Goal: Transaction & Acquisition: Book appointment/travel/reservation

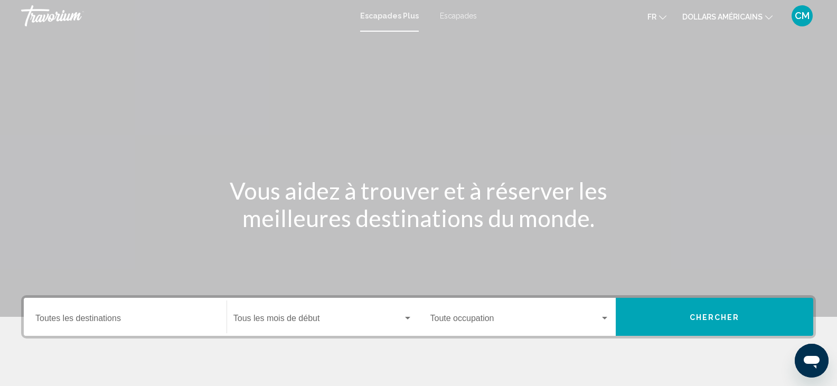
click at [450, 17] on font "Escapades" at bounding box center [458, 16] width 37 height 8
click at [777, 20] on ul "fr Anglais Espagnol Français italien Portugais russe dollars américains USD ($)…" at bounding box center [717, 15] width 141 height 17
click at [766, 20] on button "dollars américains USD ($) MXN (Mexique$) CAD ($ CA) GBP (£) EUR (€) AUD (A$) N…" at bounding box center [727, 16] width 90 height 15
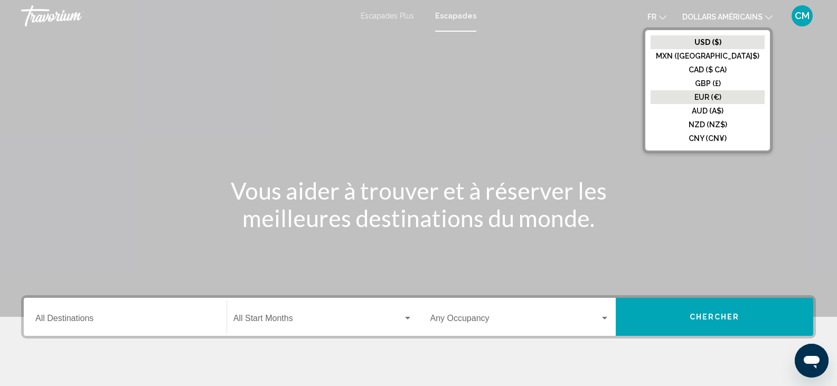
click at [735, 92] on button "EUR (€)" at bounding box center [708, 97] width 114 height 14
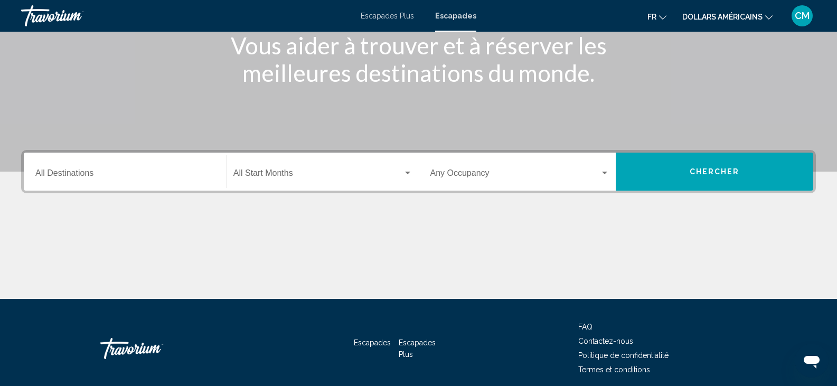
scroll to position [148, 0]
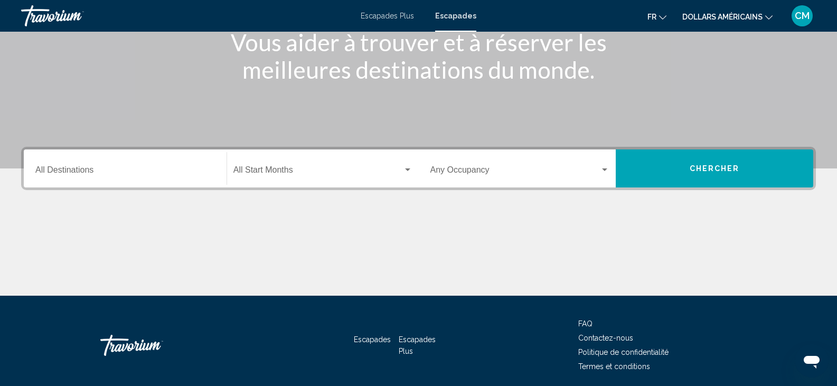
click at [403, 166] on div "Search widget" at bounding box center [408, 170] width 10 height 8
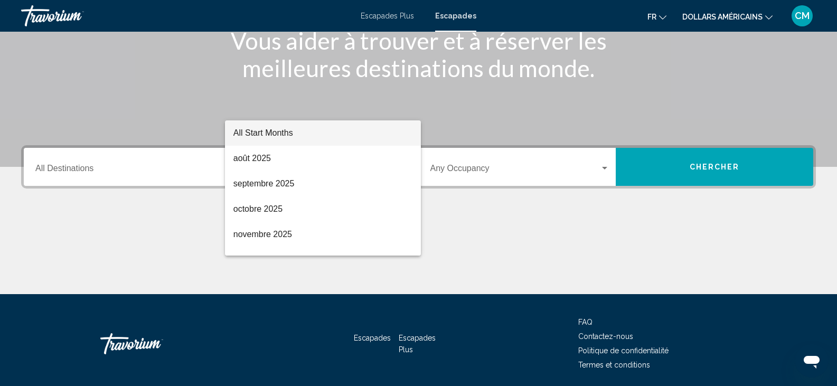
scroll to position [187, 0]
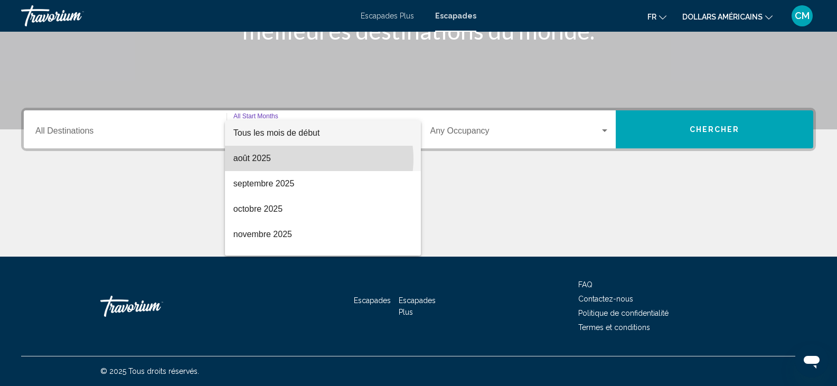
click at [307, 159] on span "août 2025" at bounding box center [322, 158] width 179 height 25
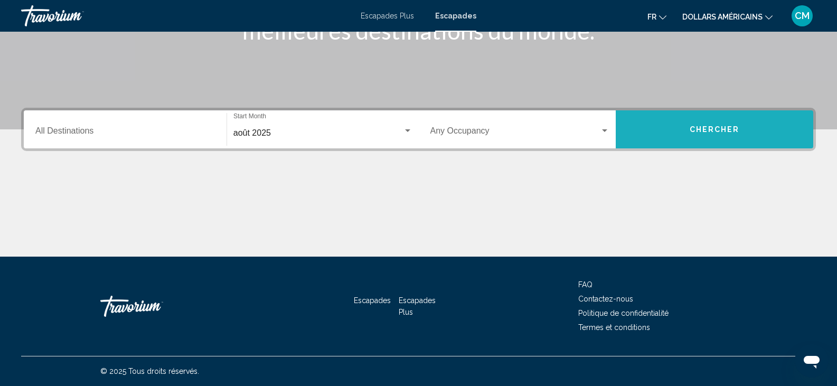
click at [712, 131] on span "Chercher" at bounding box center [715, 130] width 50 height 8
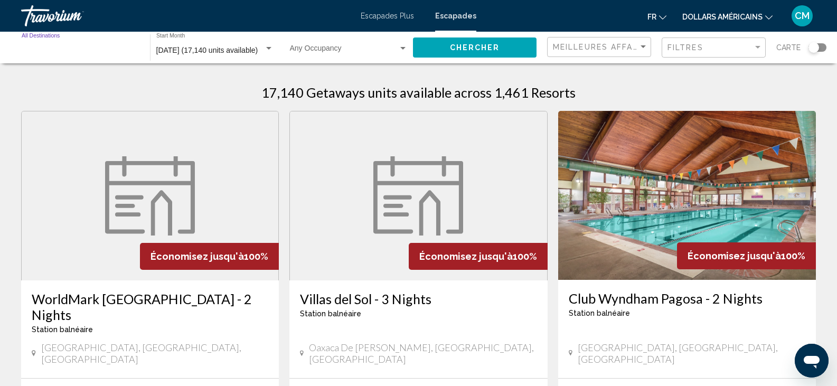
click at [71, 48] on input "Destination All Destinations" at bounding box center [81, 50] width 118 height 8
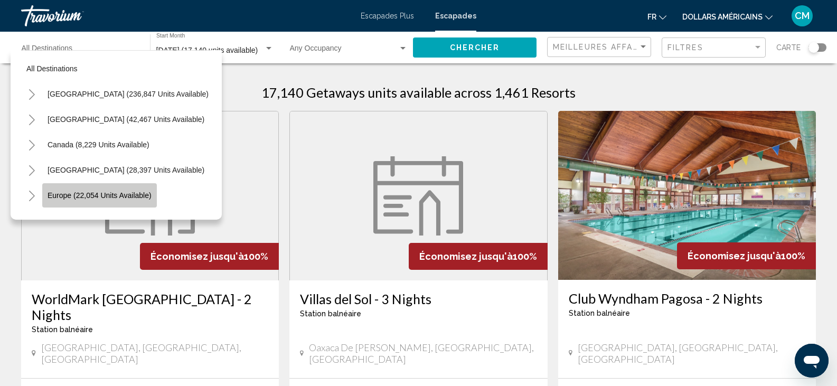
click at [91, 198] on span "Europe (22,054 units available)" at bounding box center [100, 195] width 104 height 8
type input "**********"
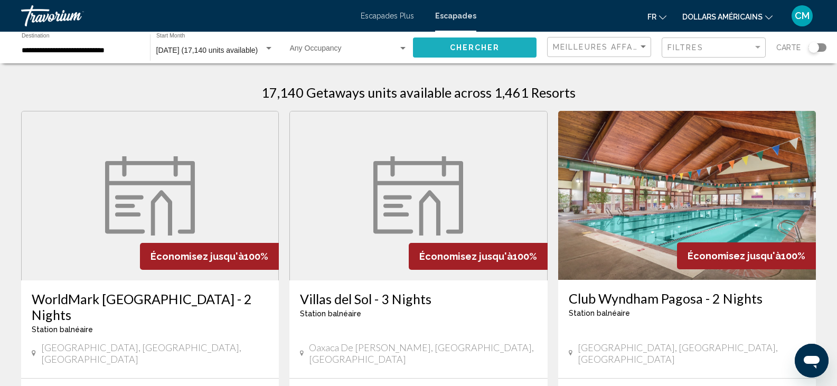
click at [437, 45] on button "Chercher" at bounding box center [475, 47] width 124 height 20
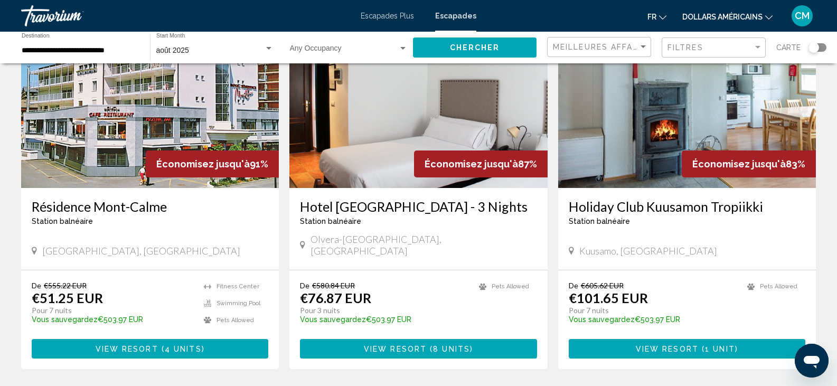
scroll to position [104, 0]
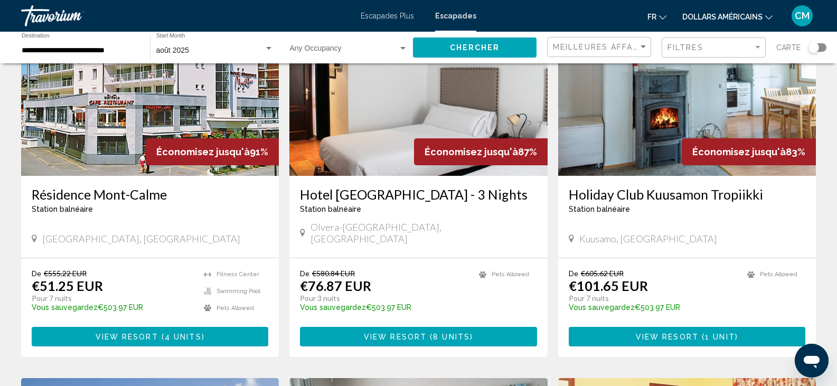
click at [392, 143] on img "Contenu principal" at bounding box center [418, 91] width 258 height 169
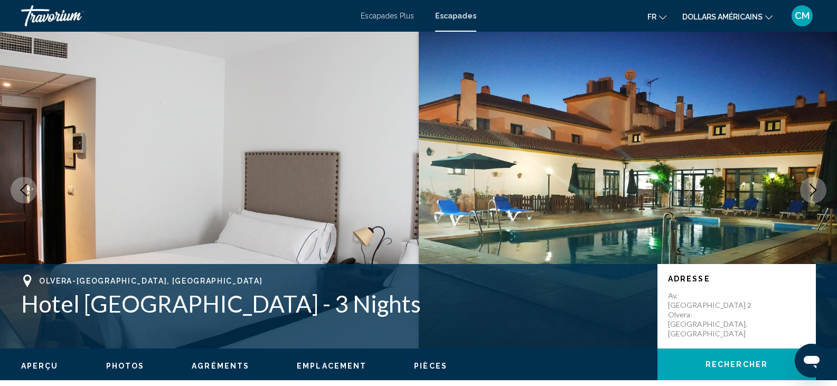
click at [817, 189] on icon "Next image" at bounding box center [813, 190] width 13 height 13
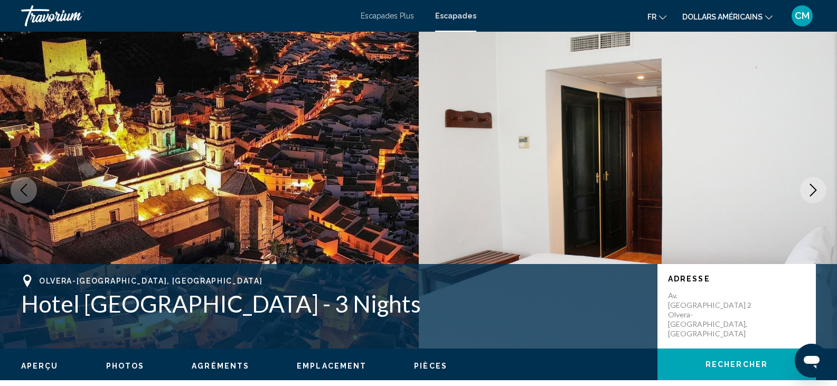
click at [814, 189] on icon "Next image" at bounding box center [813, 190] width 13 height 13
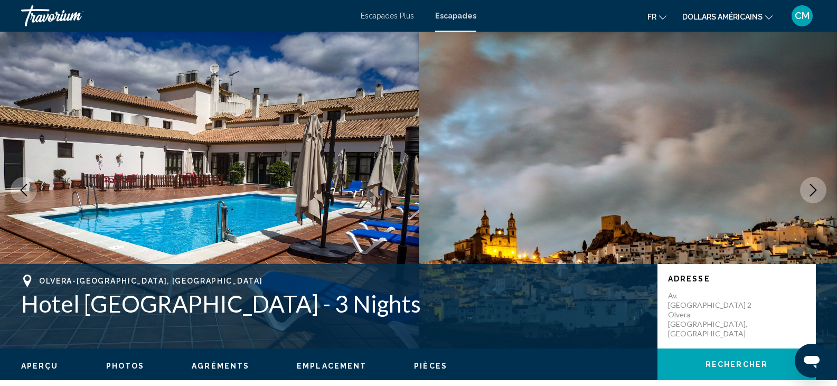
click at [814, 189] on icon "Next image" at bounding box center [813, 190] width 13 height 13
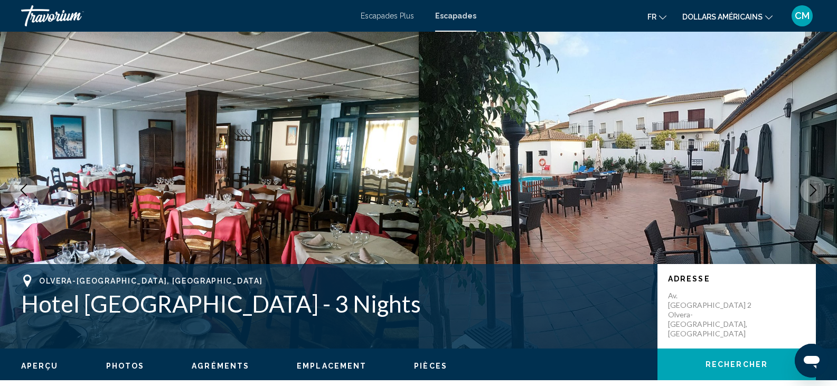
click at [814, 189] on icon "Next image" at bounding box center [813, 190] width 13 height 13
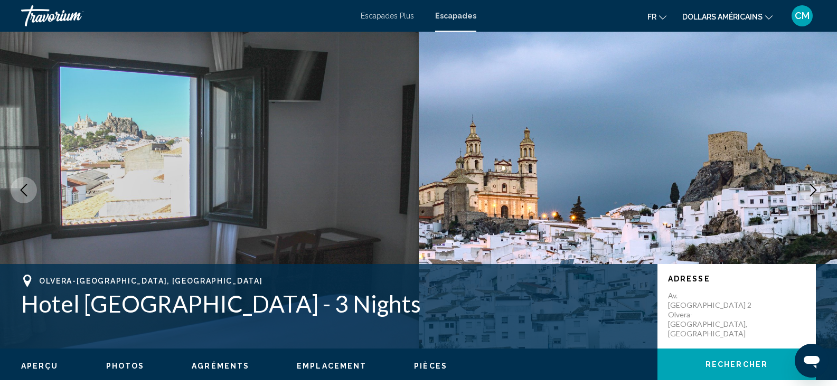
click at [814, 189] on icon "Next image" at bounding box center [813, 190] width 13 height 13
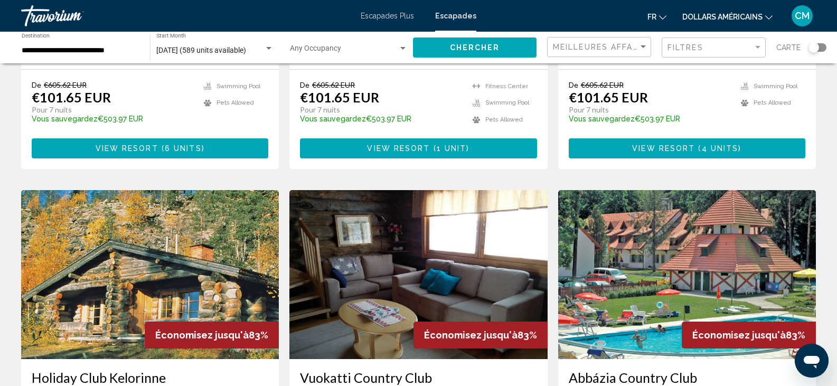
scroll to position [476, 0]
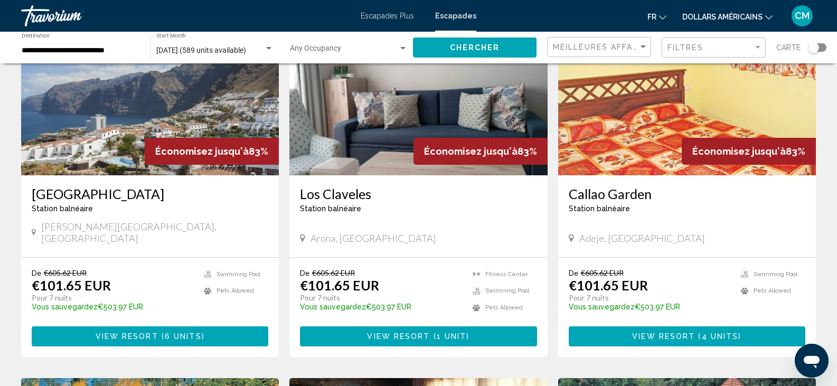
drag, startPoint x: 836, startPoint y: 134, endPoint x: 836, endPoint y: 112, distance: 21.7
click at [836, 112] on div "589 Getaways units available across 138 Resorts Économisez jusqu'à 91% Résidenc…" at bounding box center [418, 364] width 837 height 1532
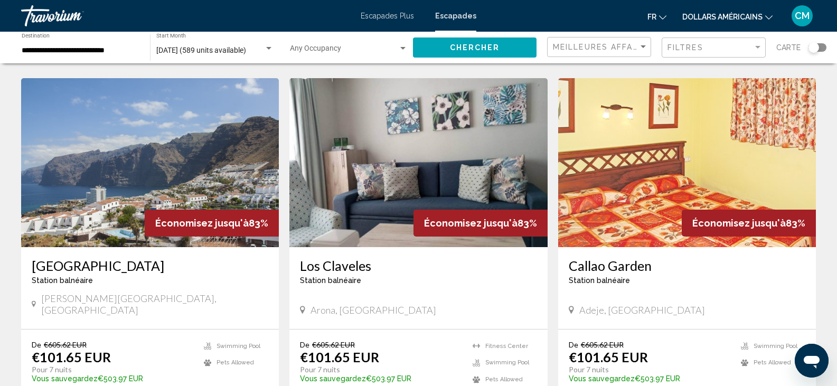
scroll to position [406, 0]
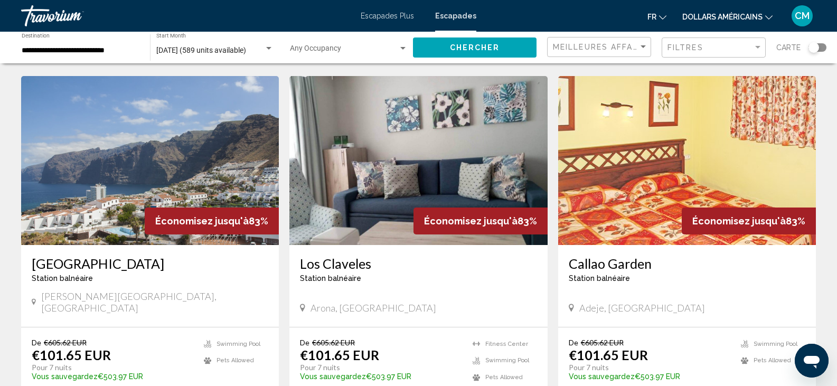
click at [111, 159] on img "Contenu principal" at bounding box center [150, 160] width 258 height 169
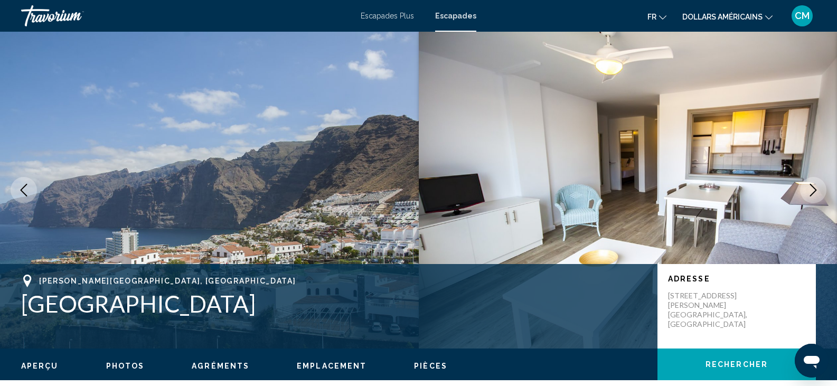
click at [807, 191] on icon "Next image" at bounding box center [813, 190] width 13 height 13
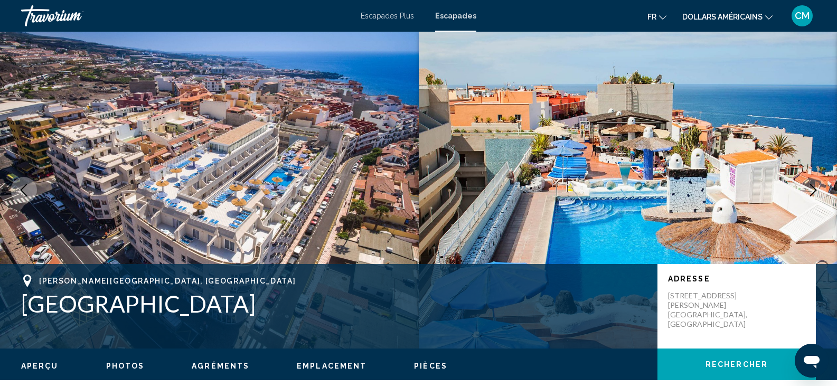
click at [807, 191] on icon "Next image" at bounding box center [813, 190] width 13 height 13
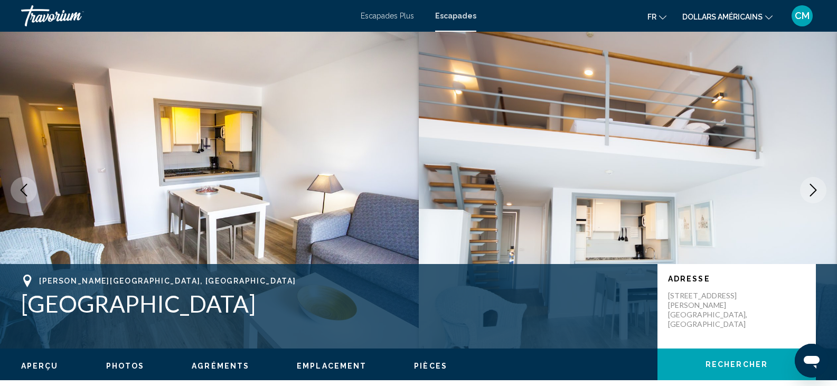
click at [807, 191] on icon "Next image" at bounding box center [813, 190] width 13 height 13
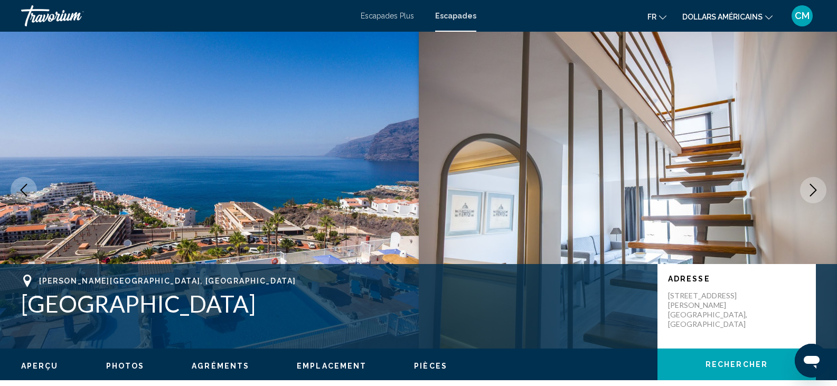
click at [807, 191] on icon "Next image" at bounding box center [813, 190] width 13 height 13
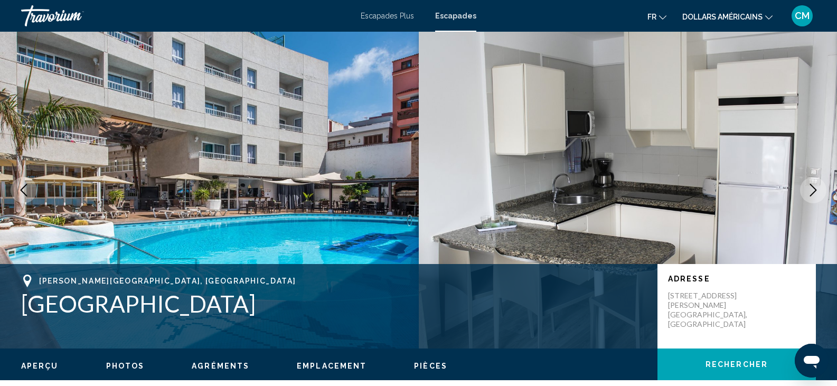
click at [807, 191] on icon "Next image" at bounding box center [813, 190] width 13 height 13
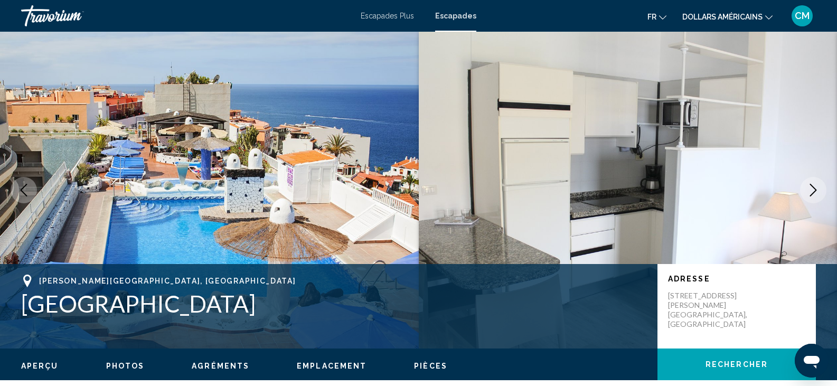
click at [807, 191] on icon "Next image" at bounding box center [813, 190] width 13 height 13
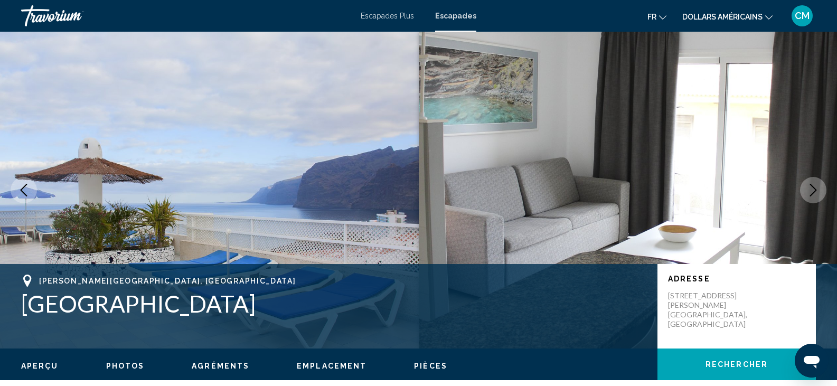
click at [807, 191] on icon "Next image" at bounding box center [813, 190] width 13 height 13
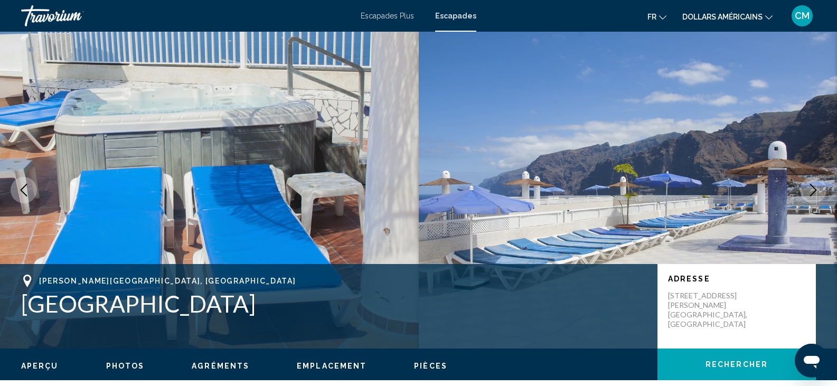
click at [807, 191] on icon "Next image" at bounding box center [813, 190] width 13 height 13
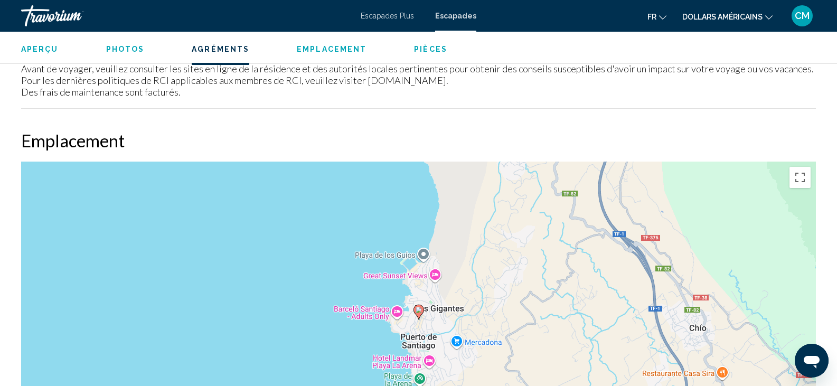
scroll to position [1415, 0]
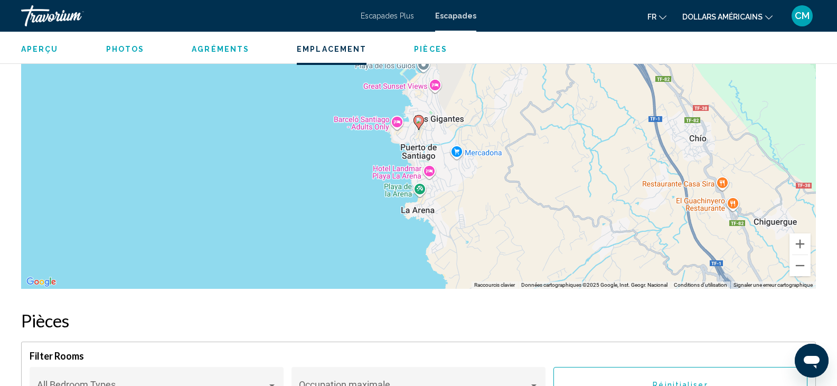
click at [465, 147] on div "Pour activer le glissement avec le clavier, appuyez sur Alt+Entrée. Une fois ce…" at bounding box center [418, 130] width 795 height 317
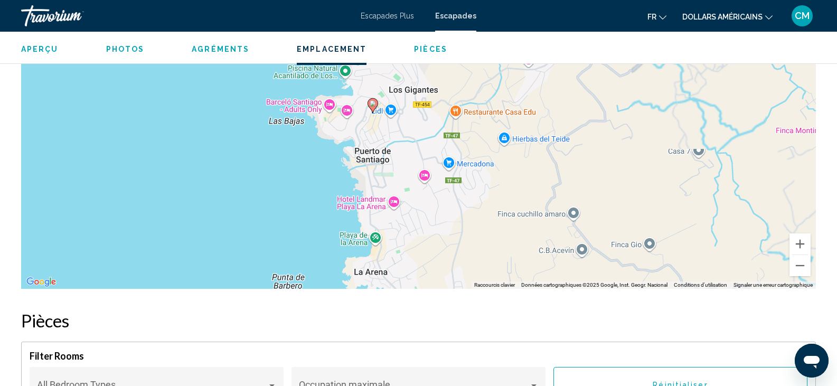
click at [436, 120] on div "Pour activer le glissement avec le clavier, appuyez sur Alt+Entrée. Une fois ce…" at bounding box center [418, 130] width 795 height 317
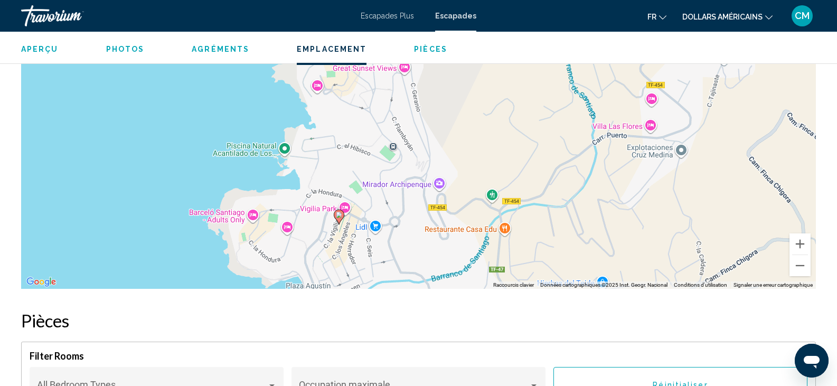
drag, startPoint x: 262, startPoint y: 139, endPoint x: 293, endPoint y: 265, distance: 129.5
click at [293, 265] on div "Pour activer le glissement avec le clavier, appuyez sur Alt+Entrée. Une fois ce…" at bounding box center [418, 130] width 795 height 317
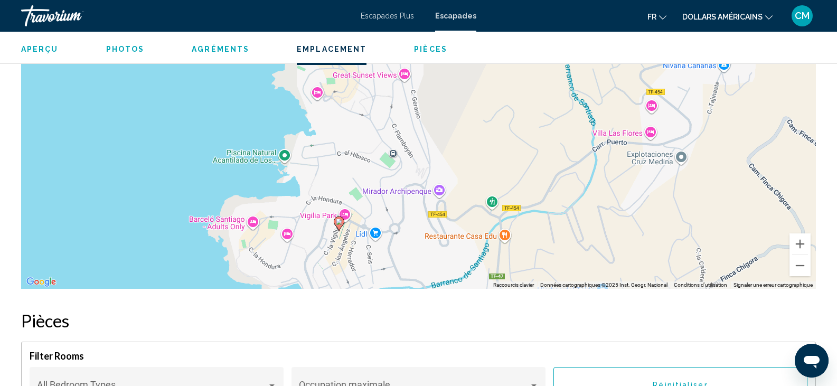
click at [283, 157] on div "Pour activer le glissement avec le clavier, appuyez sur Alt+Entrée. Une fois ce…" at bounding box center [418, 130] width 795 height 317
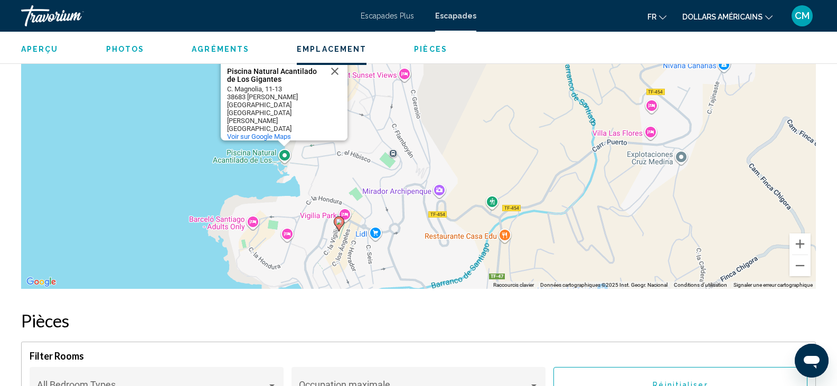
click at [288, 152] on div "Pour activer le glissement avec le clavier, appuyez sur Alt+Entrée. Une fois ce…" at bounding box center [418, 130] width 795 height 317
click at [804, 268] on button "Zoom arrière" at bounding box center [800, 265] width 21 height 21
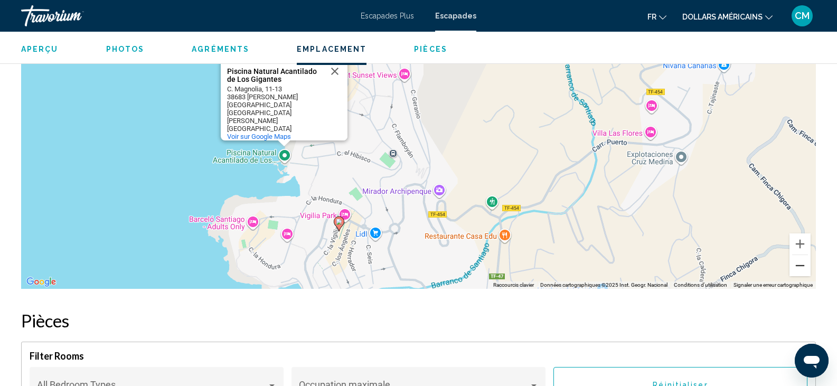
click at [804, 268] on button "Zoom arrière" at bounding box center [800, 265] width 21 height 21
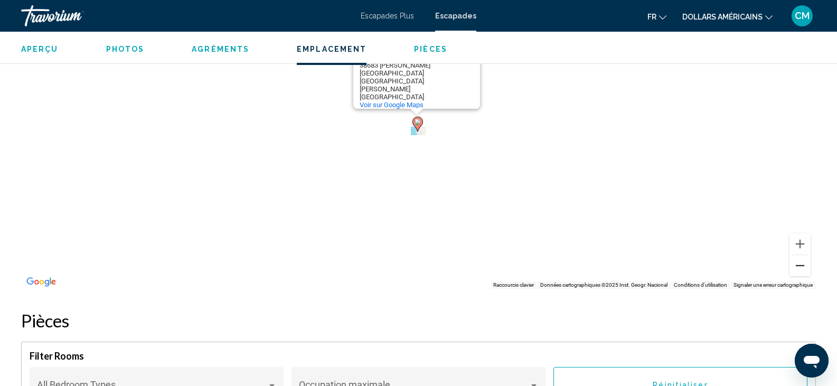
click at [804, 268] on button "Zoom arrière" at bounding box center [800, 265] width 21 height 21
drag, startPoint x: 804, startPoint y: 268, endPoint x: 795, endPoint y: 264, distance: 10.4
click at [795, 264] on button "Zoom arrière" at bounding box center [800, 265] width 21 height 21
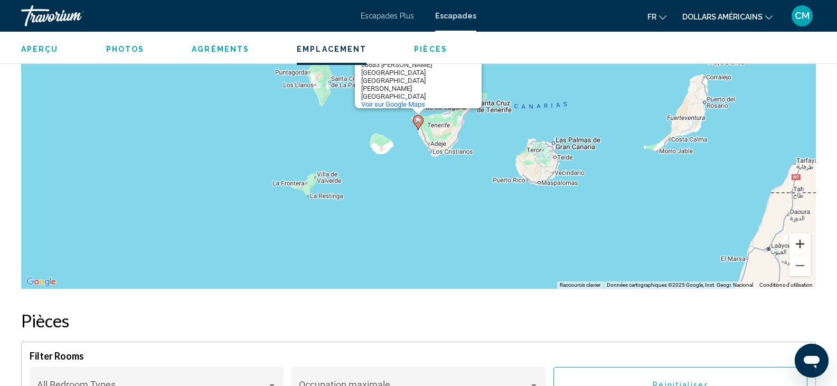
click at [795, 245] on button "Zoom avant" at bounding box center [800, 243] width 21 height 21
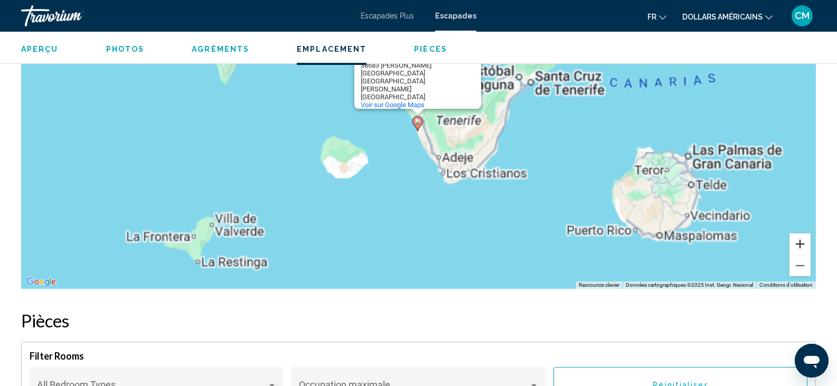
click at [795, 245] on button "Zoom avant" at bounding box center [800, 243] width 21 height 21
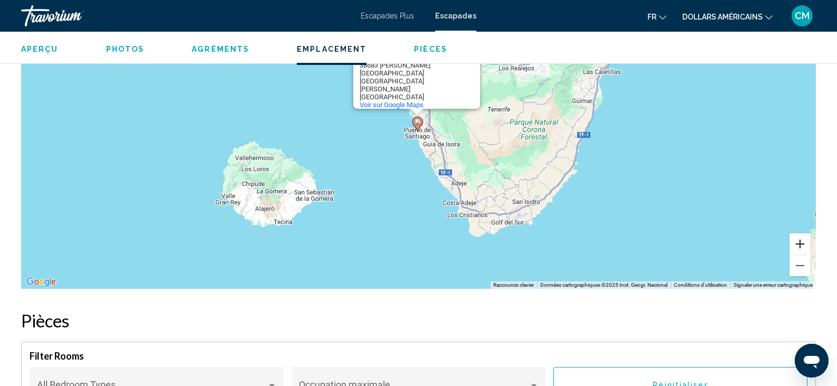
click at [795, 245] on button "Zoom avant" at bounding box center [800, 243] width 21 height 21
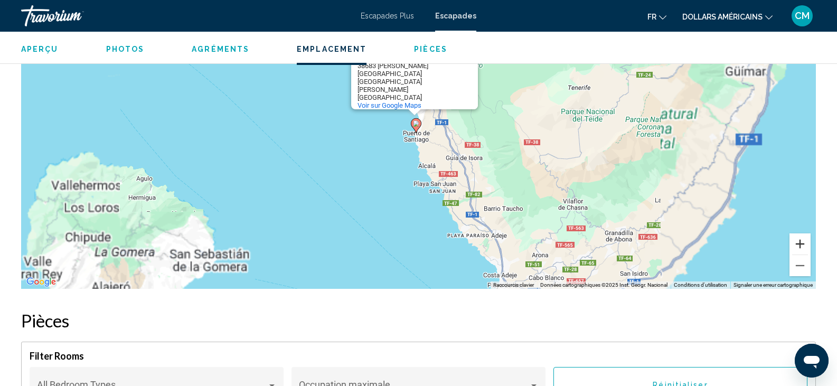
click at [795, 245] on button "Zoom avant" at bounding box center [800, 243] width 21 height 21
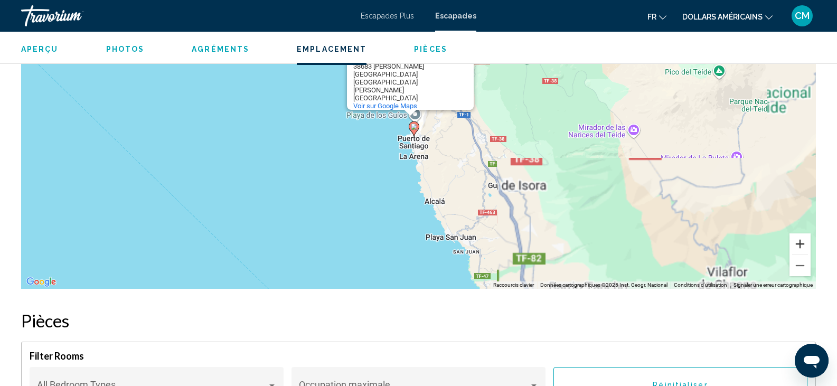
click at [795, 245] on button "Zoom avant" at bounding box center [800, 243] width 21 height 21
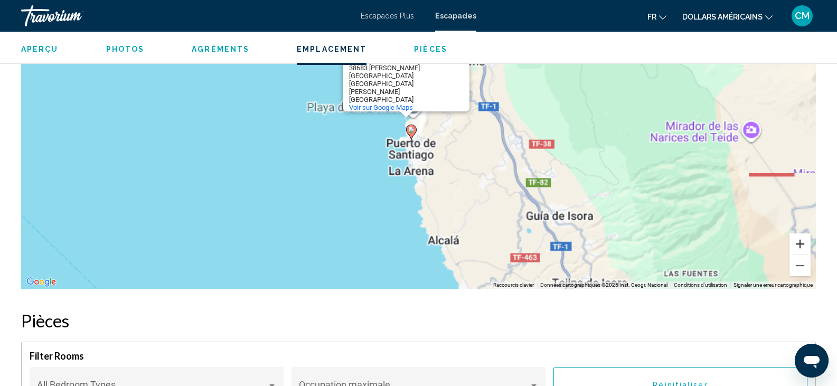
click at [795, 245] on button "Zoom avant" at bounding box center [800, 243] width 21 height 21
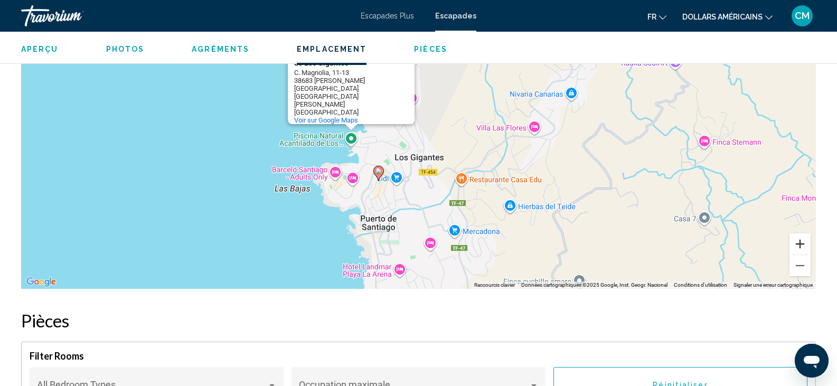
click at [801, 242] on button "Zoom avant" at bounding box center [800, 243] width 21 height 21
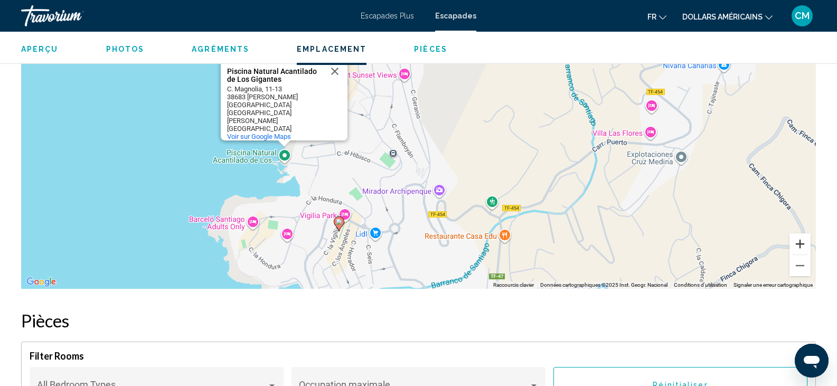
click at [801, 242] on button "Zoom avant" at bounding box center [800, 243] width 21 height 21
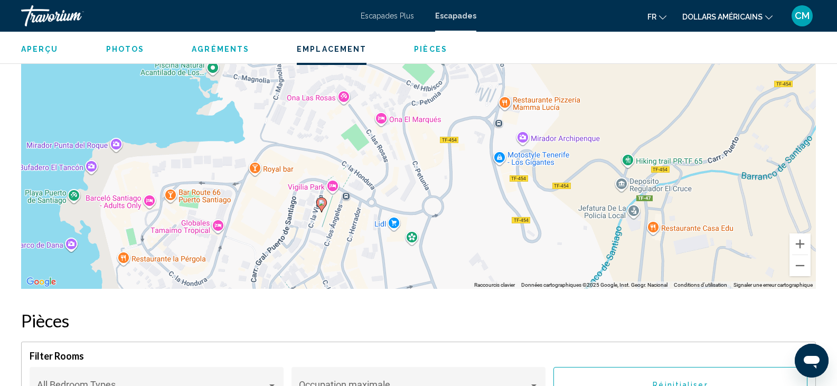
drag, startPoint x: 652, startPoint y: 262, endPoint x: 715, endPoint y: 133, distance: 143.6
click at [715, 133] on div "Pour activer le glissement avec le clavier, appuyez sur Alt+Entrée. Une fois ce…" at bounding box center [418, 130] width 795 height 317
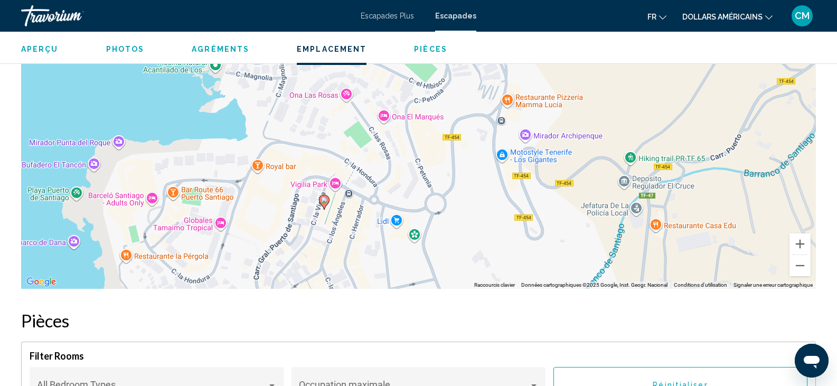
click at [317, 241] on div "Pour activer le glissement avec le clavier, appuyez sur Alt+Entrée. Une fois ce…" at bounding box center [418, 130] width 795 height 317
click at [803, 267] on button "Zoom arrière" at bounding box center [800, 265] width 21 height 21
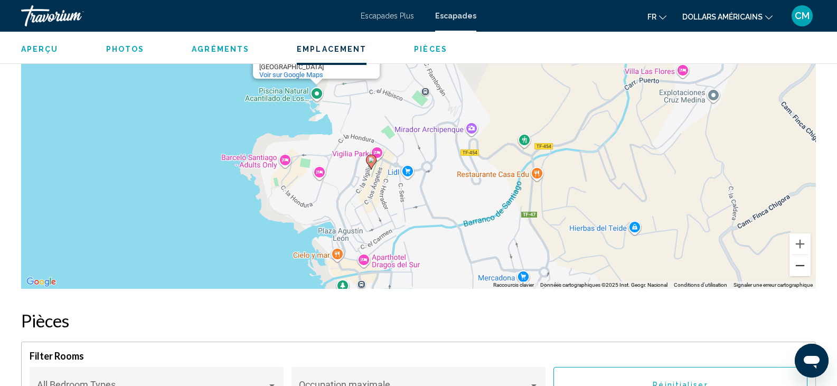
click at [803, 267] on button "Zoom arrière" at bounding box center [800, 265] width 21 height 21
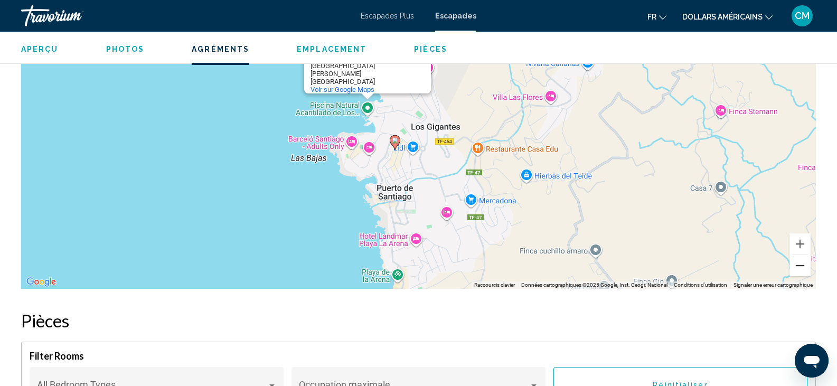
scroll to position [180, 0]
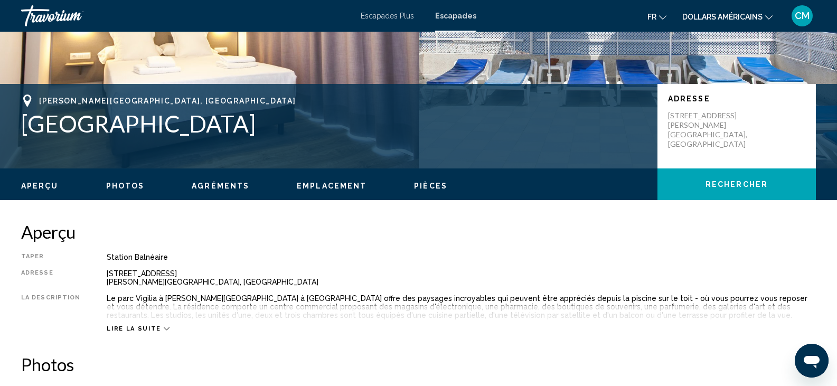
click at [315, 260] on div "Station balnéaire" at bounding box center [461, 257] width 709 height 8
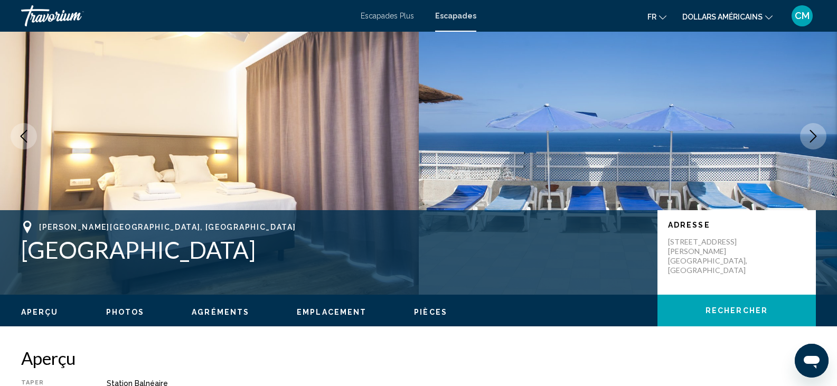
scroll to position [0, 0]
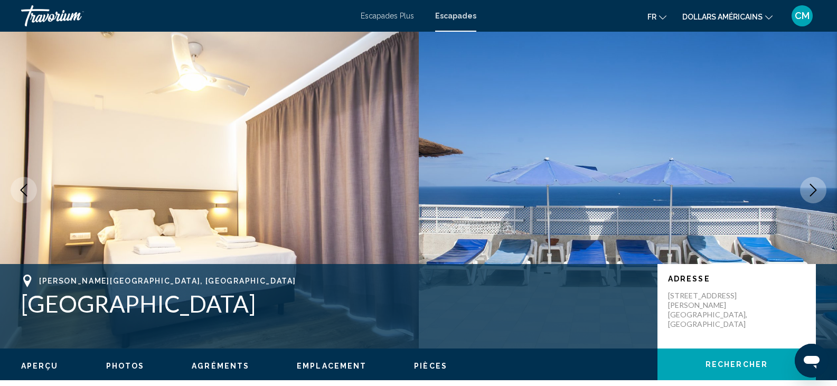
click at [808, 192] on icon "Next image" at bounding box center [813, 190] width 13 height 13
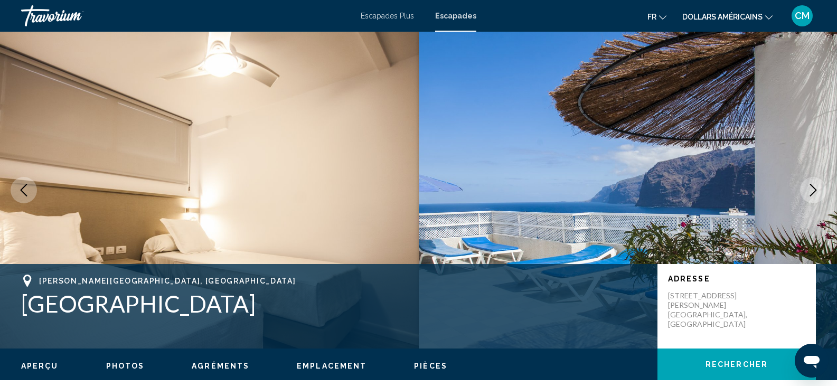
click at [808, 192] on icon "Next image" at bounding box center [813, 190] width 13 height 13
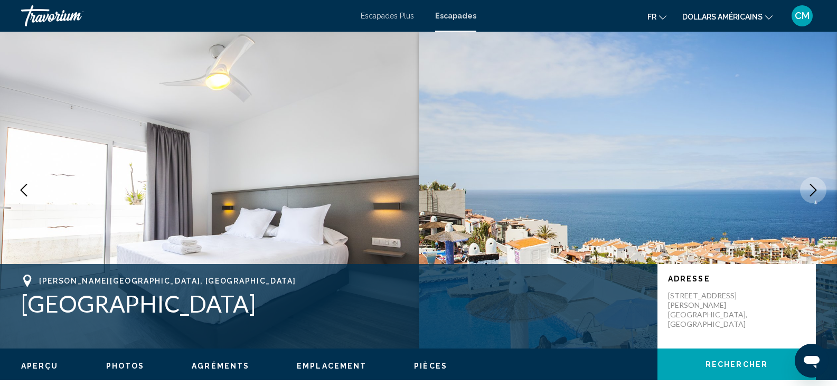
click at [808, 192] on icon "Next image" at bounding box center [813, 190] width 13 height 13
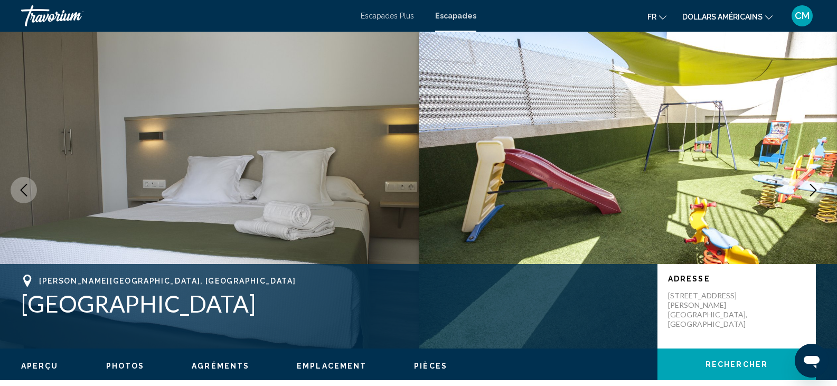
click at [813, 189] on icon "Next image" at bounding box center [813, 190] width 13 height 13
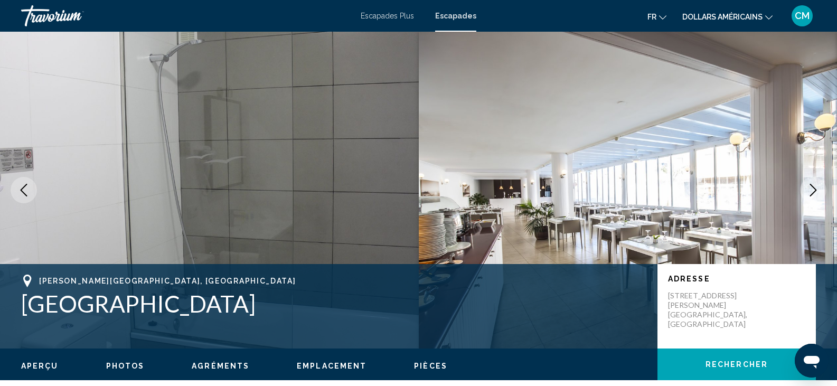
click at [813, 189] on icon "Next image" at bounding box center [813, 190] width 13 height 13
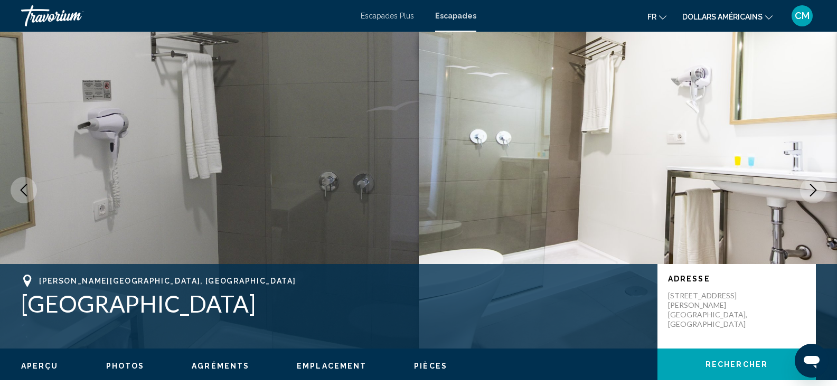
click at [813, 189] on icon "Next image" at bounding box center [813, 190] width 13 height 13
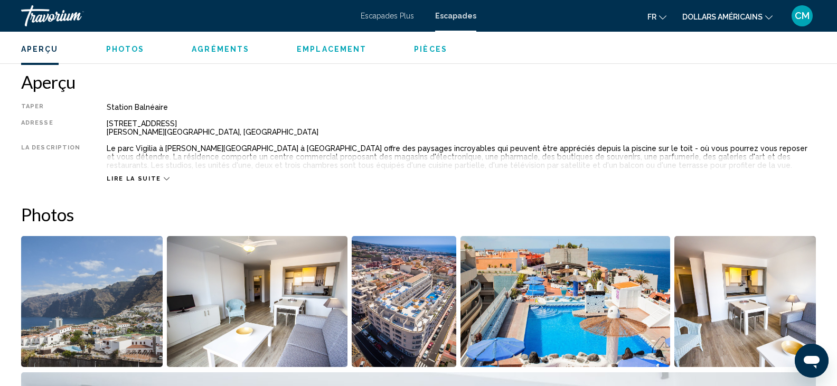
scroll to position [326, 0]
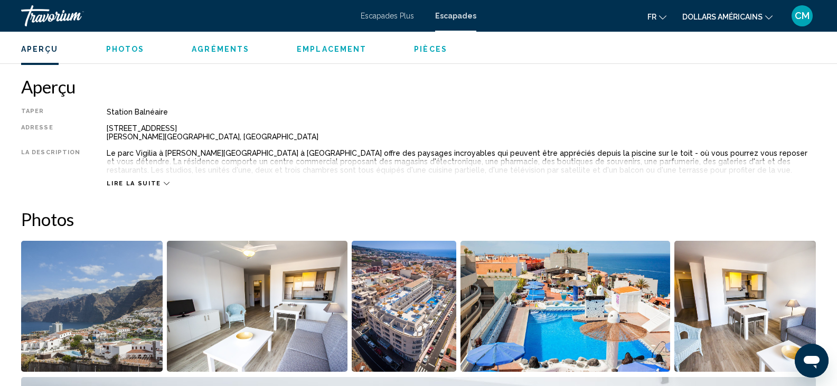
click at [153, 182] on span "Lire la suite" at bounding box center [134, 183] width 54 height 7
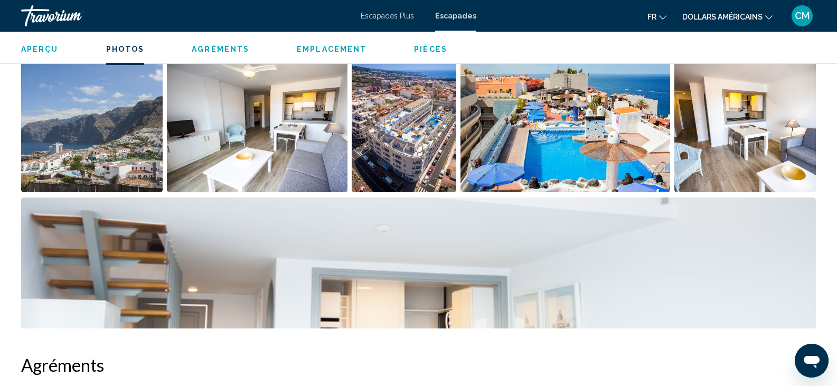
scroll to position [0, 0]
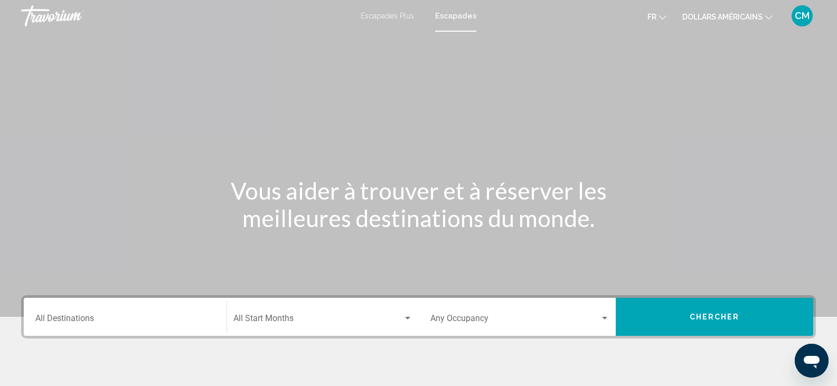
click at [339, 306] on div "Start Month All Start Months" at bounding box center [322, 316] width 179 height 33
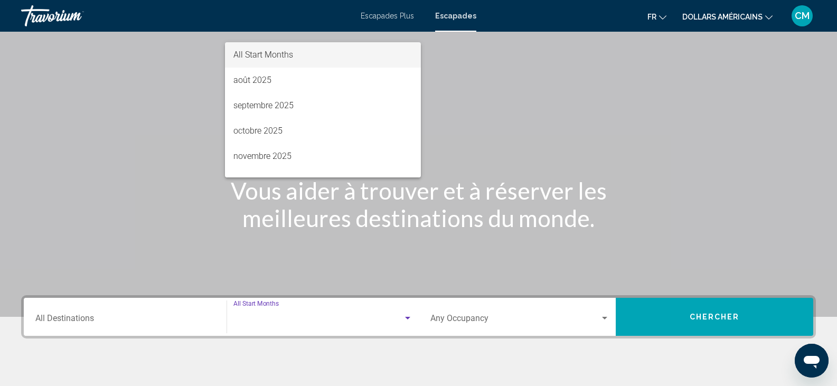
scroll to position [187, 0]
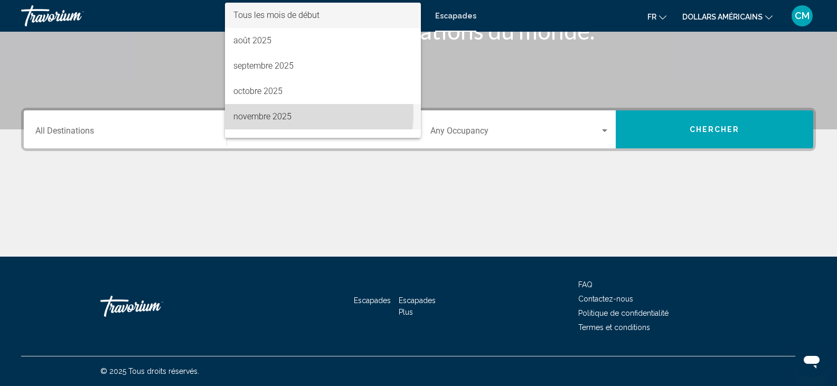
click at [274, 113] on font "novembre 2025" at bounding box center [262, 116] width 58 height 10
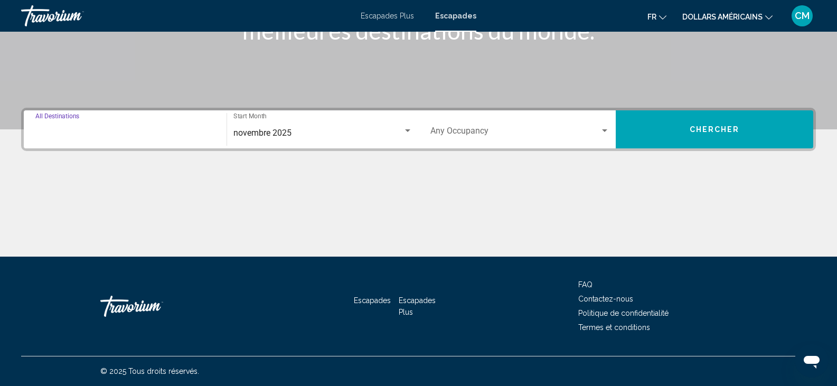
click at [129, 137] on input "Destination All Destinations" at bounding box center [125, 133] width 180 height 10
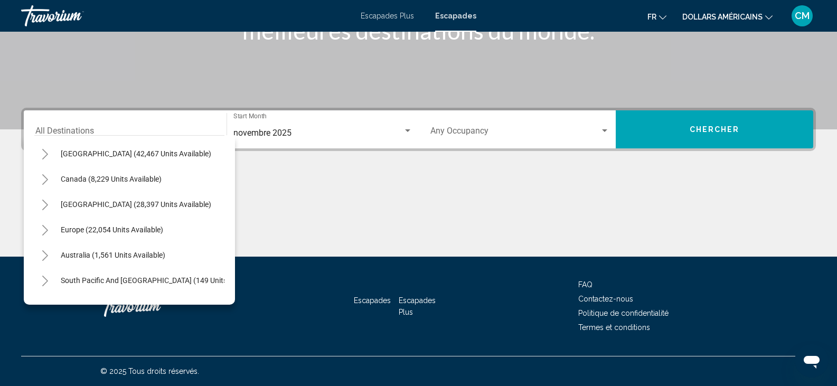
scroll to position [54, 0]
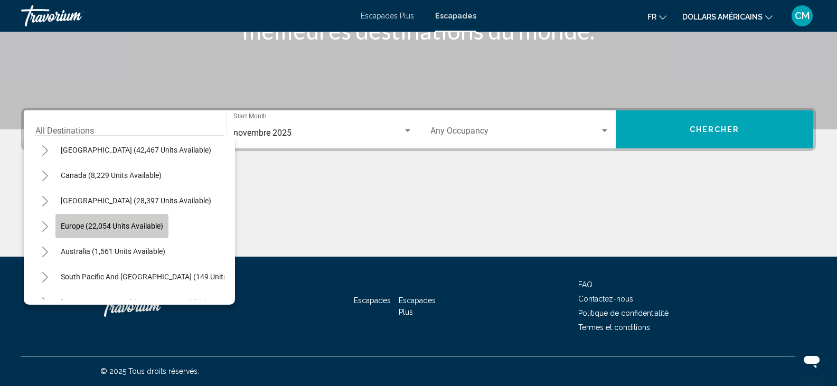
click at [131, 228] on span "Europe (22,054 units available)" at bounding box center [112, 226] width 102 height 8
type input "**********"
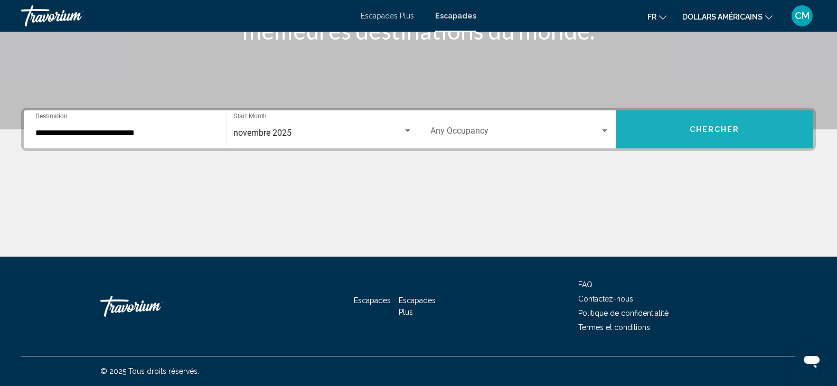
click at [720, 127] on span "Chercher" at bounding box center [715, 130] width 50 height 8
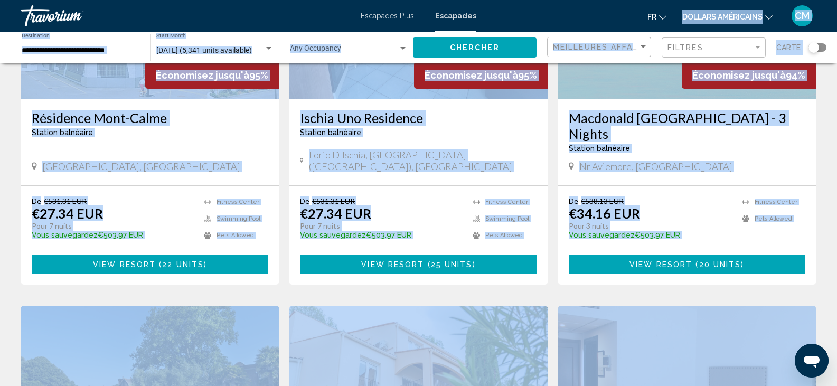
scroll to position [577, 0]
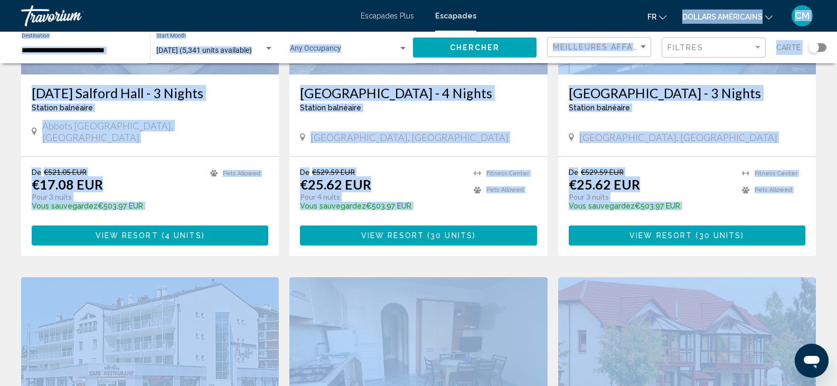
click at [821, 151] on app-weeks-search-item "Économisez jusqu'à 95% Macdonald Forest Hills Hotel - 3 Nights Station balnéair…" at bounding box center [687, 80] width 268 height 350
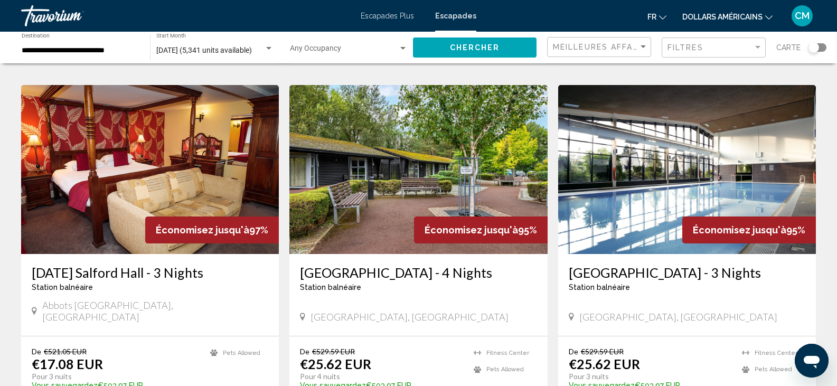
scroll to position [0, 0]
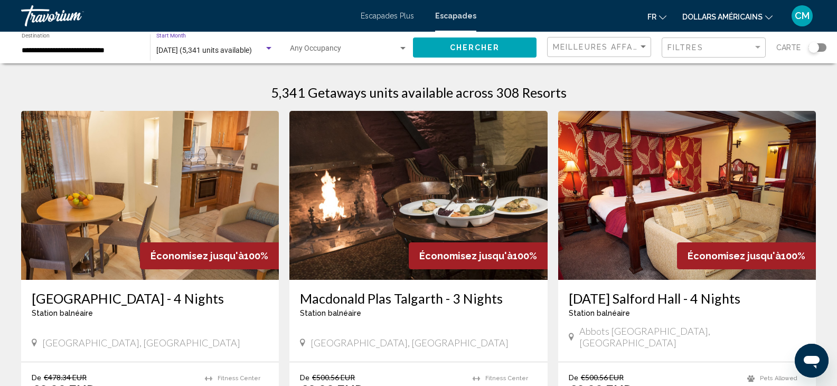
click at [215, 46] on span "[DATE] (5,341 units available)" at bounding box center [204, 50] width 96 height 8
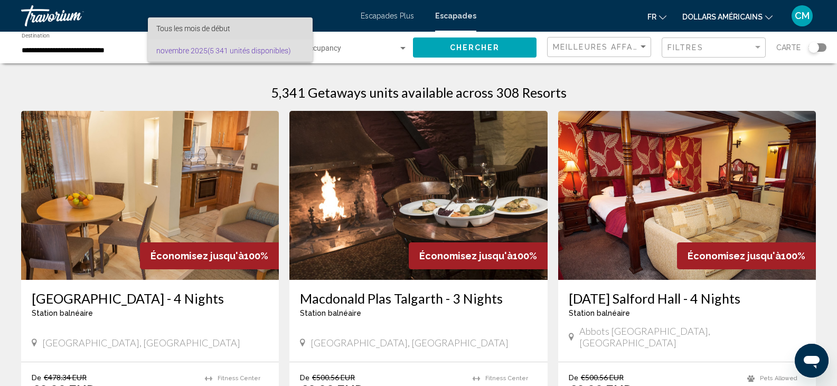
click at [260, 30] on span "Tous les mois de début" at bounding box center [230, 28] width 148 height 22
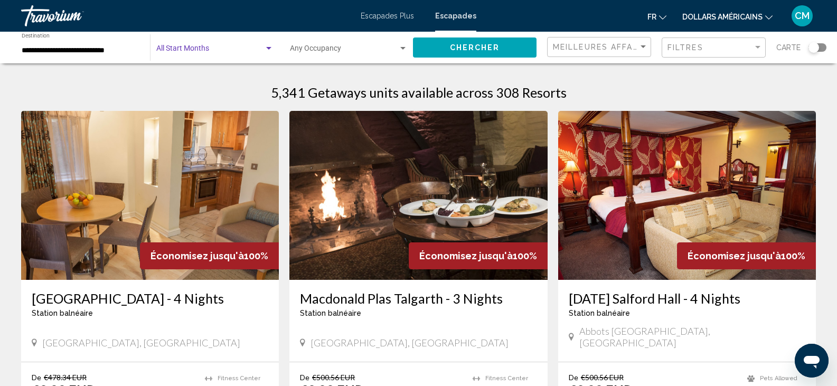
click at [232, 52] on span "Search widget" at bounding box center [210, 50] width 108 height 8
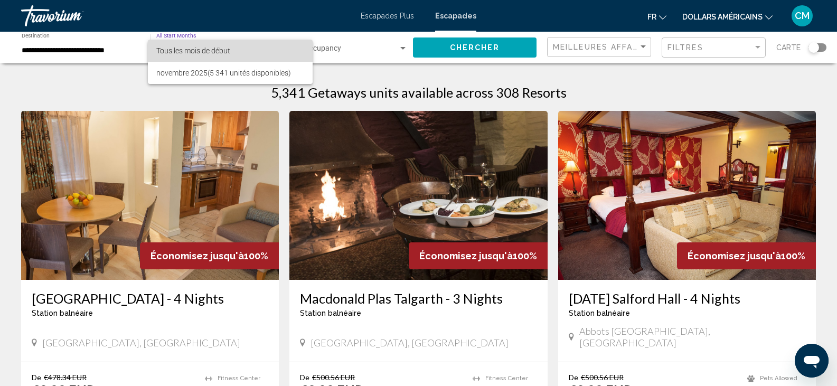
click at [232, 52] on span "Tous les mois de début" at bounding box center [230, 51] width 148 height 22
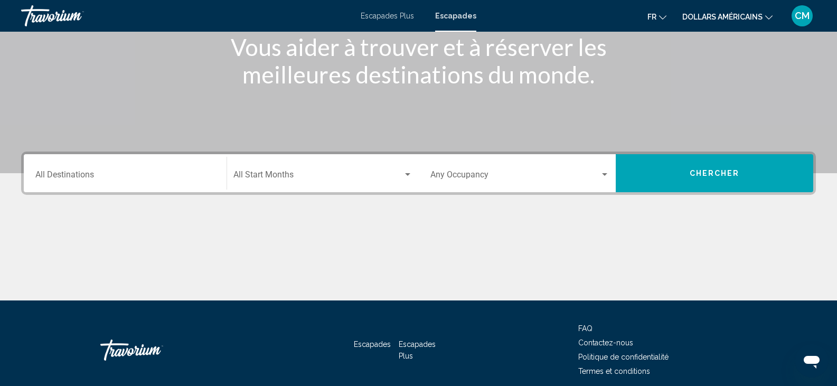
scroll to position [165, 0]
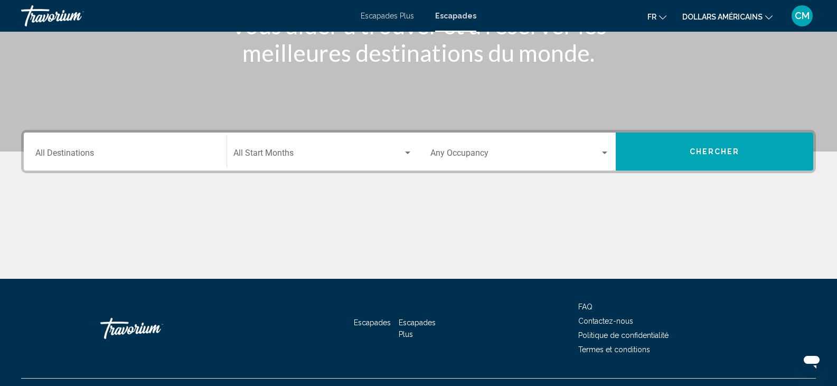
click at [146, 151] on input "Destination All Destinations" at bounding box center [125, 156] width 180 height 10
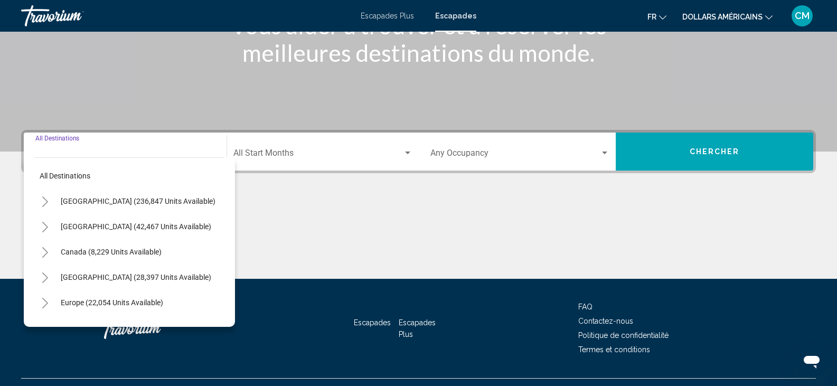
scroll to position [187, 0]
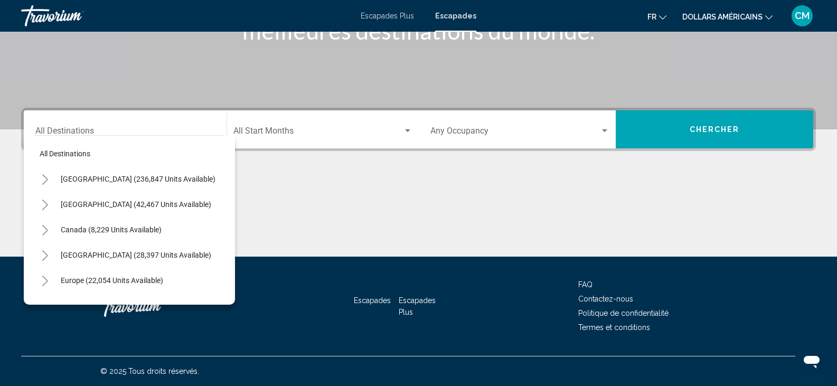
click at [288, 138] on div "Start Month All Start Months" at bounding box center [322, 129] width 179 height 33
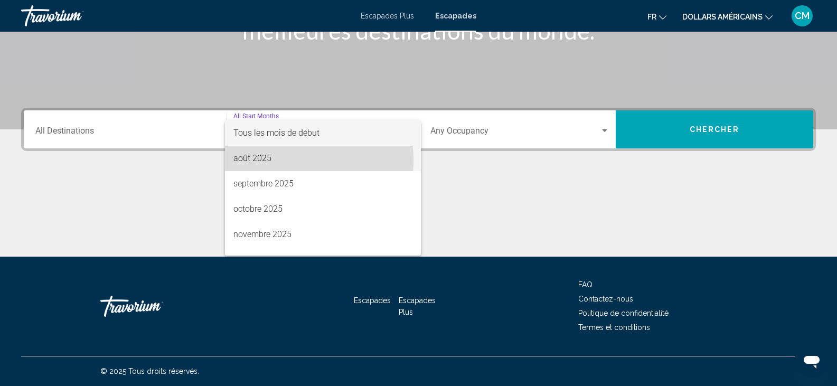
click at [265, 160] on font "août 2025" at bounding box center [252, 158] width 38 height 10
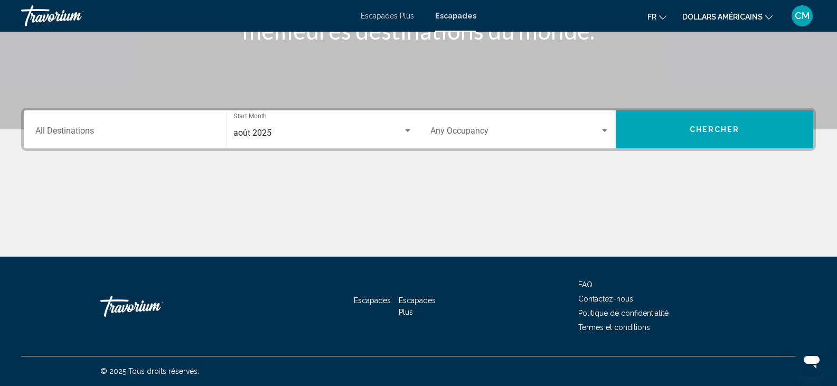
click at [156, 139] on div "Destination All Destinations" at bounding box center [125, 129] width 180 height 33
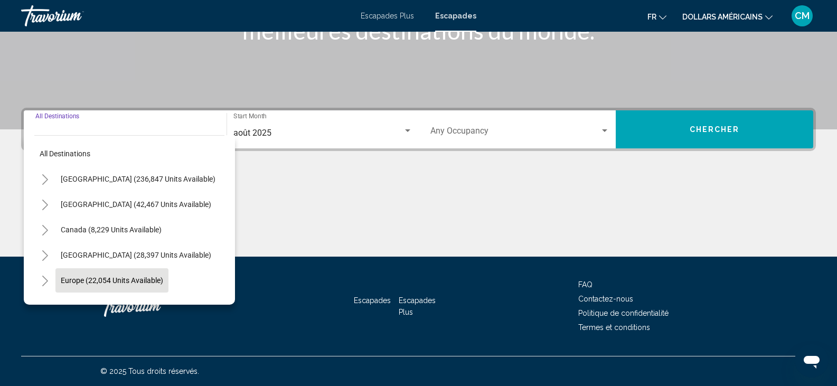
click at [152, 276] on span "Europe (22,054 units available)" at bounding box center [112, 280] width 102 height 8
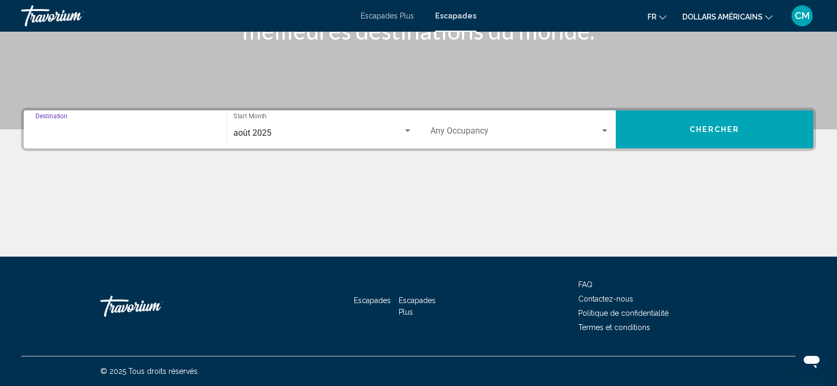
type input "**********"
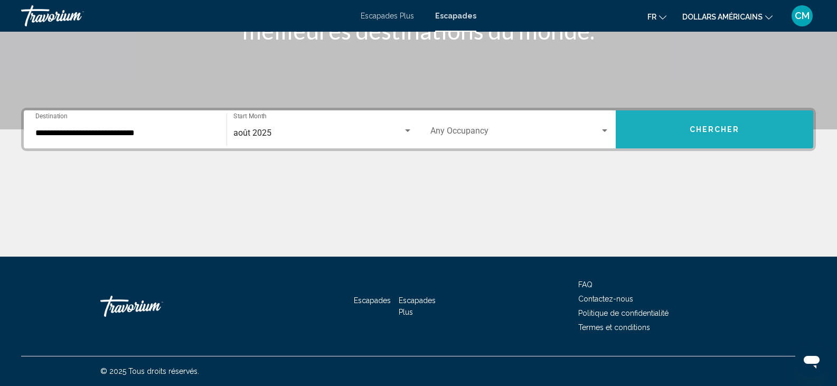
click at [714, 135] on button "Chercher" at bounding box center [715, 129] width 198 height 38
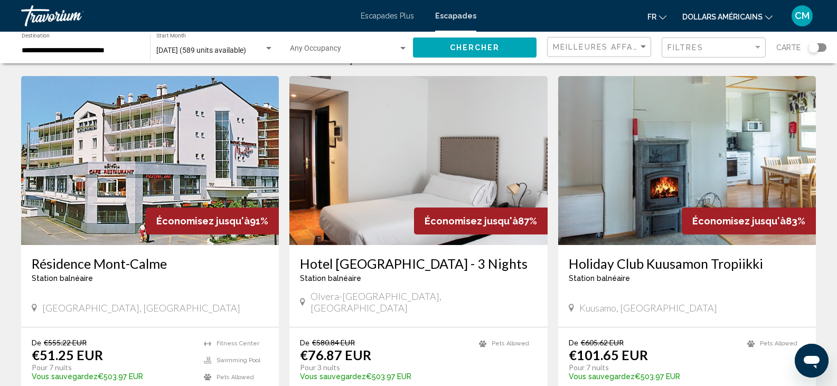
scroll to position [15, 0]
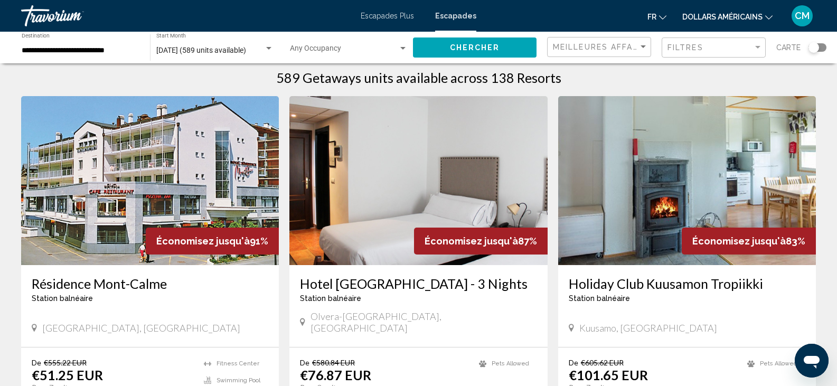
click at [117, 181] on img "Contenu principal" at bounding box center [150, 180] width 258 height 169
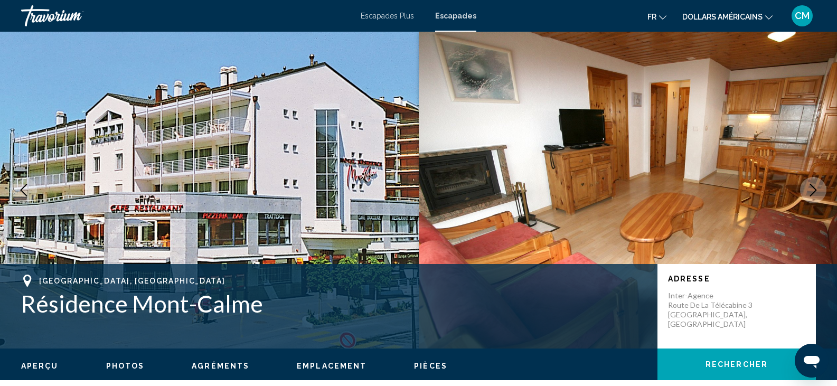
click at [815, 198] on button "Next image" at bounding box center [813, 190] width 26 height 26
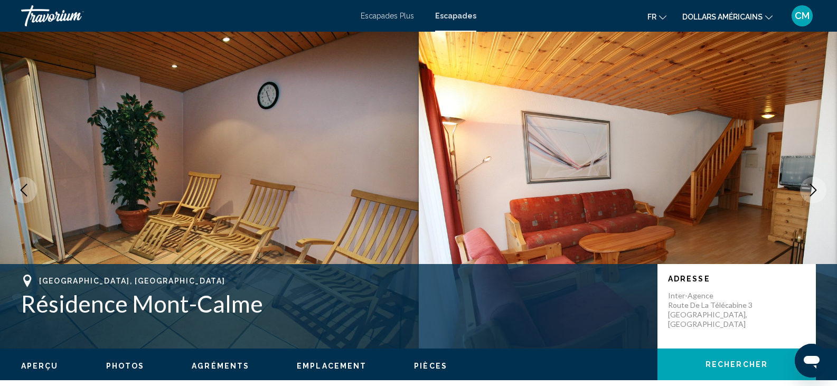
click at [814, 190] on icon "Next image" at bounding box center [813, 190] width 13 height 13
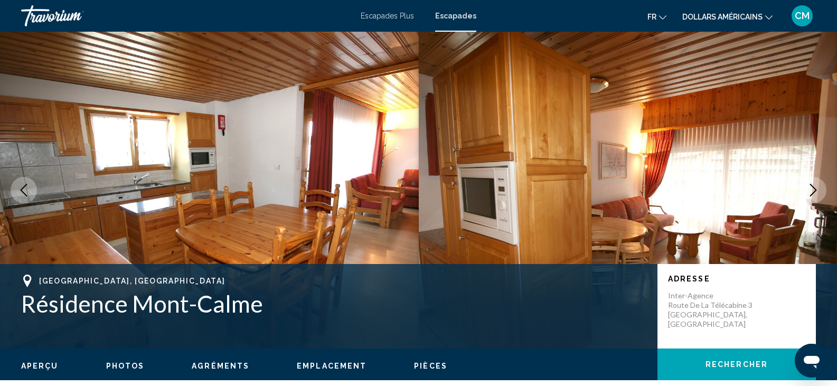
click at [814, 190] on icon "Next image" at bounding box center [813, 190] width 13 height 13
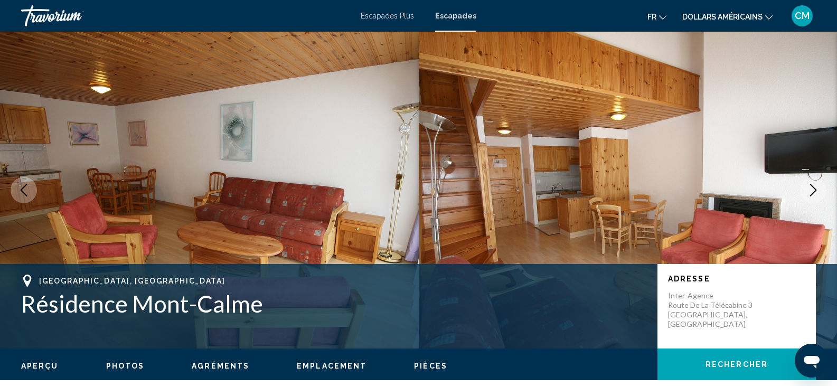
click at [814, 190] on icon "Next image" at bounding box center [813, 190] width 13 height 13
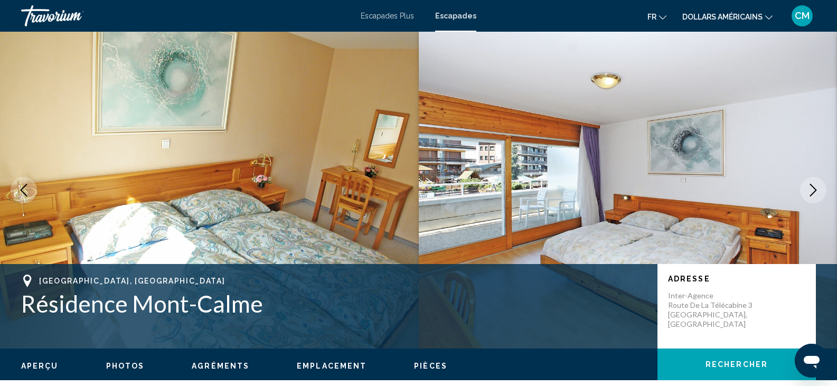
click at [814, 190] on icon "Next image" at bounding box center [813, 190] width 13 height 13
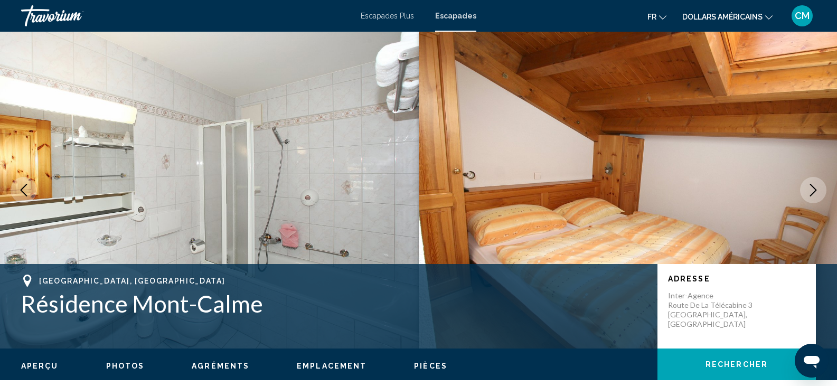
drag, startPoint x: 814, startPoint y: 190, endPoint x: 822, endPoint y: 59, distance: 130.7
click at [822, 59] on div "Haute-Nendaz, Switzerland Résidence Mont-Calme Adresse Inter-Agence Route de la…" at bounding box center [418, 190] width 837 height 317
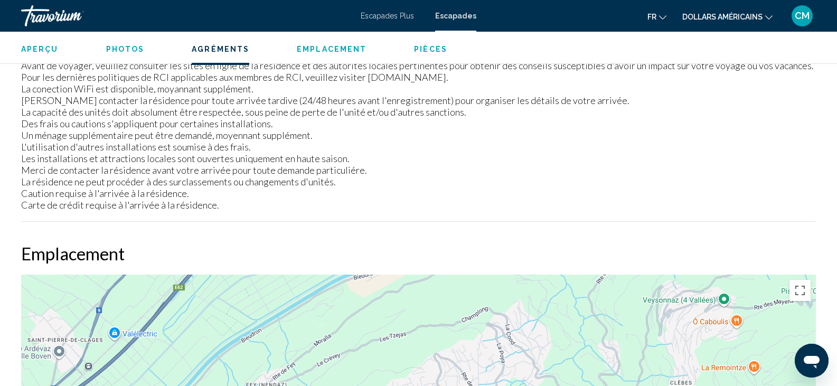
scroll to position [1755, 0]
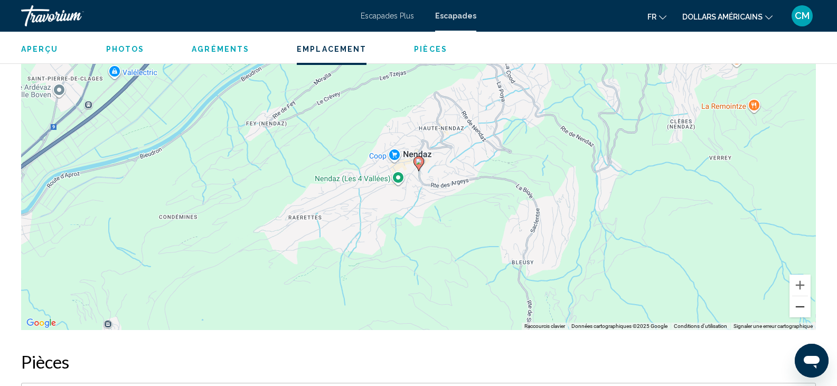
click at [806, 305] on button "Zoom arrière" at bounding box center [800, 306] width 21 height 21
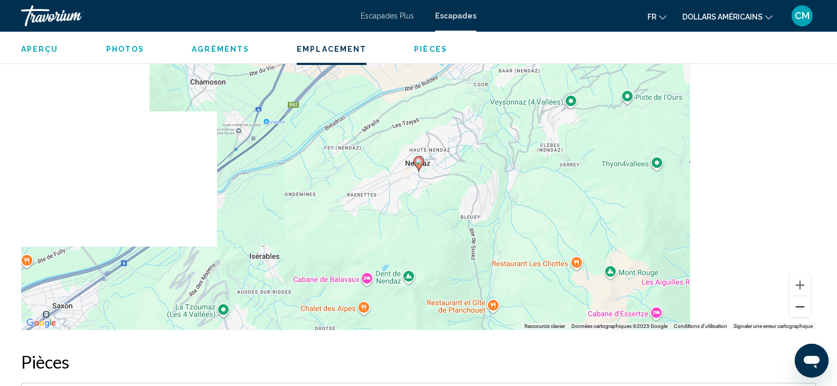
click at [806, 305] on button "Zoom arrière" at bounding box center [800, 306] width 21 height 21
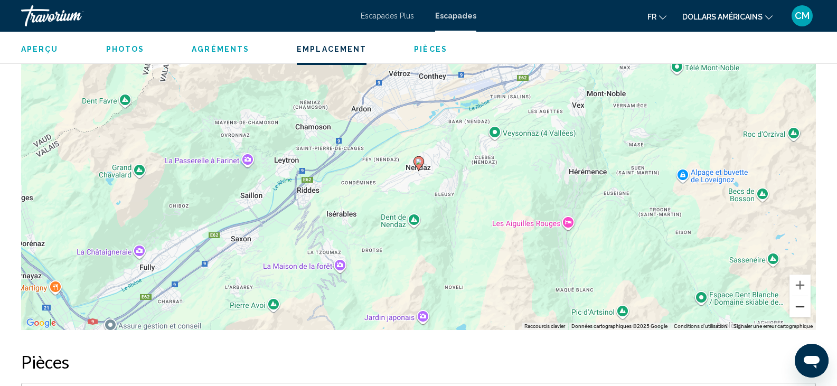
click at [806, 305] on button "Zoom arrière" at bounding box center [800, 306] width 21 height 21
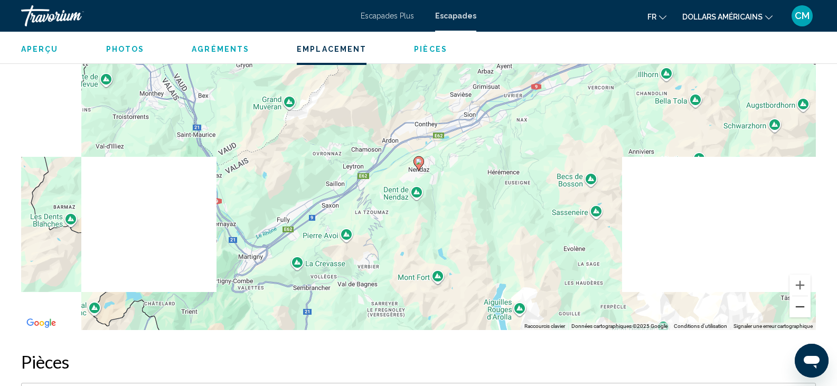
click at [806, 305] on button "Zoom arrière" at bounding box center [800, 306] width 21 height 21
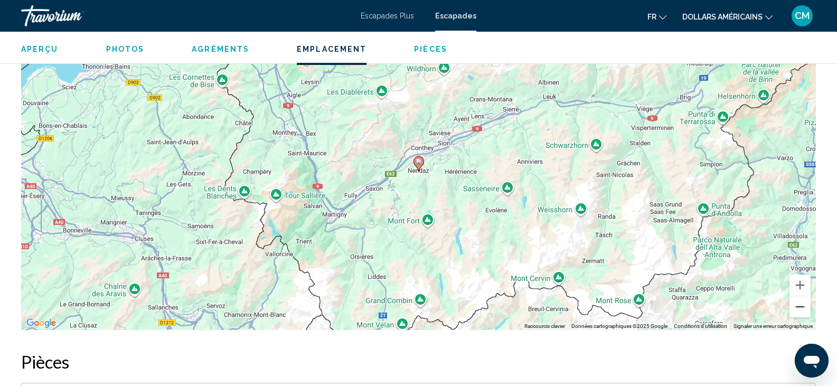
click at [806, 305] on button "Zoom arrière" at bounding box center [800, 306] width 21 height 21
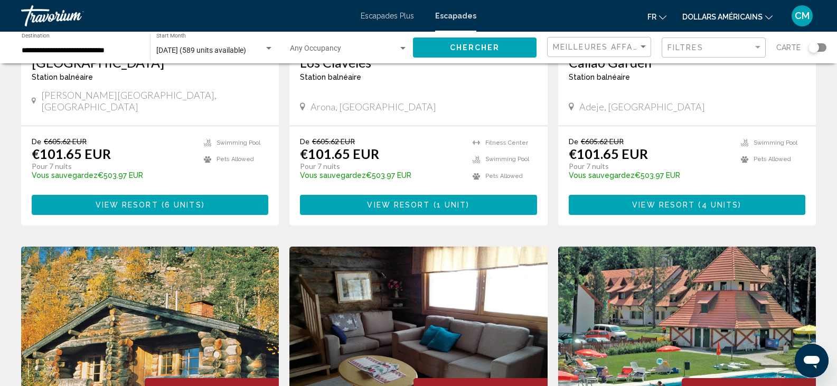
scroll to position [612, 0]
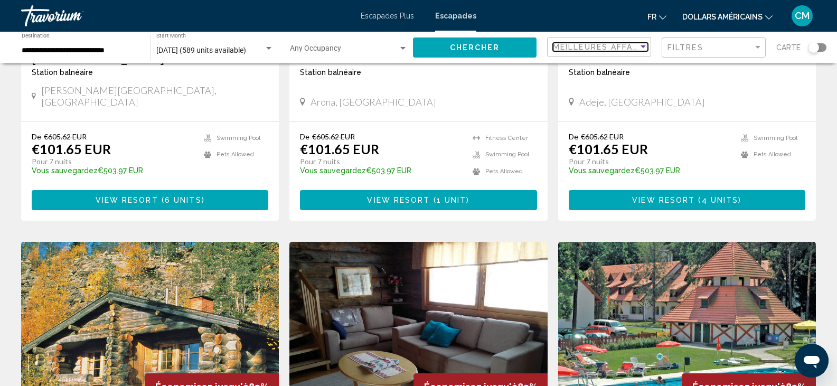
click at [625, 49] on span "Meilleures affaires" at bounding box center [603, 47] width 100 height 8
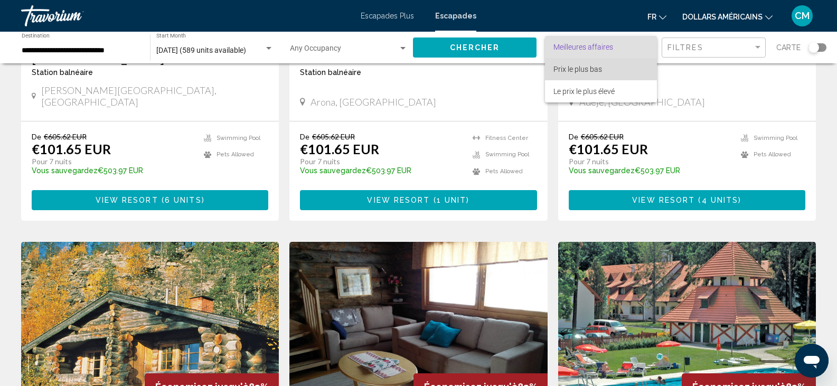
click at [603, 74] on span "Prix le plus bas" at bounding box center [600, 69] width 95 height 22
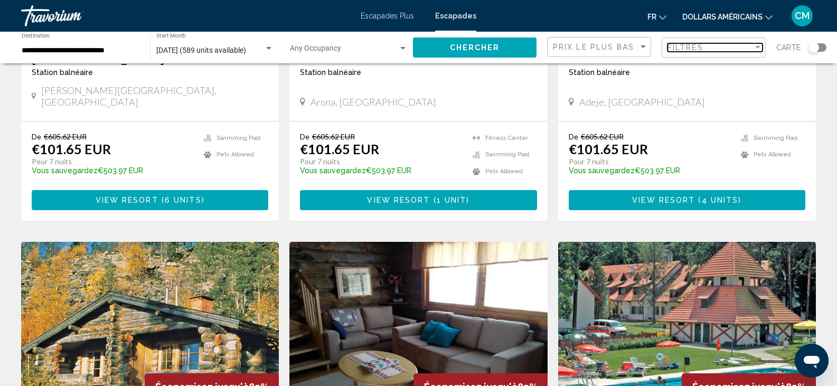
click at [723, 45] on div "Filtres" at bounding box center [711, 47] width 86 height 8
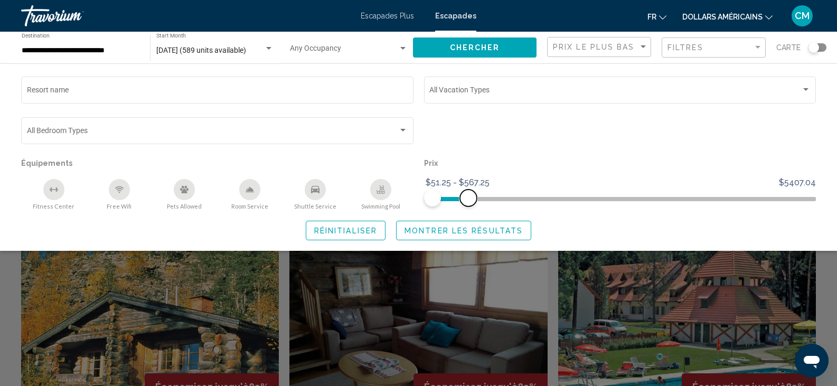
drag, startPoint x: 806, startPoint y: 200, endPoint x: 438, endPoint y: 201, distance: 368.1
click at [438, 199] on ngx-slider "$51.25 $5407.04 $51.25 $567.25 $51.25 - $567.25" at bounding box center [620, 198] width 392 height 2
click at [495, 227] on span "Montrer les résultats" at bounding box center [464, 231] width 118 height 8
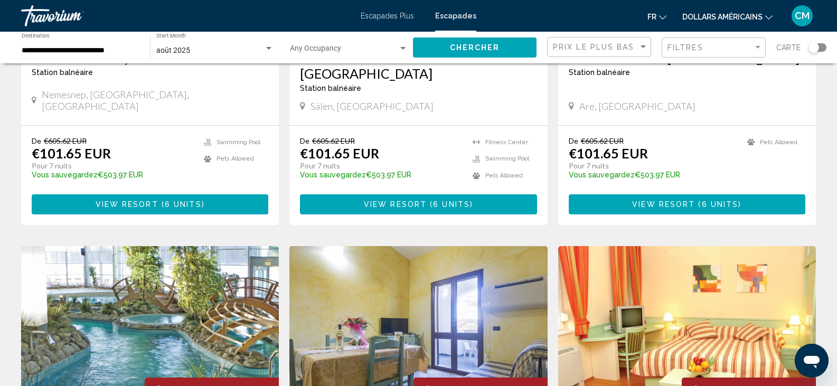
scroll to position [788, 0]
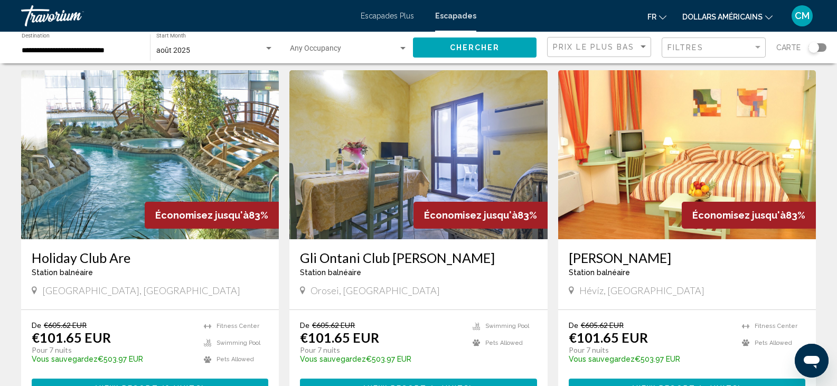
click at [90, 142] on img "Contenu principal" at bounding box center [150, 154] width 258 height 169
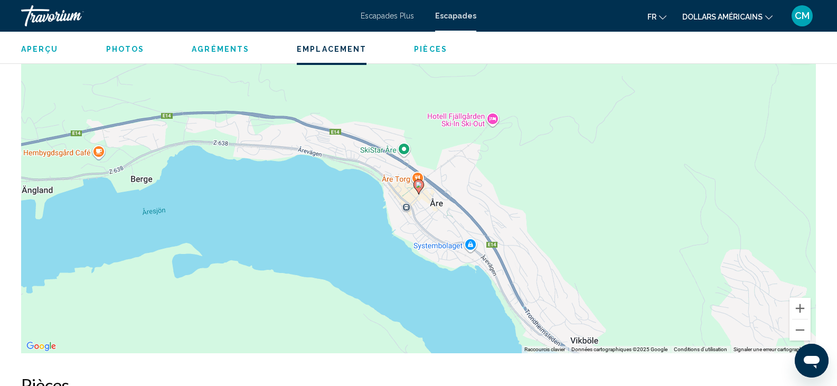
scroll to position [1321, 0]
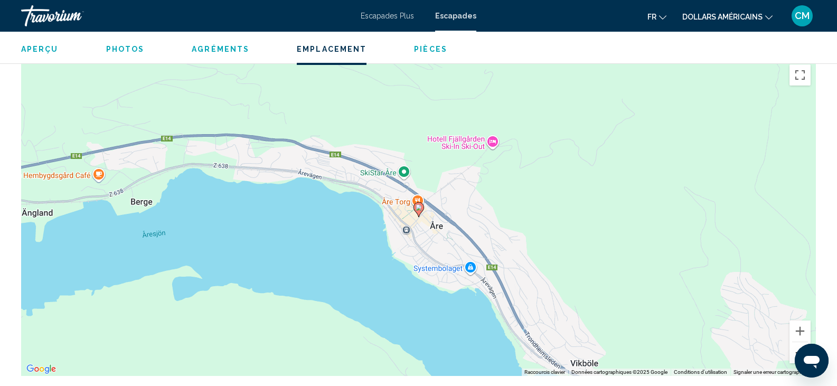
click at [795, 345] on button "Zoom arrière" at bounding box center [800, 352] width 21 height 21
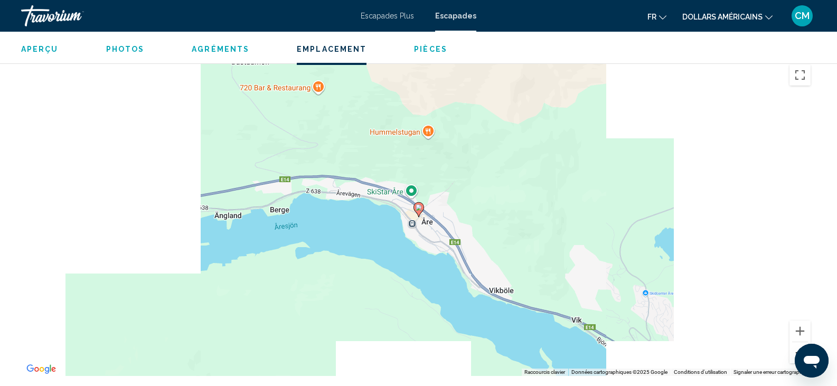
click at [795, 345] on button "Zoom arrière" at bounding box center [800, 352] width 21 height 21
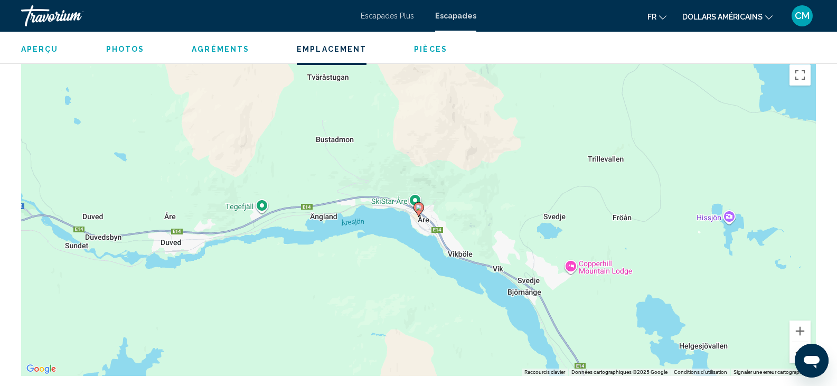
click at [795, 345] on button "Zoom arrière" at bounding box center [800, 352] width 21 height 21
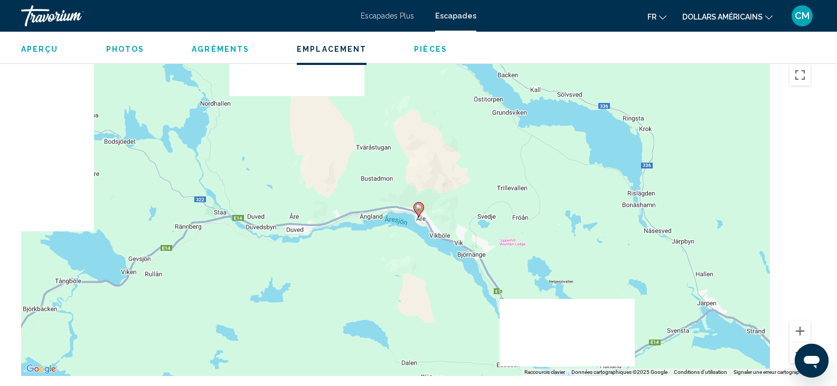
click at [795, 345] on button "Zoom arrière" at bounding box center [800, 352] width 21 height 21
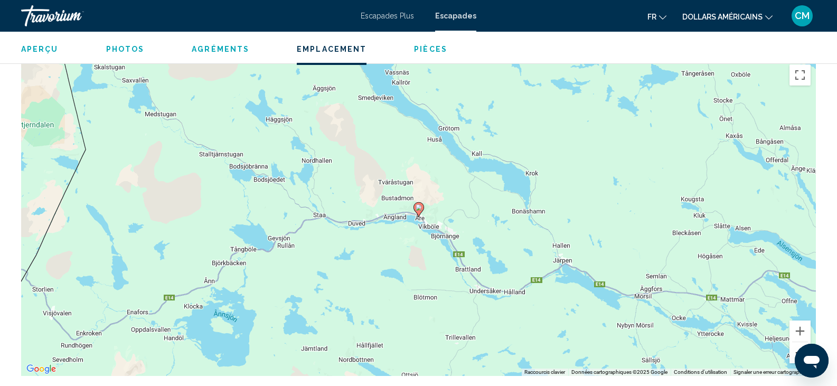
click at [795, 345] on button "Zoom arrière" at bounding box center [800, 352] width 21 height 21
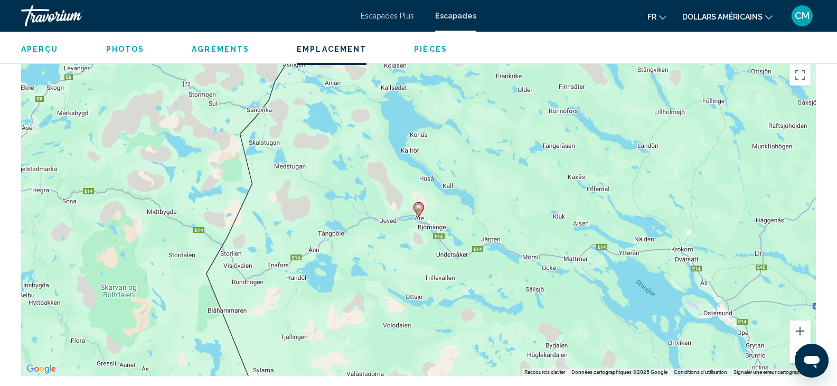
click at [795, 345] on button "Zoom arrière" at bounding box center [800, 352] width 21 height 21
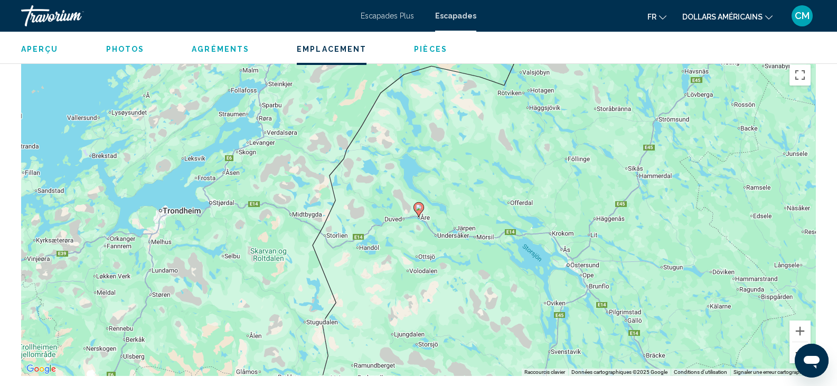
click at [795, 345] on button "Zoom arrière" at bounding box center [800, 352] width 21 height 21
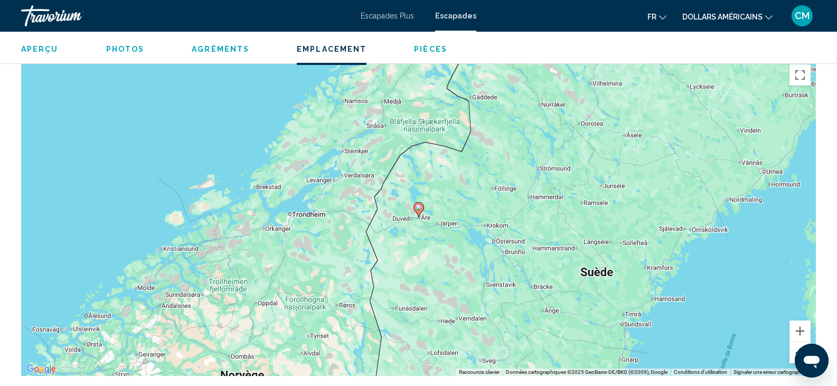
click at [795, 345] on button "Zoom arrière" at bounding box center [800, 352] width 21 height 21
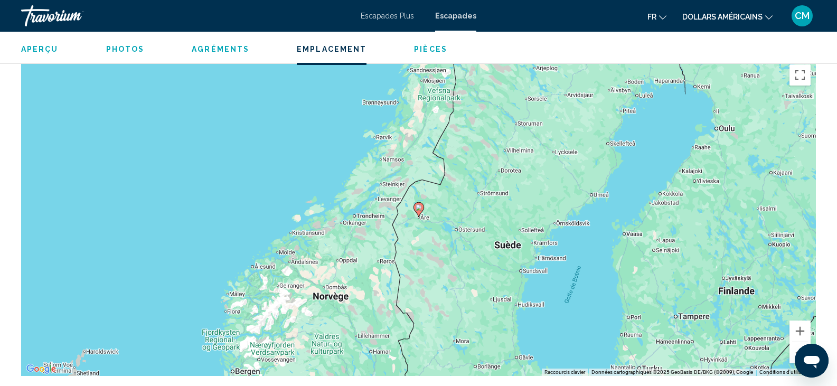
drag, startPoint x: 837, startPoint y: 156, endPoint x: 844, endPoint y: -1, distance: 157.0
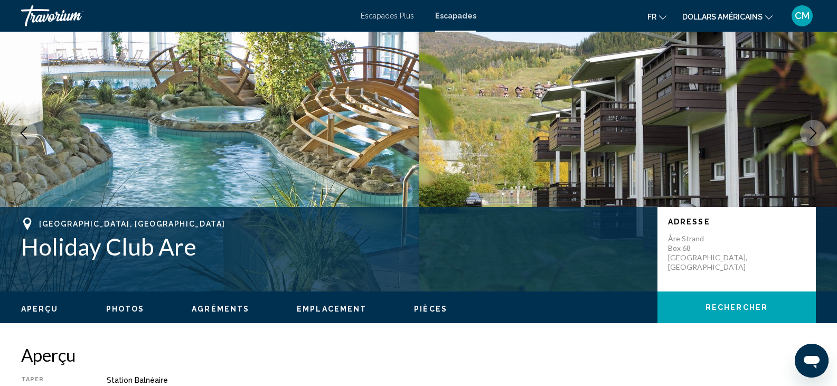
scroll to position [0, 0]
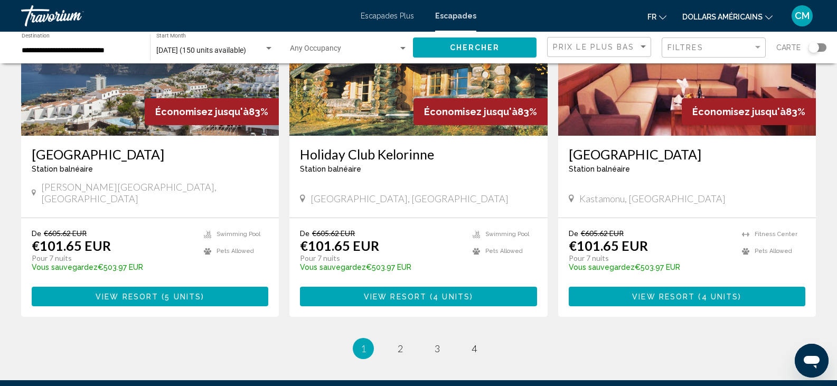
scroll to position [1256, 0]
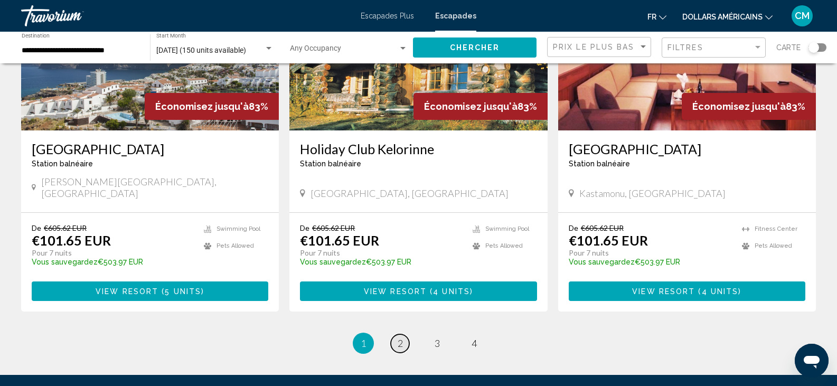
click at [403, 334] on link "page 2" at bounding box center [400, 343] width 18 height 18
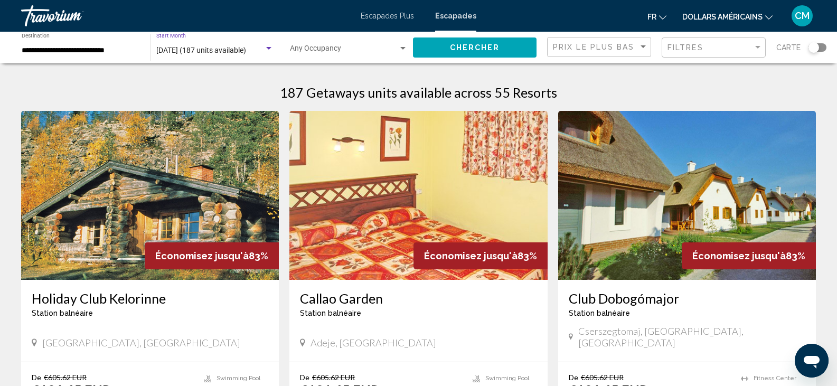
click at [211, 48] on span "août 2025 (187 units available)" at bounding box center [201, 50] width 90 height 8
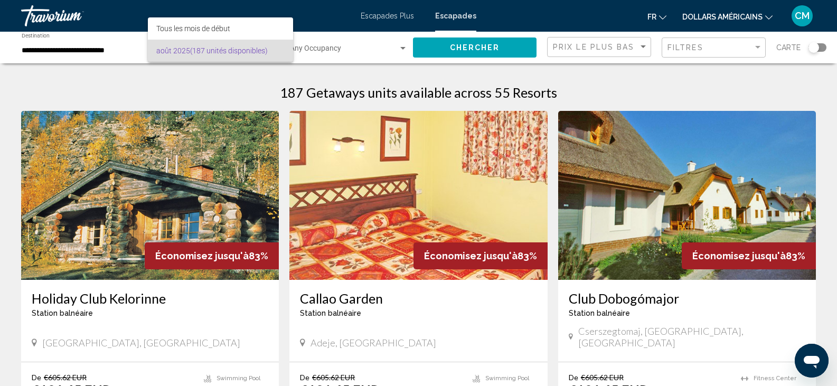
click at [61, 44] on div at bounding box center [418, 193] width 837 height 386
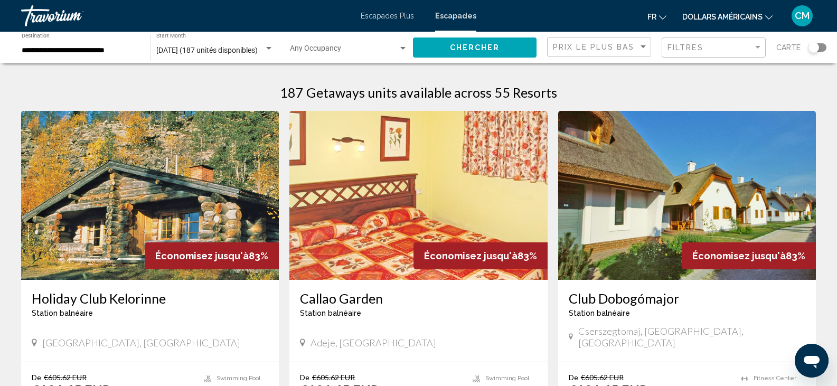
click at [215, 59] on div "août 2025 (187 unités disponibles) Start Month All Start Months" at bounding box center [214, 47] width 117 height 29
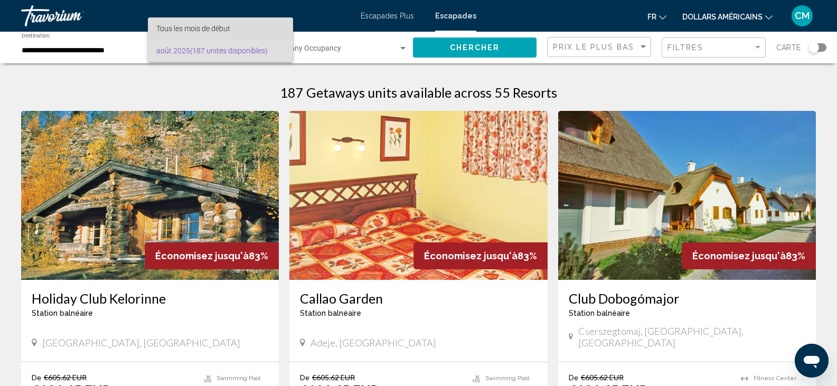
click at [220, 29] on font "Tous les mois de début" at bounding box center [193, 28] width 74 height 8
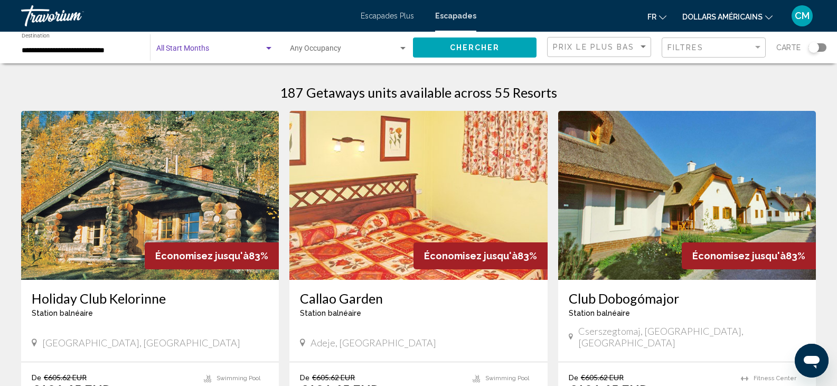
click at [272, 48] on div "Search widget" at bounding box center [269, 48] width 10 height 8
click at [196, 36] on div at bounding box center [418, 193] width 837 height 386
click at [217, 47] on span "Search widget" at bounding box center [210, 50] width 108 height 8
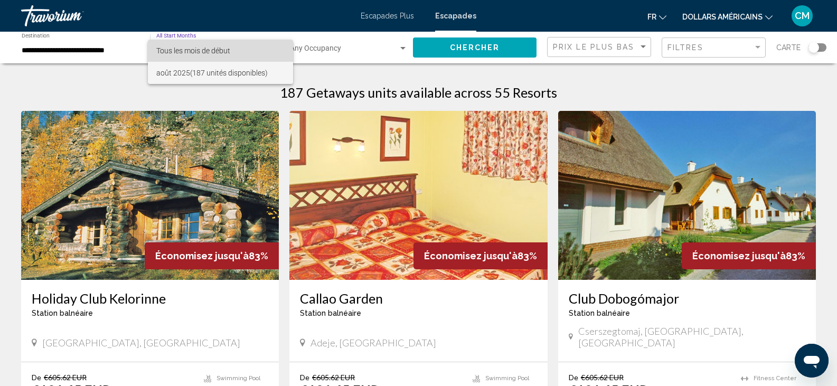
click at [244, 46] on span "Tous les mois de début" at bounding box center [220, 51] width 128 height 22
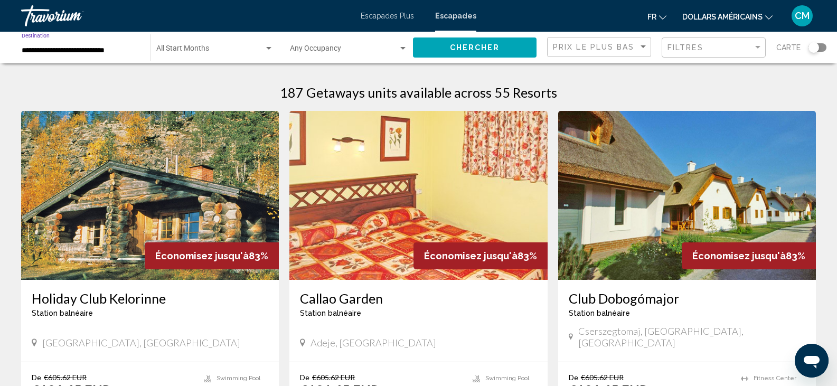
click at [83, 51] on input "**********" at bounding box center [81, 50] width 118 height 8
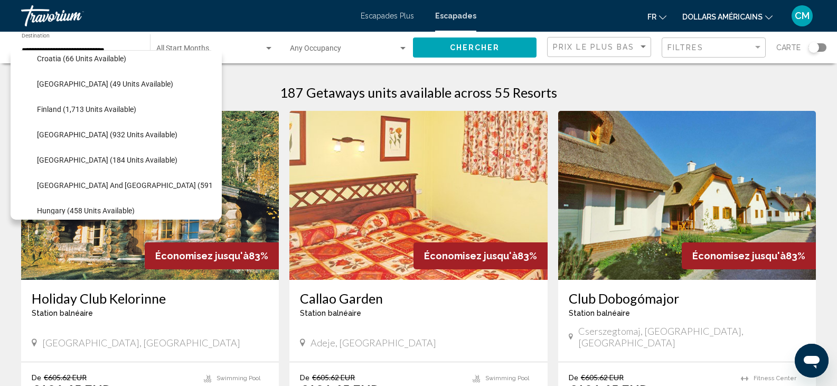
scroll to position [242, 0]
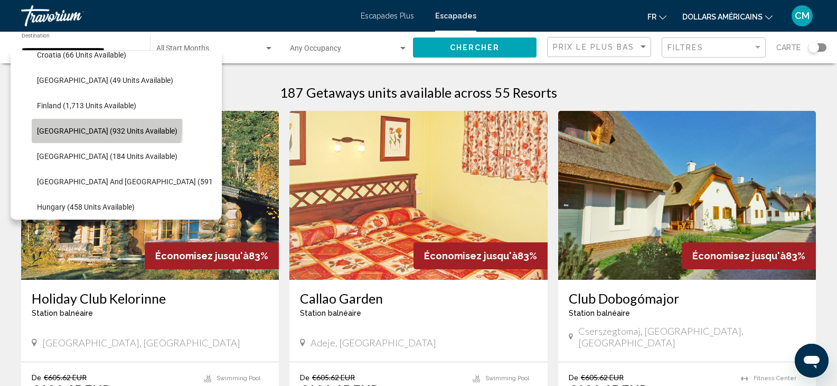
click at [106, 127] on span "[GEOGRAPHIC_DATA] (932 units available)" at bounding box center [107, 131] width 140 height 8
type input "**********"
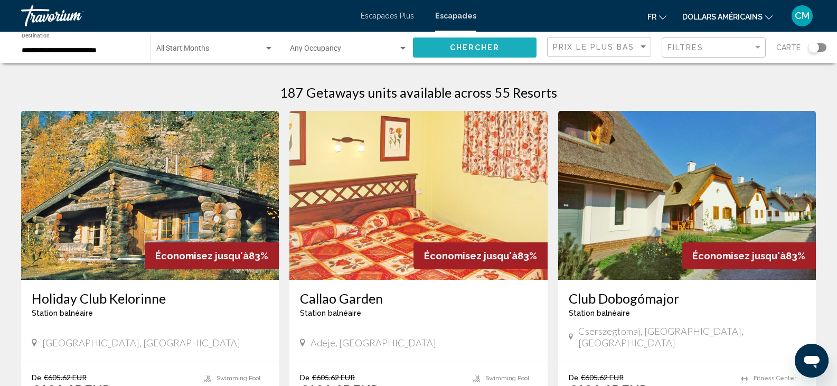
click at [472, 42] on button "Chercher" at bounding box center [475, 47] width 124 height 20
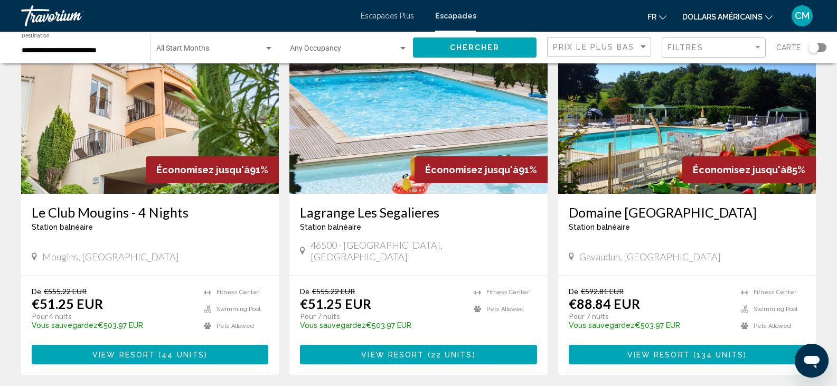
scroll to position [55, 0]
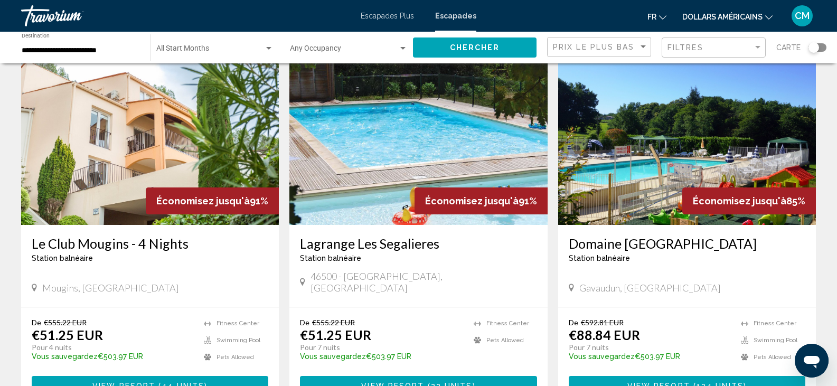
click at [95, 145] on img "Contenu principal" at bounding box center [150, 140] width 258 height 169
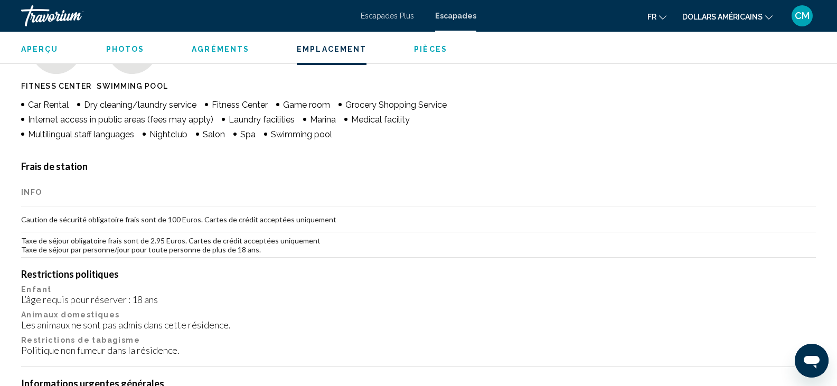
scroll to position [1524, 0]
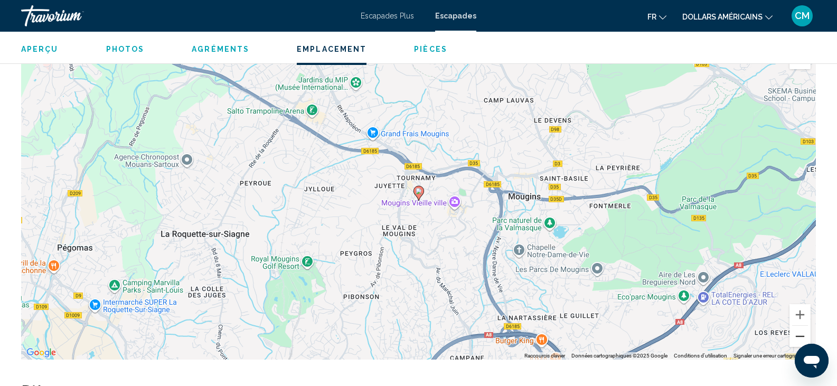
click at [805, 326] on button "Zoom arrière" at bounding box center [800, 336] width 21 height 21
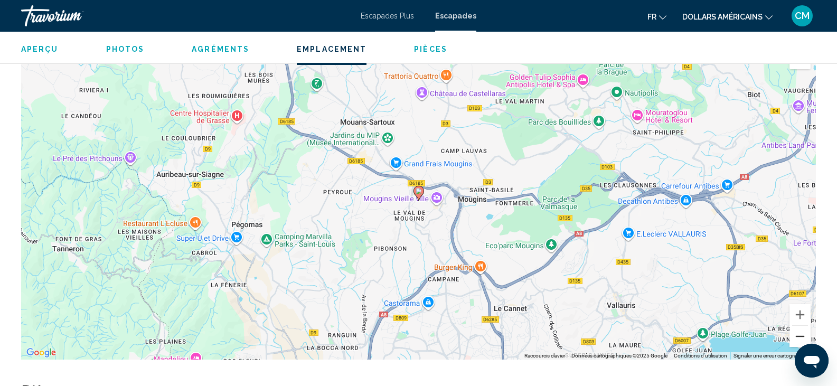
click at [805, 326] on button "Zoom arrière" at bounding box center [800, 336] width 21 height 21
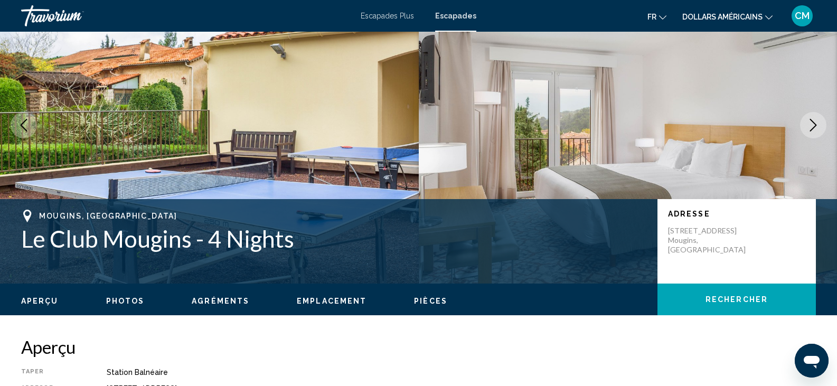
scroll to position [41, 0]
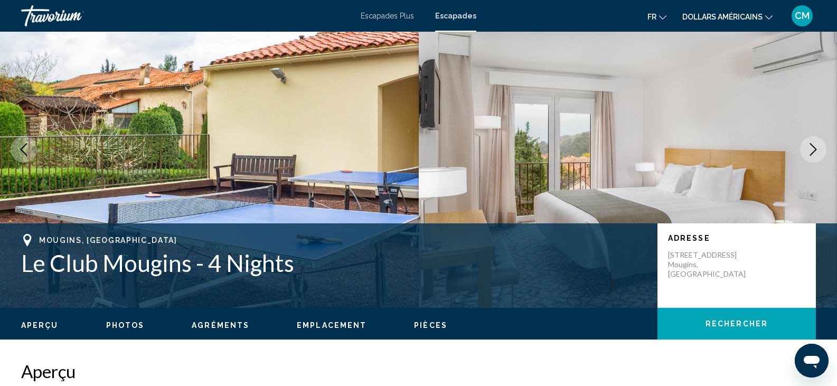
click at [21, 154] on icon "Previous image" at bounding box center [23, 149] width 13 height 13
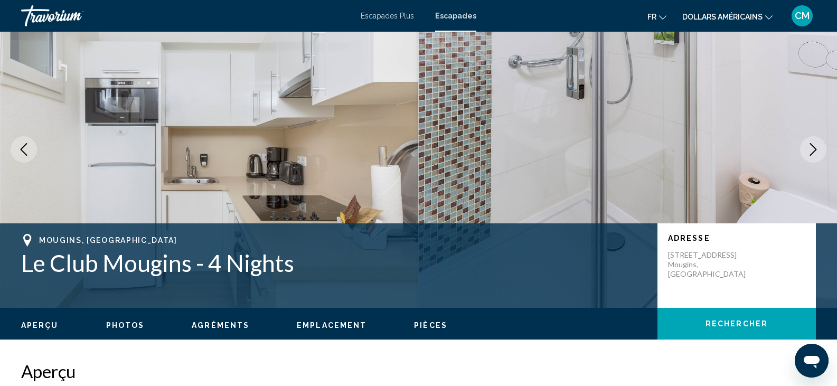
click at [805, 151] on button "Next image" at bounding box center [813, 149] width 26 height 26
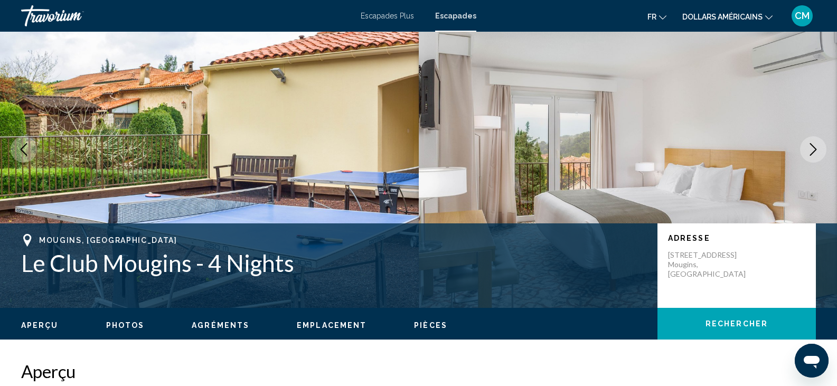
click at [805, 151] on button "Next image" at bounding box center [813, 149] width 26 height 26
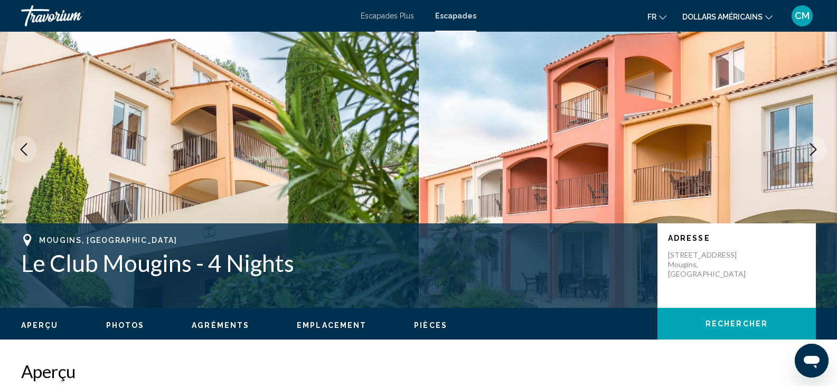
click at [805, 151] on button "Next image" at bounding box center [813, 149] width 26 height 26
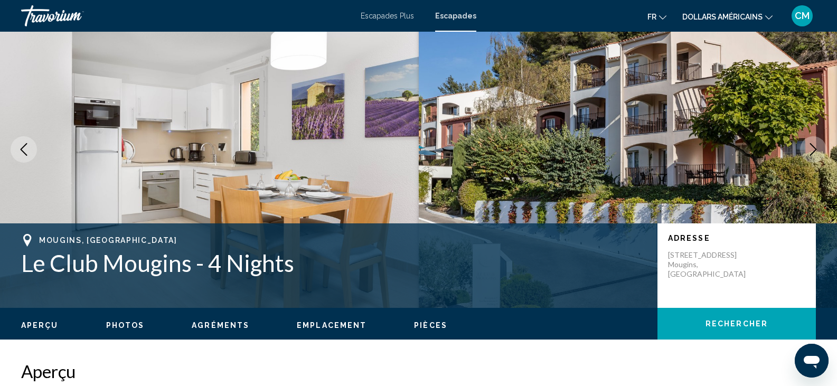
click at [805, 151] on button "Next image" at bounding box center [813, 149] width 26 height 26
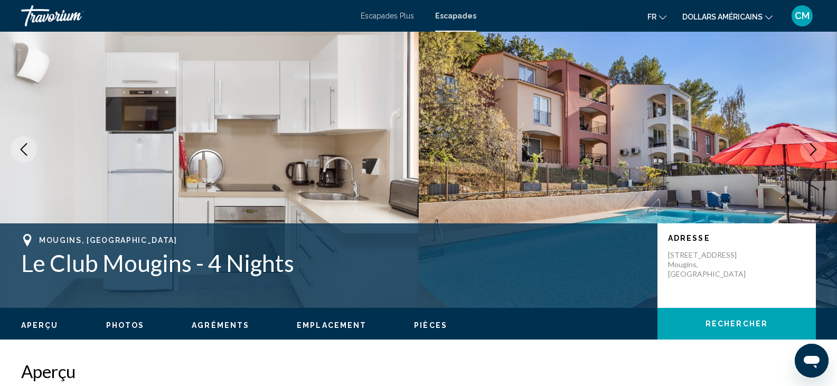
click at [805, 151] on button "Next image" at bounding box center [813, 149] width 26 height 26
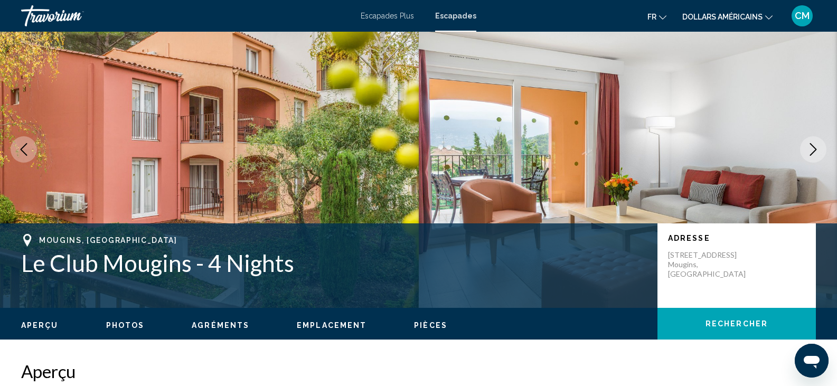
scroll to position [0, 0]
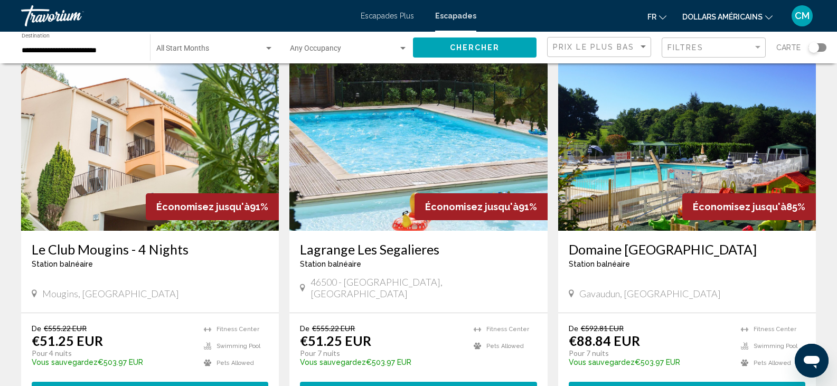
scroll to position [51, 0]
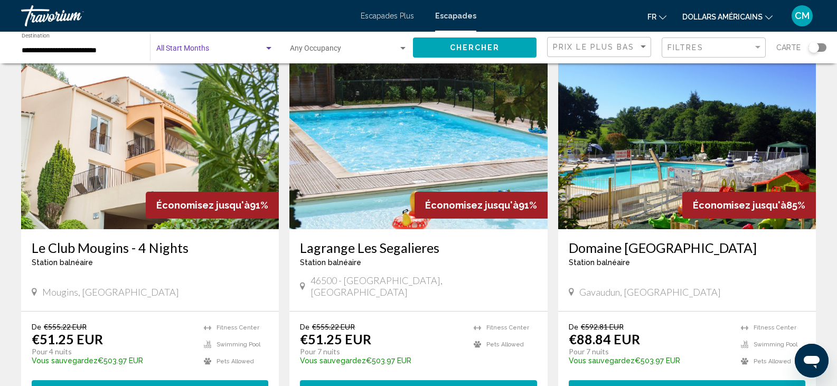
click at [197, 47] on span "Search widget" at bounding box center [210, 50] width 108 height 8
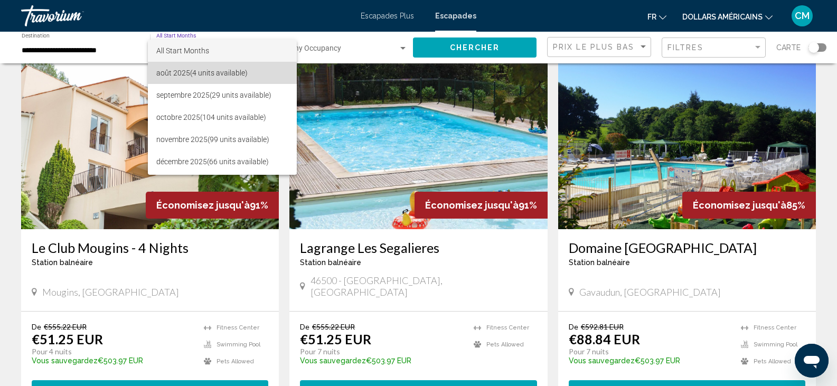
click at [182, 76] on span "août 2025 (4 units available)" at bounding box center [222, 73] width 132 height 22
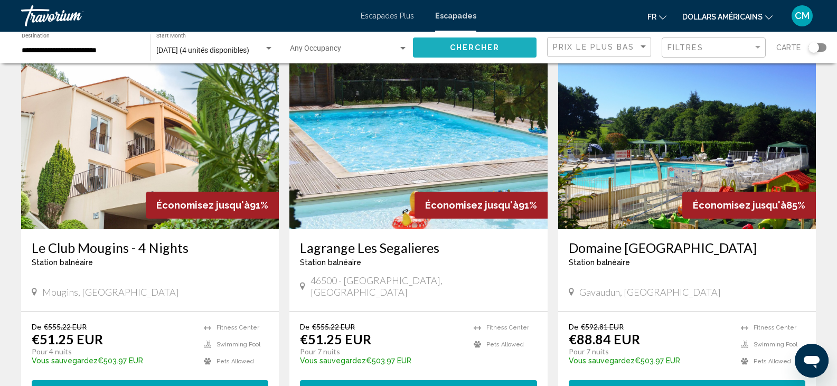
click at [477, 44] on span "Chercher" at bounding box center [475, 48] width 50 height 8
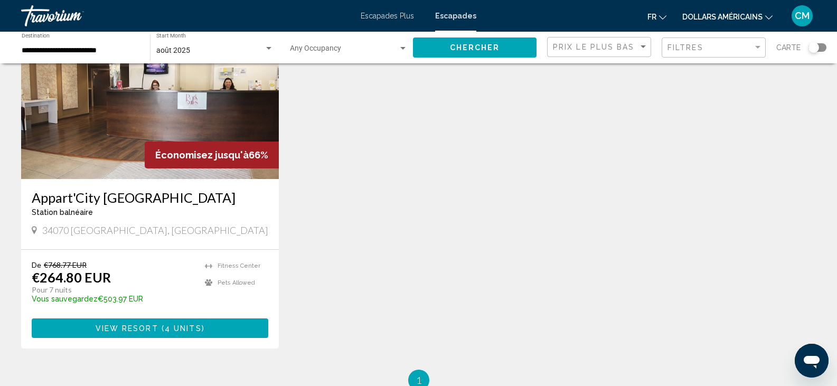
scroll to position [102, 0]
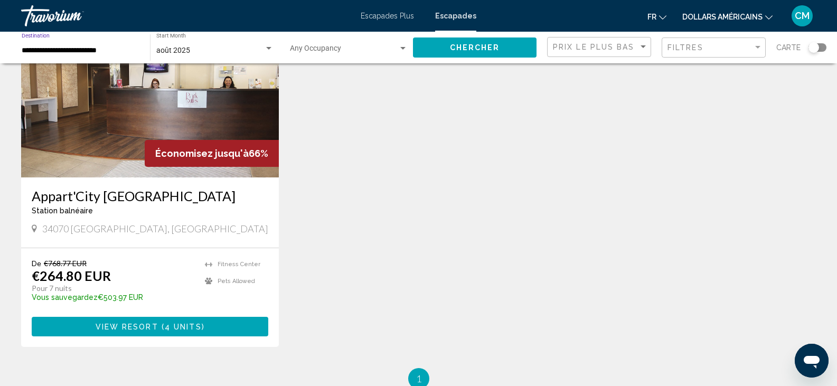
click at [87, 50] on input "**********" at bounding box center [81, 50] width 118 height 8
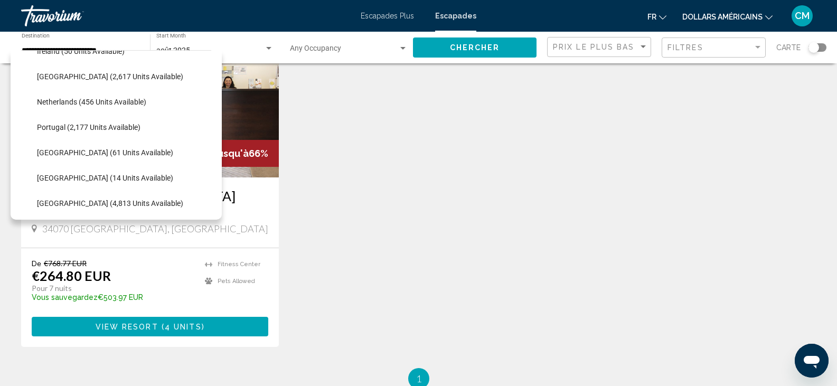
scroll to position [427, 0]
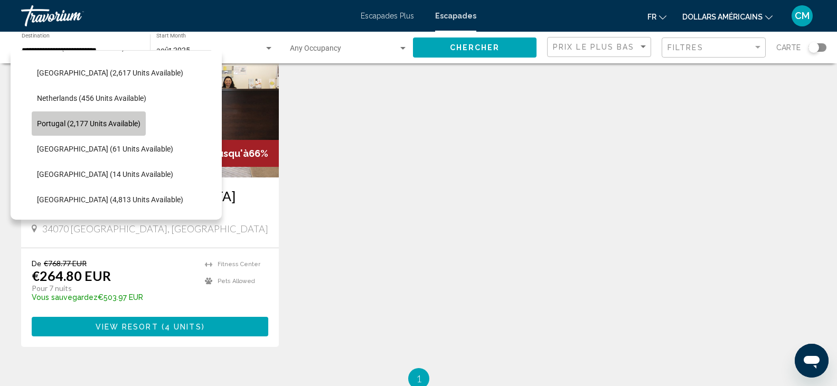
click at [87, 121] on span "Portugal (2,177 units available)" at bounding box center [89, 123] width 104 height 8
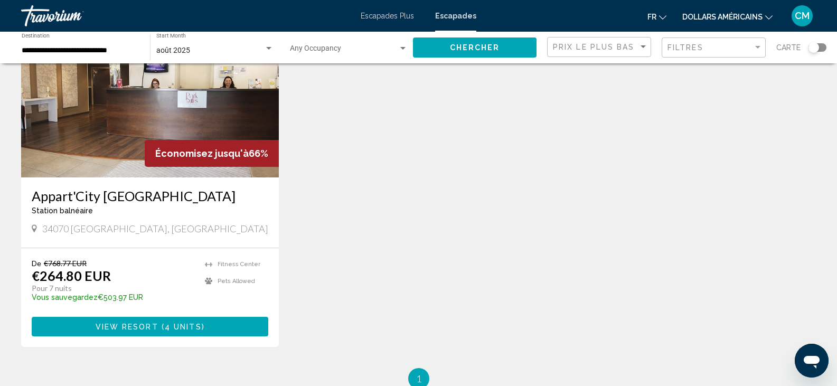
click at [78, 41] on div "**********" at bounding box center [81, 47] width 118 height 29
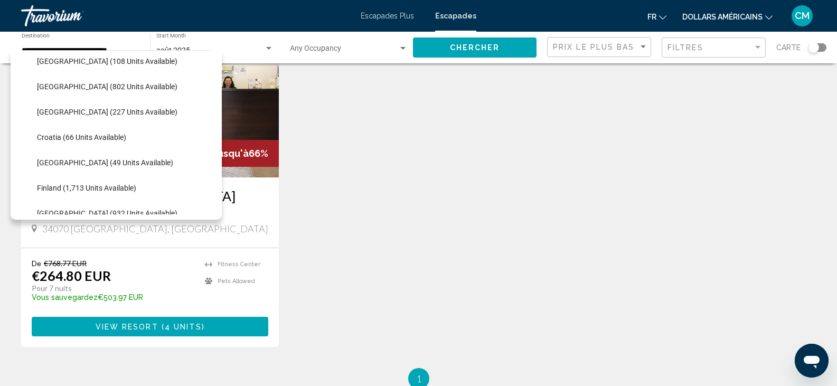
scroll to position [156, 0]
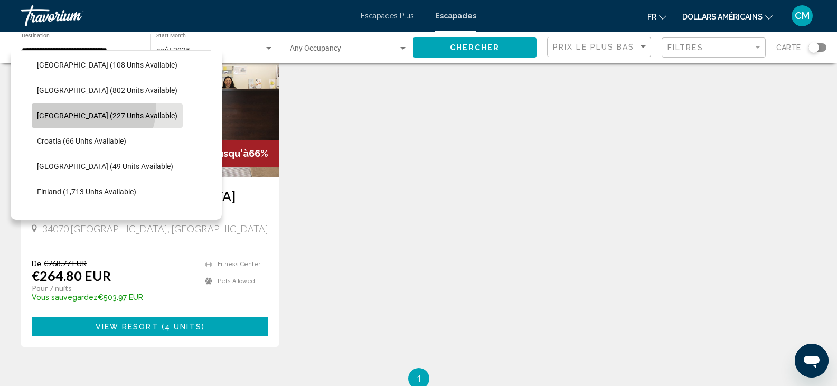
click at [92, 108] on button "[GEOGRAPHIC_DATA] (227 units available)" at bounding box center [107, 116] width 151 height 24
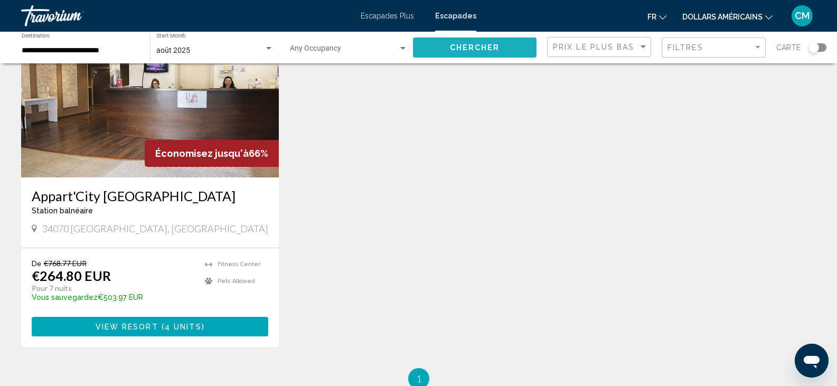
click at [470, 44] on span "Chercher" at bounding box center [475, 48] width 50 height 8
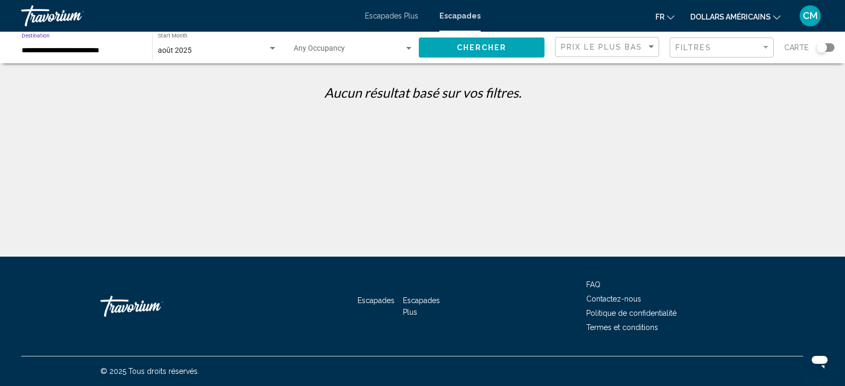
click at [83, 49] on input "**********" at bounding box center [82, 50] width 120 height 8
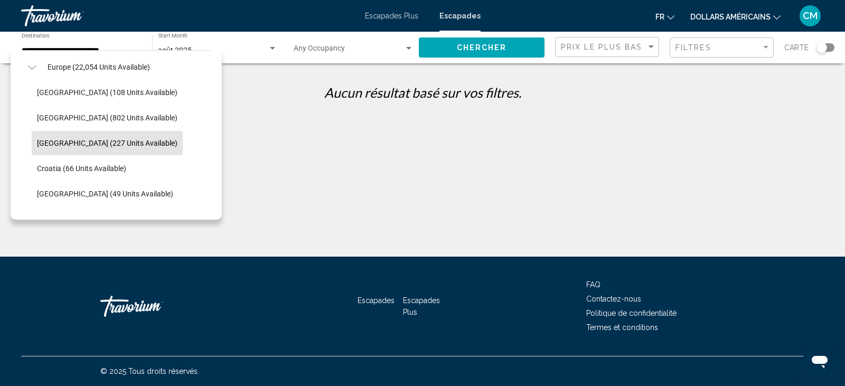
scroll to position [122, 0]
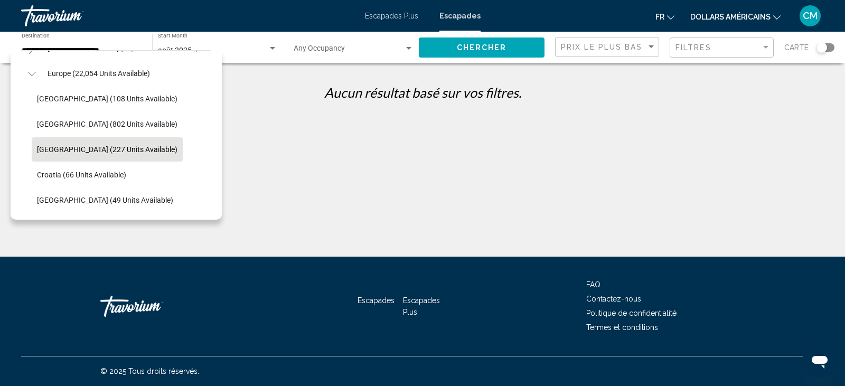
drag, startPoint x: 212, startPoint y: 89, endPoint x: 210, endPoint y: 101, distance: 12.8
click at [210, 101] on div "All destinations United States (236,847 units available) Mexico (42,467 units a…" at bounding box center [116, 135] width 211 height 170
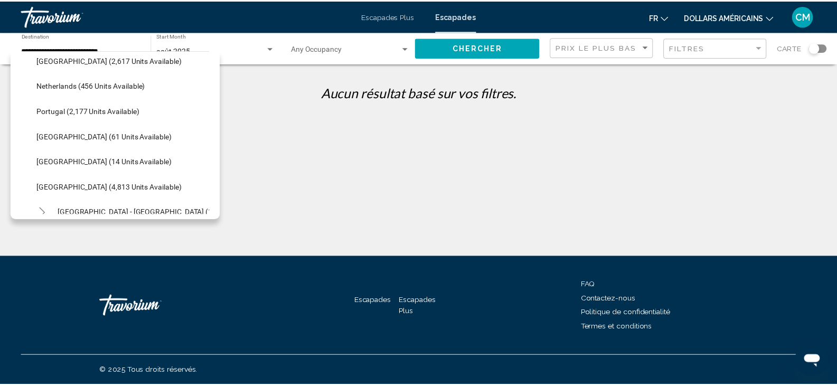
scroll to position [468, 0]
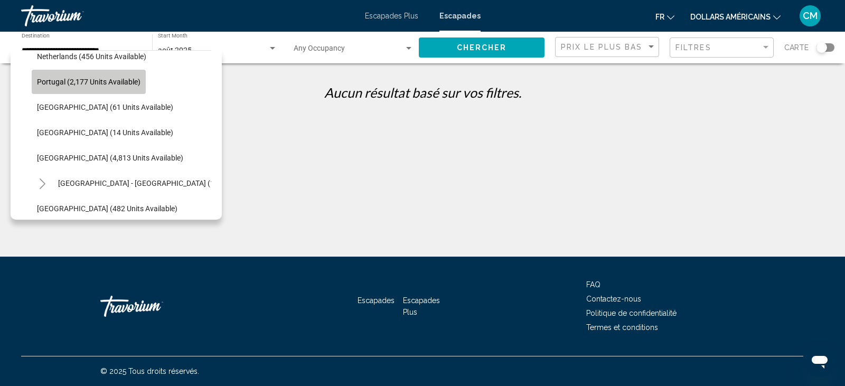
click at [96, 88] on button "Portugal (2,177 units available)" at bounding box center [89, 82] width 114 height 24
type input "**********"
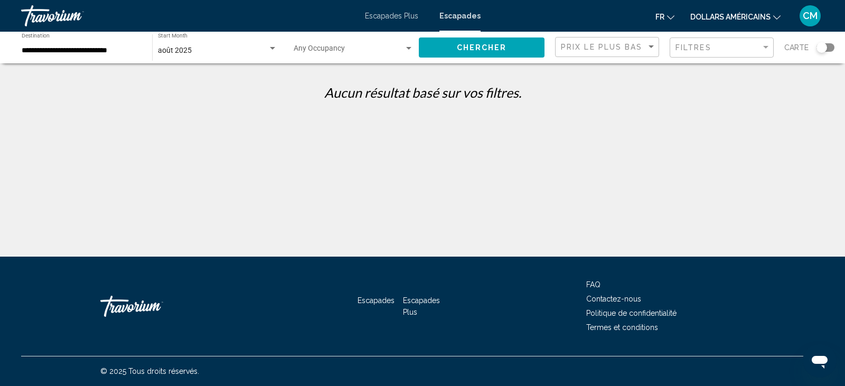
drag, startPoint x: 474, startPoint y: 60, endPoint x: 473, endPoint y: 47, distance: 13.2
click at [473, 47] on div "Chercher" at bounding box center [487, 48] width 136 height 32
click at [473, 47] on span "Chercher" at bounding box center [482, 48] width 50 height 8
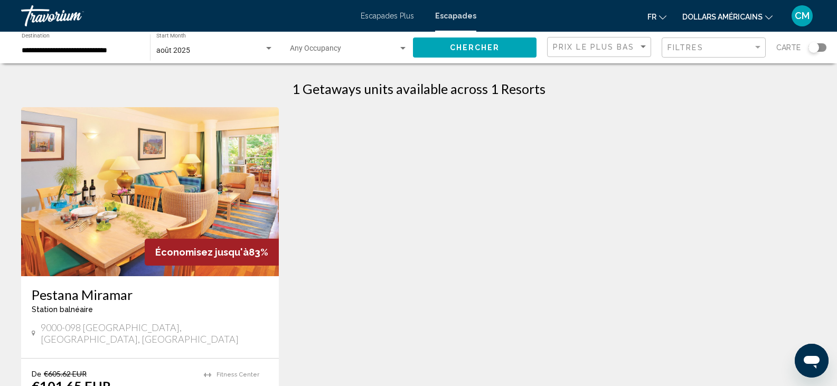
scroll to position [2, 0]
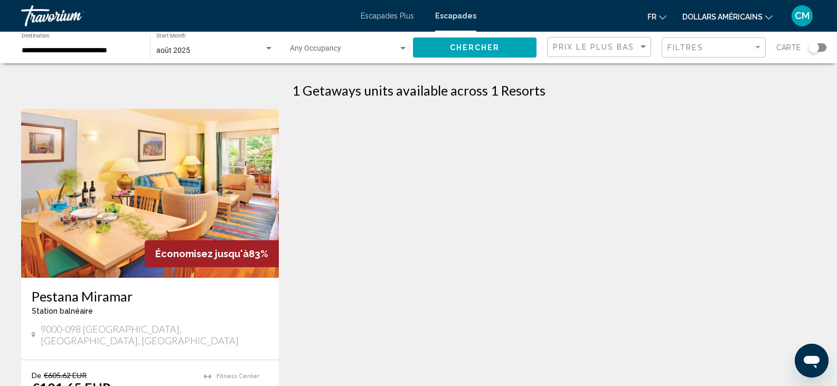
click at [170, 212] on img "Contenu principal" at bounding box center [150, 193] width 258 height 169
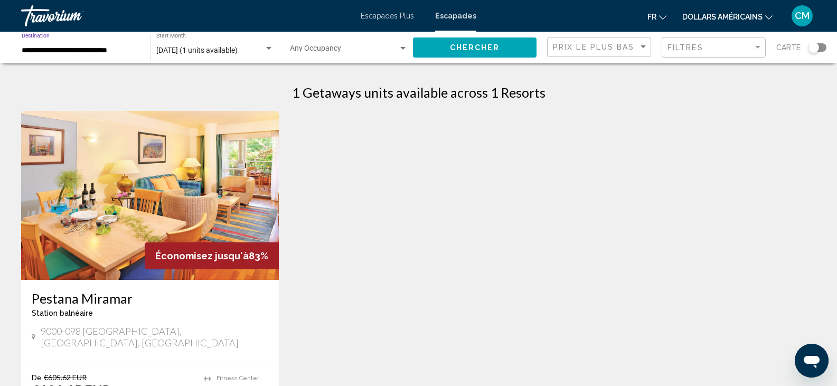
click at [75, 50] on input "**********" at bounding box center [81, 50] width 118 height 8
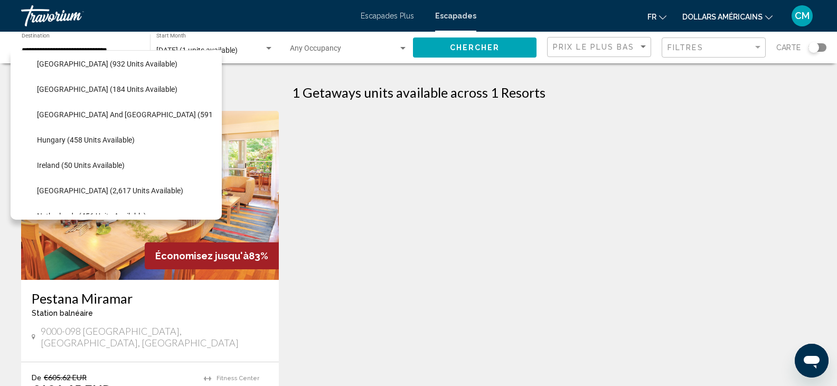
scroll to position [305, 0]
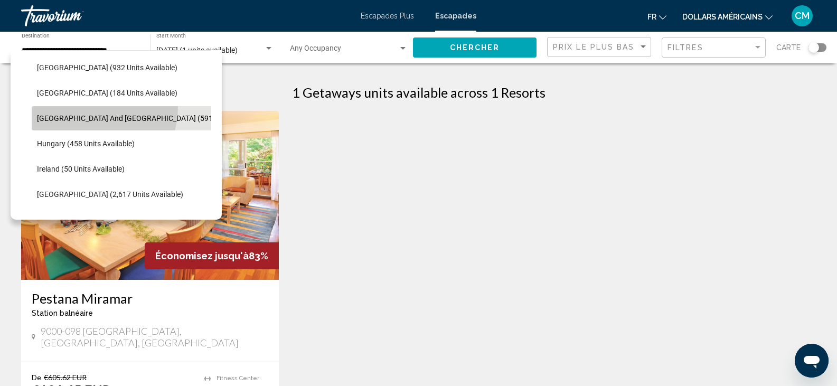
click at [90, 107] on button "[GEOGRAPHIC_DATA] and [GEOGRAPHIC_DATA] (591 units available)" at bounding box center [151, 118] width 239 height 24
type input "**********"
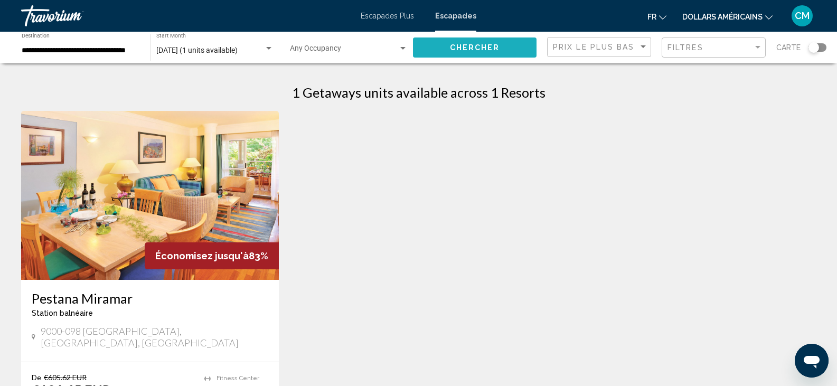
click at [469, 42] on button "Chercher" at bounding box center [475, 47] width 124 height 20
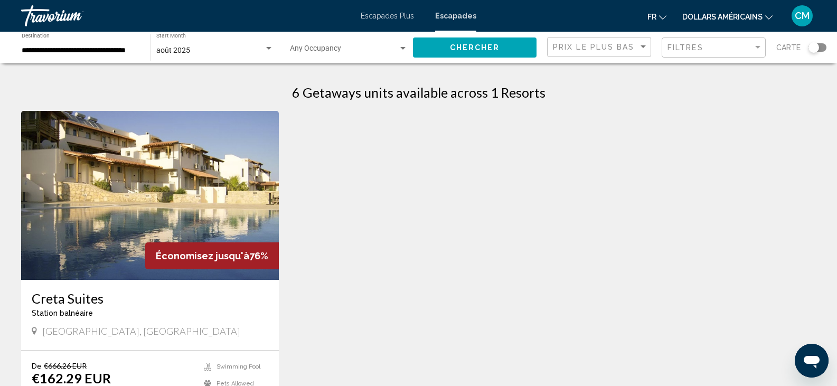
click at [377, 14] on font "Escapades Plus" at bounding box center [387, 16] width 53 height 8
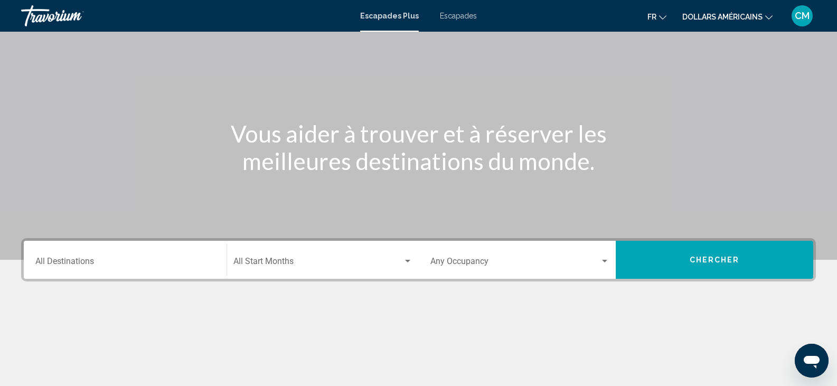
scroll to position [79, 0]
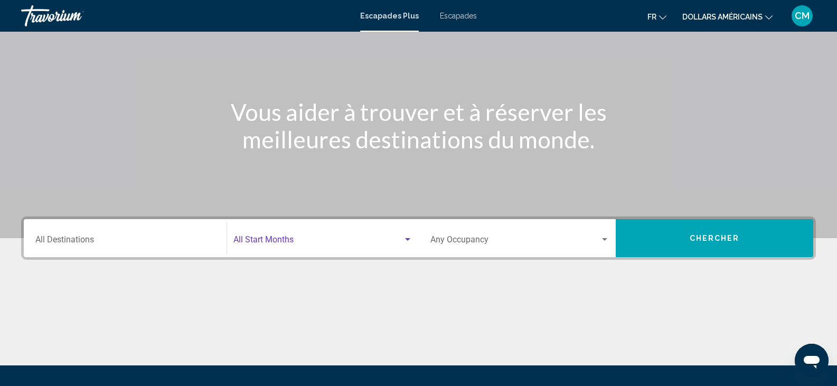
click at [266, 245] on span "Search widget" at bounding box center [318, 242] width 170 height 10
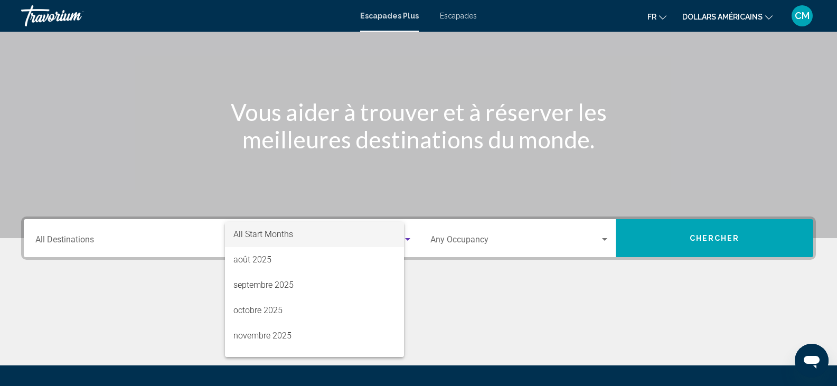
scroll to position [187, 0]
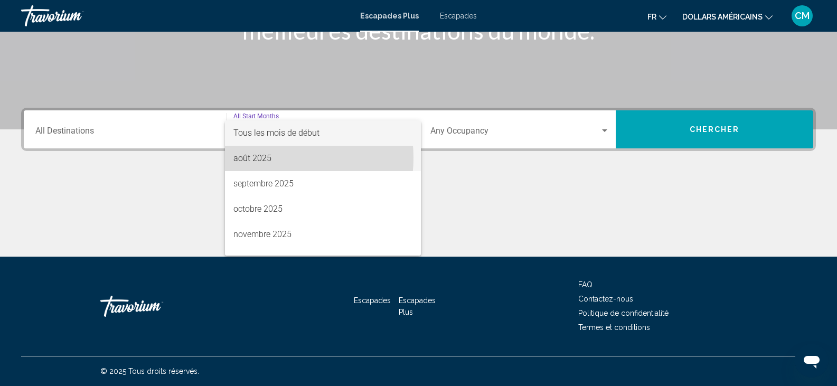
click at [263, 158] on font "août 2025" at bounding box center [252, 158] width 38 height 10
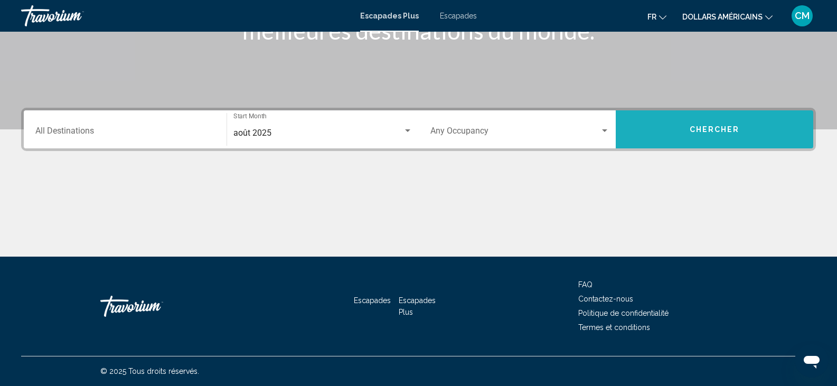
click at [709, 128] on span "Chercher" at bounding box center [715, 130] width 50 height 8
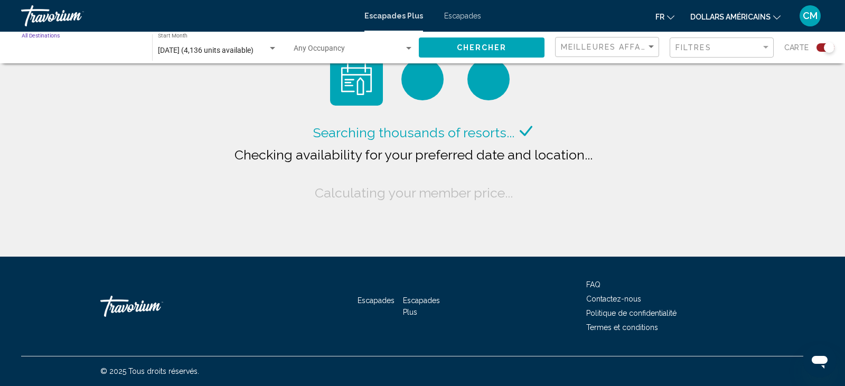
click at [45, 47] on input "Destination All Destinations" at bounding box center [82, 50] width 120 height 8
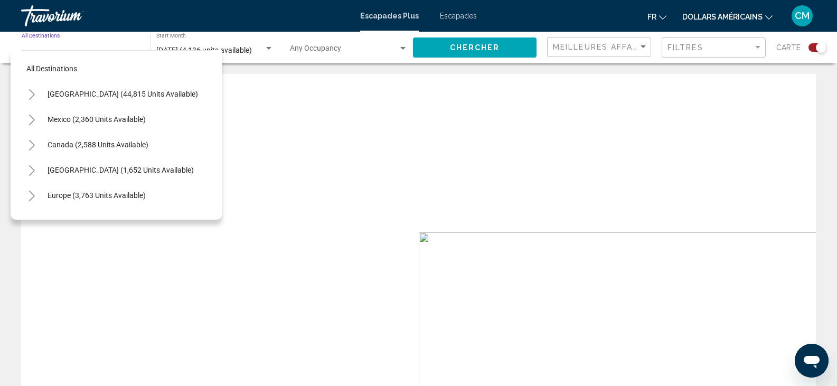
click at [90, 190] on button "Europe (3,763 units available)" at bounding box center [96, 195] width 109 height 24
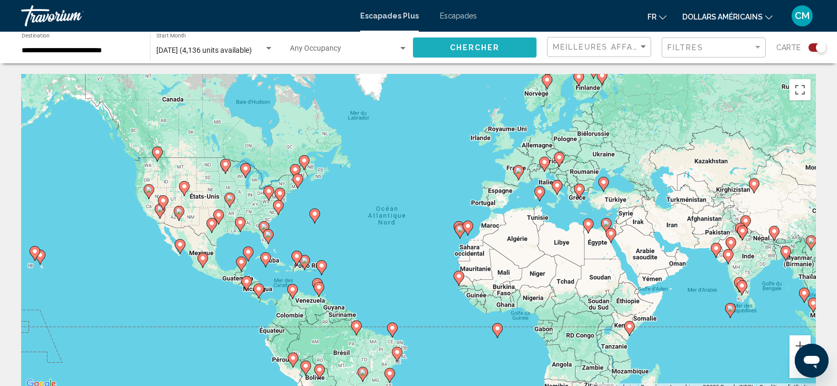
click at [460, 49] on span "Chercher" at bounding box center [475, 48] width 50 height 8
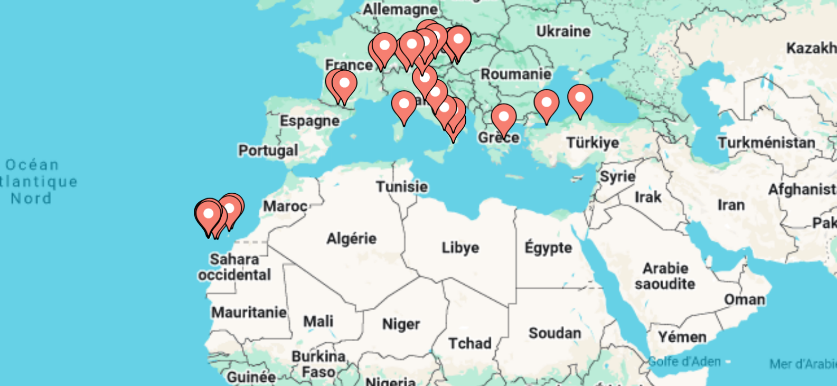
drag, startPoint x: 568, startPoint y: 218, endPoint x: 633, endPoint y: 251, distance: 73.5
click at [633, 251] on div "Pour activer le glissement avec le clavier, appuyez sur Alt+Entrée. Une fois ce…" at bounding box center [418, 232] width 795 height 317
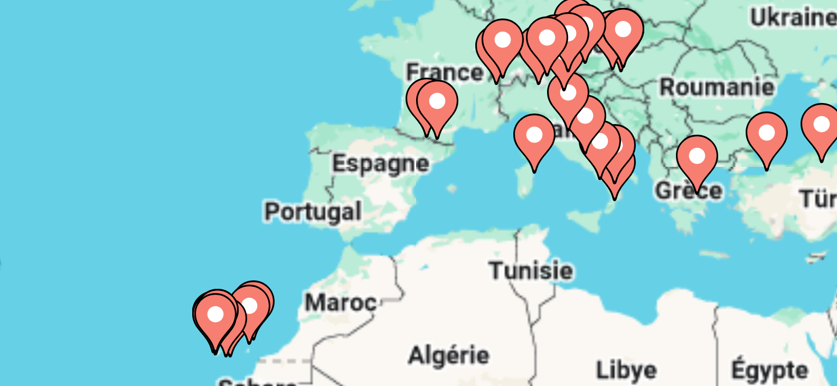
drag, startPoint x: 582, startPoint y: 240, endPoint x: 593, endPoint y: 256, distance: 19.8
click at [593, 256] on div "Pour activer le glissement avec le clavier, appuyez sur Alt+Entrée. Une fois ce…" at bounding box center [418, 232] width 795 height 317
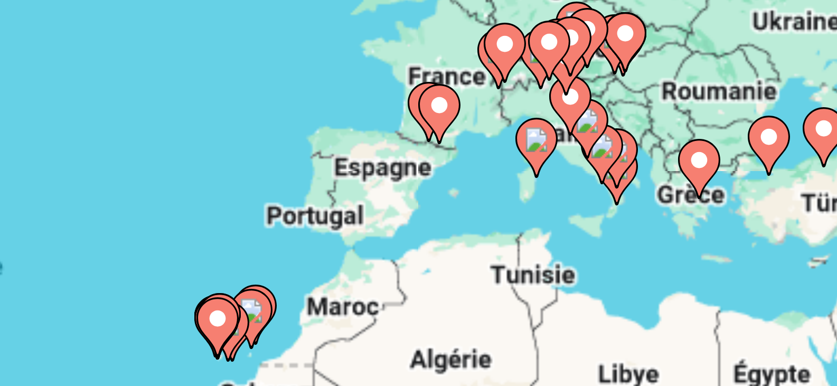
click at [596, 245] on div "Pour activer le glissement avec le clavier, appuyez sur Alt+Entrée. Une fois ce…" at bounding box center [418, 232] width 795 height 317
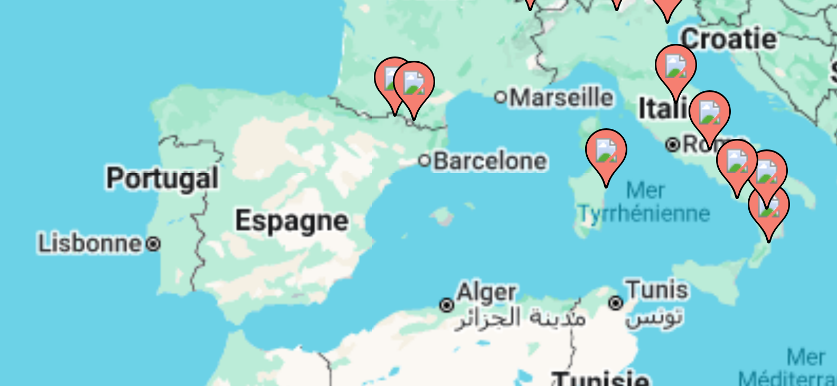
click at [584, 227] on icon "Contenu principal" at bounding box center [584, 226] width 10 height 14
type input "**********"
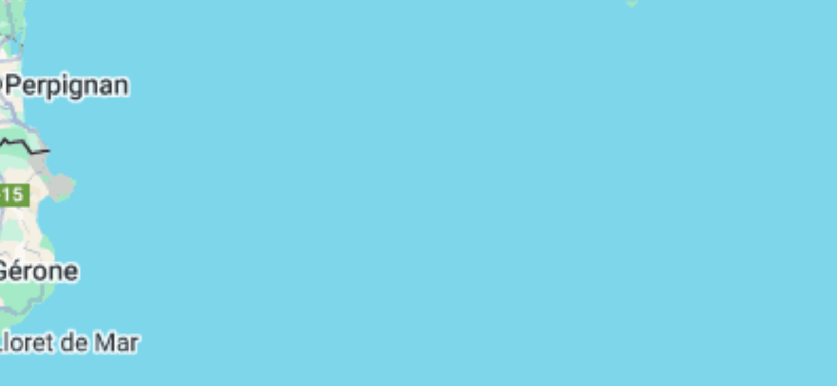
drag, startPoint x: 557, startPoint y: 235, endPoint x: 629, endPoint y: 237, distance: 72.9
click at [629, 237] on div "Pour activer le glissement avec le clavier, appuyez sur Alt+Entrée. Une fois ce…" at bounding box center [418, 232] width 795 height 317
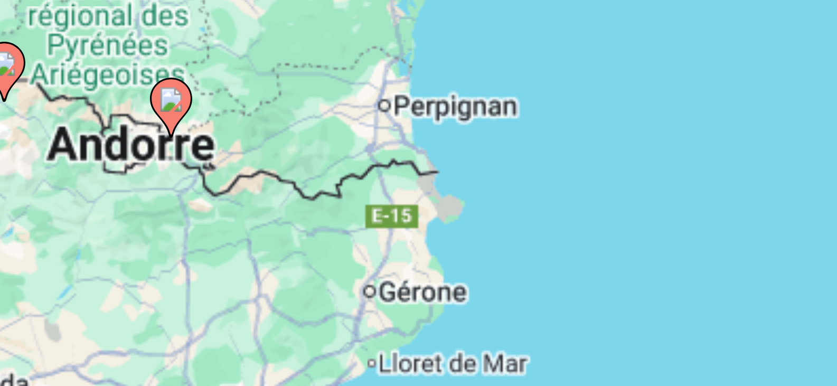
drag, startPoint x: 577, startPoint y: 238, endPoint x: 633, endPoint y: 238, distance: 56.0
click at [633, 238] on div "Pour activer le glissement avec le clavier, appuyez sur Alt+Entrée. Une fois ce…" at bounding box center [418, 232] width 795 height 317
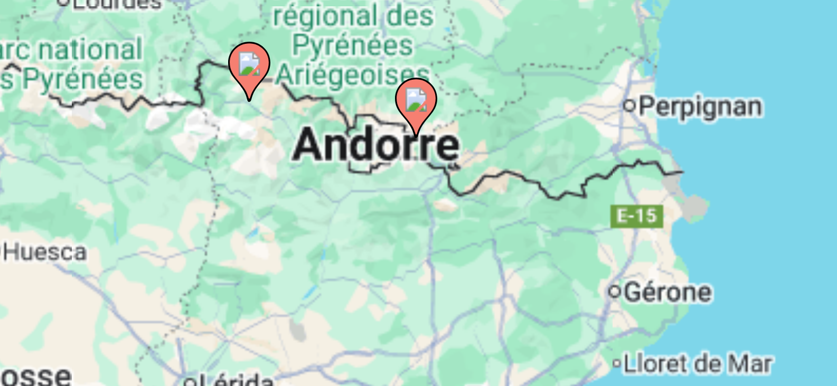
click at [582, 229] on image "Contenu principal" at bounding box center [584, 227] width 6 height 6
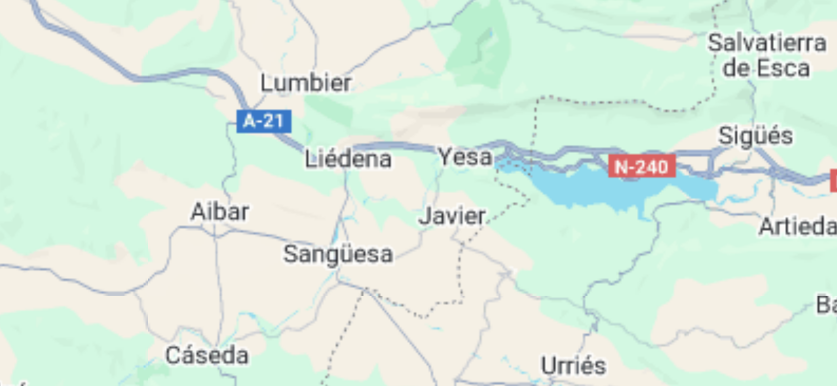
drag, startPoint x: 626, startPoint y: 232, endPoint x: 501, endPoint y: 242, distance: 125.6
click at [501, 242] on div "Pour naviguer, appuyez sur les touches fléchées. Pour activer le glissement ave…" at bounding box center [418, 232] width 795 height 317
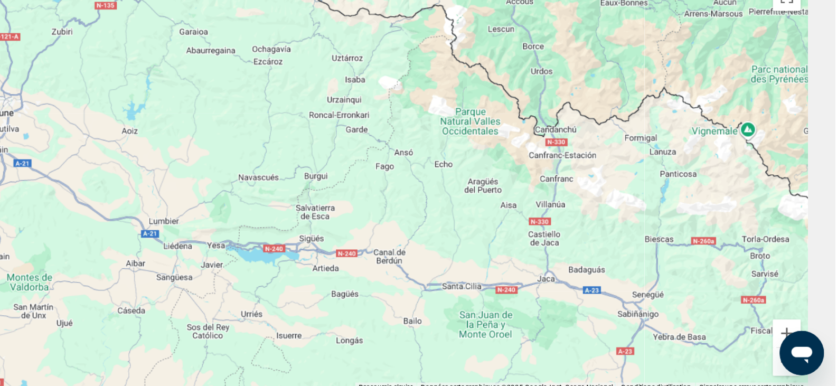
drag, startPoint x: 754, startPoint y: 181, endPoint x: 514, endPoint y: 218, distance: 242.6
click at [514, 218] on div "Pour naviguer, appuyez sur les touches fléchées. Pour activer le glissement ave…" at bounding box center [418, 232] width 795 height 317
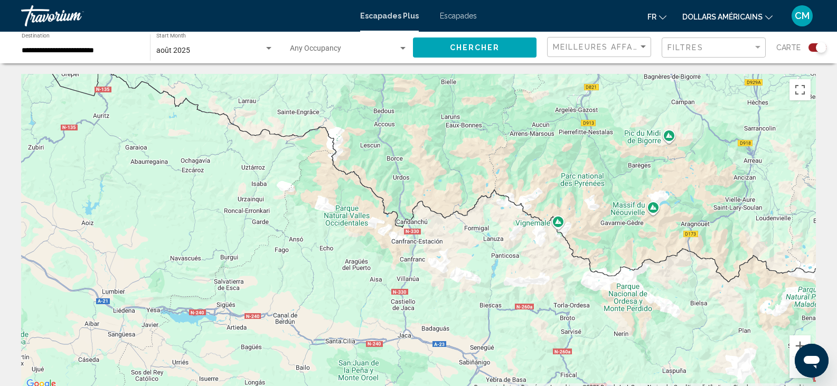
drag, startPoint x: 643, startPoint y: 199, endPoint x: 293, endPoint y: 125, distance: 358.4
click at [293, 125] on div "Pour naviguer, appuyez sur les touches fléchées. Pour activer le glissement ave…" at bounding box center [418, 232] width 795 height 317
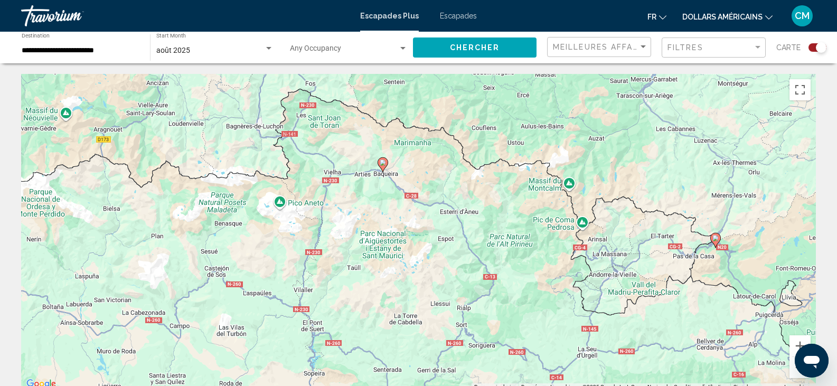
drag, startPoint x: 678, startPoint y: 211, endPoint x: 520, endPoint y: 181, distance: 161.4
click at [520, 181] on div "Pour naviguer, appuyez sur les touches fléchées. Pour activer le glissement ave…" at bounding box center [418, 232] width 795 height 317
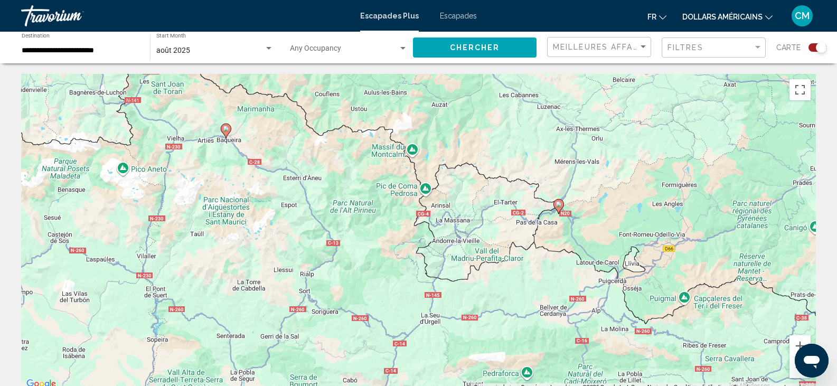
click at [557, 205] on image "Contenu principal" at bounding box center [559, 204] width 6 height 6
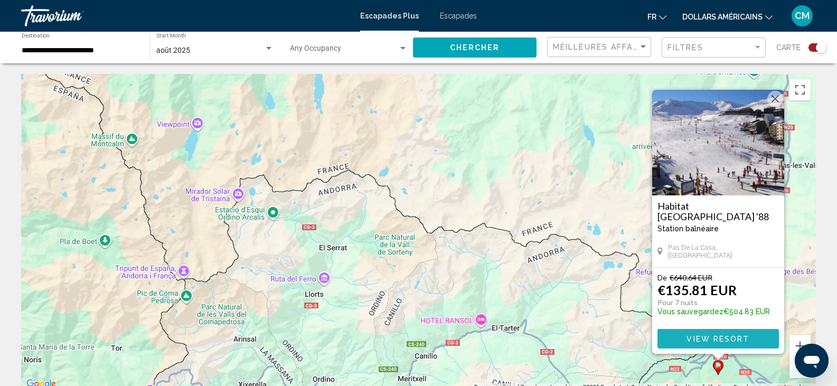
click at [718, 335] on span "View Resort" at bounding box center [718, 339] width 63 height 8
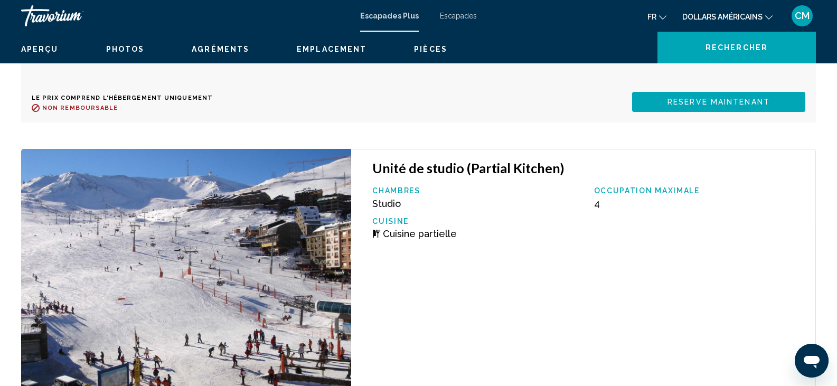
scroll to position [65, 0]
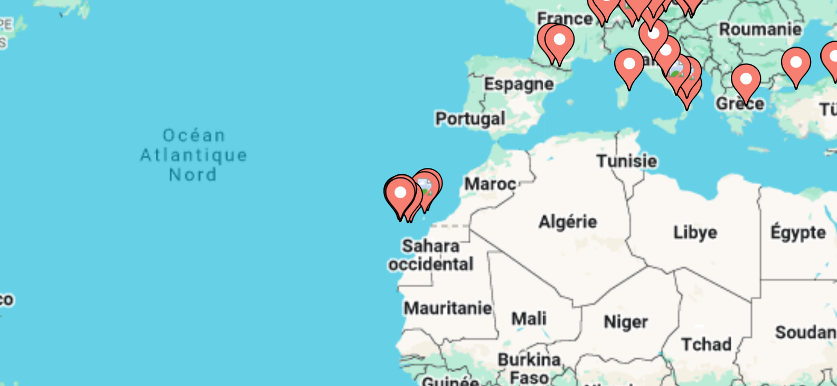
drag, startPoint x: 446, startPoint y: 227, endPoint x: 462, endPoint y: 185, distance: 44.4
click at [462, 185] on div "Pour activer le glissement avec le clavier, appuyez sur Alt+Entrée. Une fois ce…" at bounding box center [418, 232] width 795 height 317
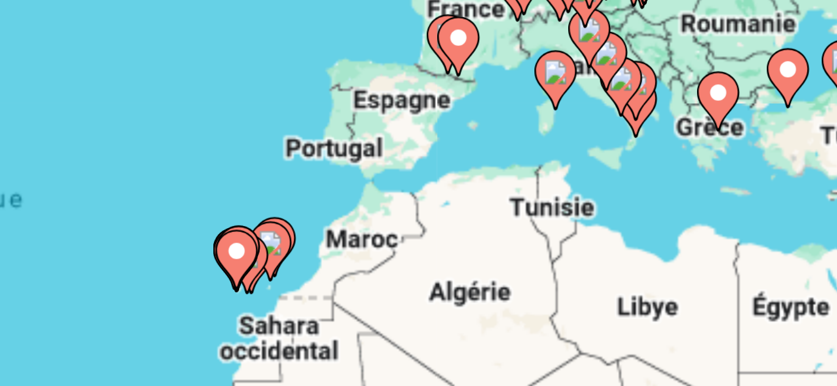
drag, startPoint x: 520, startPoint y: 169, endPoint x: 478, endPoint y: 190, distance: 47.2
click at [478, 190] on div "Pour activer le glissement avec le clavier, appuyez sur Alt+Entrée. Une fois ce…" at bounding box center [418, 232] width 795 height 317
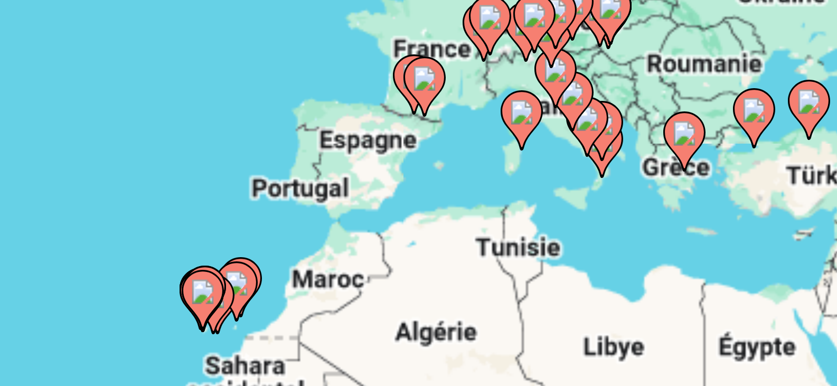
drag, startPoint x: 502, startPoint y: 175, endPoint x: 490, endPoint y: 190, distance: 19.5
click at [490, 190] on div "Pour activer le glissement avec le clavier, appuyez sur Alt+Entrée. Une fois ce…" at bounding box center [418, 232] width 795 height 317
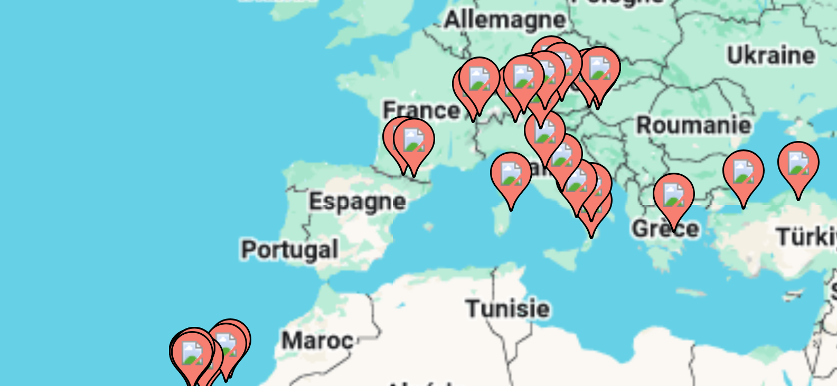
drag, startPoint x: 491, startPoint y: 167, endPoint x: 494, endPoint y: 178, distance: 11.5
click at [494, 178] on div "Pour naviguer, appuyez sur les touches fléchées. Pour activer le glissement ave…" at bounding box center [418, 232] width 795 height 317
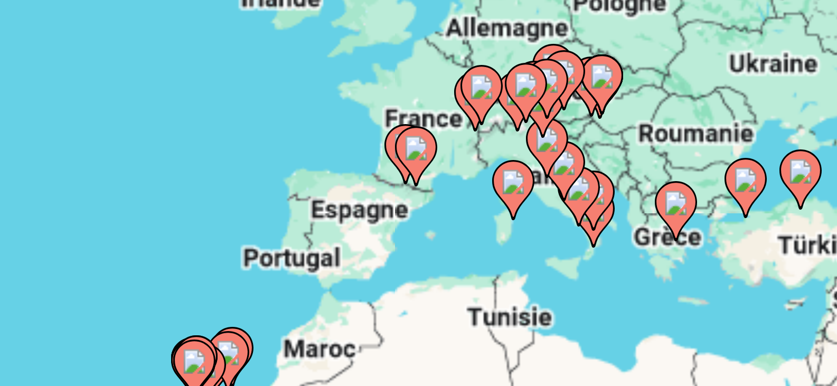
click at [471, 189] on gmp-advanced-marker "Contenu principal" at bounding box center [475, 183] width 11 height 16
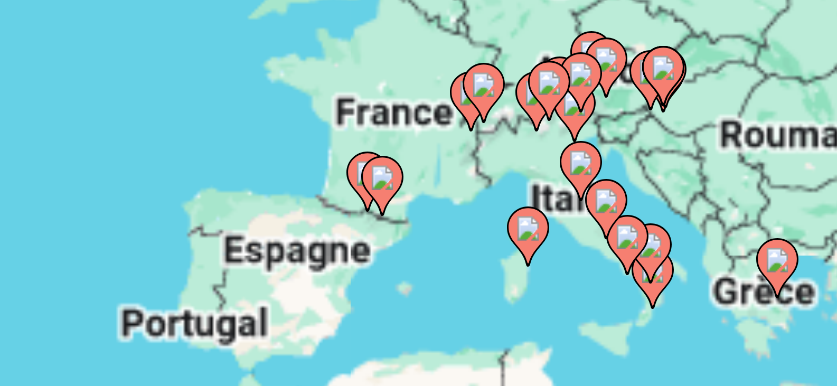
click at [471, 232] on div "Contenu principal" at bounding box center [816, 232] width 795 height 0
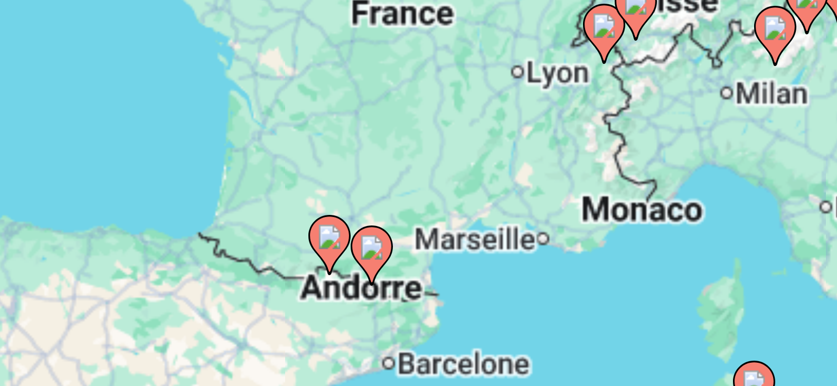
click at [456, 205] on image "Contenu principal" at bounding box center [456, 204] width 6 height 6
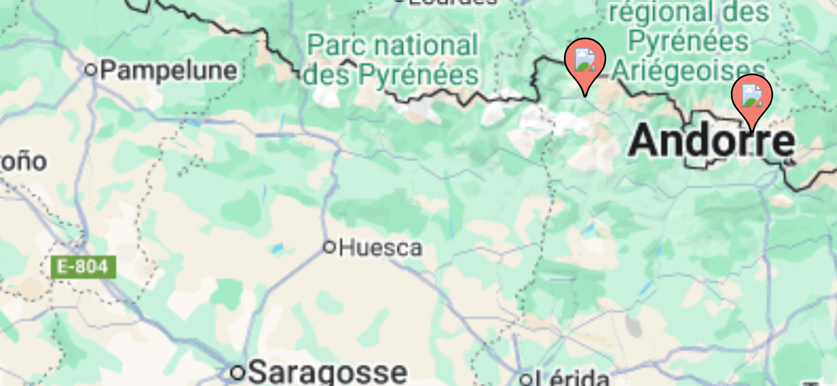
drag, startPoint x: 548, startPoint y: 173, endPoint x: 492, endPoint y: 186, distance: 57.5
click at [492, 186] on div "Pour activer le glissement avec le clavier, appuyez sur Alt+Entrée. Une fois ce…" at bounding box center [418, 232] width 795 height 317
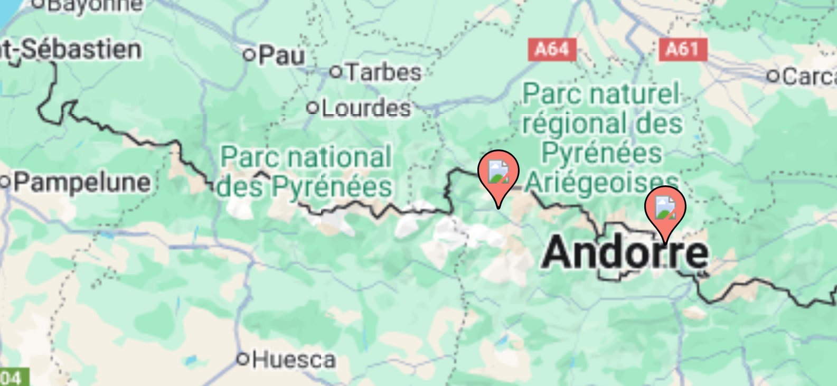
drag, startPoint x: 527, startPoint y: 177, endPoint x: 507, endPoint y: 205, distance: 34.4
click at [507, 205] on div "Pour activer le glissement avec le clavier, appuyez sur Alt+Entrée. Une fois ce…" at bounding box center [418, 232] width 795 height 317
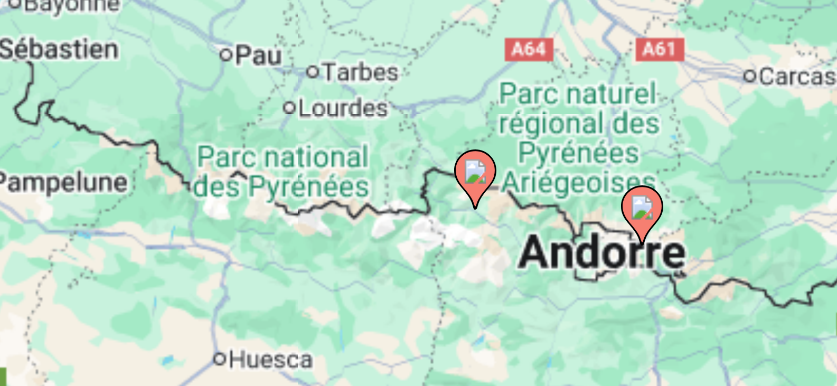
drag, startPoint x: 497, startPoint y: 195, endPoint x: 493, endPoint y: 191, distance: 6.0
click at [493, 191] on gmp-advanced-marker "Contenu principal" at bounding box center [492, 190] width 11 height 16
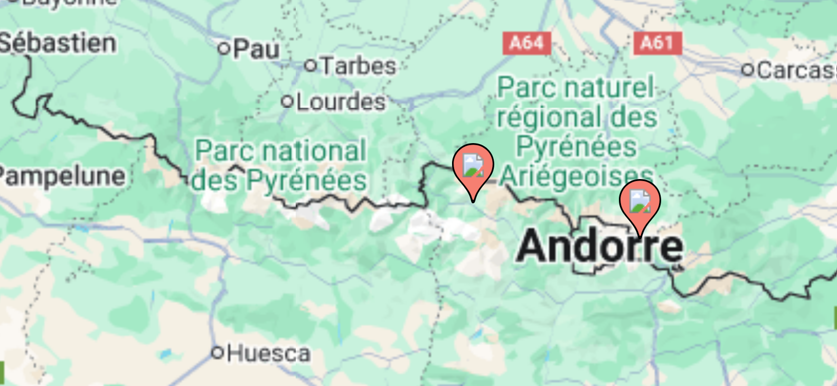
click at [493, 191] on icon "Contenu principal" at bounding box center [492, 188] width 10 height 14
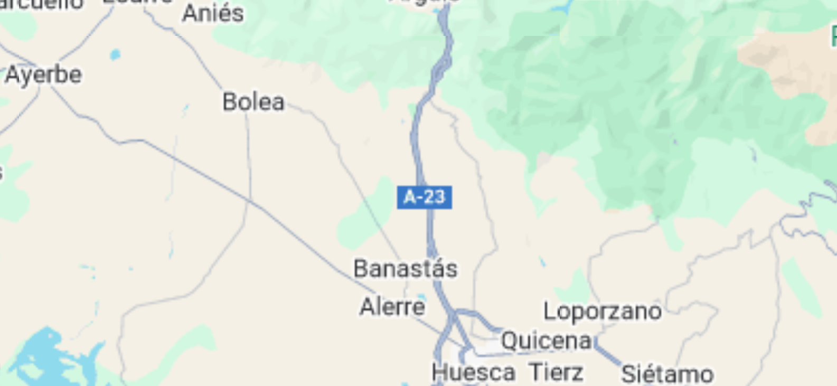
drag, startPoint x: 525, startPoint y: 176, endPoint x: 415, endPoint y: 239, distance: 126.7
click at [415, 239] on div "Pour naviguer, appuyez sur les touches fléchées. Pour activer le glissement ave…" at bounding box center [418, 232] width 795 height 317
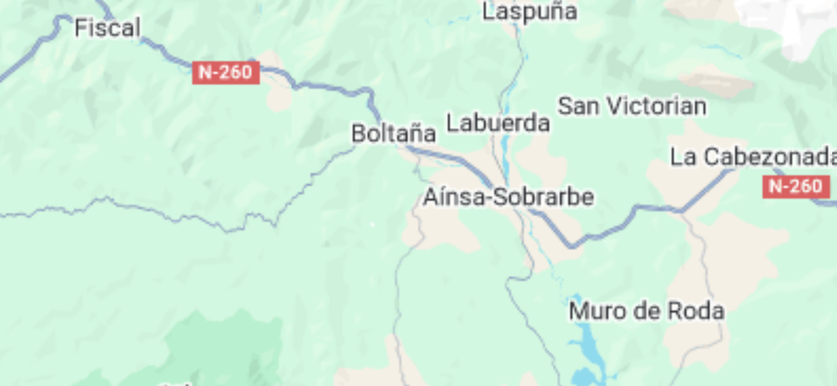
drag, startPoint x: 503, startPoint y: 204, endPoint x: 405, endPoint y: 240, distance: 103.9
click at [405, 240] on div "Pour naviguer, appuyez sur les touches fléchées. Pour activer le glissement ave…" at bounding box center [418, 232] width 795 height 317
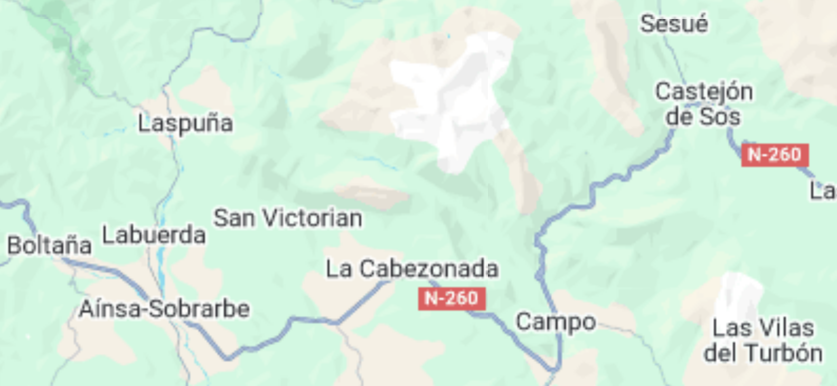
drag, startPoint x: 458, startPoint y: 222, endPoint x: 387, endPoint y: 228, distance: 71.5
click at [387, 228] on div "Pour naviguer, appuyez sur les touches fléchées. Pour activer le glissement ave…" at bounding box center [418, 232] width 795 height 317
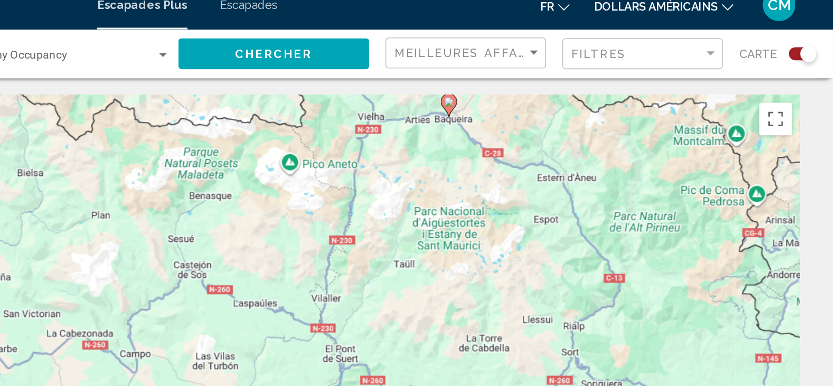
click at [588, 83] on icon "Contenu principal" at bounding box center [588, 81] width 10 height 14
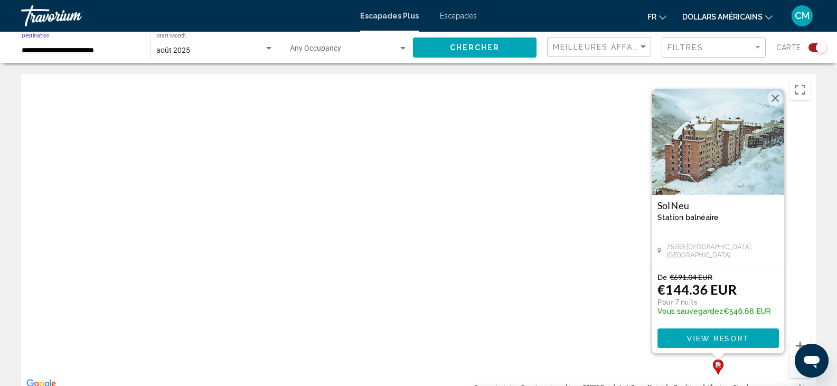
click at [112, 51] on input "**********" at bounding box center [81, 50] width 118 height 8
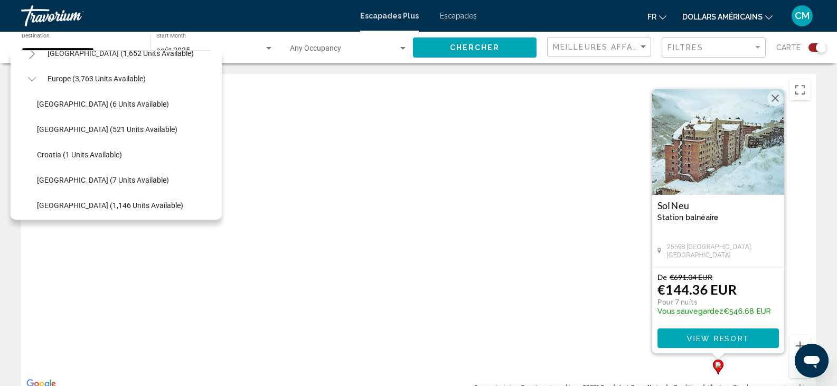
scroll to position [104, 0]
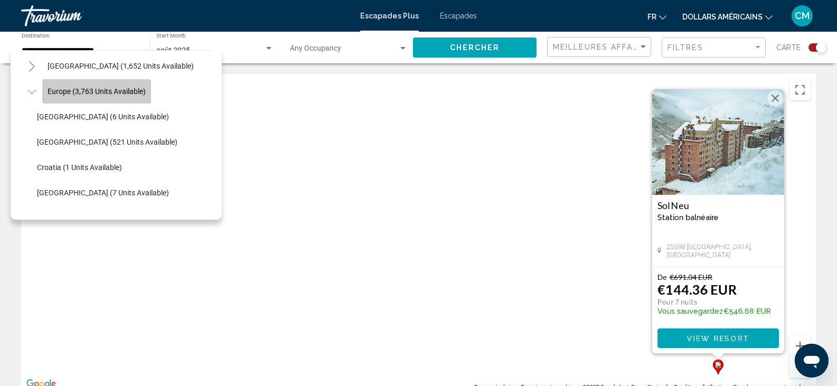
click at [135, 91] on span "Europe (3,763 units available)" at bounding box center [97, 91] width 98 height 8
type input "**********"
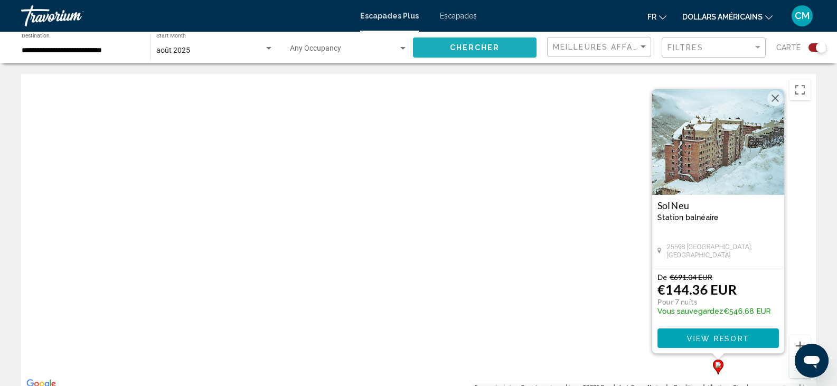
click at [507, 41] on button "Chercher" at bounding box center [475, 47] width 124 height 20
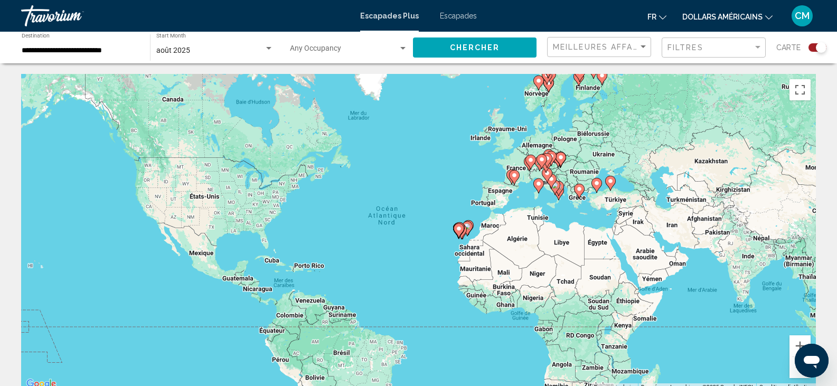
click at [605, 37] on div "Meilleures affaires" at bounding box center [600, 47] width 95 height 20
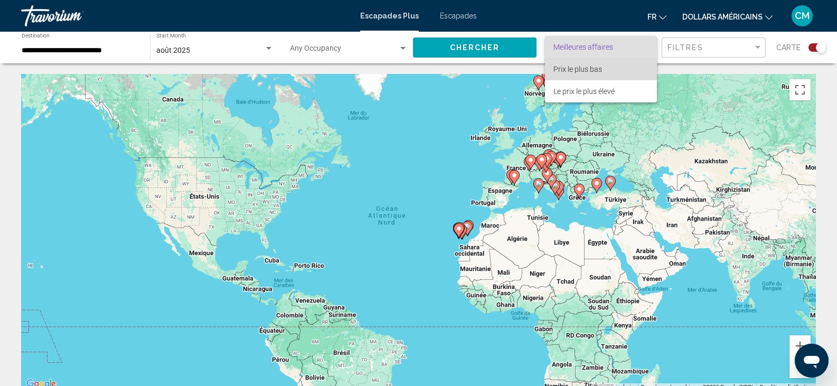
click at [581, 67] on font "Prix le plus bas" at bounding box center [577, 69] width 49 height 8
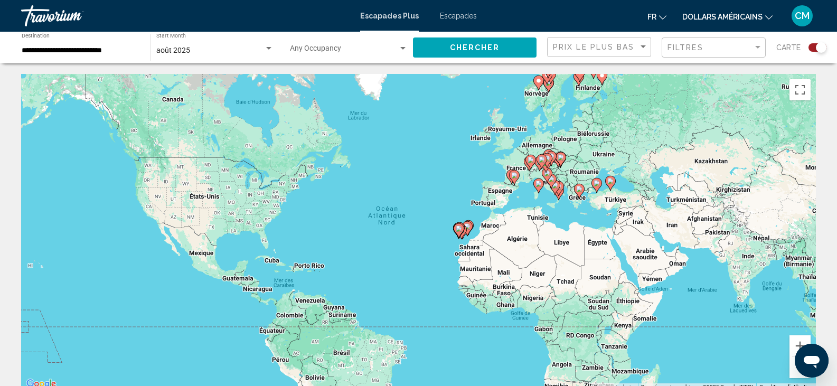
click at [672, 161] on div "Pour activer le glissement avec le clavier, appuyez sur Alt+Entrée. Une fois ce…" at bounding box center [418, 232] width 795 height 317
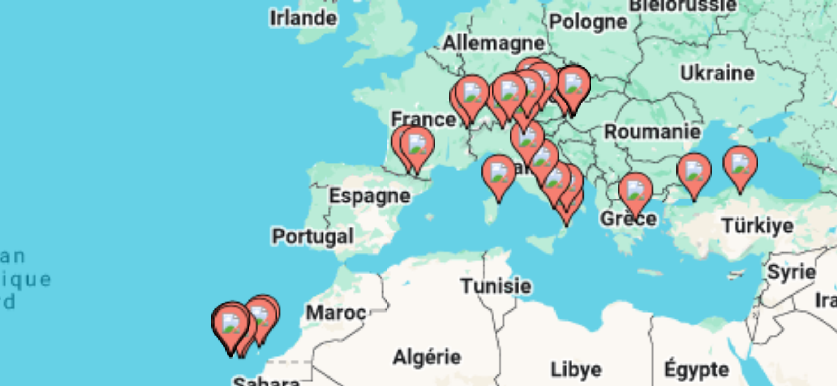
click at [562, 201] on div "Pour activer le glissement avec le clavier, appuyez sur Alt+Entrée. Une fois ce…" at bounding box center [418, 232] width 795 height 317
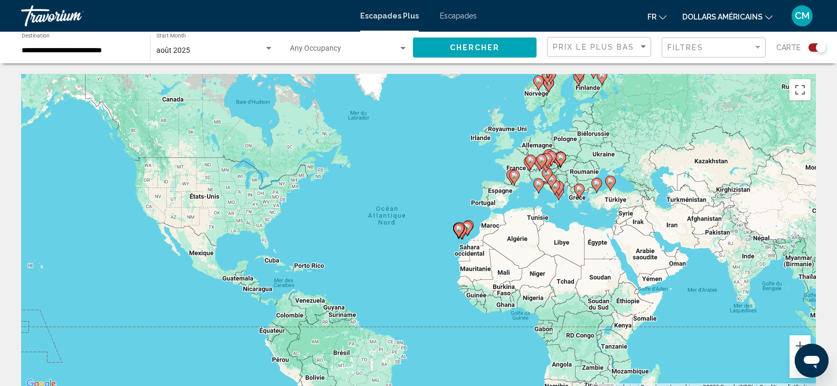
click at [809, 48] on div "Search widget" at bounding box center [818, 47] width 18 height 8
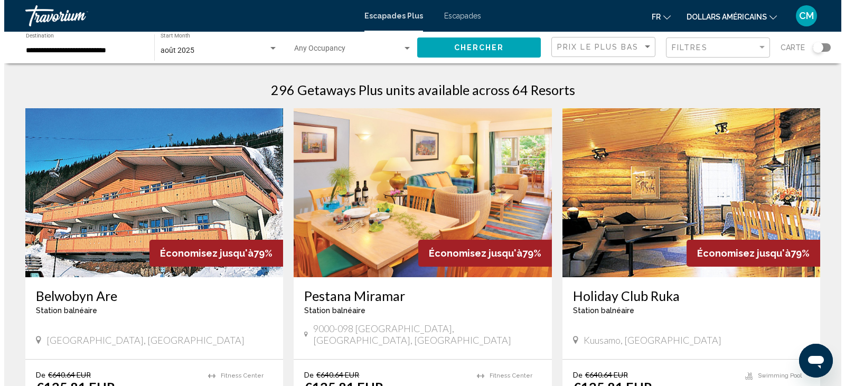
scroll to position [0, 0]
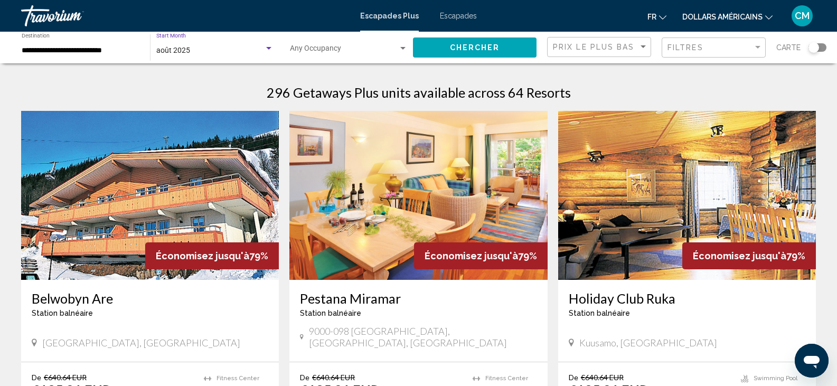
click at [236, 47] on div "août 2025" at bounding box center [210, 50] width 108 height 8
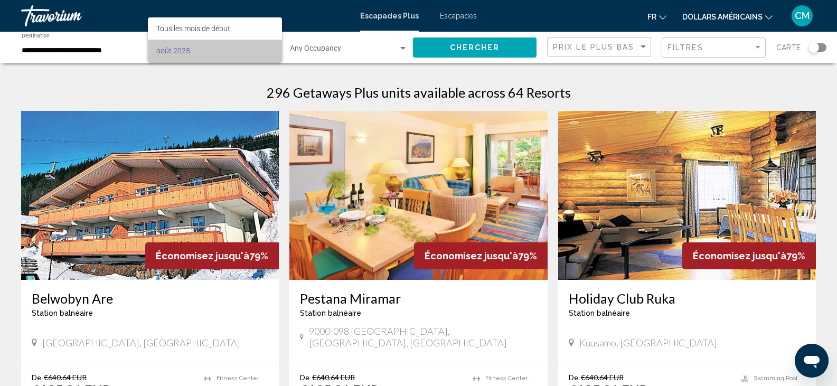
click at [236, 47] on span "août 2025" at bounding box center [214, 51] width 117 height 22
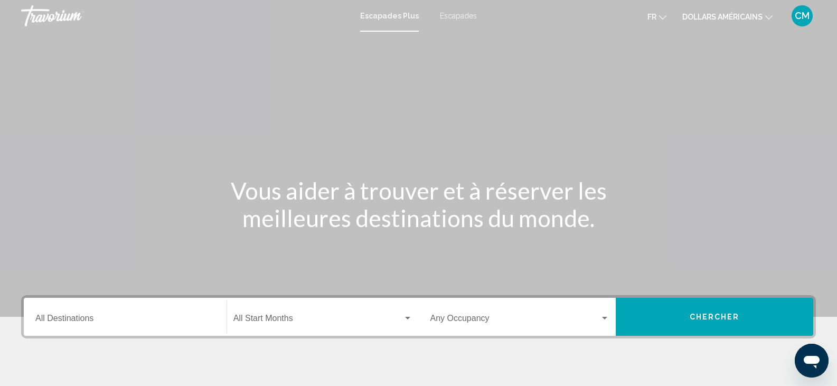
click at [457, 14] on font "Escapades" at bounding box center [458, 16] width 37 height 8
click at [621, 135] on div "Contenu principal" at bounding box center [418, 158] width 837 height 317
click at [748, 16] on font "dollars américains" at bounding box center [722, 17] width 80 height 8
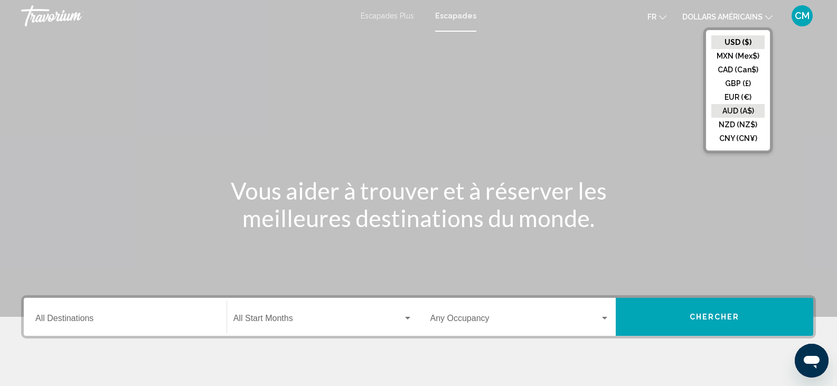
click at [740, 104] on button "AUD (A$)" at bounding box center [737, 111] width 53 height 14
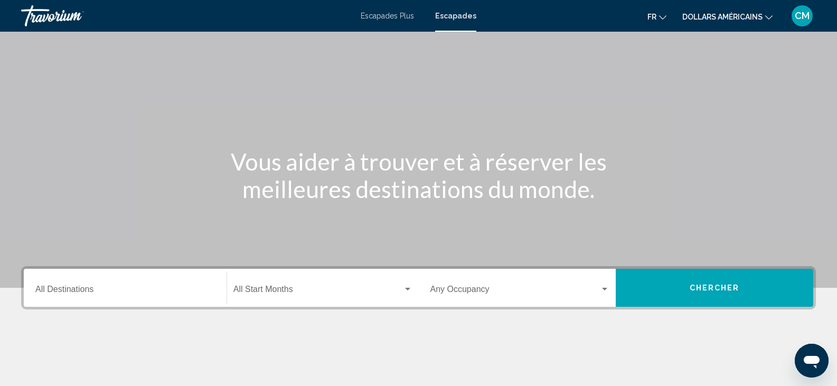
scroll to position [40, 0]
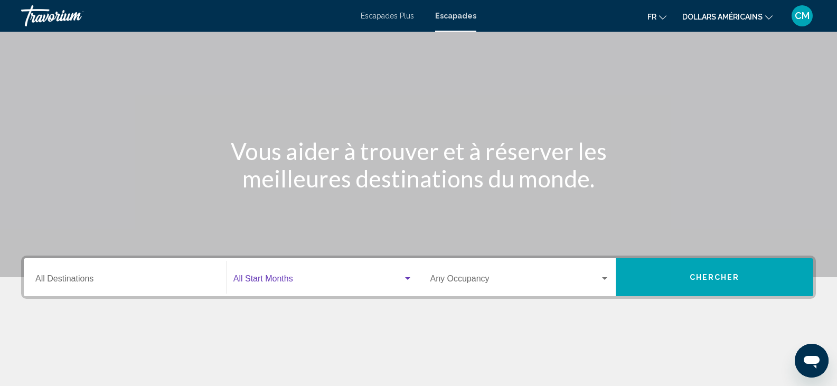
click at [331, 284] on span "Search widget" at bounding box center [318, 281] width 170 height 10
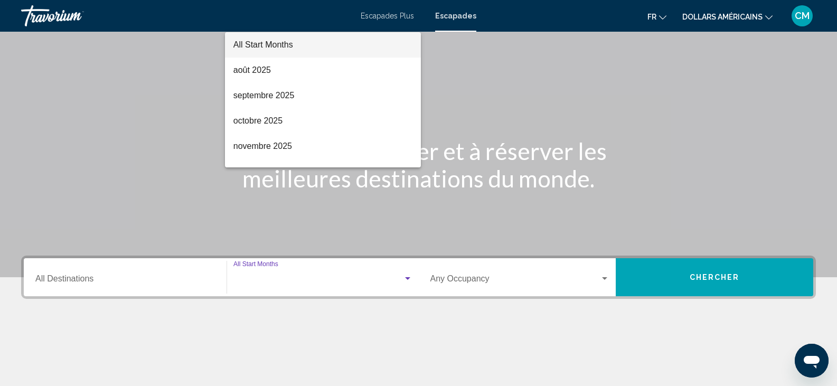
scroll to position [187, 0]
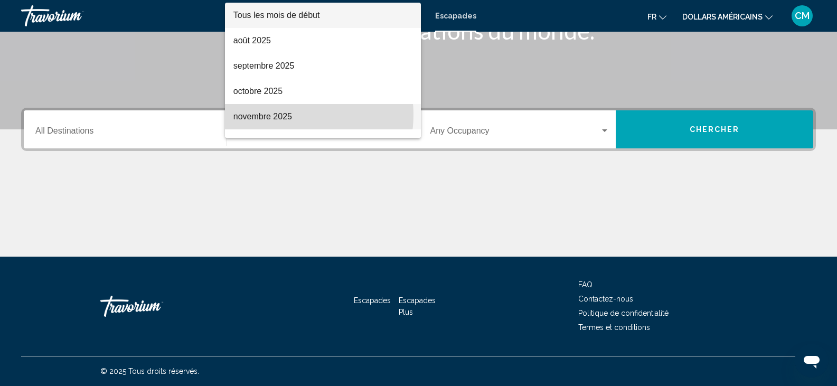
click at [282, 115] on font "novembre 2025" at bounding box center [262, 116] width 59 height 9
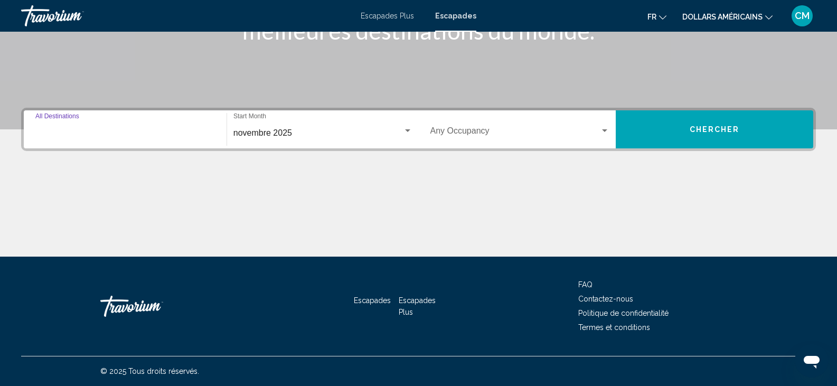
click at [129, 130] on input "Destination All Destinations" at bounding box center [125, 133] width 180 height 10
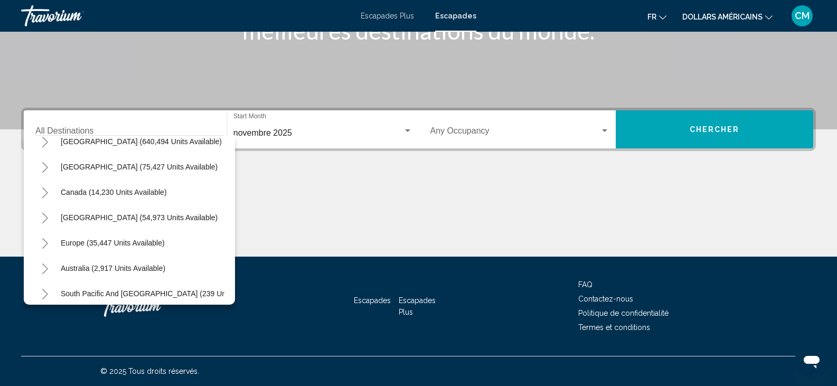
scroll to position [0, 0]
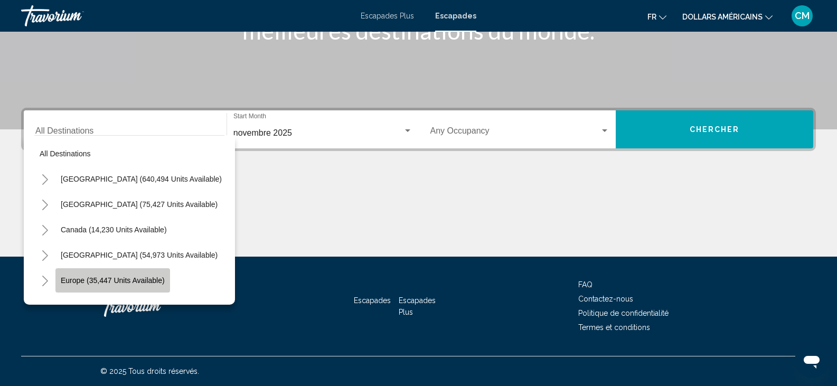
click at [144, 275] on button "Europe (35,447 units available)" at bounding box center [112, 280] width 115 height 24
type input "**********"
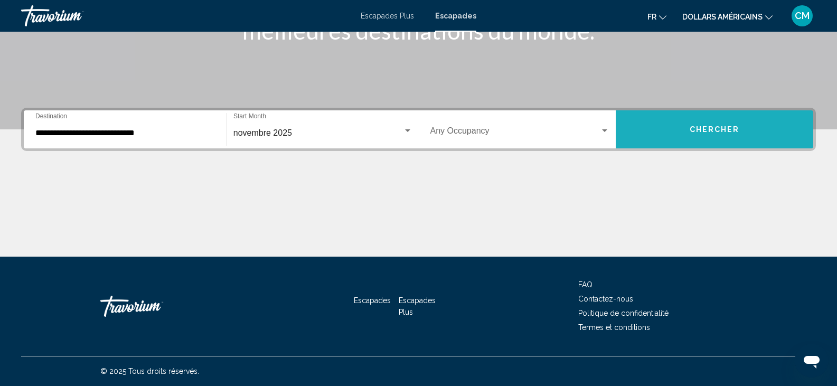
click at [702, 127] on span "Chercher" at bounding box center [715, 130] width 50 height 8
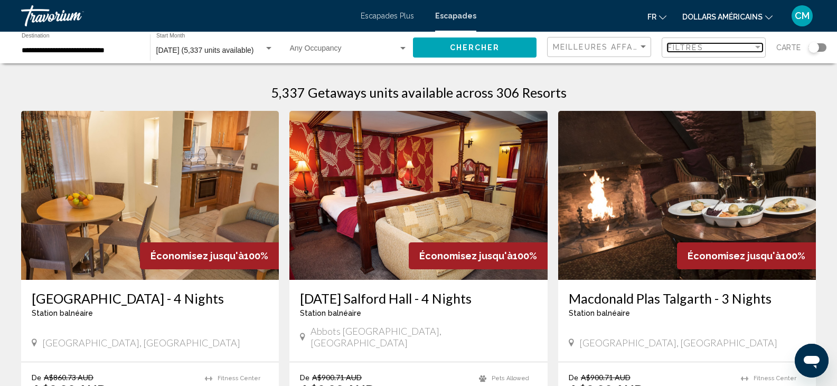
click at [710, 46] on div "Filtres" at bounding box center [711, 47] width 86 height 8
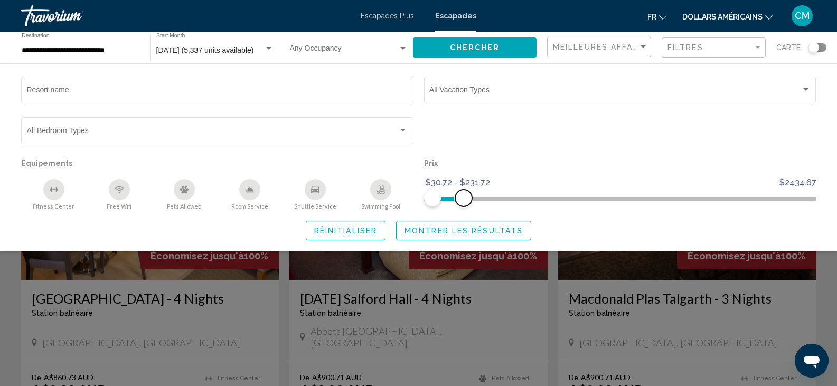
drag, startPoint x: 804, startPoint y: 197, endPoint x: 464, endPoint y: 183, distance: 340.9
click at [464, 197] on ngx-slider "$30.72 $2434.67 $30.72 $231.72 $30.72 - $231.72" at bounding box center [620, 198] width 392 height 2
click at [466, 196] on span "Search widget" at bounding box center [463, 198] width 17 height 17
click at [523, 153] on div "Search widget" at bounding box center [620, 135] width 403 height 41
click at [486, 232] on span "Montrer les résultats" at bounding box center [464, 231] width 118 height 8
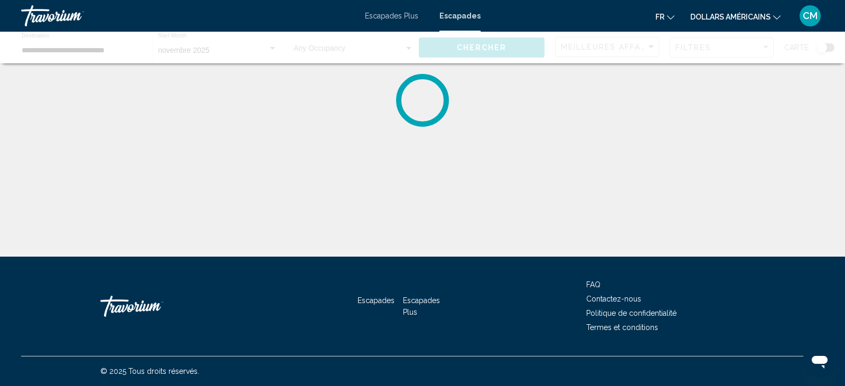
click at [486, 232] on div "**********" at bounding box center [422, 202] width 845 height 257
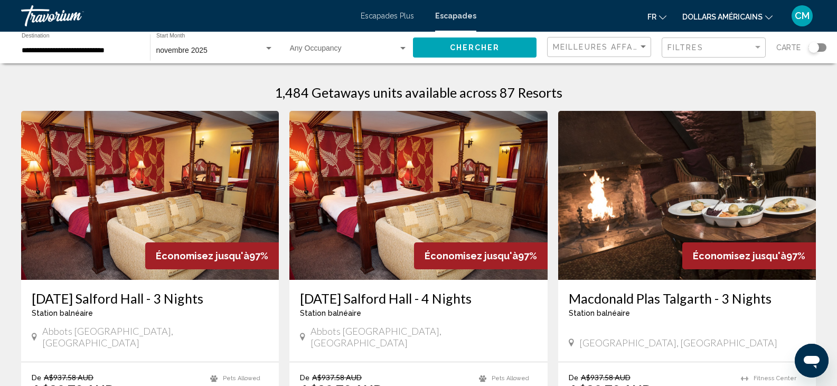
click at [722, 17] on font "dollars américains" at bounding box center [722, 17] width 80 height 8
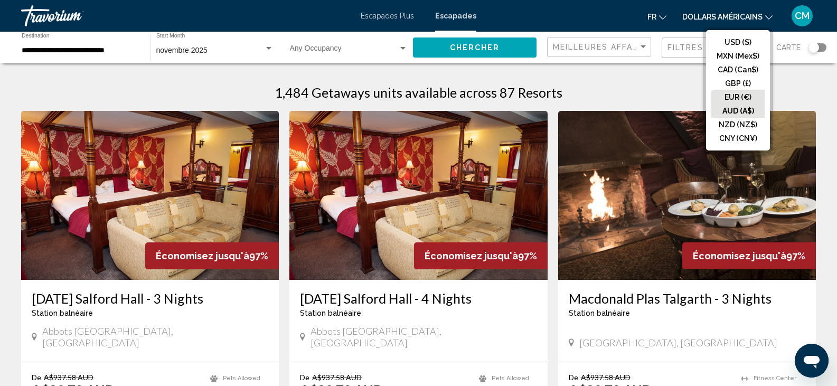
click at [738, 97] on button "EUR (€)" at bounding box center [737, 97] width 53 height 14
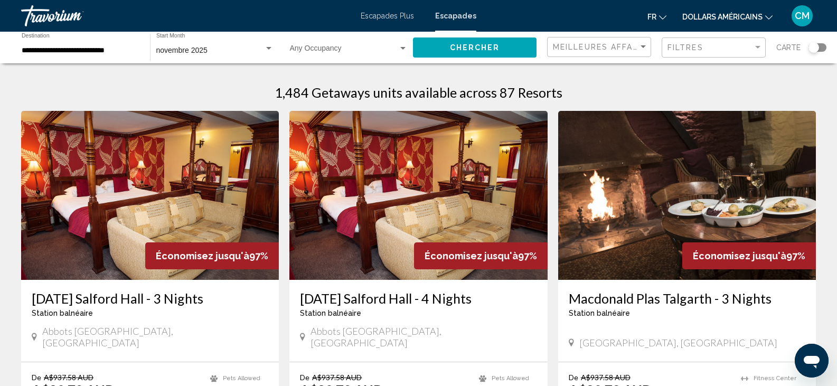
click at [760, 11] on button "dollars américains USD ($) MXN (Mex$) CAD (Can$) GBP (£) EUR (€) AUD (A$) NZD (…" at bounding box center [727, 16] width 90 height 15
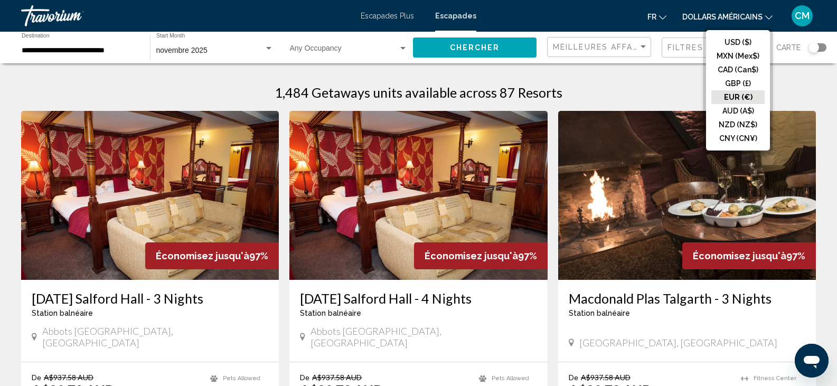
click at [739, 96] on button "EUR (€)" at bounding box center [737, 97] width 53 height 14
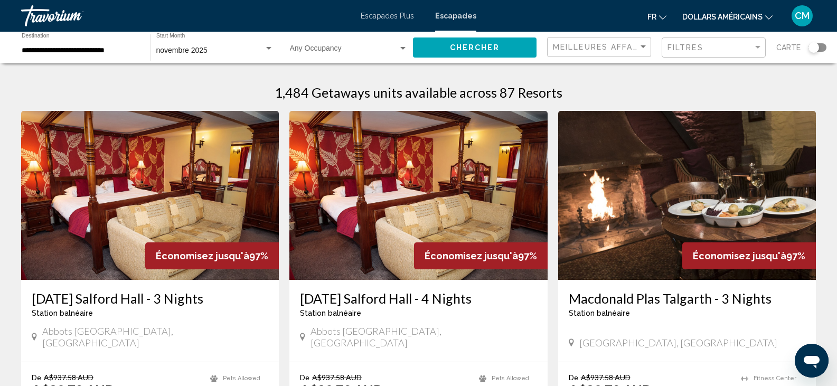
click at [739, 96] on div "1,484 Getaways units available across 87 Resorts" at bounding box center [418, 92] width 795 height 16
click at [465, 48] on span "Chercher" at bounding box center [475, 48] width 50 height 8
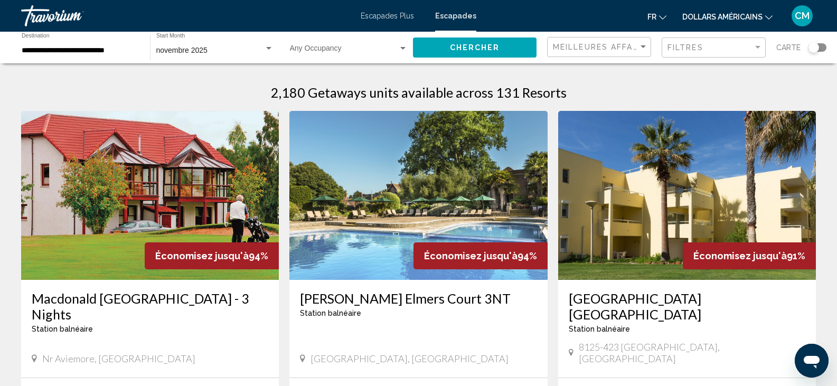
click at [706, 34] on app-map-search-filters "Meilleures affaires Filtres Carte" at bounding box center [686, 48] width 279 height 32
click at [709, 42] on div "Filtres" at bounding box center [715, 48] width 95 height 20
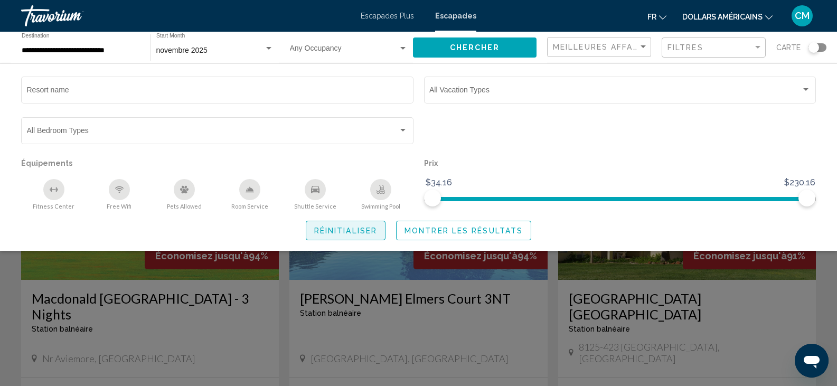
click at [339, 237] on button "Réinitialiser" at bounding box center [346, 231] width 80 height 20
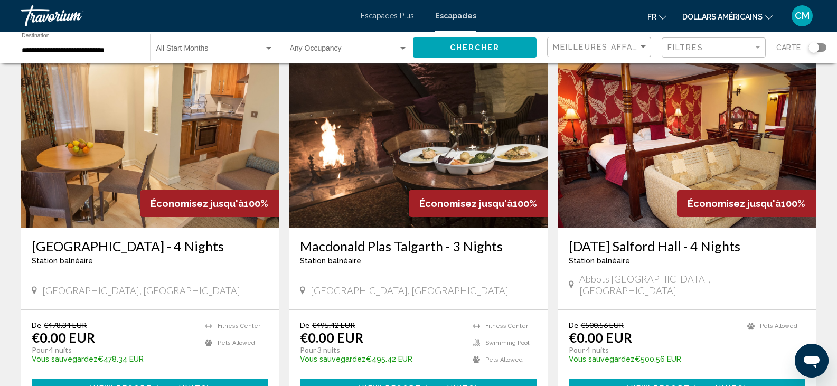
scroll to position [75, 0]
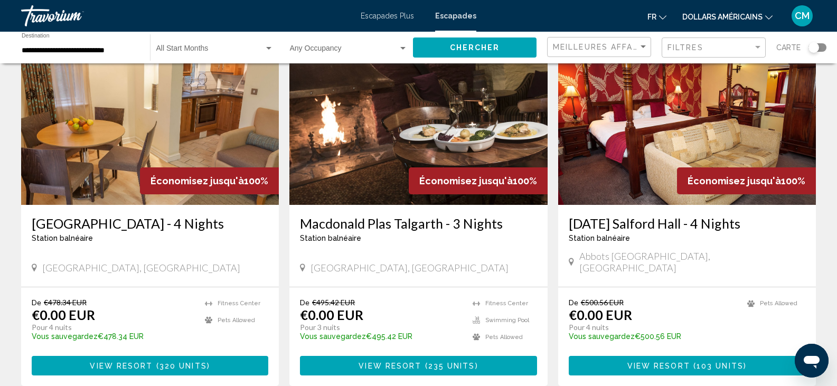
click at [822, 44] on div "Search widget" at bounding box center [818, 47] width 18 height 8
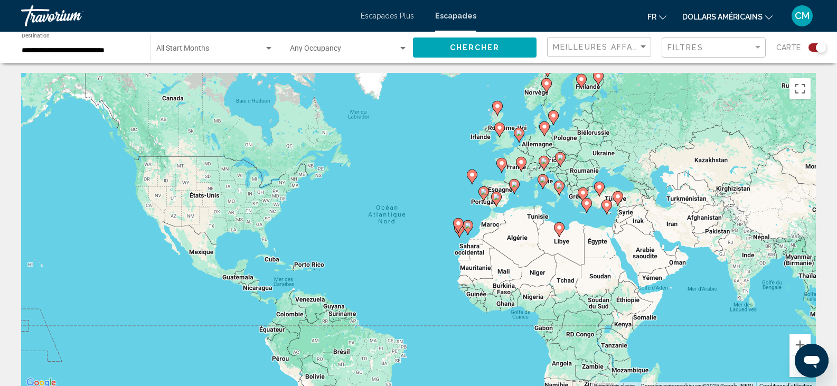
scroll to position [0, 0]
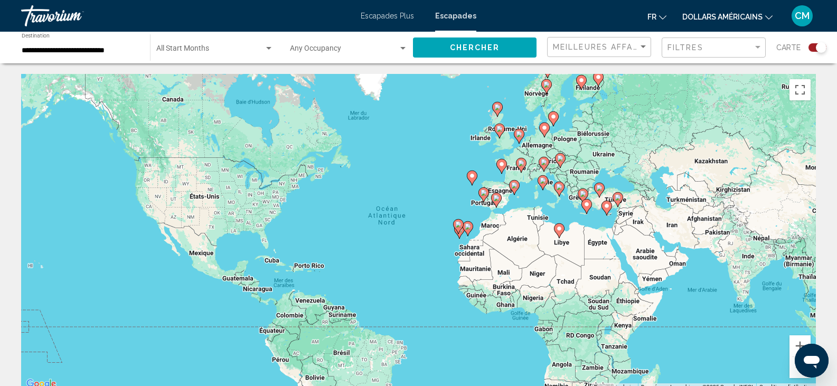
click at [494, 154] on div "Pour activer le glissement avec le clavier, appuyez sur Alt+Entrée. Une fois ce…" at bounding box center [418, 232] width 795 height 317
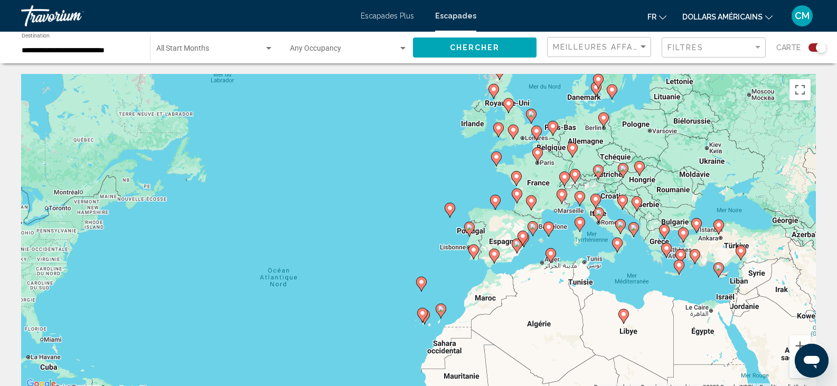
click at [513, 149] on div "Pour activer le glissement avec le clavier, appuyez sur Alt+Entrée. Une fois ce…" at bounding box center [418, 232] width 795 height 317
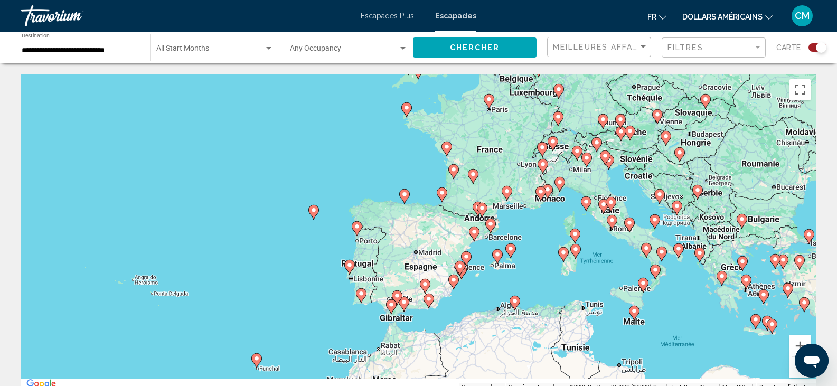
drag, startPoint x: 623, startPoint y: 347, endPoint x: 541, endPoint y: 274, distance: 109.9
click at [541, 274] on div "Pour activer le glissement avec le clavier, appuyez sur Alt+Entrée. Une fois ce…" at bounding box center [418, 232] width 795 height 317
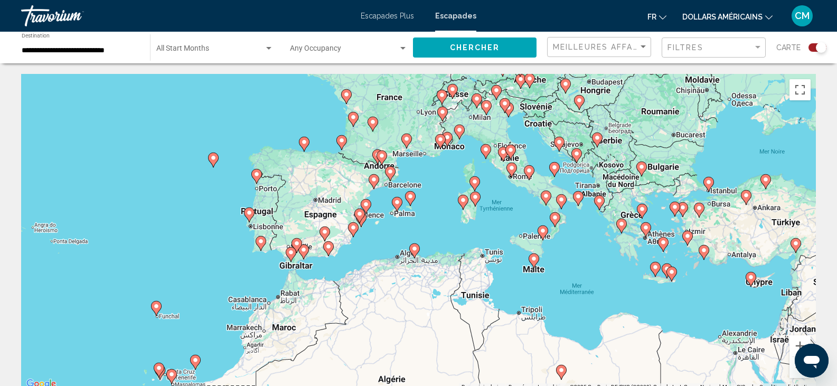
drag, startPoint x: 669, startPoint y: 299, endPoint x: 586, endPoint y: 258, distance: 92.8
click at [586, 258] on div "Pour activer le glissement avec le clavier, appuyez sur Alt+Entrée. Une fois ce…" at bounding box center [418, 232] width 795 height 317
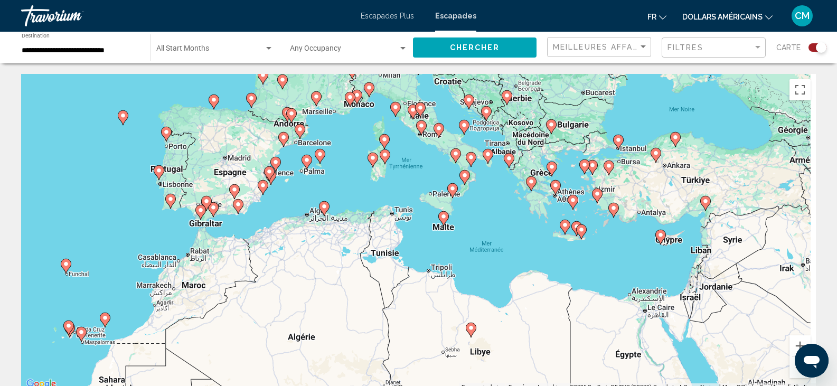
drag, startPoint x: 724, startPoint y: 317, endPoint x: 628, endPoint y: 275, distance: 104.7
click at [628, 275] on div "Pour activer le glissement avec le clavier, appuyez sur Alt+Entrée. Une fois ce…" at bounding box center [418, 232] width 795 height 317
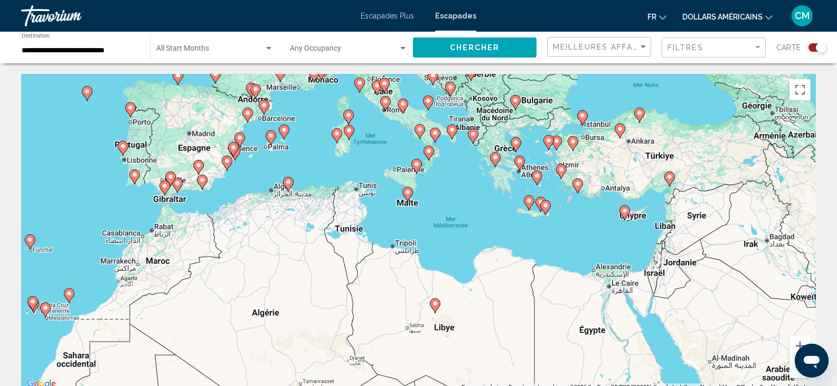
drag, startPoint x: 594, startPoint y: 259, endPoint x: 561, endPoint y: 237, distance: 38.8
click at [561, 237] on div "Pour activer le glissement avec le clavier, appuyez sur Alt+Entrée. Une fois ce…" at bounding box center [418, 232] width 795 height 317
click at [256, 48] on span "Search widget" at bounding box center [210, 50] width 108 height 8
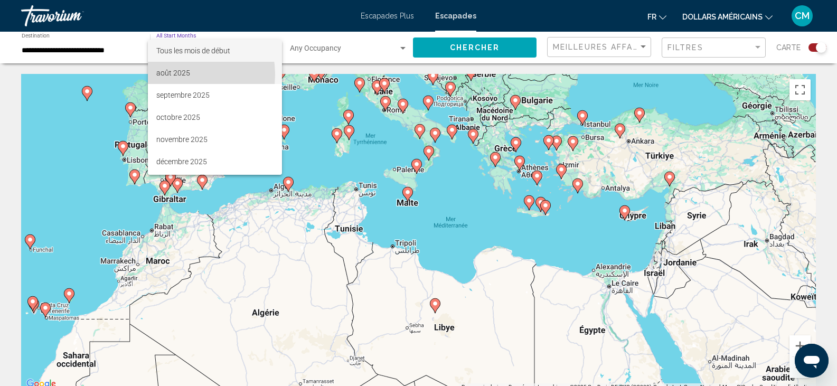
click at [180, 74] on font "août 2025" at bounding box center [173, 73] width 34 height 8
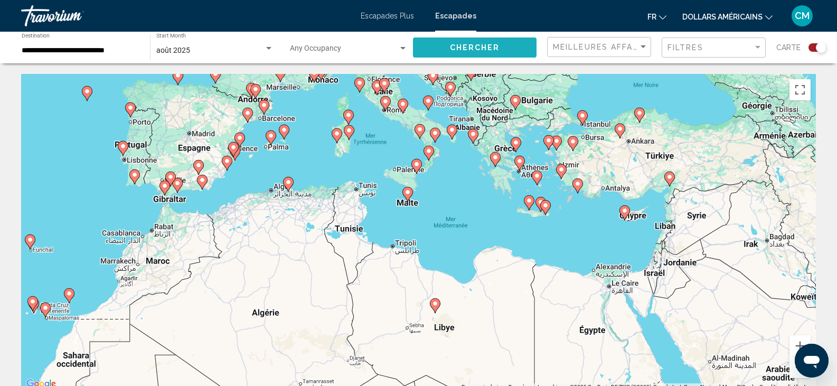
click at [432, 50] on button "Chercher" at bounding box center [475, 47] width 124 height 20
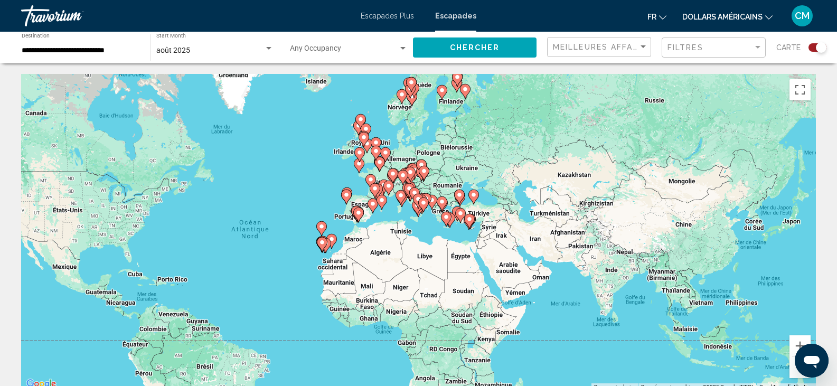
click at [460, 237] on div "Pour activer le glissement avec le clavier, appuyez sur Alt+Entrée. Une fois ce…" at bounding box center [418, 232] width 795 height 317
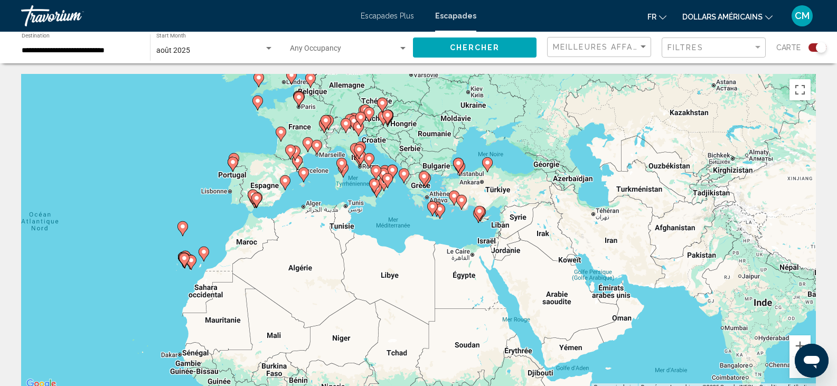
click at [452, 234] on div "Pour activer le glissement avec le clavier, appuyez sur Alt+Entrée. Une fois ce…" at bounding box center [418, 232] width 795 height 317
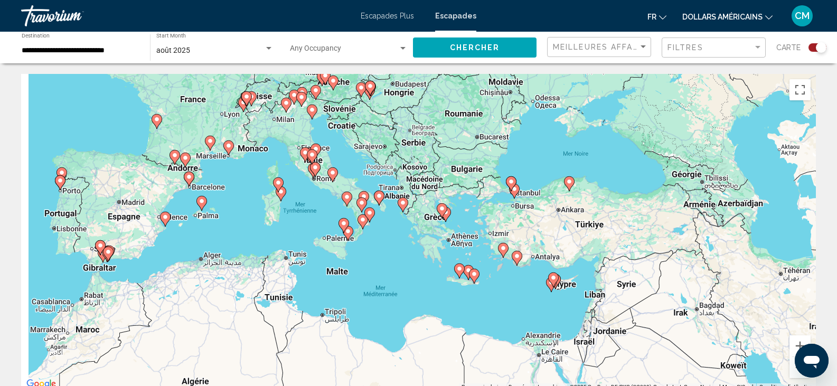
drag, startPoint x: 261, startPoint y: 145, endPoint x: 313, endPoint y: 237, distance: 106.2
click at [313, 237] on div "Pour activer le glissement avec le clavier, appuyez sur Alt+Entrée. Une fois ce…" at bounding box center [418, 232] width 795 height 317
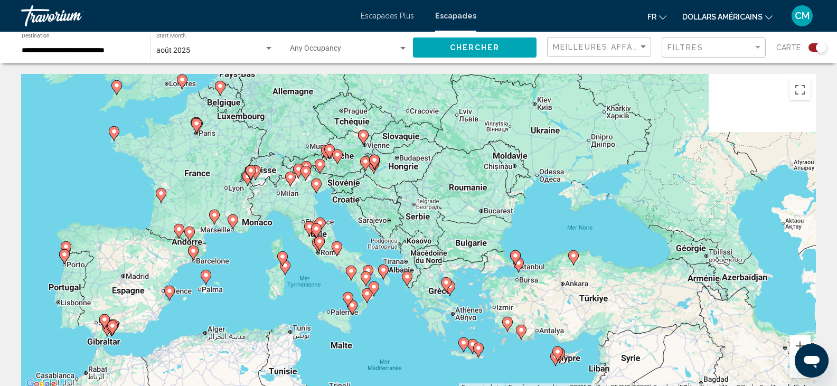
drag, startPoint x: 324, startPoint y: 145, endPoint x: 322, endPoint y: 210, distance: 65.5
click at [322, 210] on div "Pour activer le glissement avec le clavier, appuyez sur Alt+Entrée. Une fois ce…" at bounding box center [418, 232] width 795 height 317
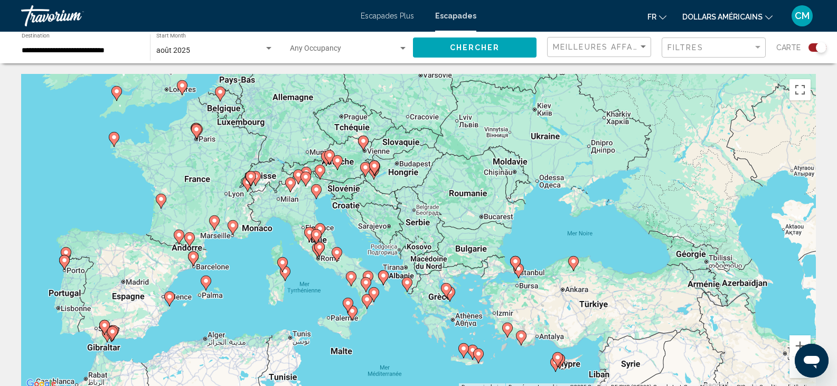
click at [324, 208] on div "Pour activer le glissement avec le clavier, appuyez sur Alt+Entrée. Une fois ce…" at bounding box center [418, 232] width 795 height 317
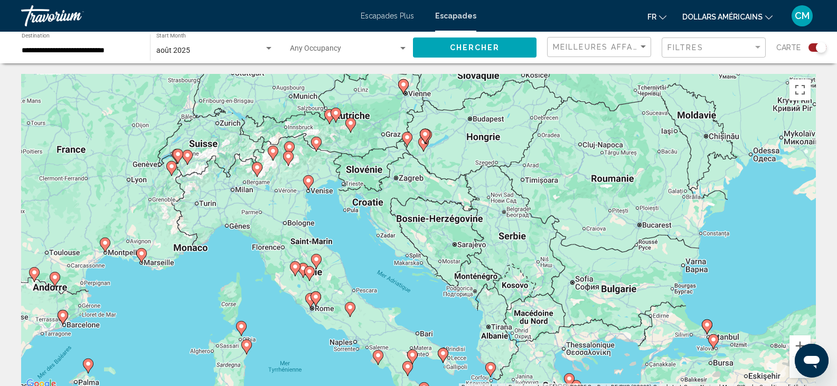
click at [324, 208] on div "Pour activer le glissement avec le clavier, appuyez sur Alt+Entrée. Une fois ce…" at bounding box center [418, 232] width 795 height 317
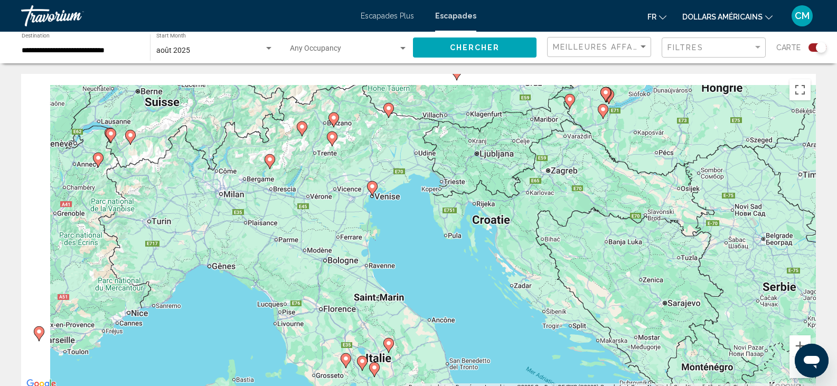
drag, startPoint x: 115, startPoint y: 260, endPoint x: 223, endPoint y: 289, distance: 112.2
click at [223, 289] on div "Pour activer le glissement avec le clavier, appuyez sur Alt+Entrée. Une fois ce…" at bounding box center [418, 232] width 795 height 317
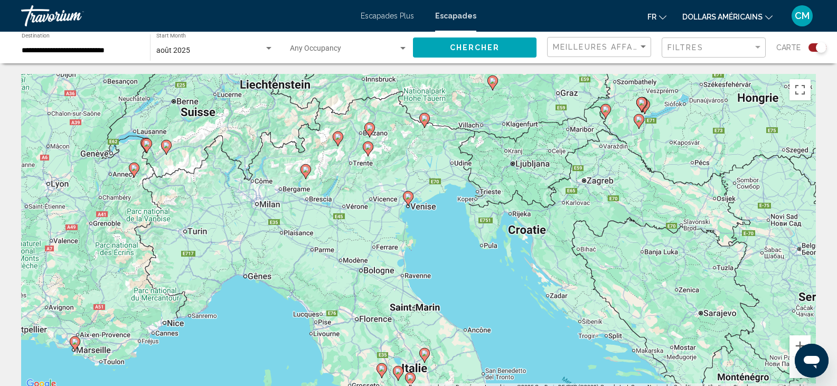
click at [133, 167] on image "Contenu principal" at bounding box center [134, 168] width 6 height 6
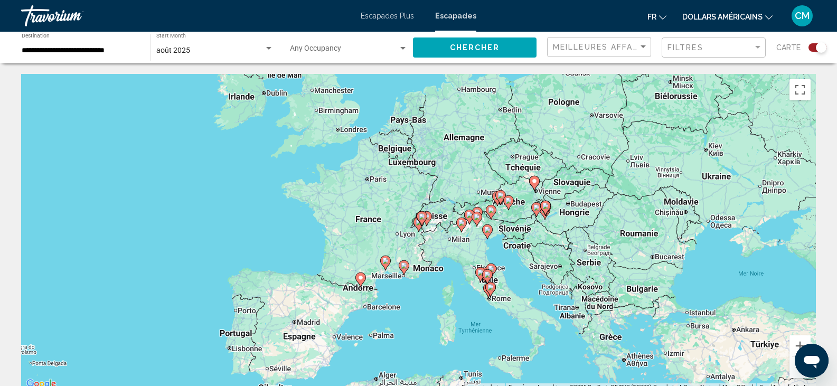
click at [406, 240] on div "Pour naviguer, appuyez sur les touches fléchées. Pour activer le glissement ave…" at bounding box center [418, 232] width 795 height 317
click at [406, 240] on div "Pour activer le glissement avec le clavier, appuyez sur Alt+Entrée. Une fois ce…" at bounding box center [418, 232] width 795 height 317
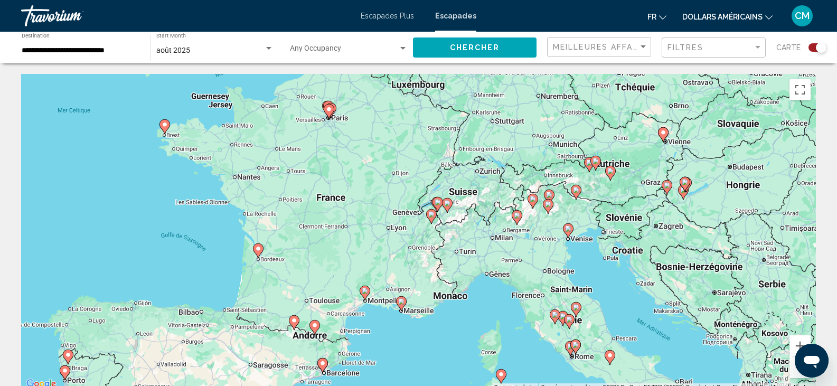
click at [451, 227] on div "Pour activer le glissement avec le clavier, appuyez sur Alt+Entrée. Une fois ce…" at bounding box center [418, 232] width 795 height 317
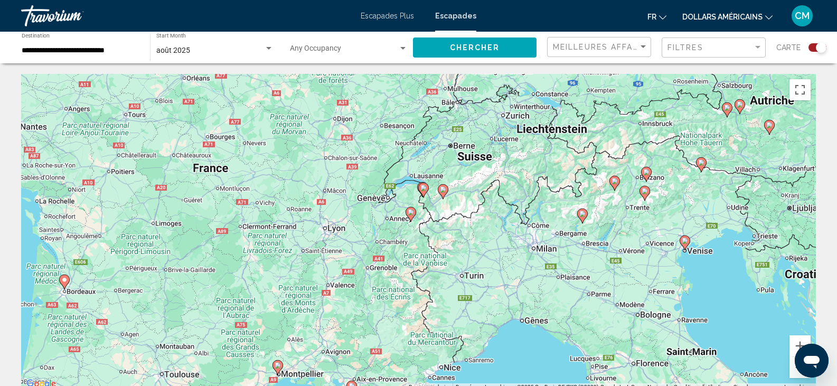
click at [451, 227] on div "Pour activer le glissement avec le clavier, appuyez sur Alt+Entrée. Une fois ce…" at bounding box center [418, 232] width 795 height 317
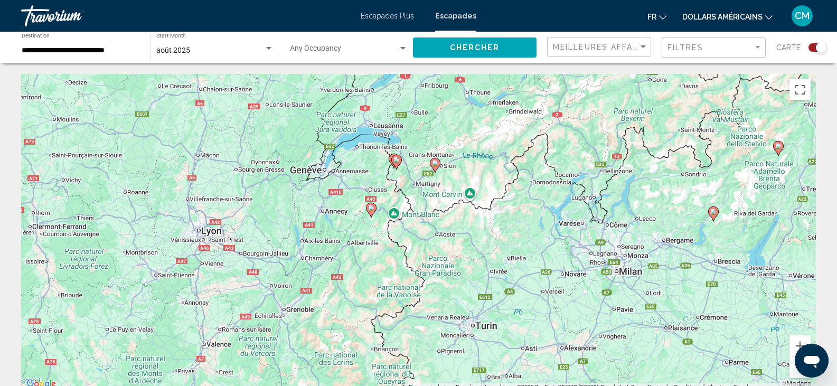
click at [373, 209] on g "Contenu principal" at bounding box center [371, 210] width 11 height 15
click at [372, 209] on image "Contenu principal" at bounding box center [371, 208] width 6 height 6
type input "**********"
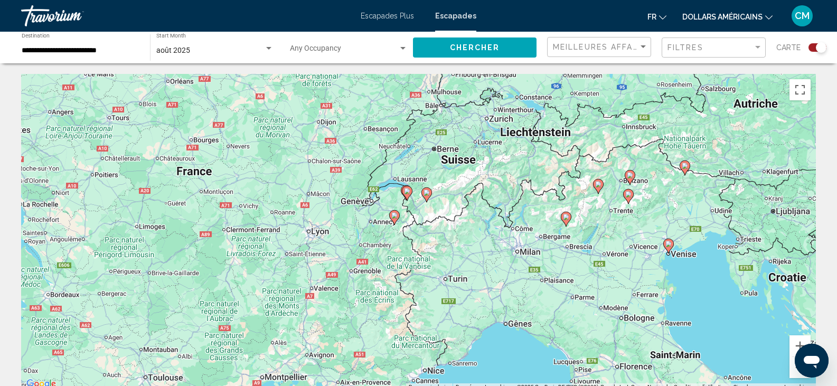
click at [399, 222] on gmp-advanced-marker "Contenu principal" at bounding box center [394, 218] width 11 height 16
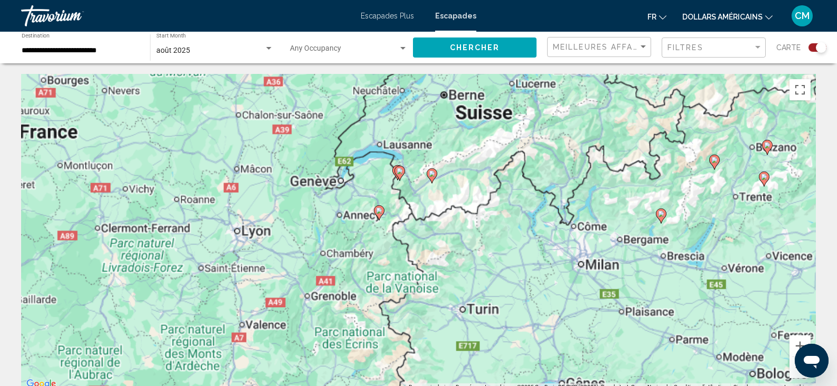
click at [399, 222] on div "Pour naviguer, appuyez sur les touches fléchées. Pour activer le glissement ave…" at bounding box center [418, 232] width 795 height 317
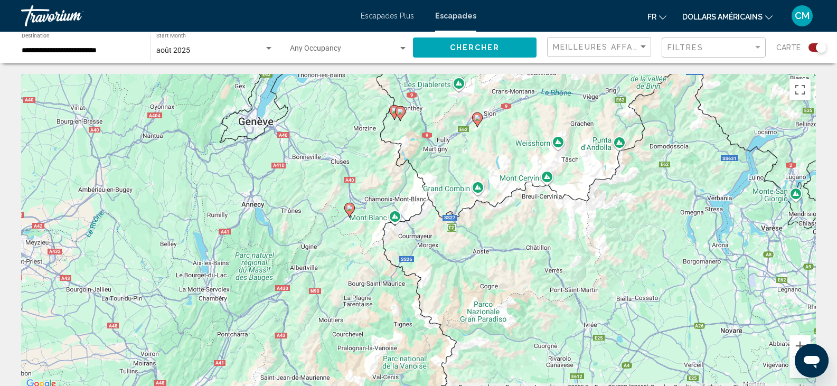
click at [356, 230] on div "Pour activer le glissement avec le clavier, appuyez sur Alt+Entrée. Une fois ce…" at bounding box center [418, 232] width 795 height 317
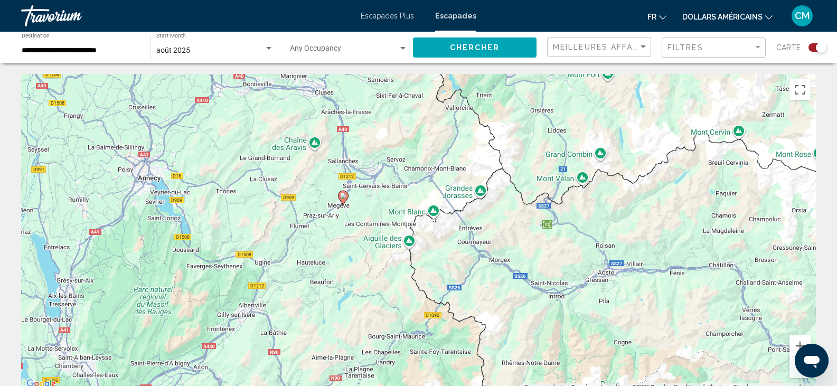
click at [352, 200] on div "Pour activer le glissement avec le clavier, appuyez sur Alt+Entrée. Une fois ce…" at bounding box center [418, 232] width 795 height 317
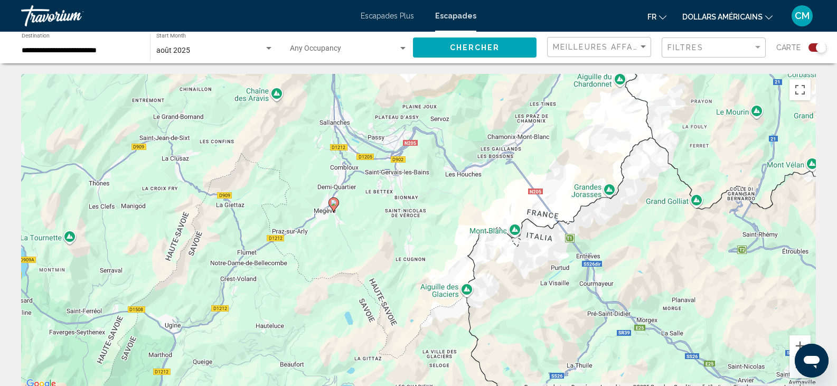
click at [333, 202] on image "Contenu principal" at bounding box center [334, 203] width 6 height 6
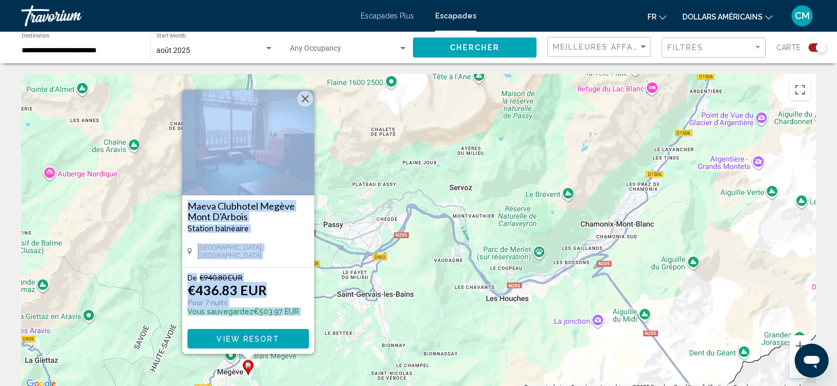
click at [306, 99] on button "Fermer" at bounding box center [305, 99] width 16 height 16
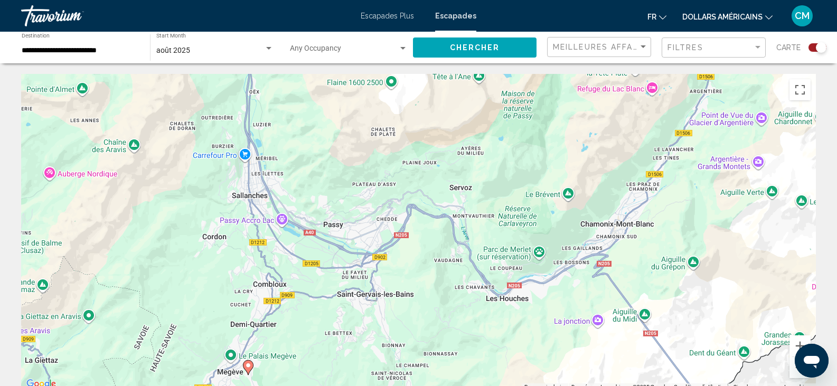
click at [809, 47] on div "Search widget" at bounding box center [818, 47] width 18 height 8
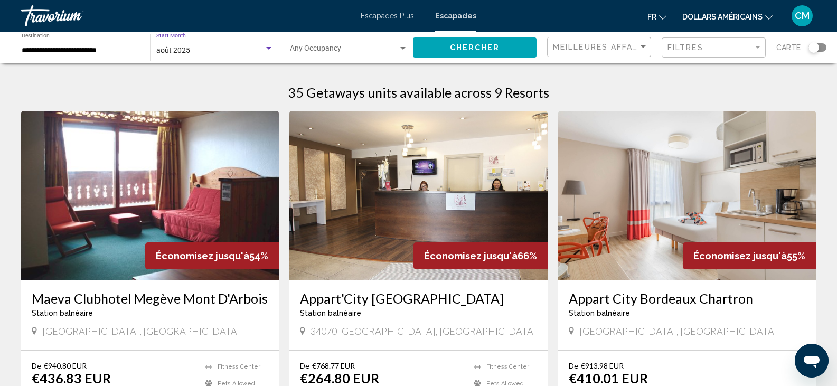
click at [216, 49] on div "août 2025" at bounding box center [210, 50] width 108 height 8
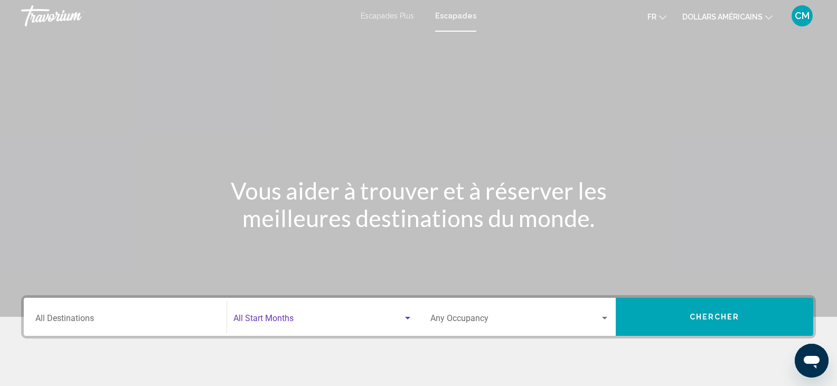
click at [340, 316] on span "Search widget" at bounding box center [318, 321] width 170 height 10
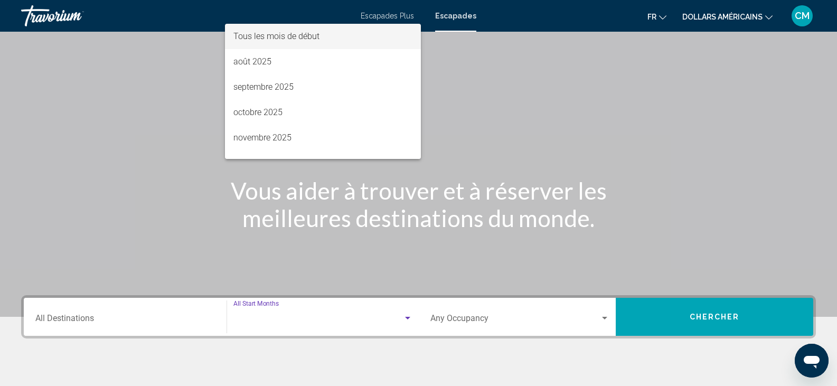
scroll to position [187, 0]
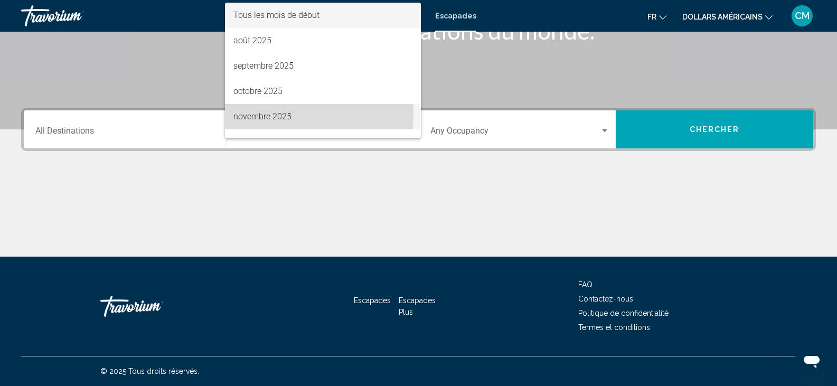
click at [297, 114] on span "novembre 2025" at bounding box center [322, 116] width 179 height 25
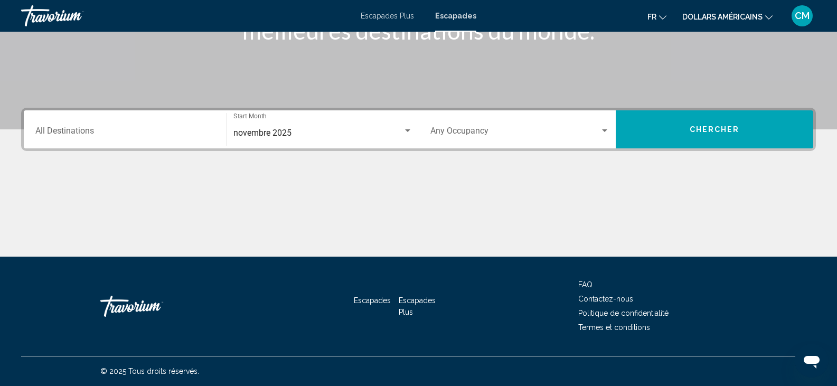
click at [151, 124] on div "Destination All Destinations" at bounding box center [125, 129] width 180 height 33
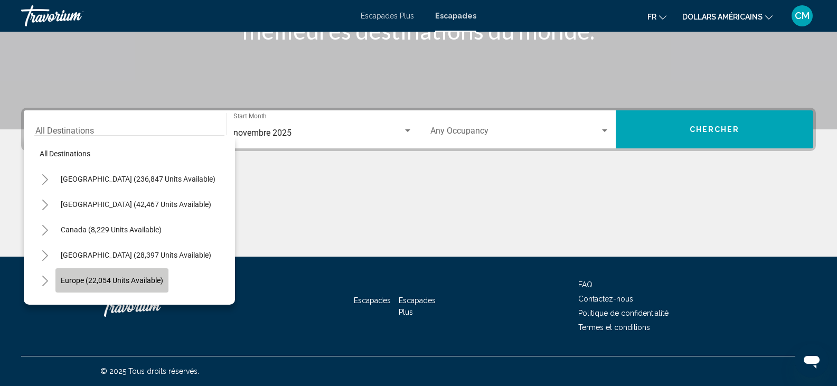
click at [128, 280] on span "Europe (22,054 units available)" at bounding box center [112, 280] width 102 height 8
type input "**********"
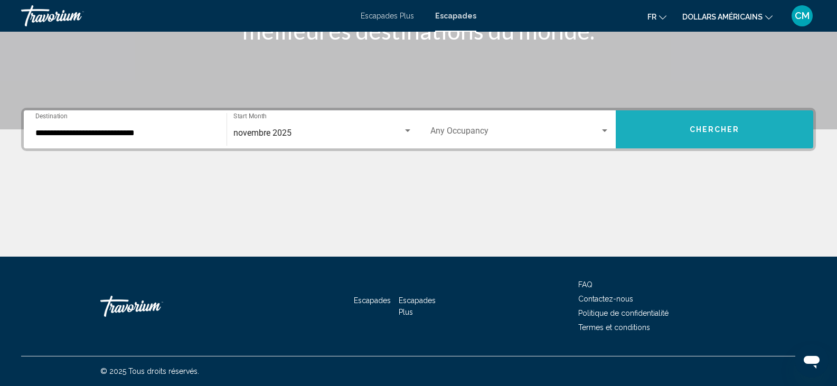
click at [721, 116] on button "Chercher" at bounding box center [715, 129] width 198 height 38
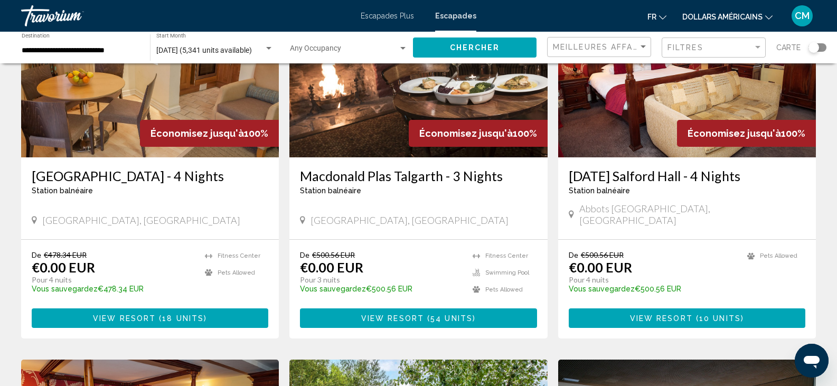
scroll to position [115, 0]
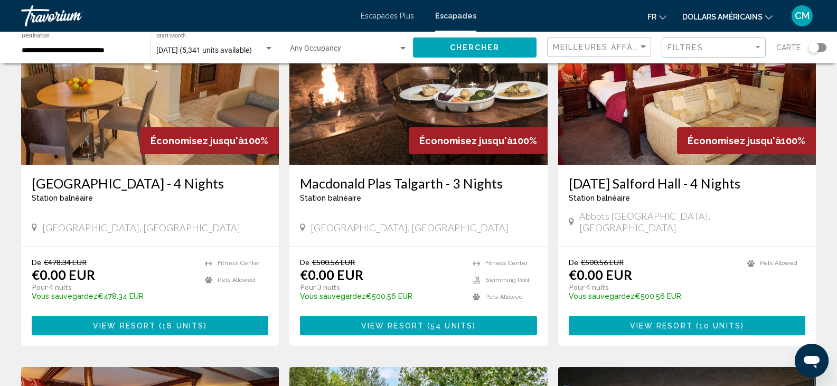
drag, startPoint x: 837, startPoint y: 67, endPoint x: 844, endPoint y: 80, distance: 14.9
click at [837, 80] on html "**********" at bounding box center [418, 78] width 837 height 386
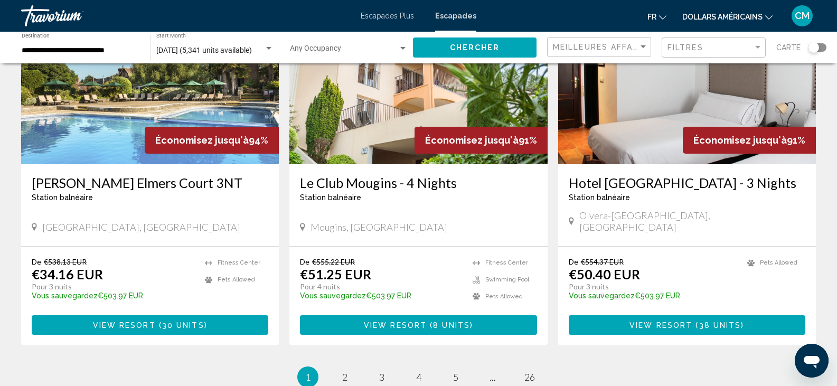
scroll to position [1244, 0]
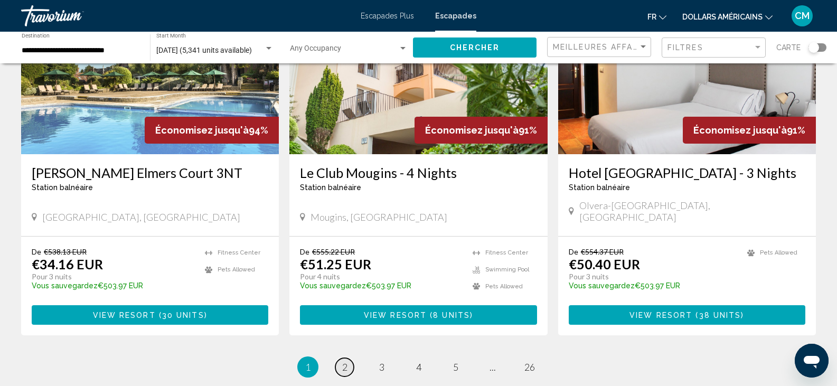
click at [340, 358] on link "page 2" at bounding box center [344, 367] width 18 height 18
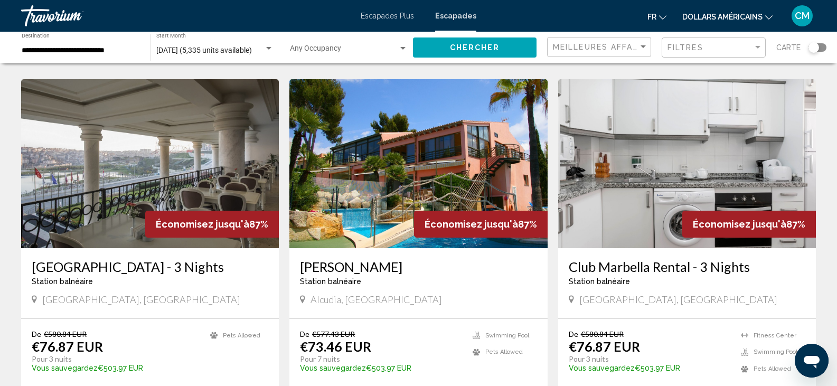
scroll to position [399, 0]
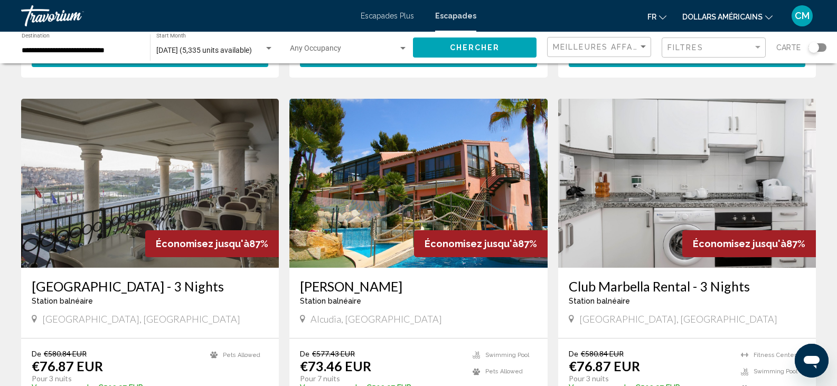
click at [91, 202] on img "Contenu principal" at bounding box center [150, 183] width 258 height 169
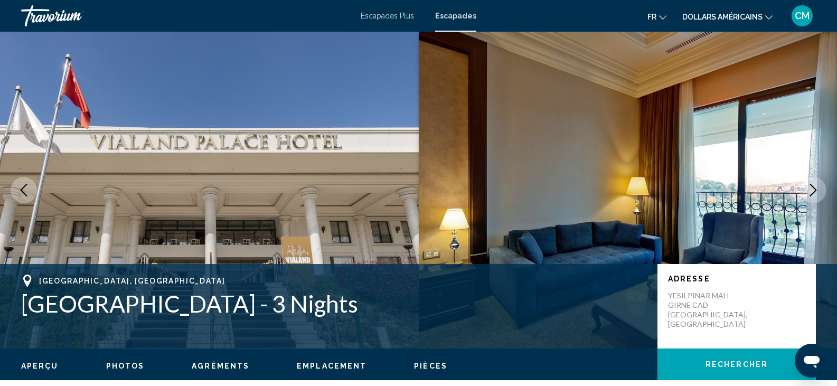
click at [814, 190] on icon "Next image" at bounding box center [813, 190] width 13 height 13
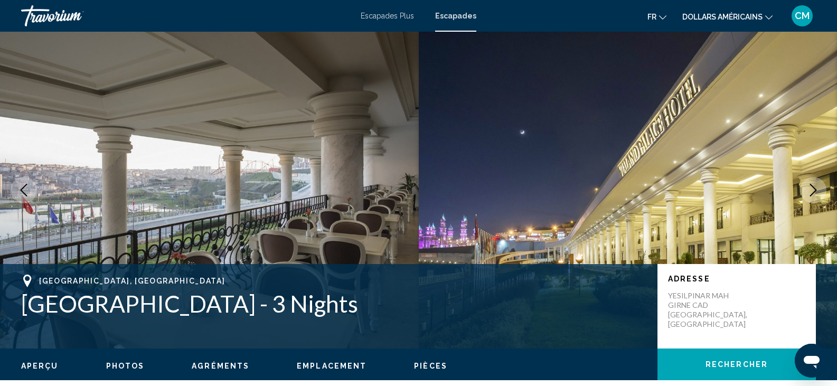
click at [814, 190] on icon "Next image" at bounding box center [813, 190] width 13 height 13
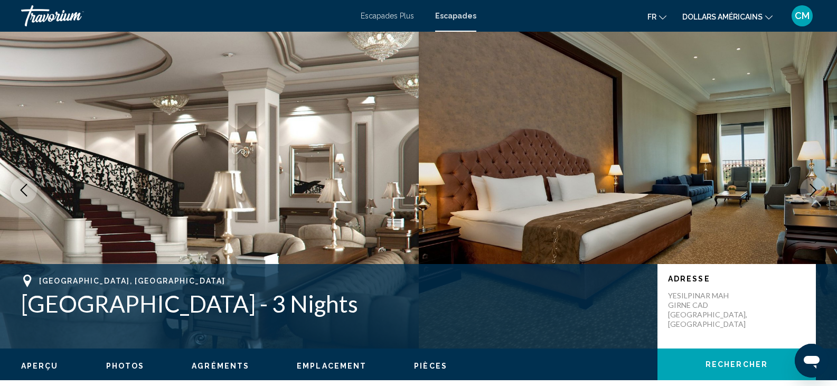
click at [814, 190] on icon "Next image" at bounding box center [813, 190] width 13 height 13
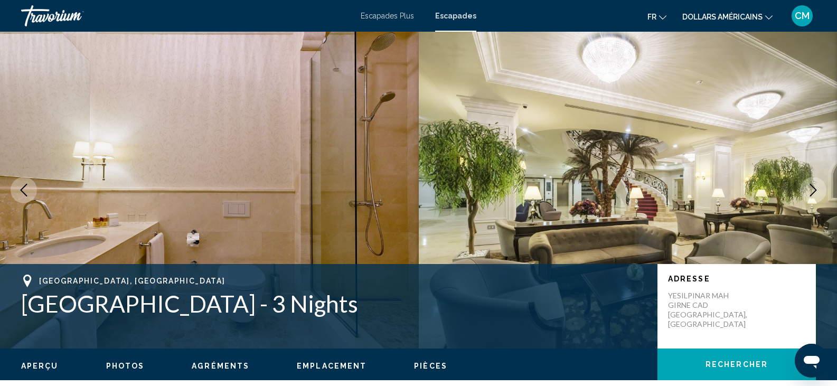
click at [814, 190] on icon "Next image" at bounding box center [813, 190] width 13 height 13
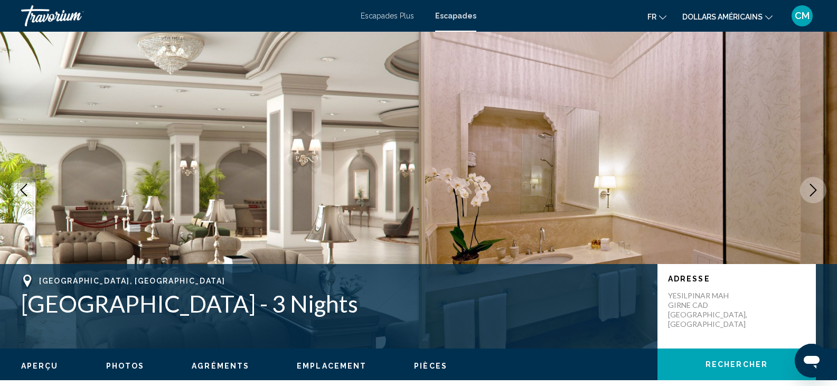
click at [814, 190] on icon "Next image" at bounding box center [813, 190] width 13 height 13
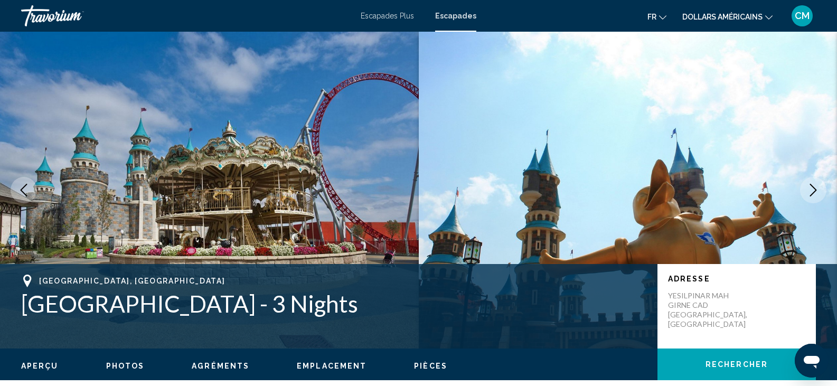
click at [814, 190] on icon "Next image" at bounding box center [813, 190] width 13 height 13
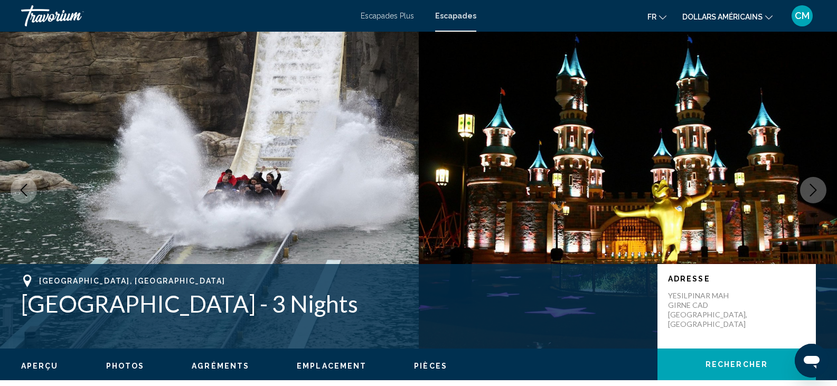
click at [814, 190] on icon "Next image" at bounding box center [813, 190] width 13 height 13
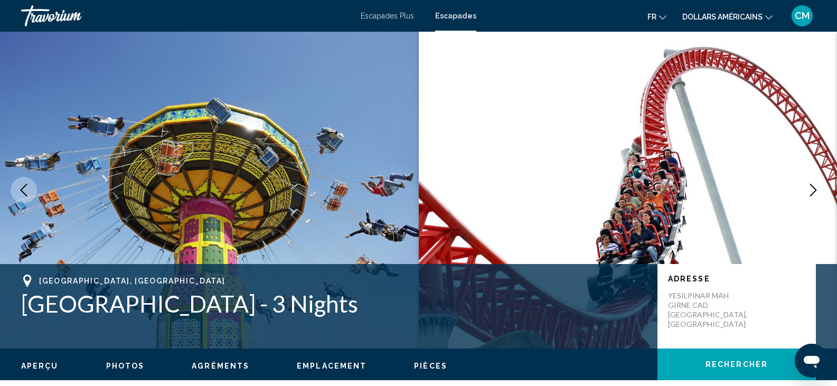
click at [814, 190] on icon "Next image" at bounding box center [813, 190] width 13 height 13
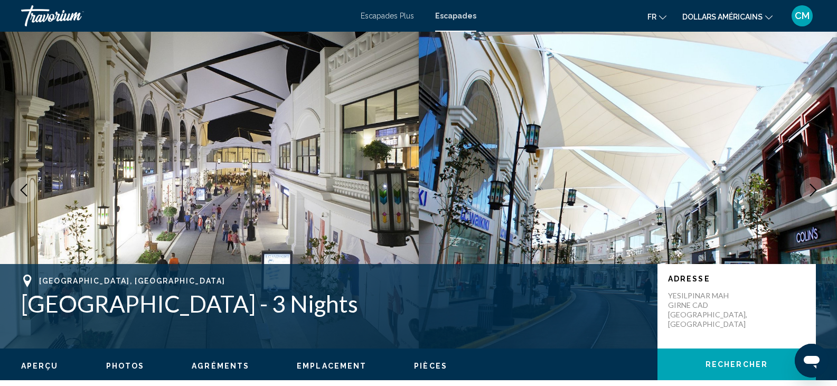
click at [800, 184] on img "Contenu principal" at bounding box center [628, 190] width 419 height 317
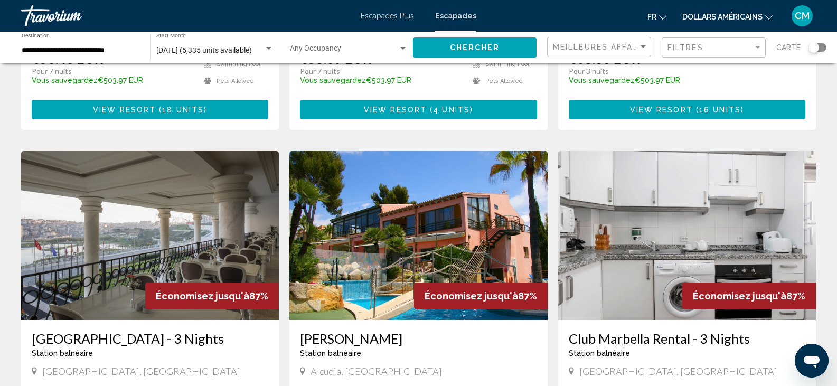
scroll to position [335, 0]
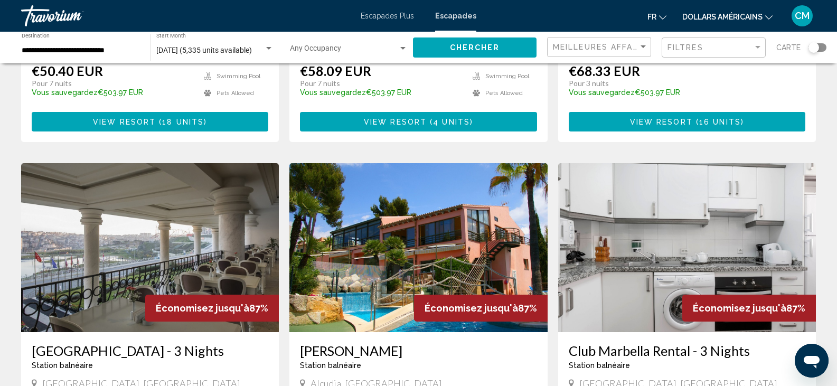
click at [677, 231] on img "Contenu principal" at bounding box center [687, 247] width 258 height 169
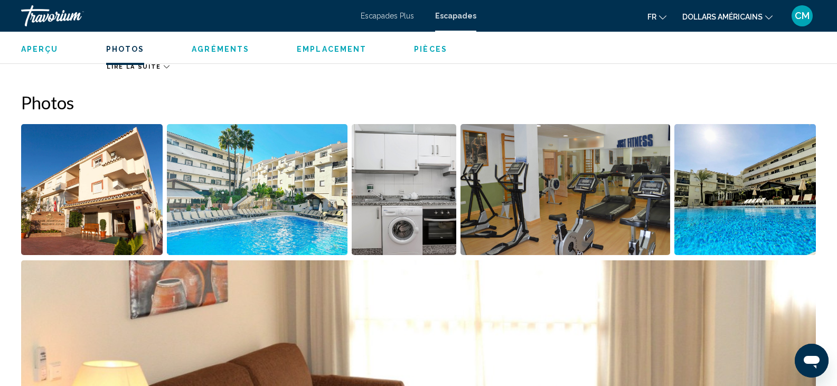
scroll to position [448, 0]
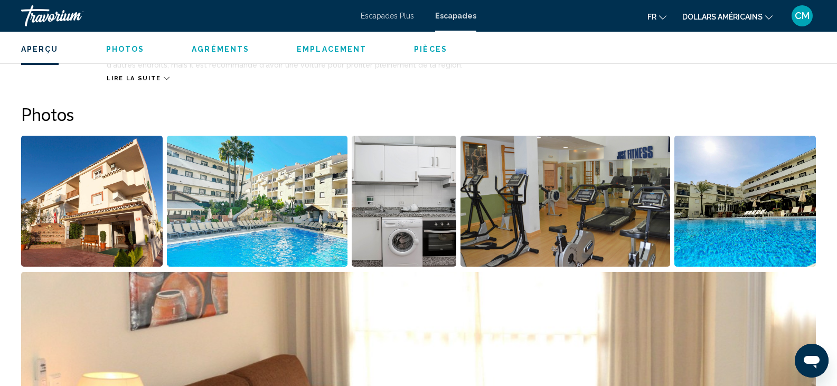
drag, startPoint x: 834, startPoint y: 109, endPoint x: 831, endPoint y: 91, distance: 18.3
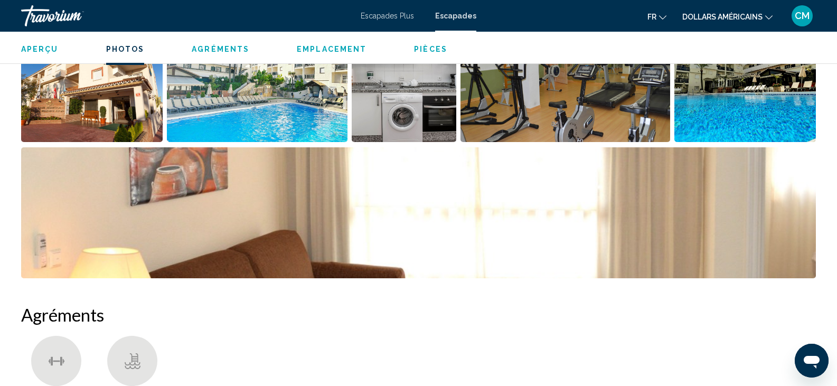
scroll to position [561, 0]
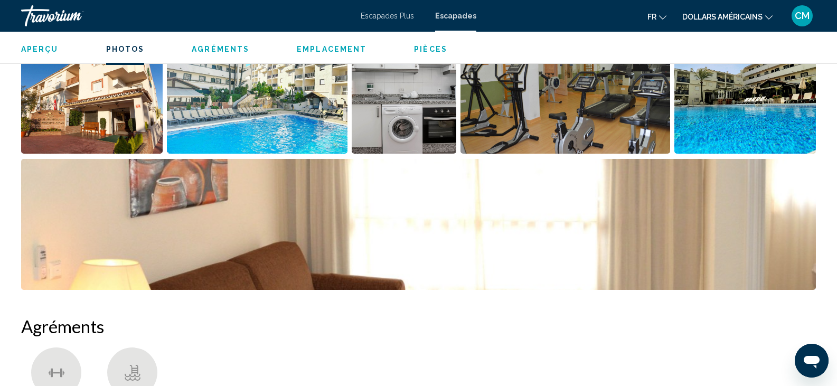
drag, startPoint x: 833, startPoint y: 121, endPoint x: 831, endPoint y: 83, distance: 38.6
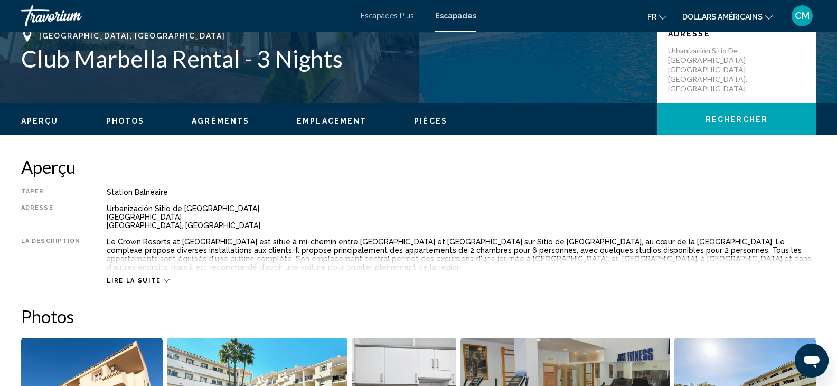
scroll to position [222, 0]
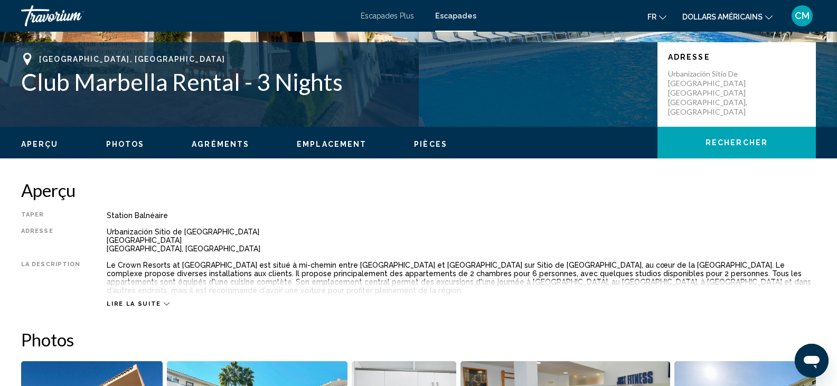
click at [151, 300] on span "Lire la suite" at bounding box center [134, 303] width 54 height 7
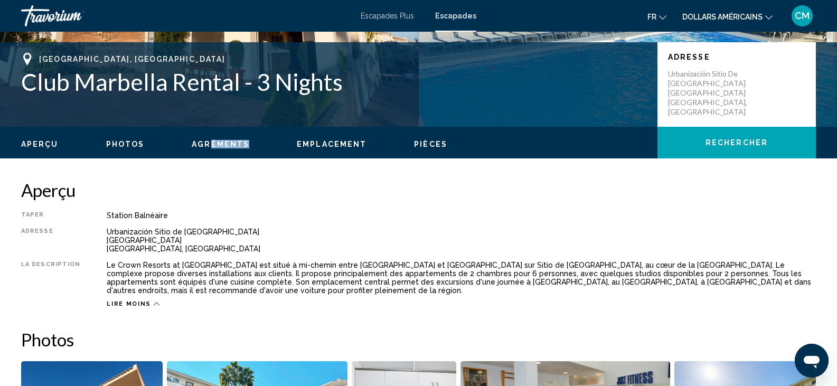
drag, startPoint x: 210, startPoint y: 151, endPoint x: 209, endPoint y: 143, distance: 8.5
click at [209, 143] on div "Aperçu Photos Agréments Emplacement Pièces Rechercher" at bounding box center [418, 143] width 837 height 33
click at [209, 143] on span "Agréments" at bounding box center [221, 144] width 58 height 8
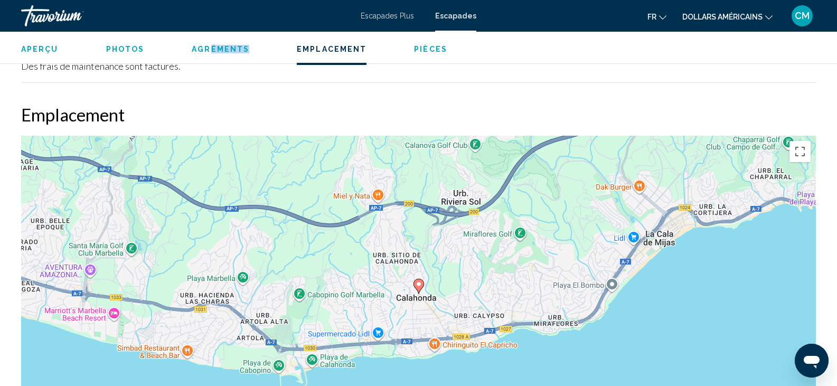
scroll to position [1326, 0]
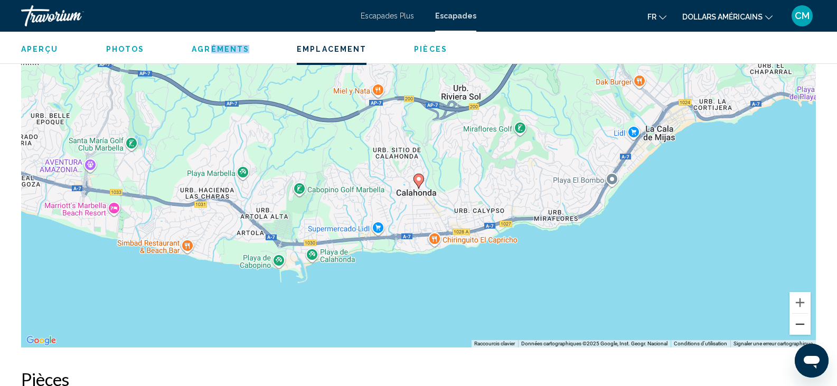
click at [797, 315] on button "Zoom arrière" at bounding box center [800, 324] width 21 height 21
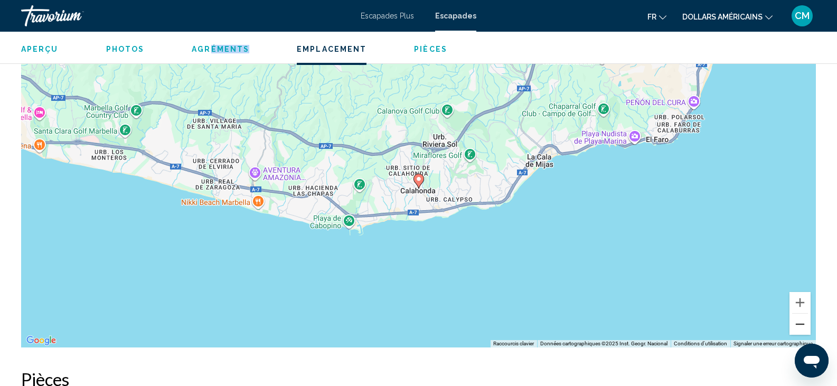
click at [797, 315] on button "Zoom arrière" at bounding box center [800, 324] width 21 height 21
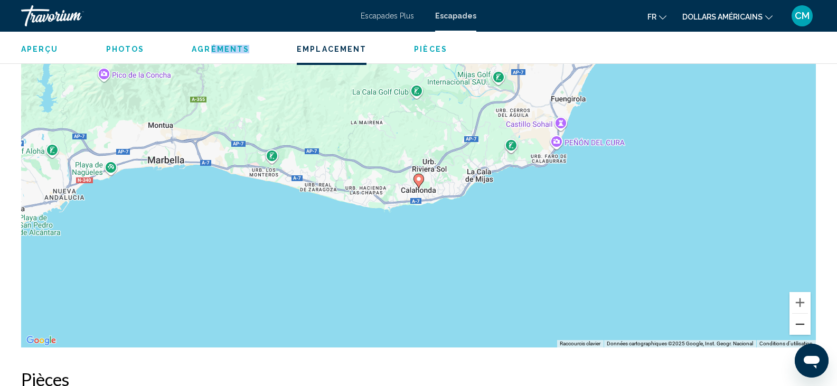
click at [797, 315] on button "Zoom arrière" at bounding box center [800, 324] width 21 height 21
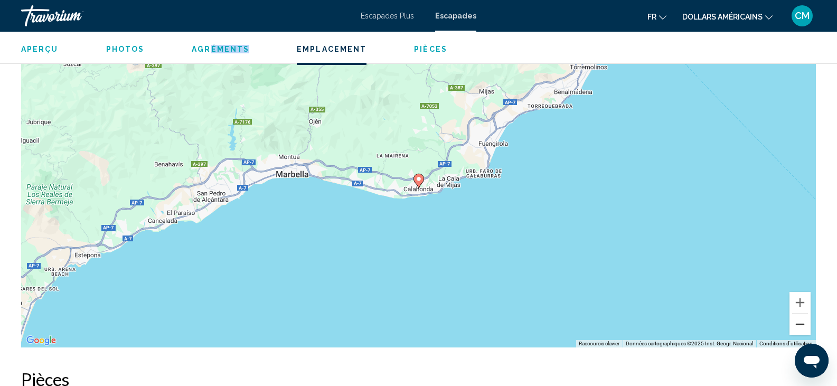
click at [797, 315] on button "Zoom arrière" at bounding box center [800, 324] width 21 height 21
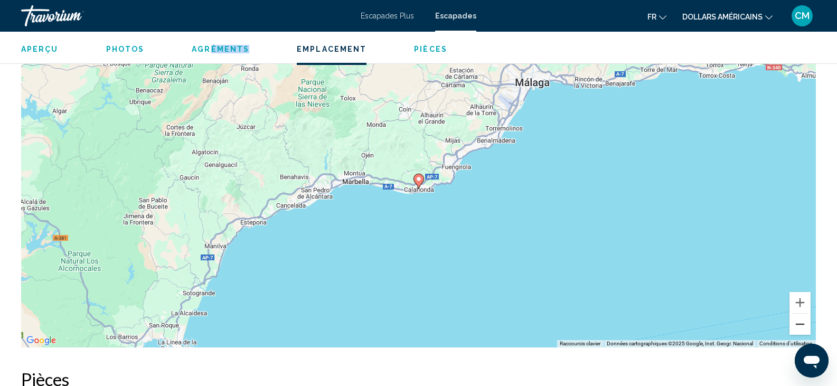
click at [797, 315] on button "Zoom arrière" at bounding box center [800, 324] width 21 height 21
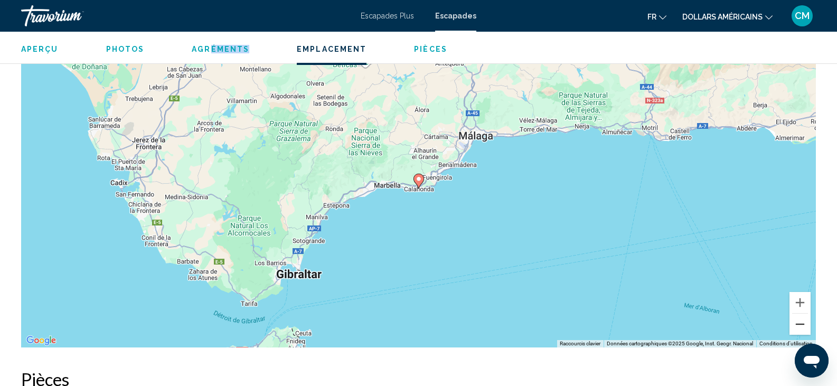
click at [795, 315] on button "Zoom arrière" at bounding box center [800, 324] width 21 height 21
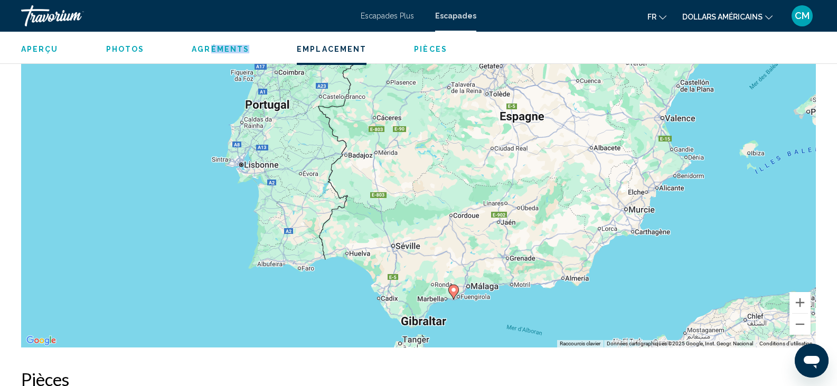
drag, startPoint x: 380, startPoint y: 132, endPoint x: 415, endPoint y: 245, distance: 117.8
click at [415, 245] on div "Pour activer le glissement avec le clavier, appuyez sur Alt+Entrée. Une fois ce…" at bounding box center [418, 189] width 795 height 317
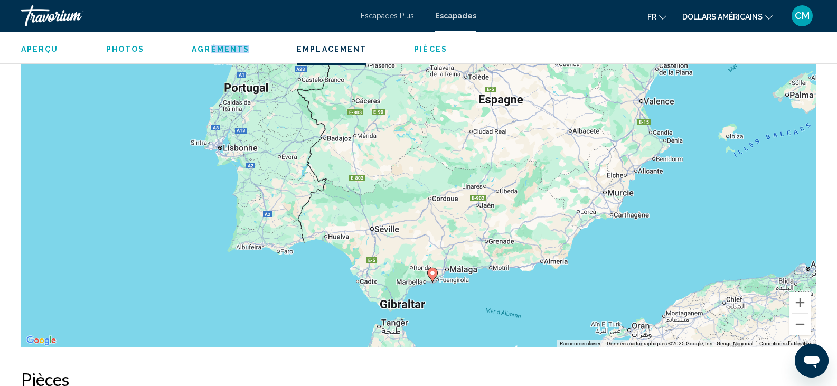
drag, startPoint x: 415, startPoint y: 245, endPoint x: 384, endPoint y: 212, distance: 44.5
click at [384, 212] on div "Pour activer le glissement avec le clavier, appuyez sur Alt+Entrée. Une fois ce…" at bounding box center [418, 189] width 795 height 317
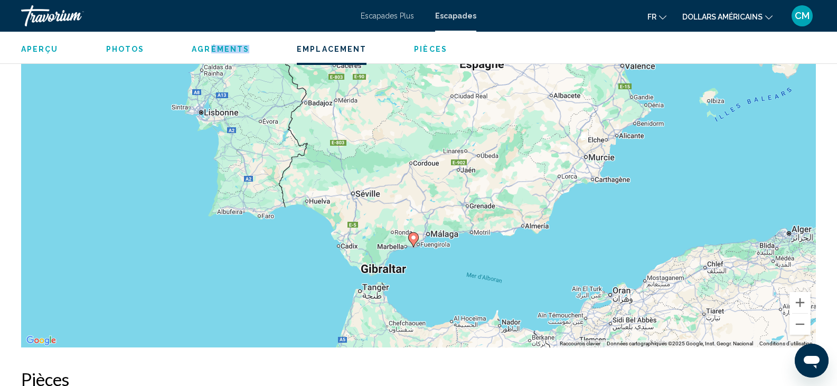
drag, startPoint x: 323, startPoint y: 169, endPoint x: 312, endPoint y: 145, distance: 26.5
click at [312, 145] on div "Pour activer le glissement avec le clavier, appuyez sur Alt+Entrée. Une fois ce…" at bounding box center [418, 189] width 795 height 317
click at [464, 133] on div "Pour activer le glissement avec le clavier, appuyez sur Alt+Entrée. Une fois ce…" at bounding box center [418, 189] width 795 height 317
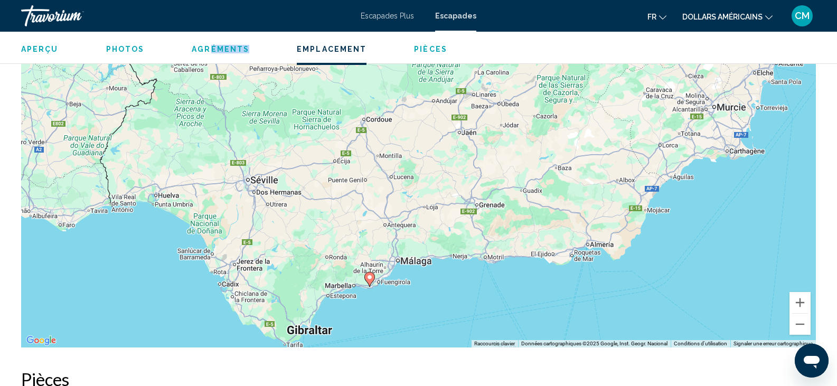
drag, startPoint x: 417, startPoint y: 210, endPoint x: 425, endPoint y: 122, distance: 88.0
click at [425, 122] on div "Pour activer le glissement avec le clavier, appuyez sur Alt+Entrée. Une fois ce…" at bounding box center [418, 189] width 795 height 317
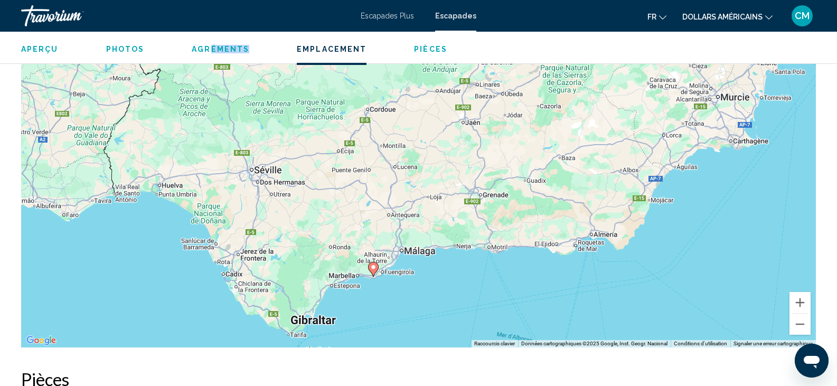
click at [374, 264] on image "Contenu principal" at bounding box center [373, 267] width 6 height 6
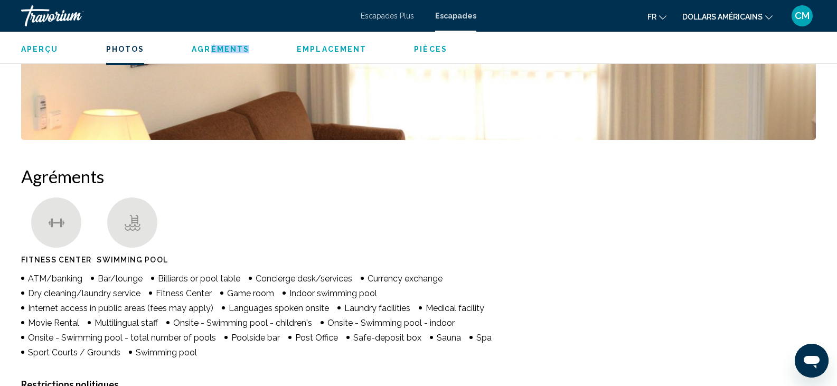
scroll to position [0, 0]
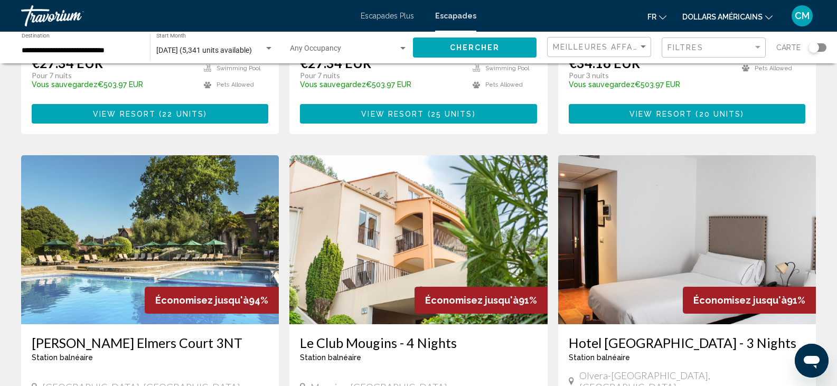
scroll to position [1067, 0]
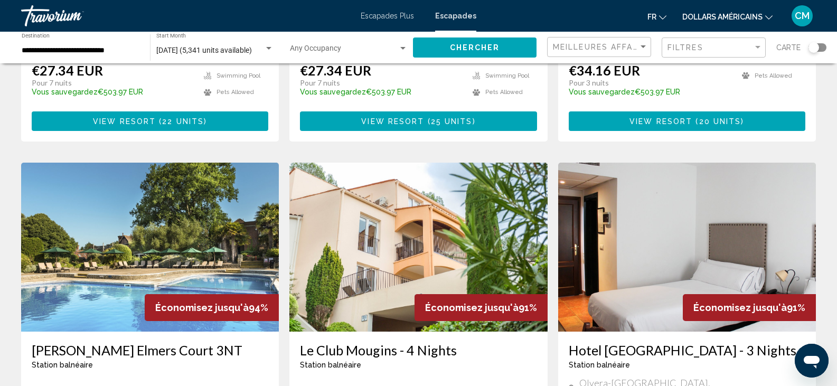
click at [647, 217] on img "Contenu principal" at bounding box center [687, 247] width 258 height 169
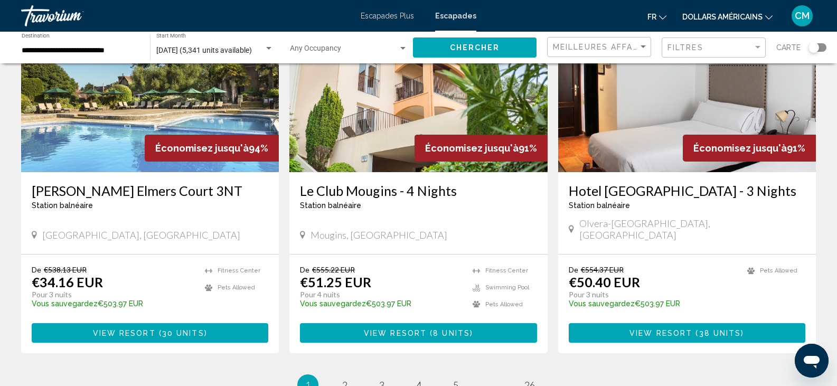
scroll to position [1282, 0]
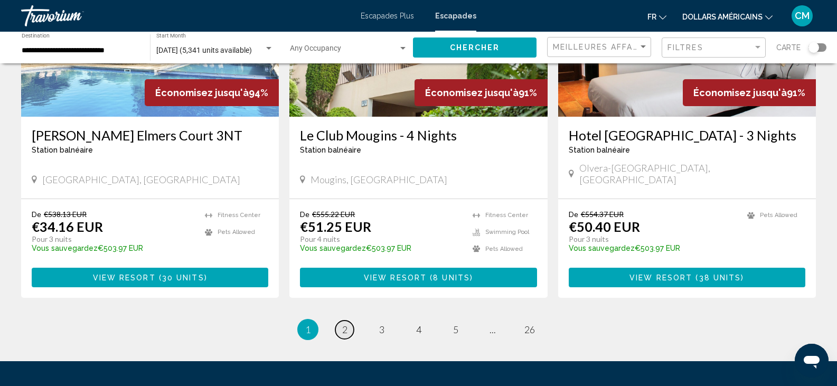
click at [343, 324] on span "2" at bounding box center [344, 330] width 5 height 12
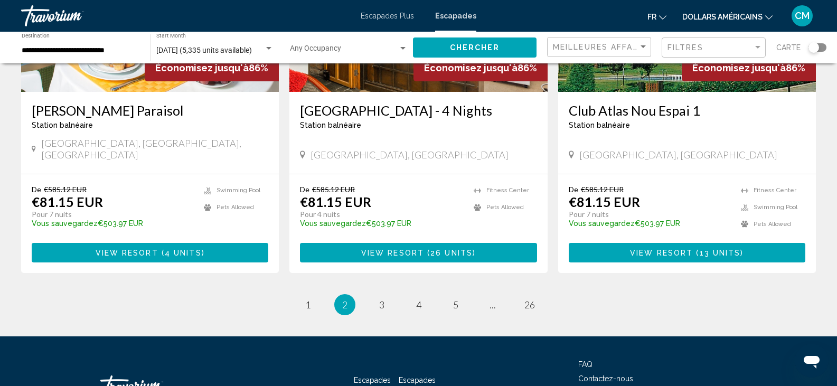
scroll to position [1309, 0]
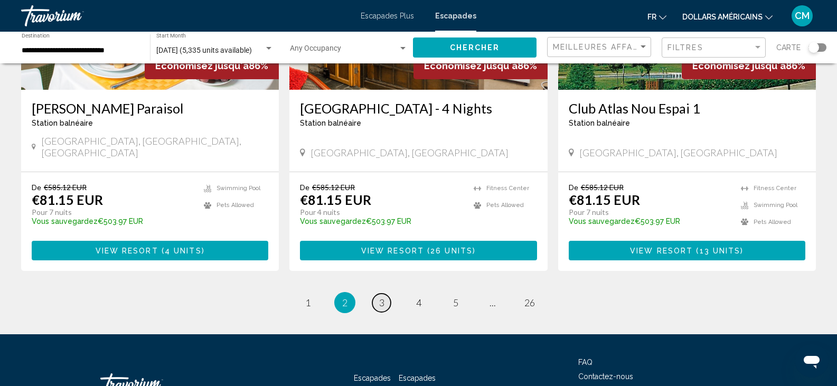
click at [379, 297] on span "3" at bounding box center [381, 303] width 5 height 12
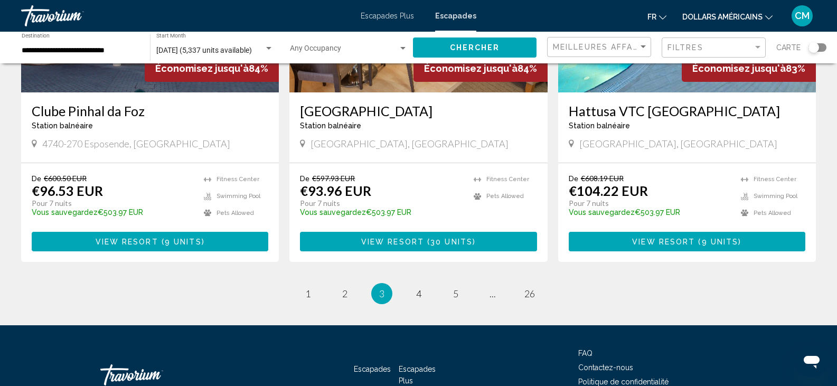
scroll to position [1333, 0]
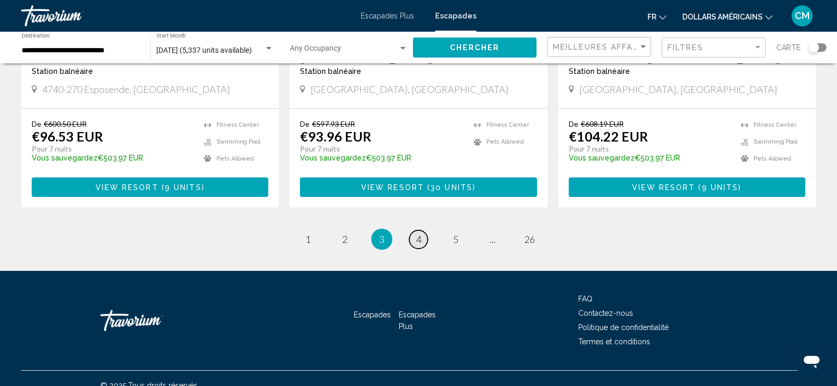
click at [422, 230] on link "page 4" at bounding box center [418, 239] width 18 height 18
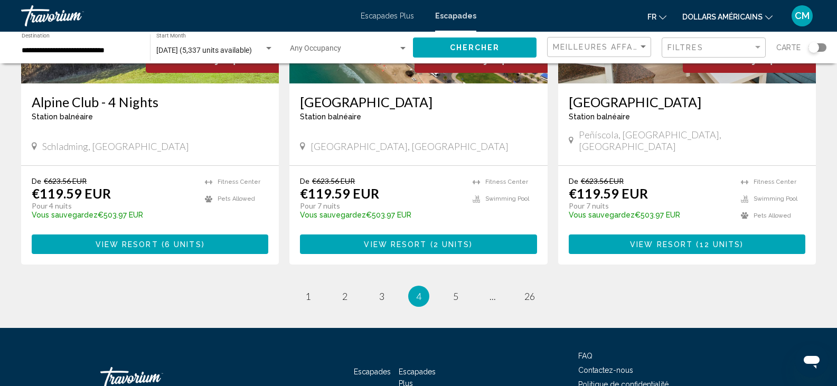
scroll to position [1306, 0]
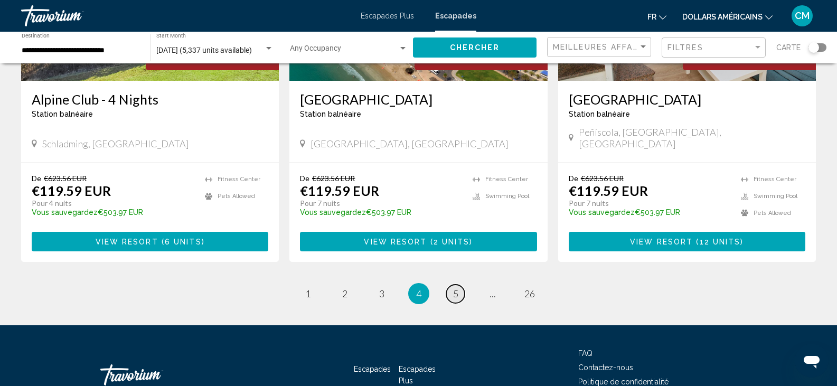
click at [455, 288] on span "5" at bounding box center [455, 294] width 5 height 12
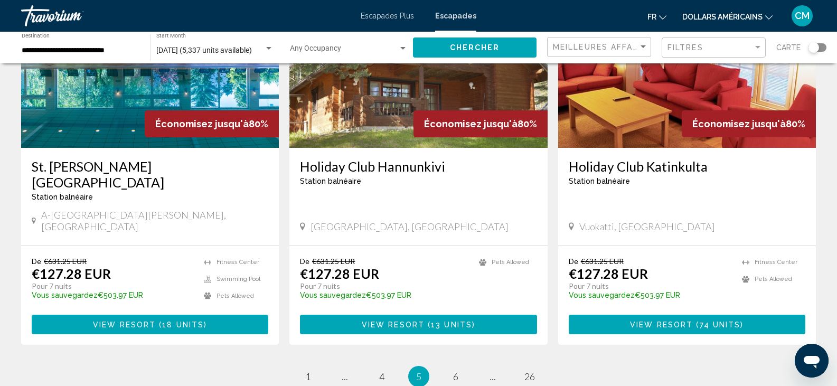
scroll to position [1303, 0]
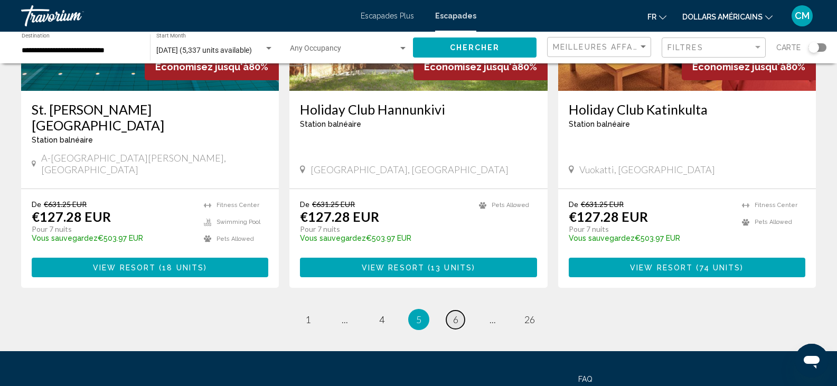
click at [454, 314] on span "6" at bounding box center [455, 320] width 5 height 12
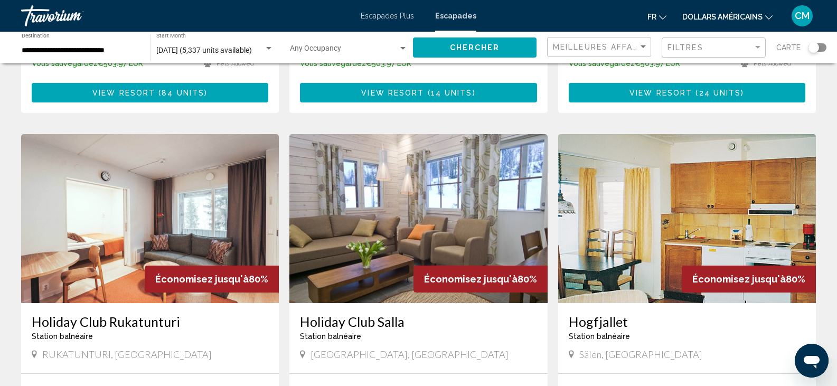
scroll to position [1291, 0]
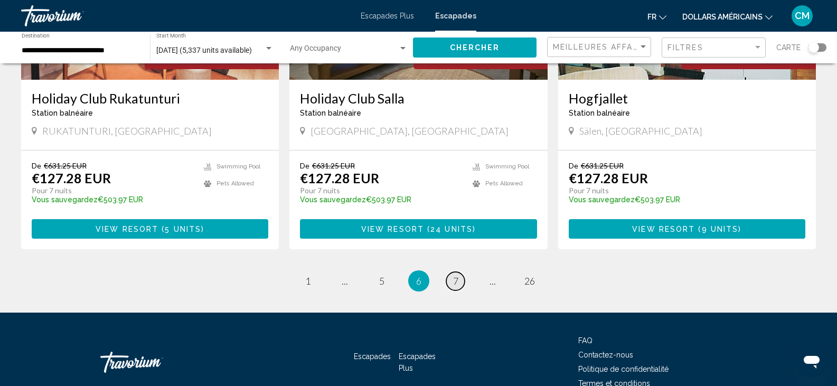
click at [457, 275] on span "7" at bounding box center [455, 281] width 5 height 12
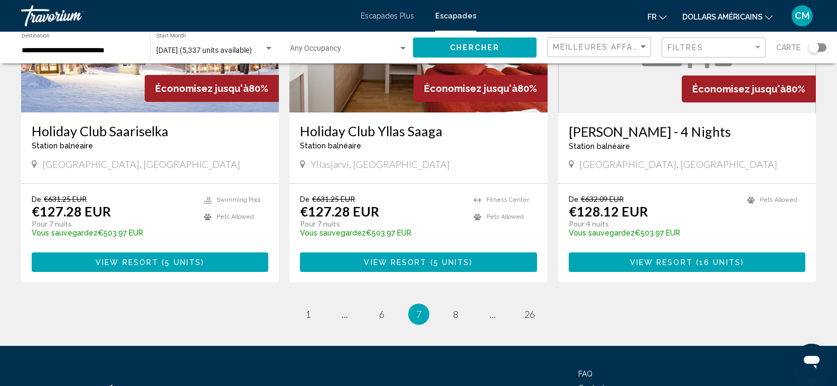
scroll to position [1289, 0]
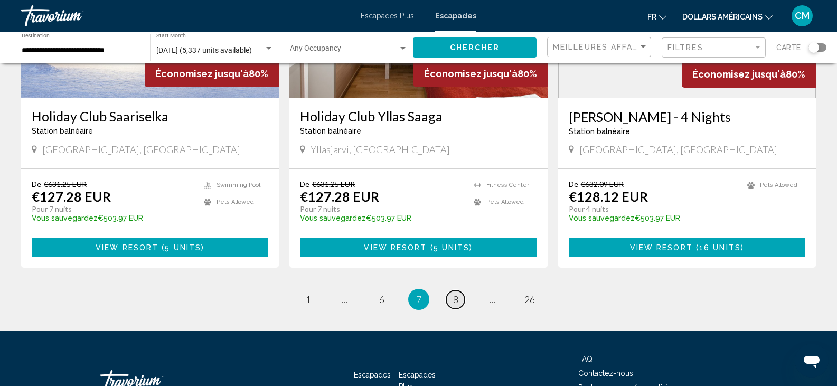
click at [455, 294] on span "8" at bounding box center [455, 300] width 5 height 12
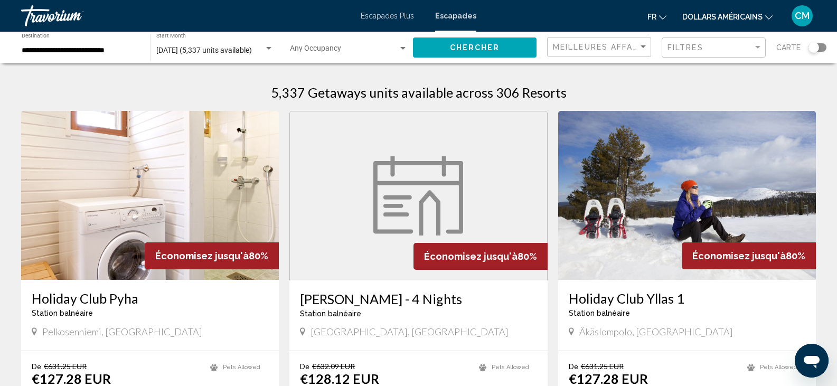
click at [825, 48] on div "Search widget" at bounding box center [818, 47] width 18 height 8
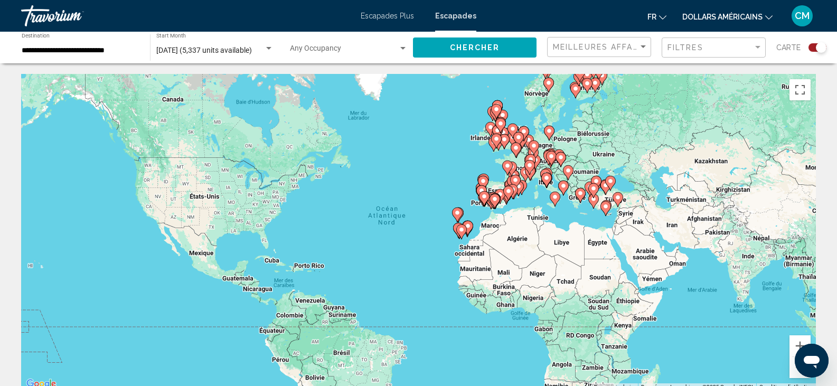
click at [451, 230] on div "Pour activer le glissement avec le clavier, appuyez sur Alt+Entrée. Une fois ce…" at bounding box center [418, 232] width 795 height 317
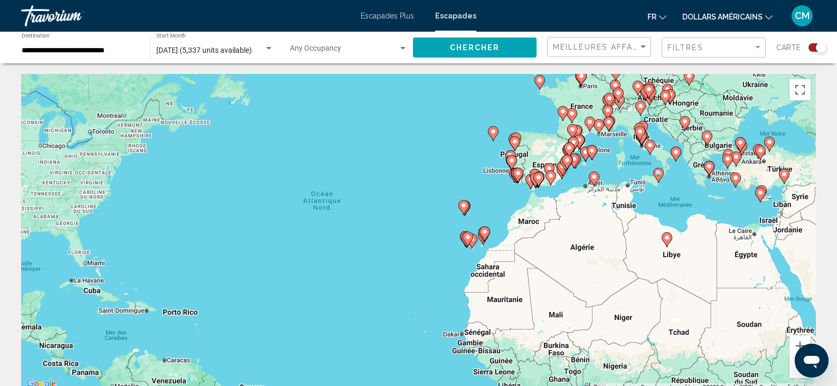
click at [433, 264] on div "Pour activer le glissement avec le clavier, appuyez sur Alt+Entrée. Une fois ce…" at bounding box center [418, 232] width 795 height 317
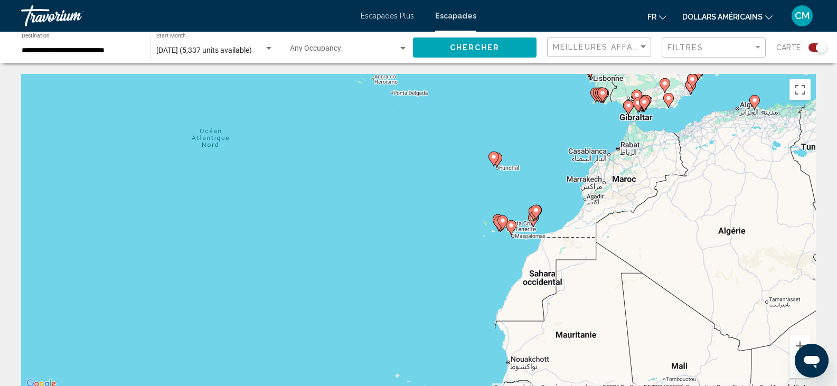
click at [448, 236] on div "Pour activer le glissement avec le clavier, appuyez sur Alt+Entrée. Une fois ce…" at bounding box center [418, 232] width 795 height 317
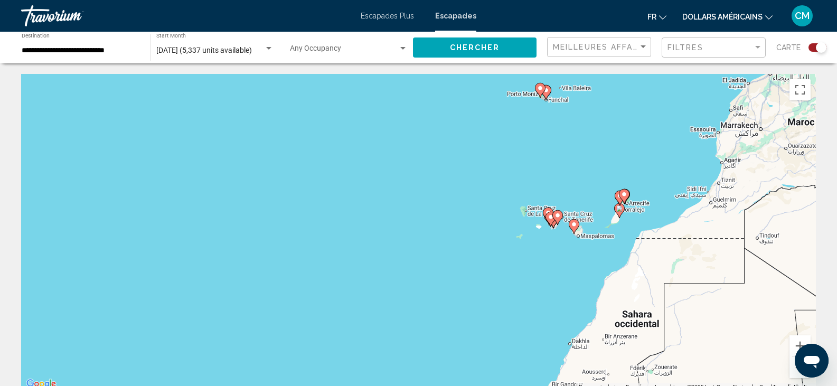
click at [539, 268] on div "Pour activer le glissement avec le clavier, appuyez sur Alt+Entrée. Une fois ce…" at bounding box center [418, 232] width 795 height 317
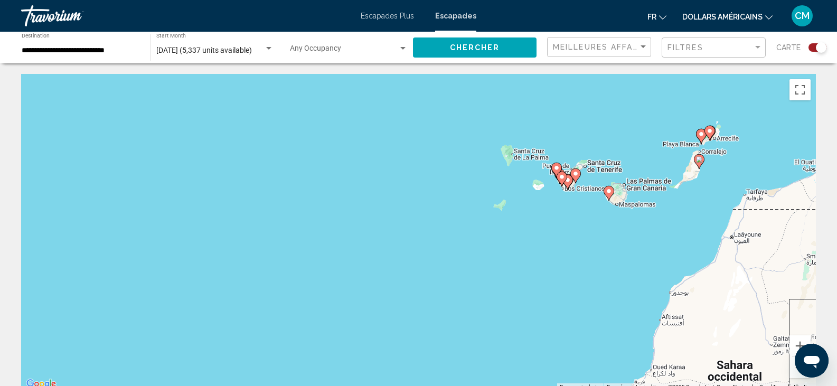
click at [607, 260] on div "Pour activer le glissement avec le clavier, appuyez sur Alt+Entrée. Une fois ce…" at bounding box center [418, 232] width 795 height 317
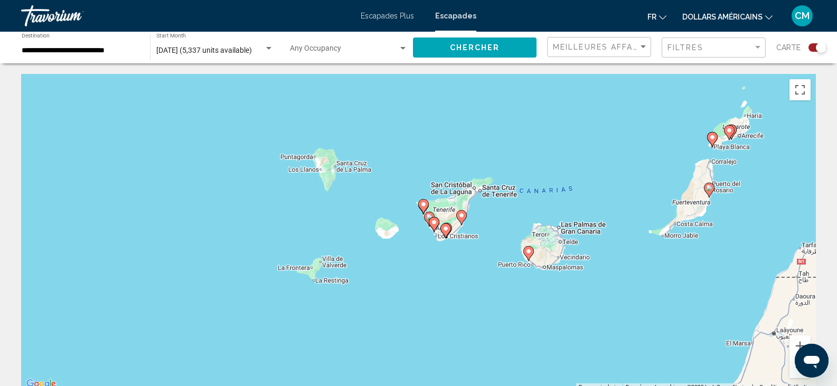
drag, startPoint x: 637, startPoint y: 187, endPoint x: 552, endPoint y: 314, distance: 152.5
click at [552, 314] on div "Pour activer le glissement avec le clavier, appuyez sur Alt+Entrée. Une fois ce…" at bounding box center [418, 232] width 795 height 317
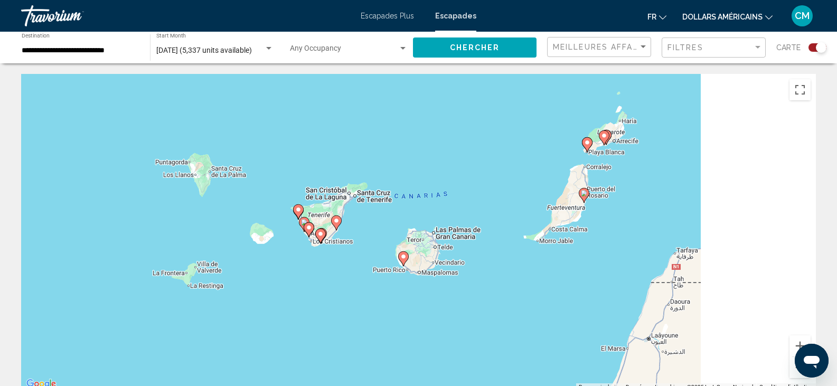
drag, startPoint x: 675, startPoint y: 257, endPoint x: 544, endPoint y: 260, distance: 131.5
click at [544, 260] on div "Pour activer le glissement avec le clavier, appuyez sur Alt+Entrée. Une fois ce…" at bounding box center [418, 232] width 795 height 317
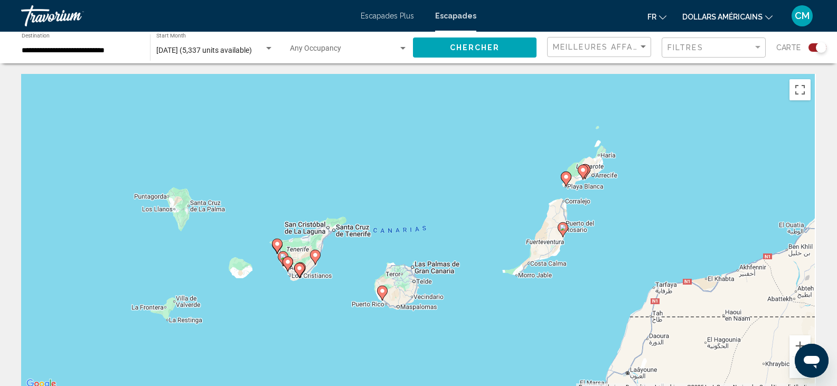
drag, startPoint x: 628, startPoint y: 214, endPoint x: 612, endPoint y: 254, distance: 42.9
click at [612, 254] on div "Pour activer le glissement avec le clavier, appuyez sur Alt+Entrée. Une fois ce…" at bounding box center [418, 232] width 795 height 317
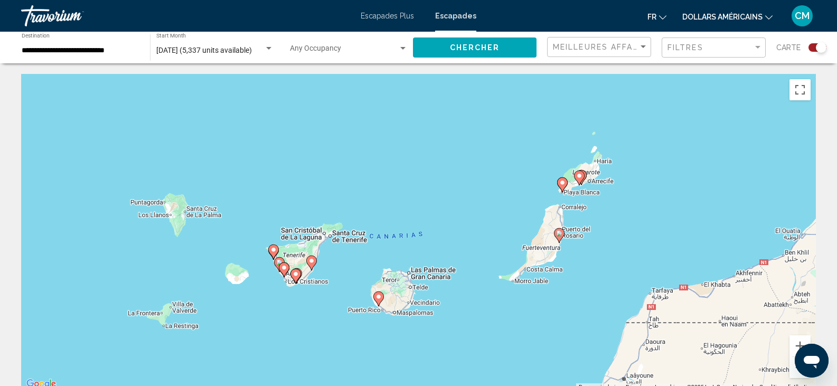
click at [612, 254] on div "Pour activer le glissement avec le clavier, appuyez sur Alt+Entrée. Une fois ce…" at bounding box center [418, 232] width 795 height 317
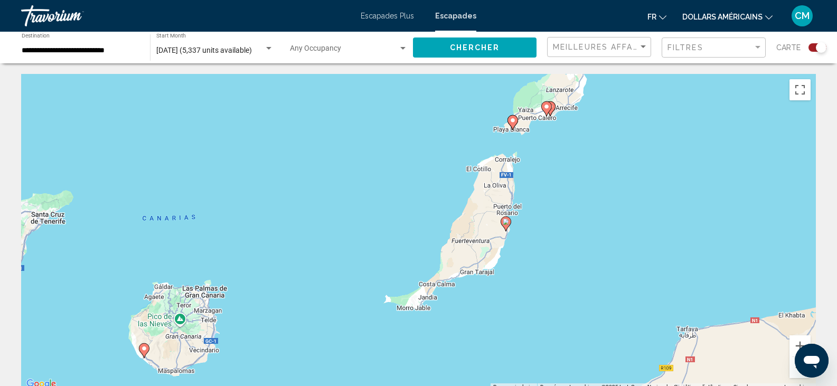
click at [506, 222] on image "Contenu principal" at bounding box center [506, 222] width 6 height 6
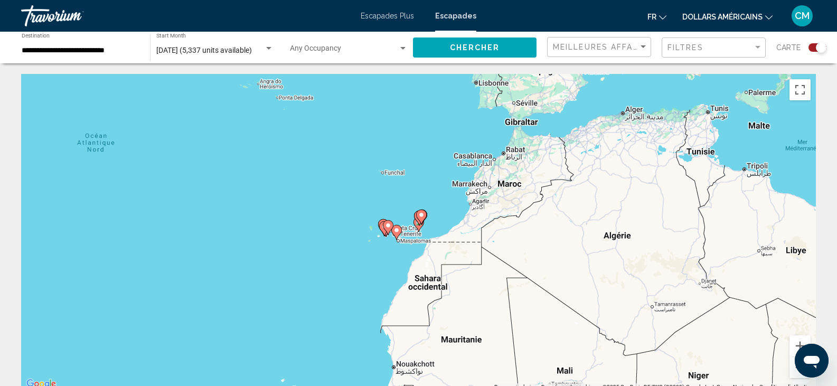
click at [448, 212] on div "Pour naviguer, appuyez sur les touches fléchées. Pour activer le glissement ave…" at bounding box center [418, 232] width 795 height 317
click at [448, 212] on div "Pour activer le glissement avec le clavier, appuyez sur Alt+Entrée. Une fois ce…" at bounding box center [418, 232] width 795 height 317
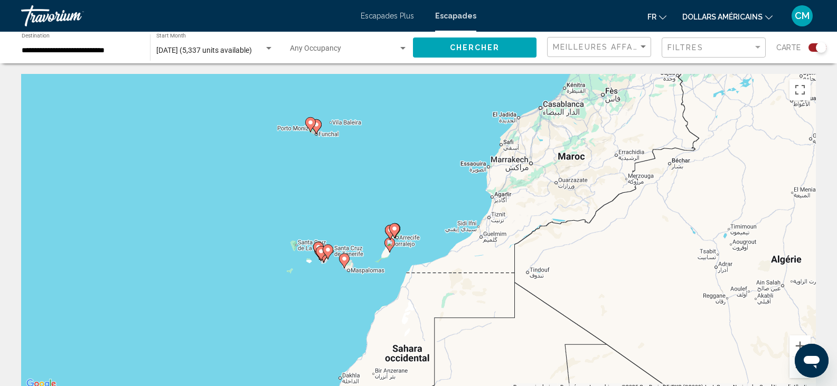
click at [448, 212] on div "Pour activer le glissement avec le clavier, appuyez sur Alt+Entrée. Une fois ce…" at bounding box center [418, 232] width 795 height 317
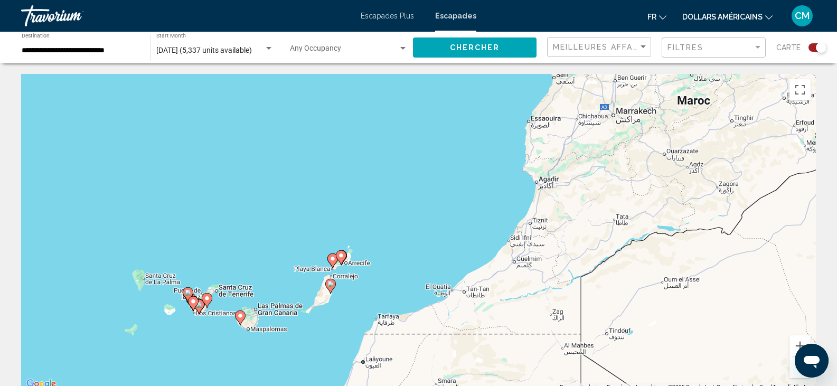
click at [398, 226] on div "Pour activer le glissement avec le clavier, appuyez sur Alt+Entrée. Une fois ce…" at bounding box center [418, 232] width 795 height 317
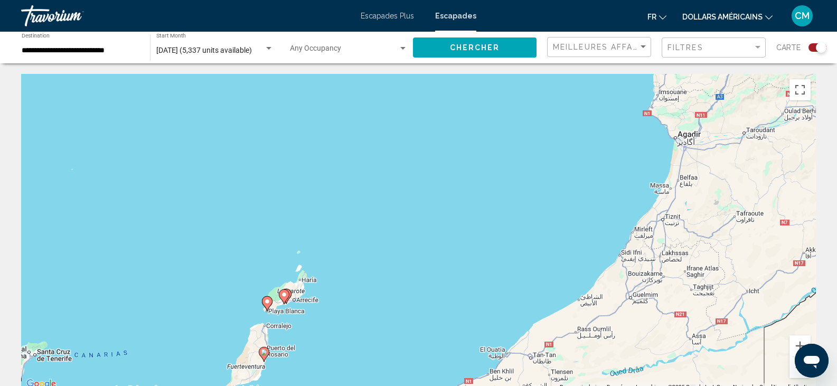
click at [369, 288] on div "Pour activer le glissement avec le clavier, appuyez sur Alt+Entrée. Une fois ce…" at bounding box center [418, 232] width 795 height 317
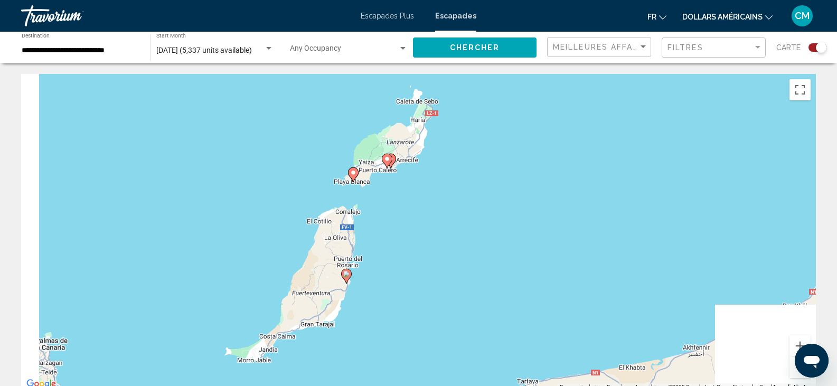
drag, startPoint x: 336, startPoint y: 300, endPoint x: 545, endPoint y: 129, distance: 269.5
click at [545, 129] on div "Pour activer le glissement avec le clavier, appuyez sur Alt+Entrée. Une fois ce…" at bounding box center [418, 232] width 795 height 317
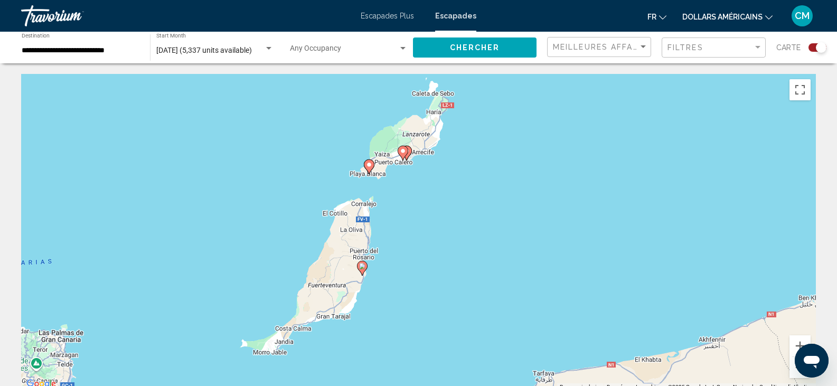
click at [462, 204] on div "Pour activer le glissement avec le clavier, appuyez sur Alt+Entrée. Une fois ce…" at bounding box center [418, 232] width 795 height 317
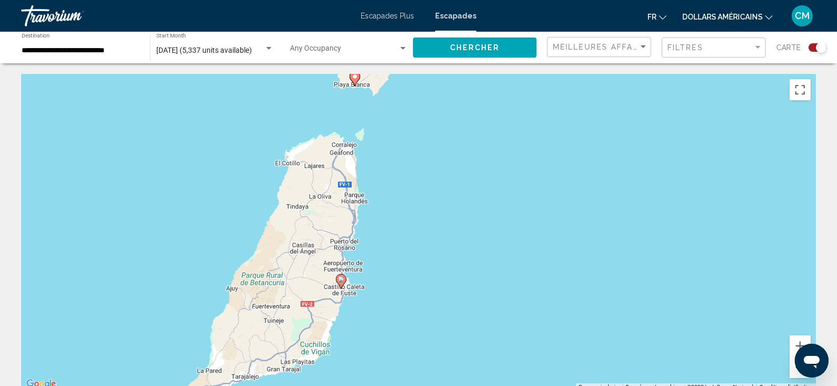
drag, startPoint x: 365, startPoint y: 243, endPoint x: 474, endPoint y: 164, distance: 134.9
click at [474, 164] on div "Pour activer le glissement avec le clavier, appuyez sur Alt+Entrée. Une fois ce…" at bounding box center [418, 232] width 795 height 317
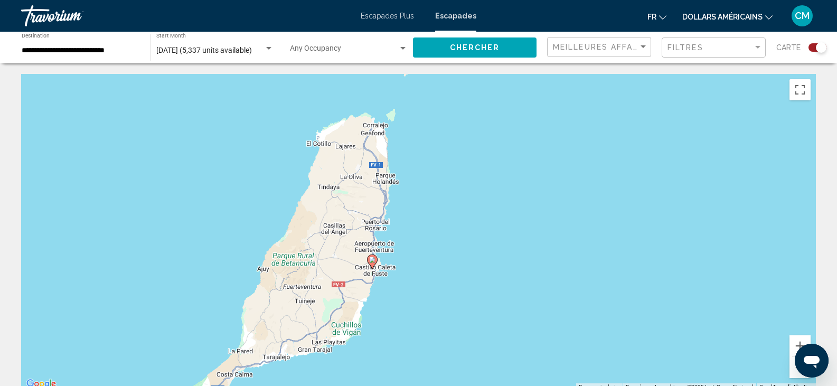
click at [474, 164] on div "Pour activer le glissement avec le clavier, appuyez sur Alt+Entrée. Une fois ce…" at bounding box center [418, 232] width 795 height 317
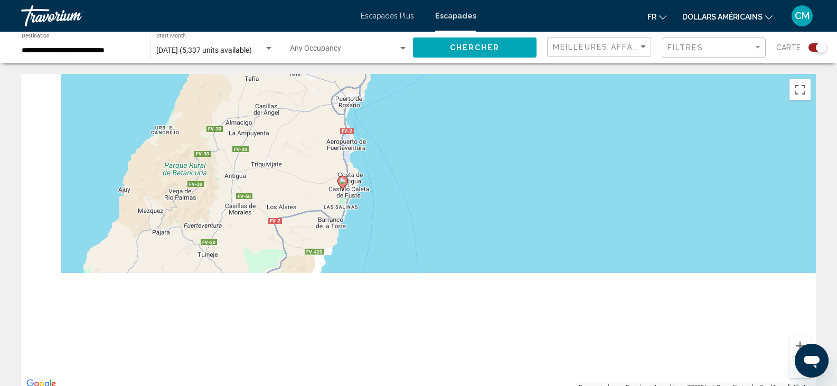
drag, startPoint x: 365, startPoint y: 238, endPoint x: 460, endPoint y: 21, distance: 237.6
click at [460, 21] on div "**********" at bounding box center [418, 193] width 837 height 386
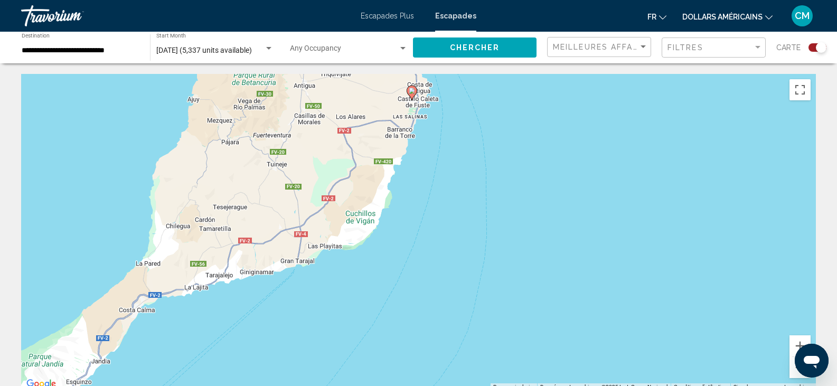
click at [486, 121] on div "Pour activer le glissement avec le clavier, appuyez sur Alt+Entrée. Une fois ce…" at bounding box center [418, 232] width 795 height 317
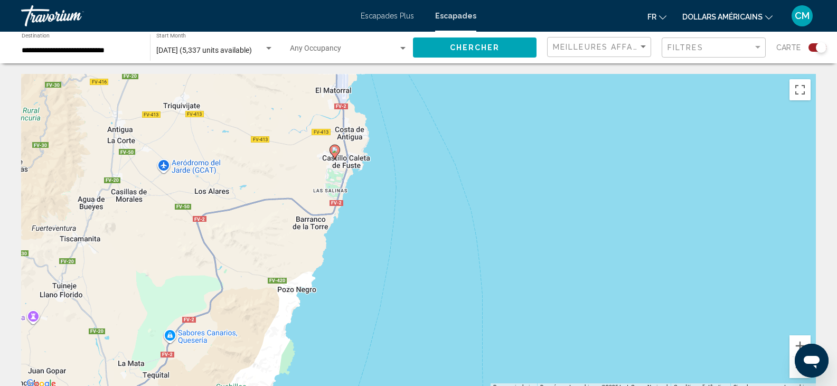
drag, startPoint x: 372, startPoint y: 153, endPoint x: 369, endPoint y: 259, distance: 106.2
click at [369, 259] on div "Pour activer le glissement avec le clavier, appuyez sur Alt+Entrée. Une fois ce…" at bounding box center [418, 232] width 795 height 317
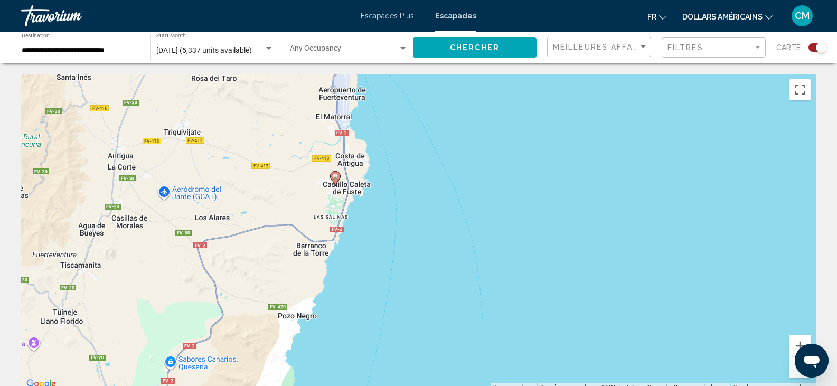
click at [337, 178] on image "Contenu principal" at bounding box center [335, 176] width 6 height 6
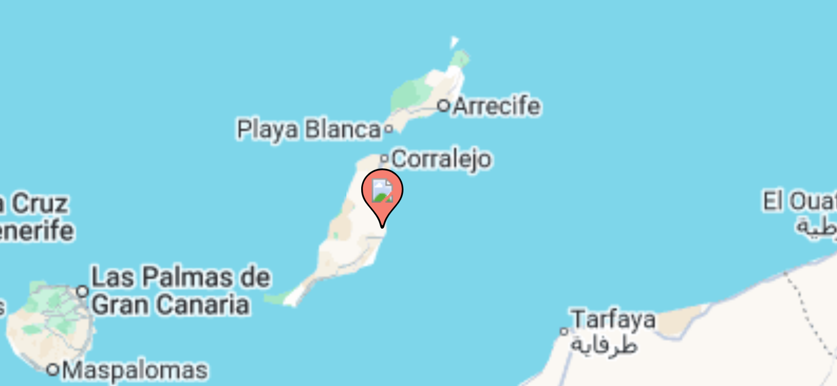
click at [422, 228] on div "Pour naviguer, appuyez sur les touches fléchées. Pour activer le glissement ave…" at bounding box center [418, 232] width 795 height 317
click at [422, 228] on div "Pour activer le glissement avec le clavier, appuyez sur Alt+Entrée. Une fois ce…" at bounding box center [418, 232] width 795 height 317
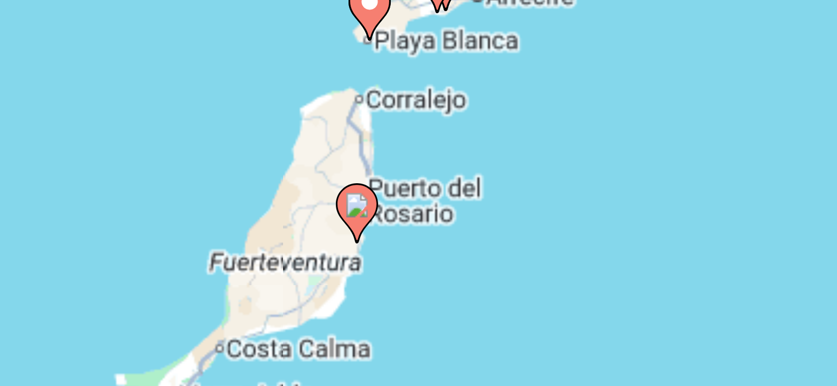
click at [414, 236] on div "Pour activer le glissement avec le clavier, appuyez sur Alt+Entrée. Une fois ce…" at bounding box center [418, 232] width 795 height 317
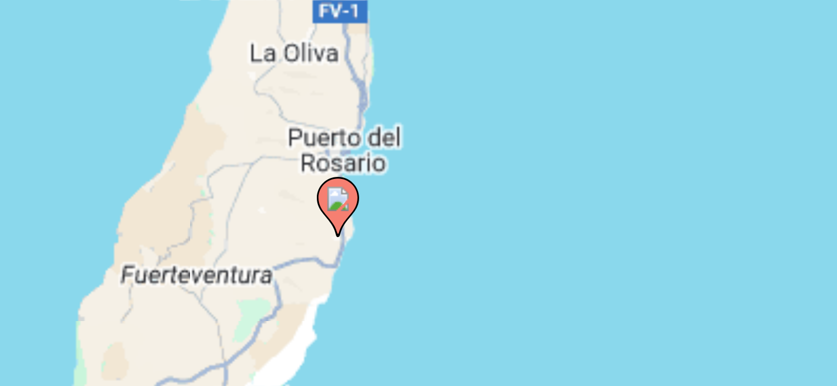
click at [411, 232] on div "Pour activer le glissement avec le clavier, appuyez sur Alt+Entrée. Une fois ce…" at bounding box center [418, 232] width 795 height 317
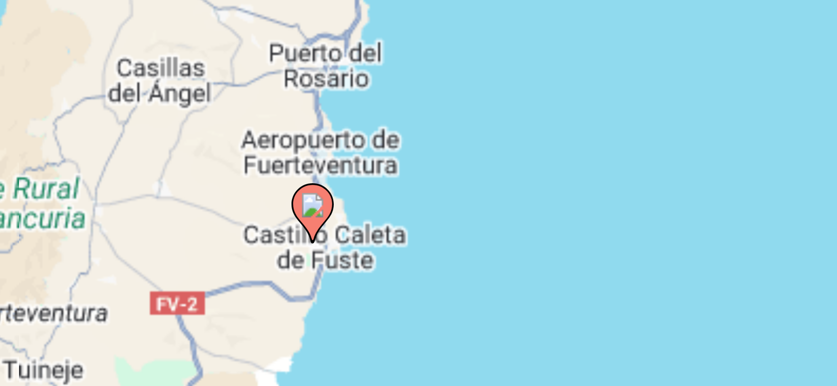
click at [429, 219] on div "Pour activer le glissement avec le clavier, appuyez sur Alt+Entrée. Une fois ce…" at bounding box center [418, 232] width 795 height 317
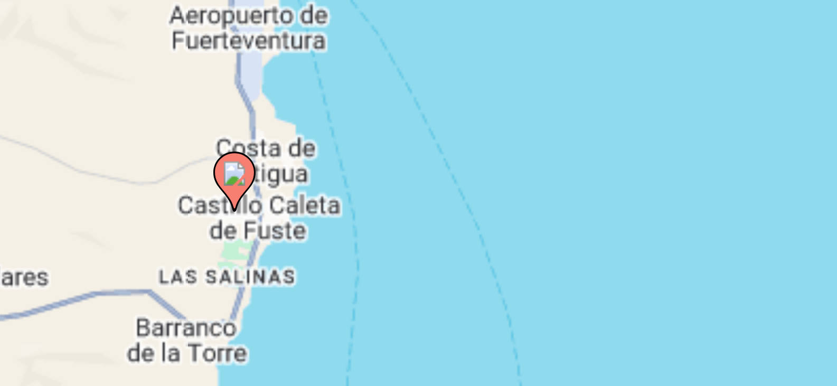
drag, startPoint x: 401, startPoint y: 229, endPoint x: 418, endPoint y: 194, distance: 38.7
click at [418, 194] on div "Pour activer le glissement avec le clavier, appuyez sur Alt+Entrée. Une fois ce…" at bounding box center [418, 232] width 795 height 317
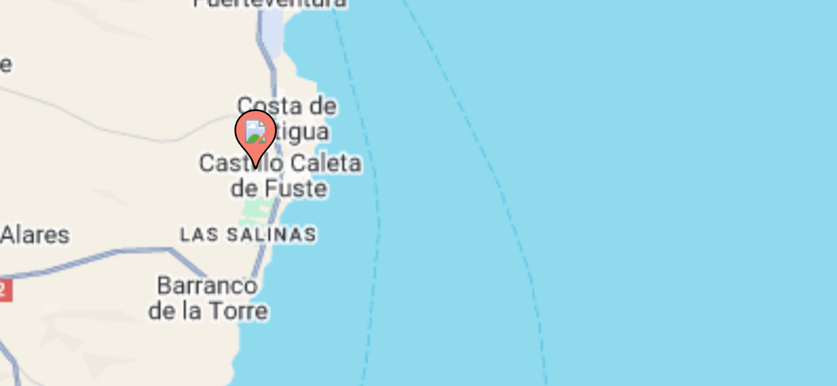
click at [411, 225] on div "Pour activer le glissement avec le clavier, appuyez sur Alt+Entrée. Une fois ce…" at bounding box center [418, 232] width 795 height 317
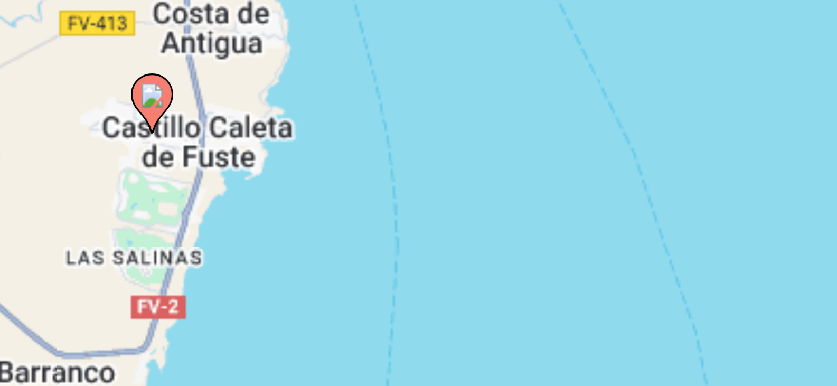
click at [360, 199] on image "Contenu principal" at bounding box center [358, 197] width 6 height 6
type input "**********"
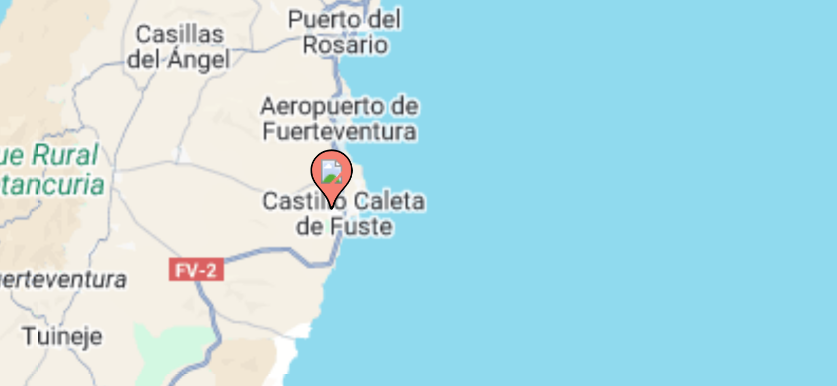
click at [400, 216] on image "Contenu principal" at bounding box center [403, 216] width 6 height 6
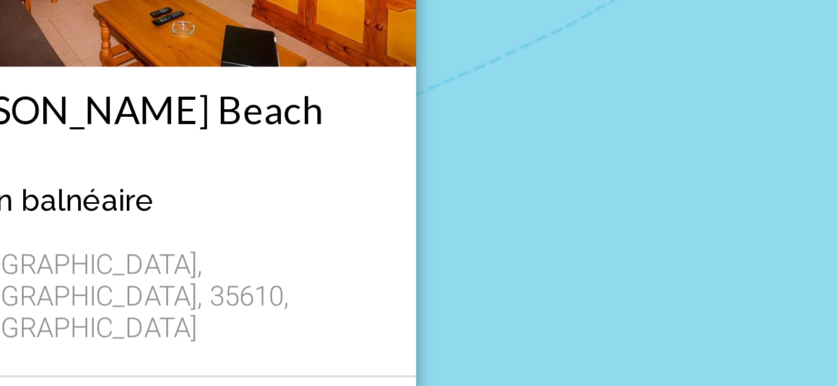
click at [351, 206] on h3 "[PERSON_NAME] Beach Club" at bounding box center [358, 205] width 121 height 21
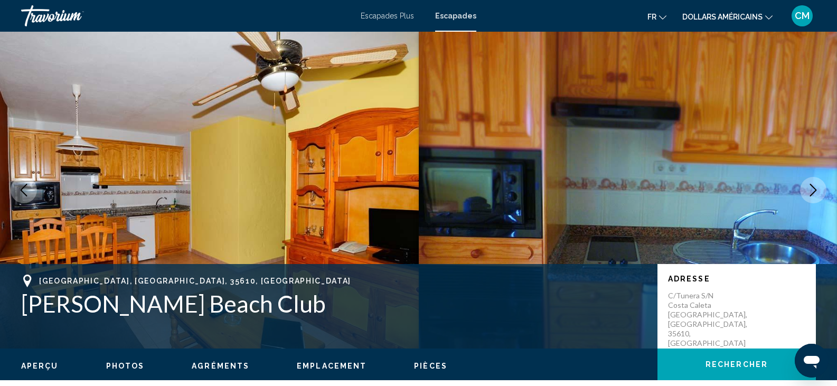
click at [817, 195] on icon "Next image" at bounding box center [813, 190] width 13 height 13
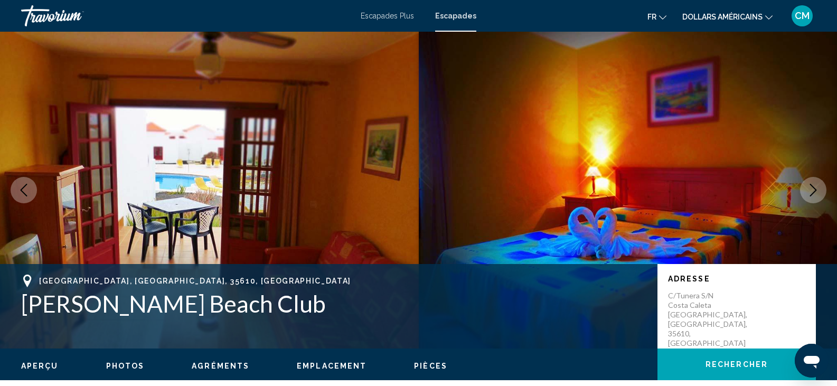
click at [817, 195] on icon "Next image" at bounding box center [813, 190] width 13 height 13
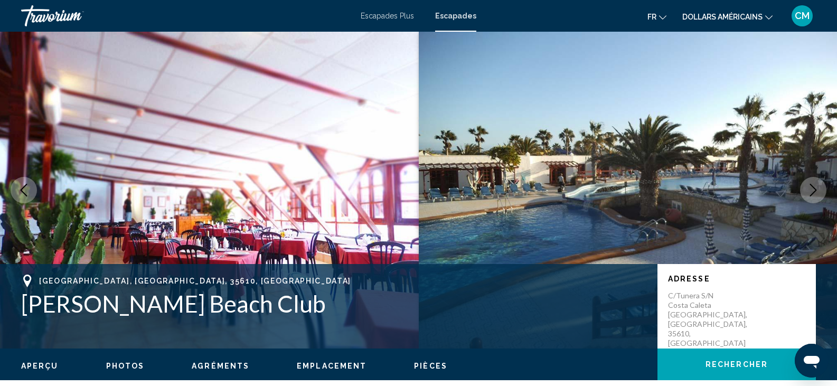
click at [817, 195] on icon "Next image" at bounding box center [813, 190] width 13 height 13
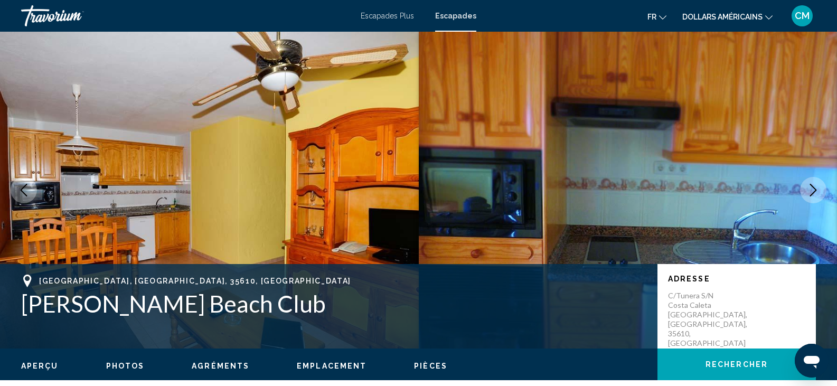
click at [817, 195] on icon "Next image" at bounding box center [813, 190] width 13 height 13
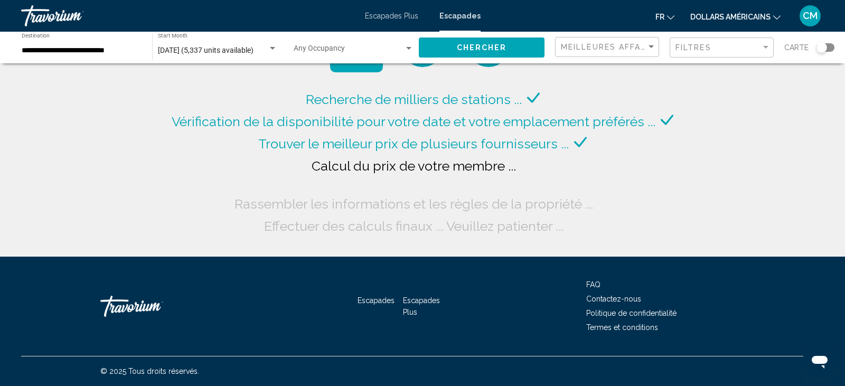
click at [101, 58] on div "**********" at bounding box center [82, 47] width 120 height 29
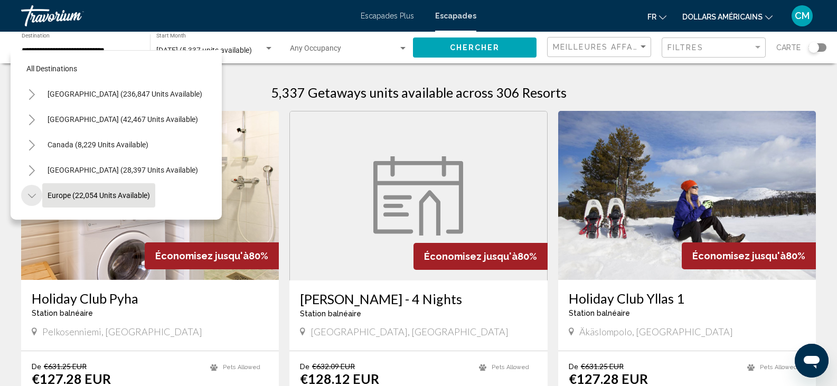
click at [33, 195] on icon "Toggle Europe (22,054 units available)" at bounding box center [32, 196] width 8 height 11
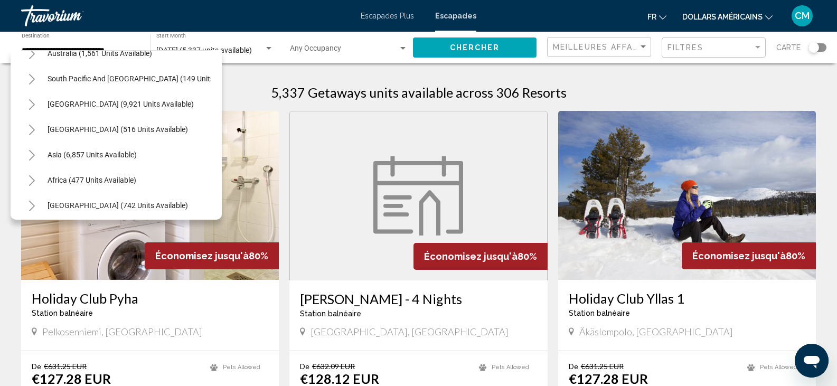
scroll to position [174, 0]
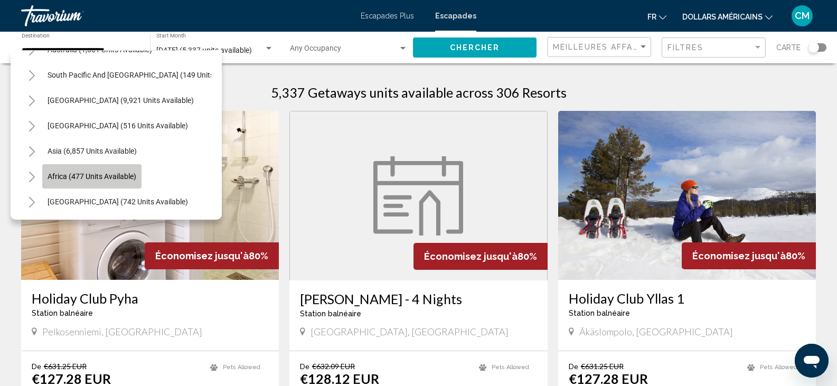
click at [105, 179] on button "Africa (477 units available)" at bounding box center [91, 176] width 99 height 24
type input "**********"
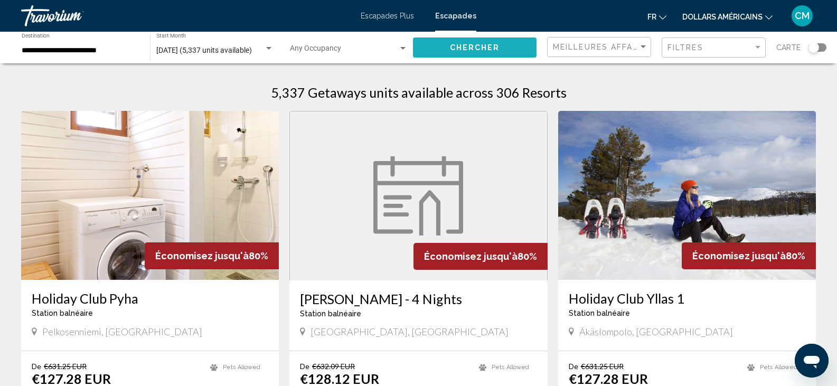
click at [485, 44] on span "Chercher" at bounding box center [475, 48] width 50 height 8
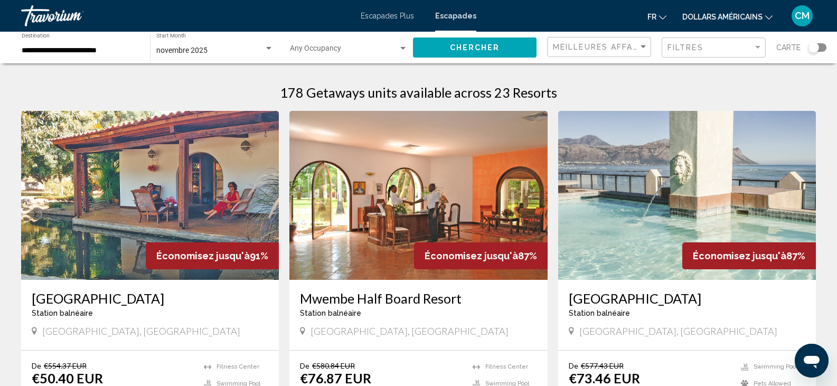
click at [75, 231] on img "Contenu principal" at bounding box center [150, 195] width 258 height 169
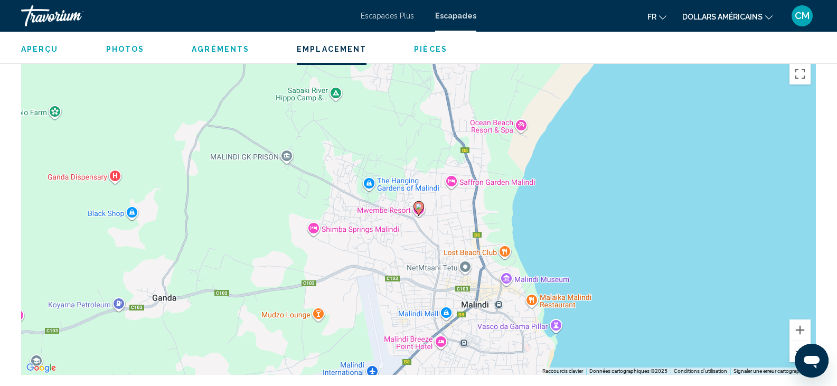
scroll to position [1340, 0]
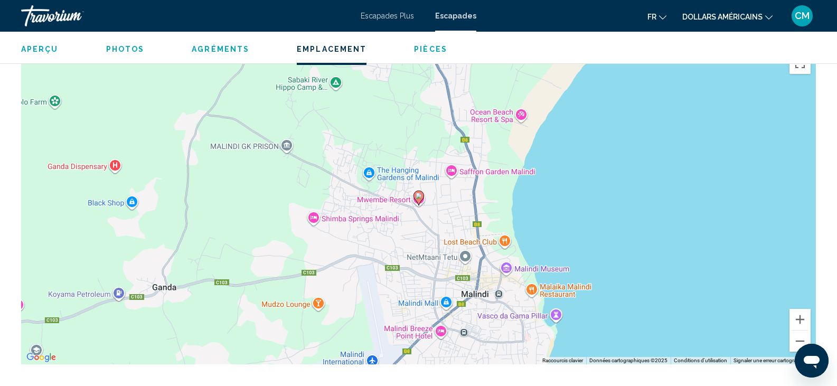
click at [674, 218] on div "Pour activer le glissement avec le clavier, appuyez sur Alt+Entrée. Une fois ce…" at bounding box center [418, 206] width 795 height 317
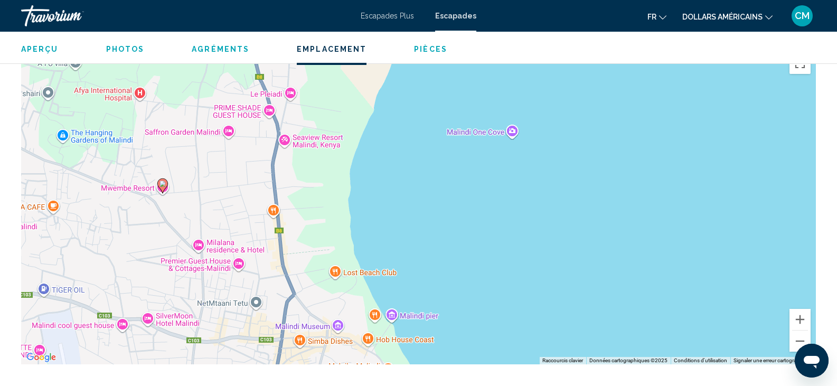
click at [312, 221] on div "Pour activer le glissement avec le clavier, appuyez sur Alt+Entrée. Une fois ce…" at bounding box center [418, 206] width 795 height 317
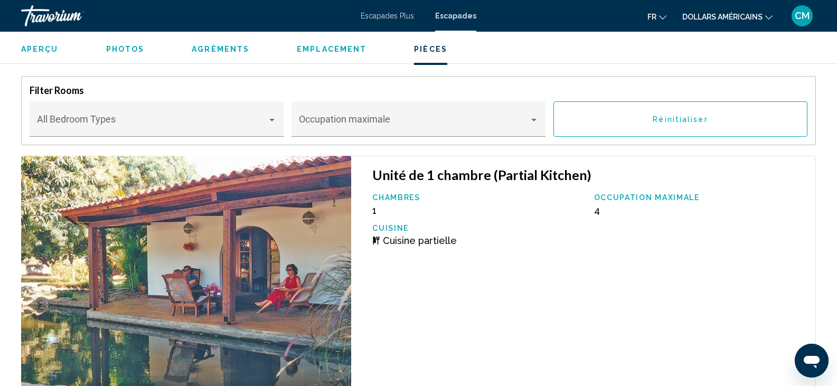
scroll to position [1585, 0]
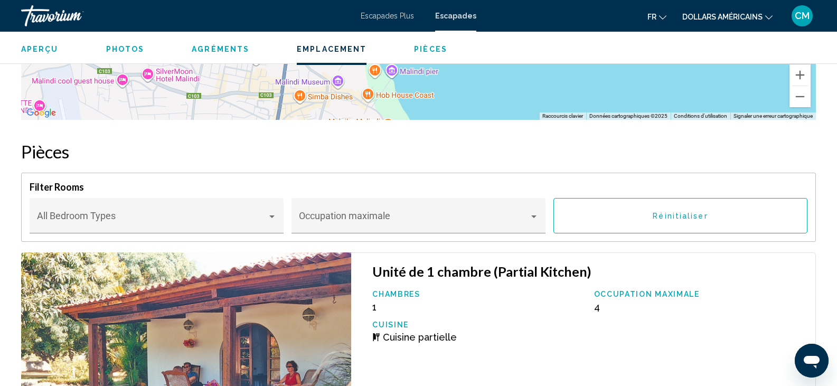
drag, startPoint x: 830, startPoint y: 181, endPoint x: 830, endPoint y: 174, distance: 7.4
click at [830, 174] on div "Aperçu Taper Station balnéaire Tout inclus Pas tout compris Adresse [GEOGRAPHIC…" at bounding box center [418, 321] width 837 height 3009
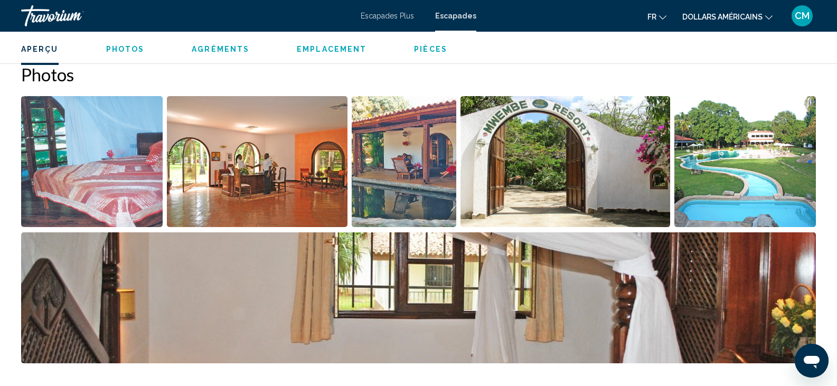
scroll to position [423, 0]
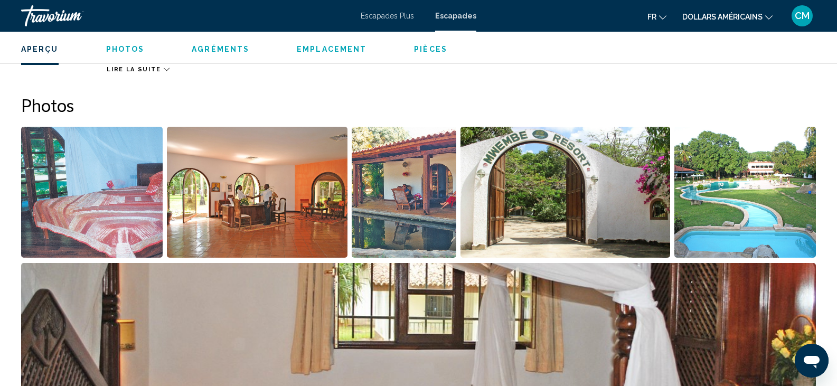
click at [53, 211] on img "Open full-screen image slider" at bounding box center [92, 192] width 142 height 131
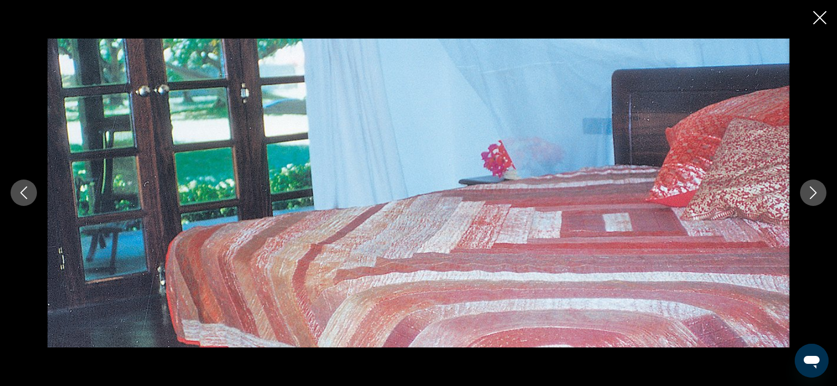
click at [814, 194] on icon "Next image" at bounding box center [813, 192] width 13 height 13
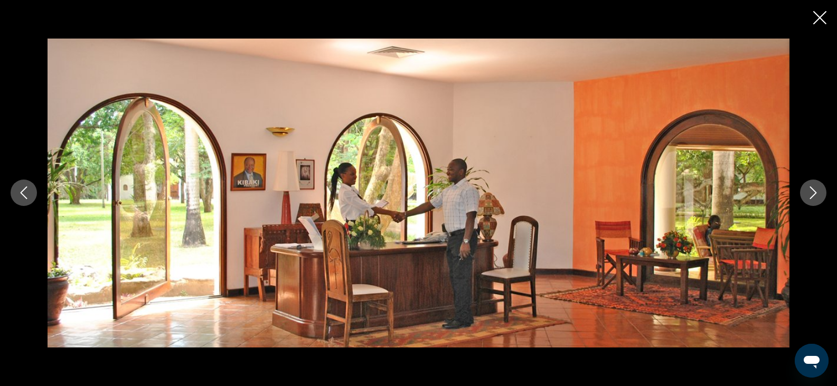
click at [814, 194] on icon "Next image" at bounding box center [813, 192] width 13 height 13
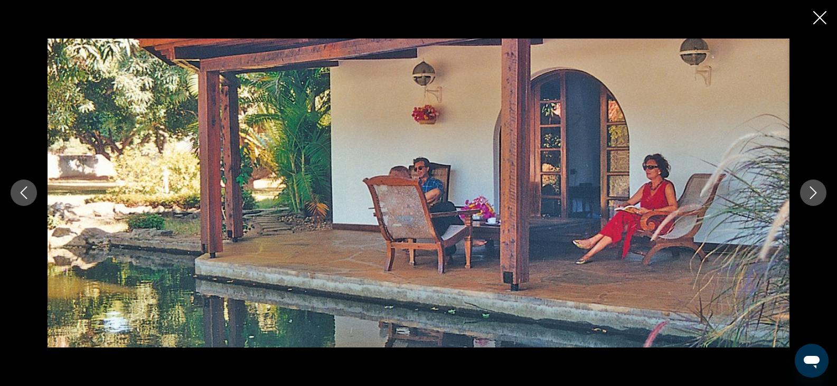
click at [814, 194] on icon "Next image" at bounding box center [813, 192] width 13 height 13
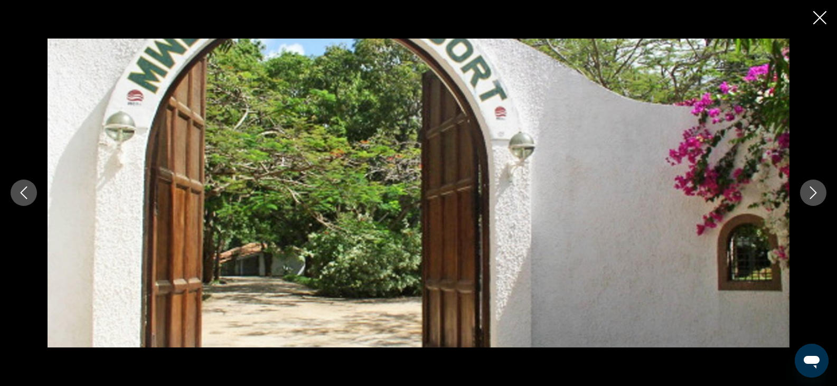
click at [814, 194] on icon "Next image" at bounding box center [813, 192] width 13 height 13
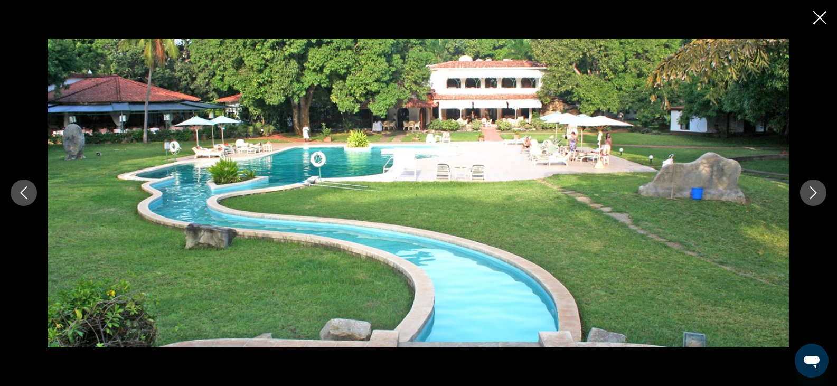
click at [814, 194] on icon "Next image" at bounding box center [813, 192] width 13 height 13
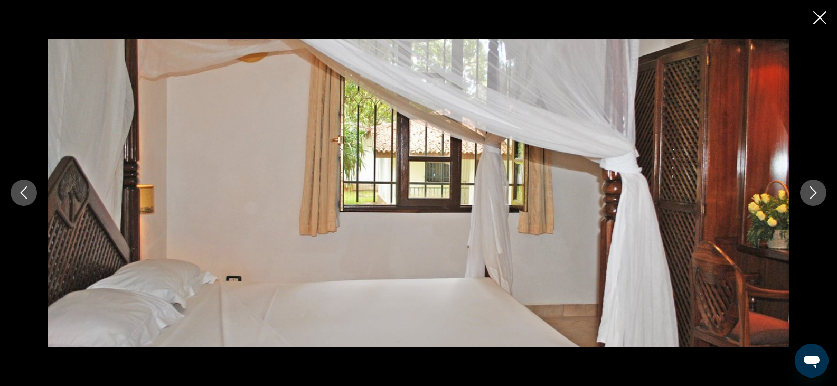
click at [814, 194] on icon "Next image" at bounding box center [813, 192] width 13 height 13
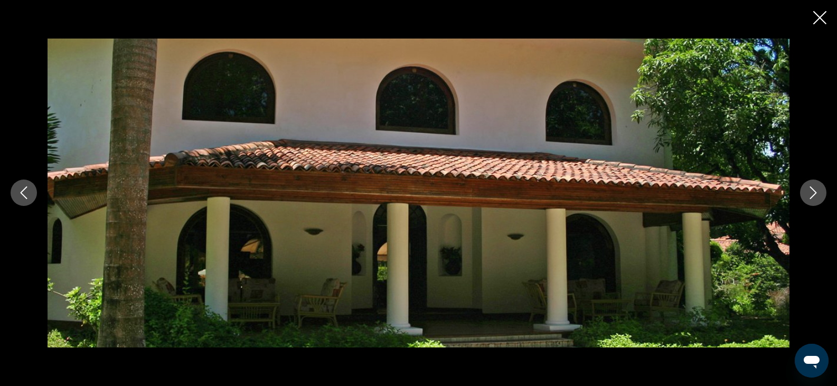
click at [814, 194] on icon "Next image" at bounding box center [813, 192] width 13 height 13
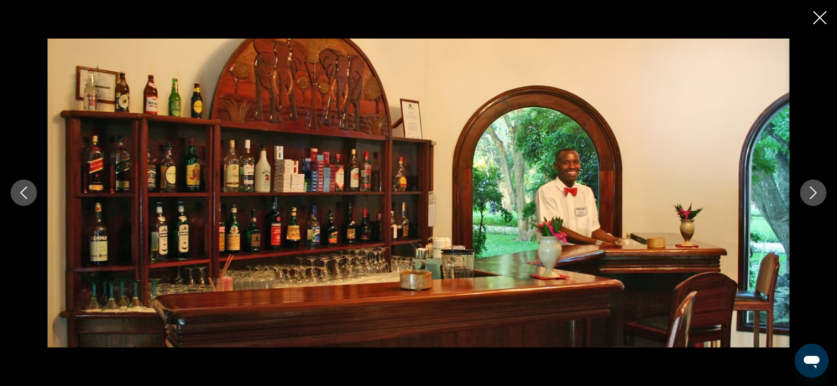
click at [814, 194] on icon "Next image" at bounding box center [813, 192] width 13 height 13
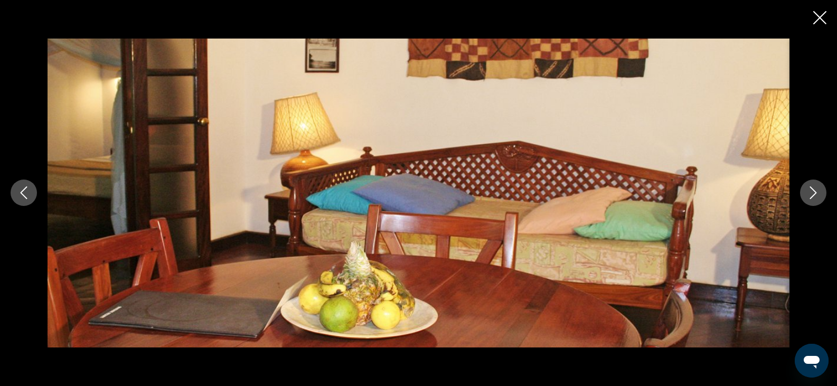
click at [812, 16] on div "Contenu principal" at bounding box center [418, 193] width 837 height 386
click at [820, 18] on icon "Close slideshow" at bounding box center [819, 17] width 13 height 13
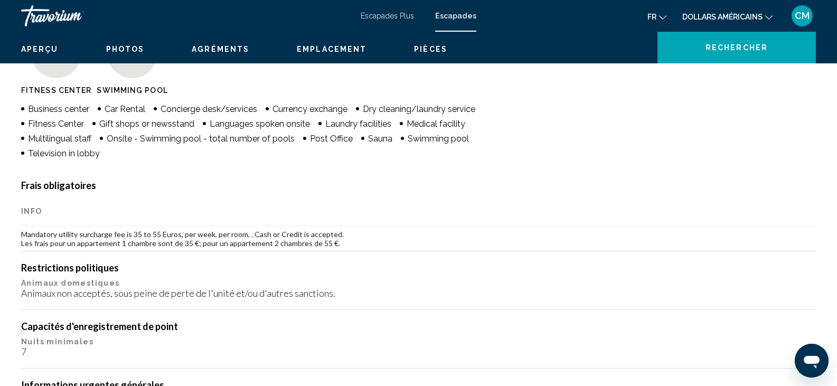
scroll to position [0, 0]
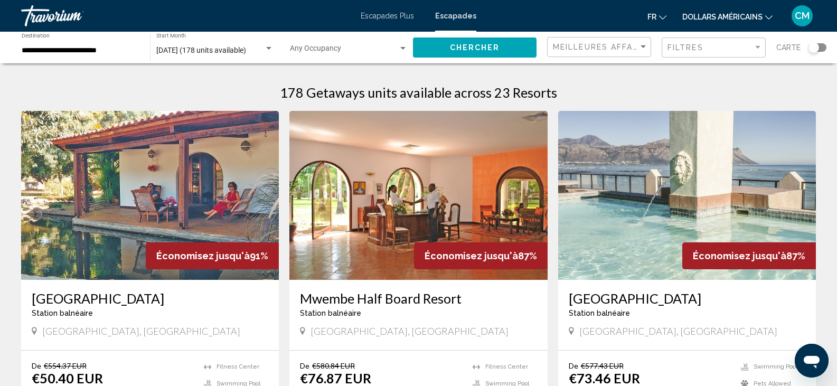
scroll to position [3, 0]
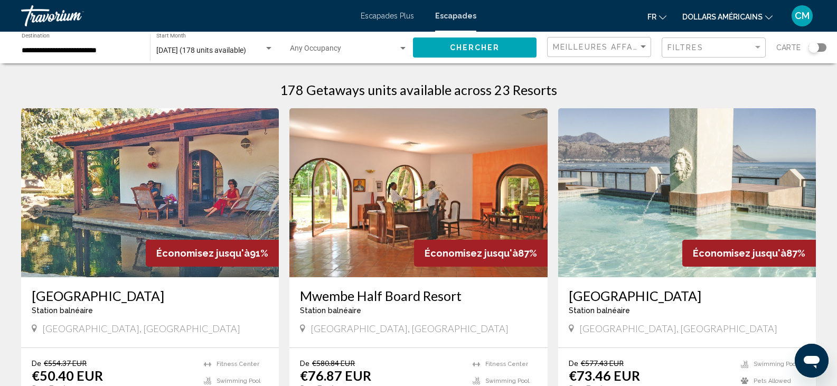
click at [631, 253] on img "Contenu principal" at bounding box center [687, 192] width 258 height 169
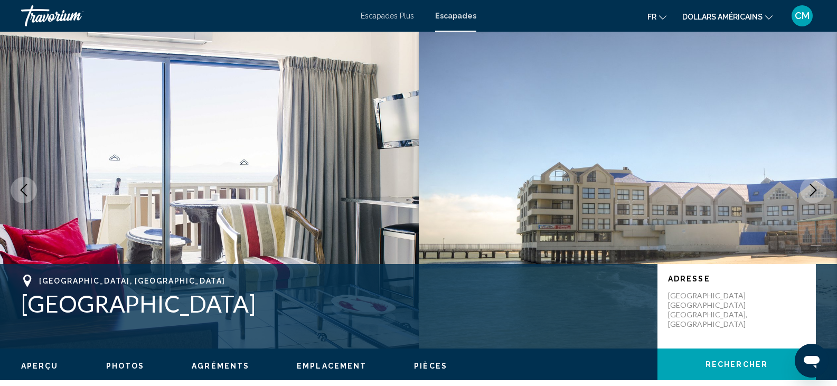
click at [820, 187] on button "Next image" at bounding box center [813, 190] width 26 height 26
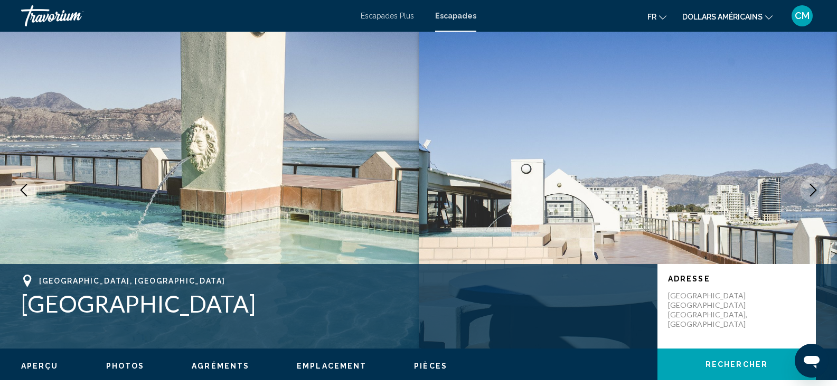
click at [820, 187] on button "Next image" at bounding box center [813, 190] width 26 height 26
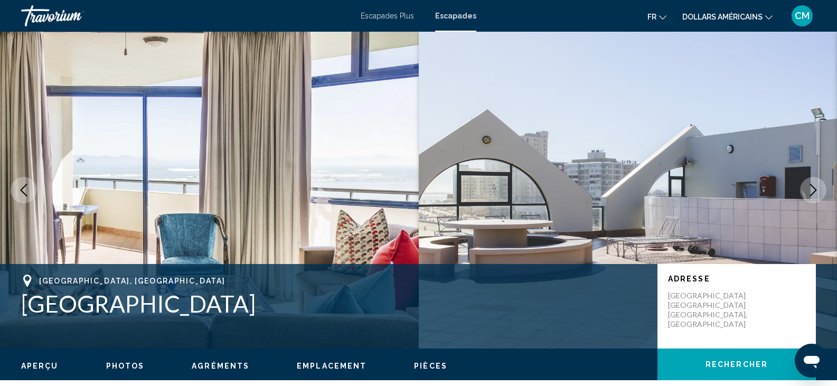
click at [820, 187] on button "Next image" at bounding box center [813, 190] width 26 height 26
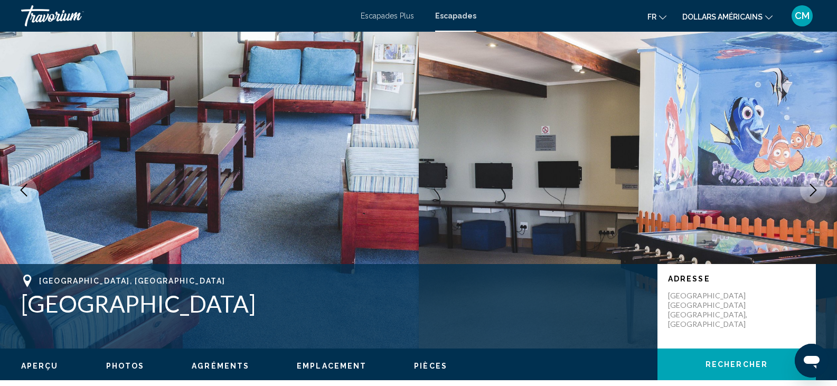
click at [820, 187] on button "Next image" at bounding box center [813, 190] width 26 height 26
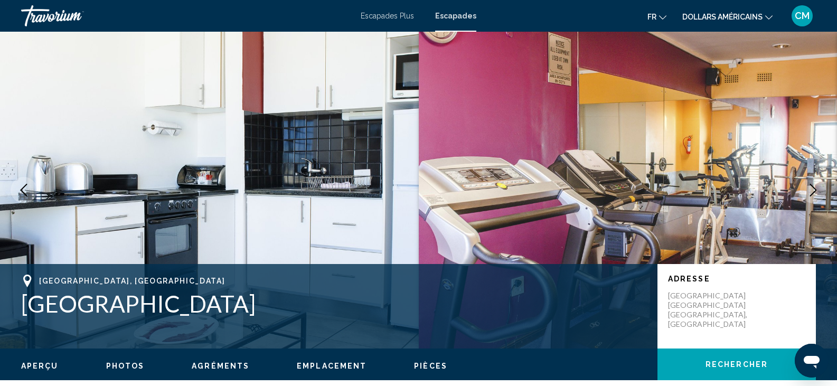
click at [820, 187] on button "Next image" at bounding box center [813, 190] width 26 height 26
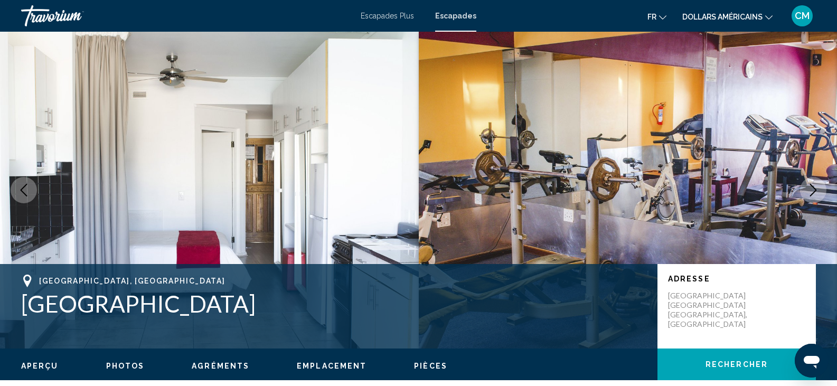
click at [820, 187] on button "Next image" at bounding box center [813, 190] width 26 height 26
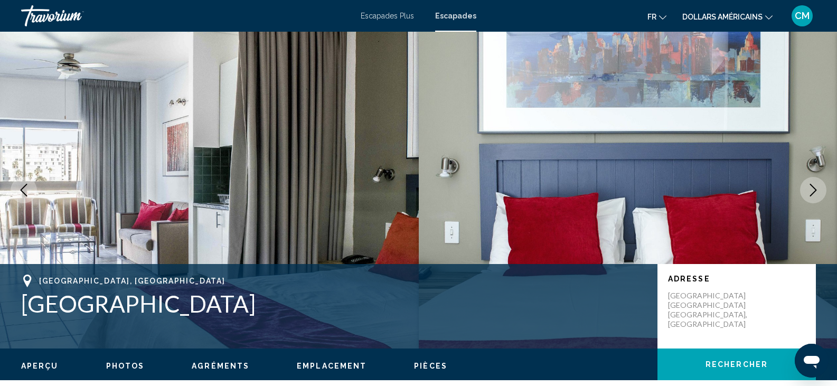
click at [820, 187] on button "Next image" at bounding box center [813, 190] width 26 height 26
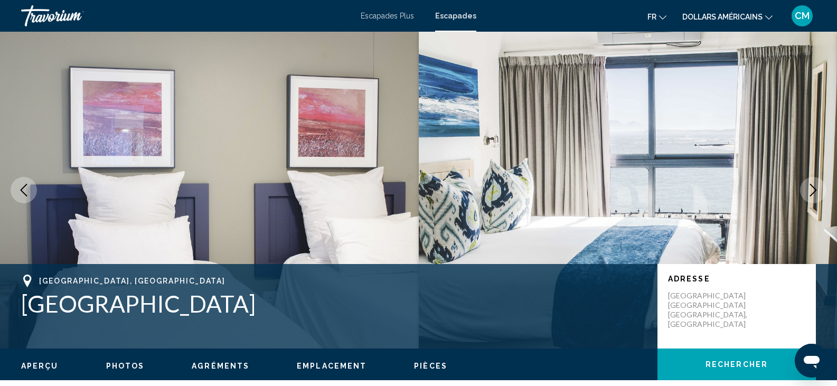
click at [820, 187] on button "Next image" at bounding box center [813, 190] width 26 height 26
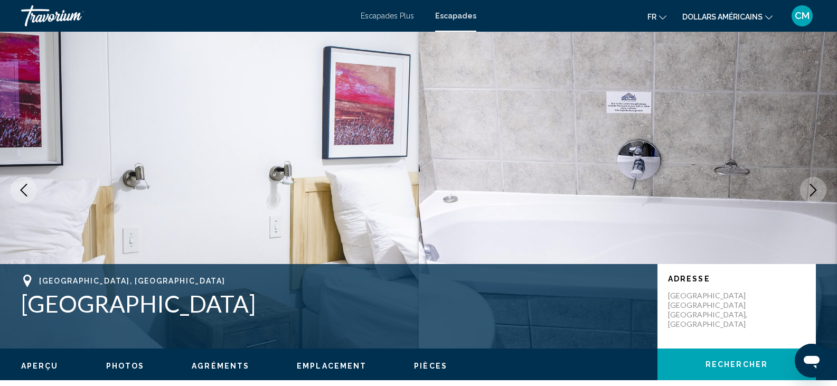
click at [820, 187] on button "Next image" at bounding box center [813, 190] width 26 height 26
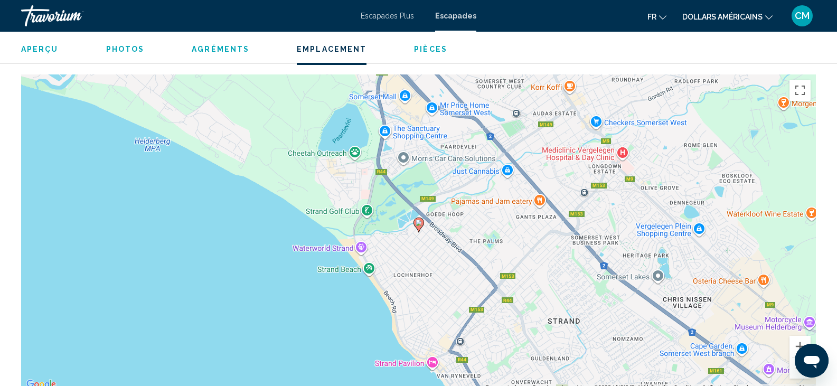
scroll to position [1415, 0]
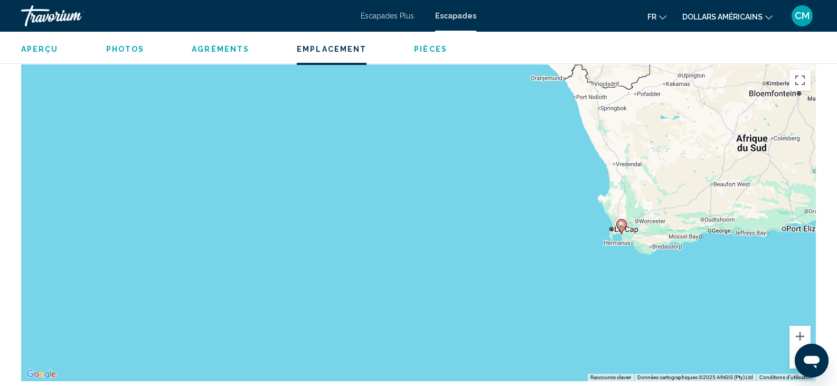
click at [795, 352] on button "Zoom arrière" at bounding box center [800, 357] width 21 height 21
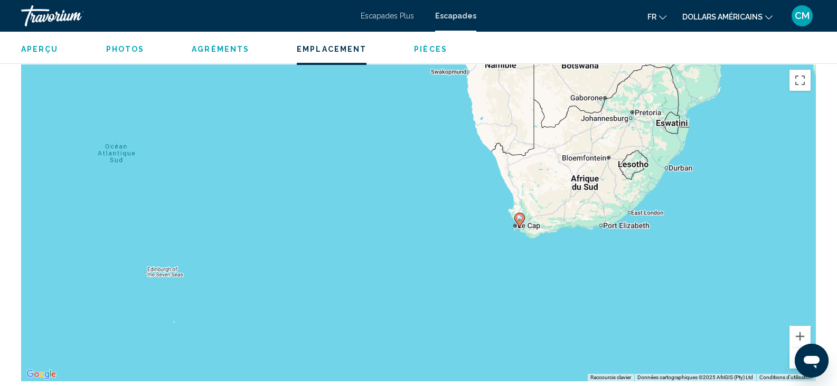
click at [795, 352] on button "Zoom arrière" at bounding box center [800, 357] width 21 height 21
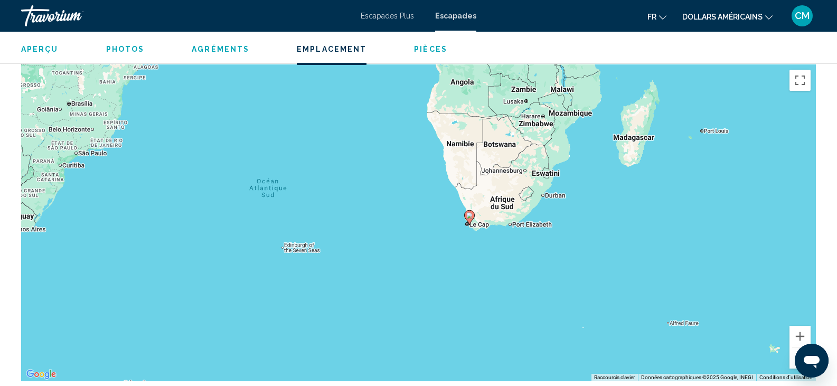
click at [793, 347] on button "Zoom arrière" at bounding box center [800, 357] width 21 height 21
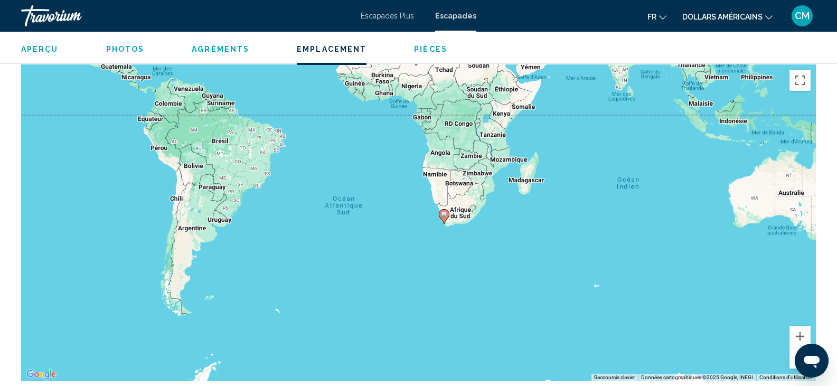
click at [793, 347] on button "Zoom arrière" at bounding box center [800, 357] width 21 height 21
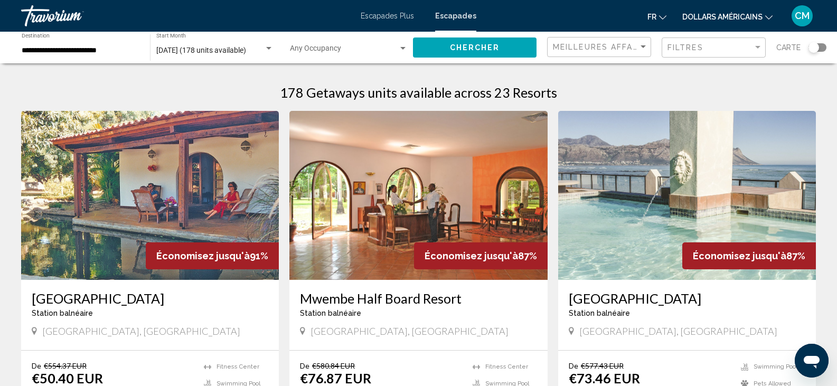
click at [833, 46] on div "**********" at bounding box center [418, 48] width 837 height 32
click at [824, 47] on div "Search widget" at bounding box center [818, 47] width 18 height 8
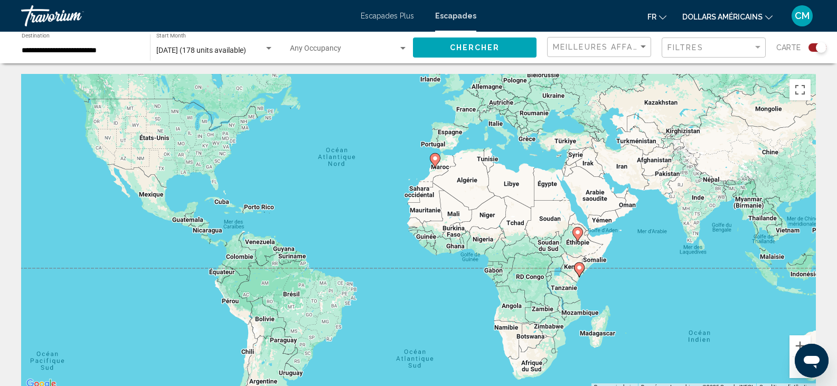
drag, startPoint x: 422, startPoint y: 215, endPoint x: 366, endPoint y: 147, distance: 88.1
click at [366, 147] on div "Pour activer le glissement avec le clavier, appuyez sur Alt+Entrée. Une fois ce…" at bounding box center [418, 232] width 795 height 317
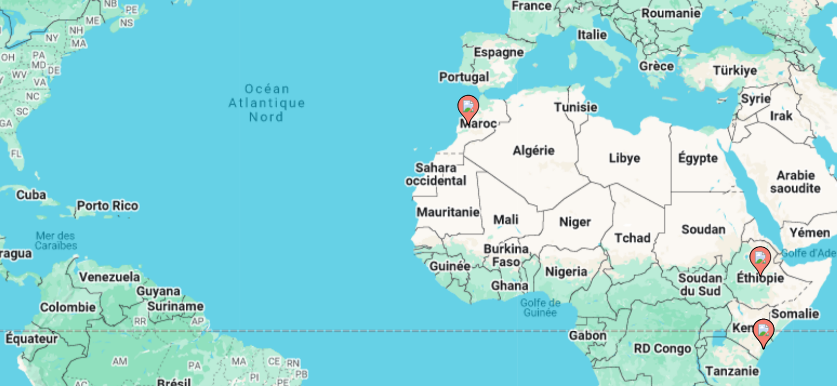
drag, startPoint x: 358, startPoint y: 175, endPoint x: 347, endPoint y: 164, distance: 14.9
click at [347, 164] on div "Pour activer le glissement avec le clavier, appuyez sur Alt+Entrée. Une fois ce…" at bounding box center [418, 232] width 795 height 317
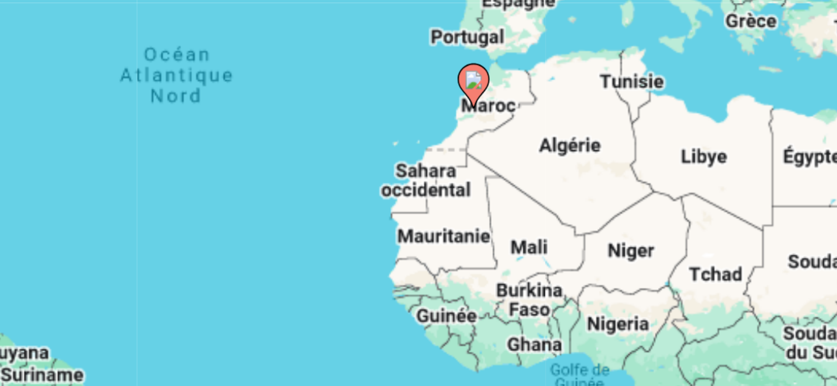
drag, startPoint x: 363, startPoint y: 160, endPoint x: 336, endPoint y: 158, distance: 26.5
click at [336, 158] on div "Pour activer le glissement avec le clavier, appuyez sur Alt+Entrée. Une fois ce…" at bounding box center [418, 232] width 795 height 317
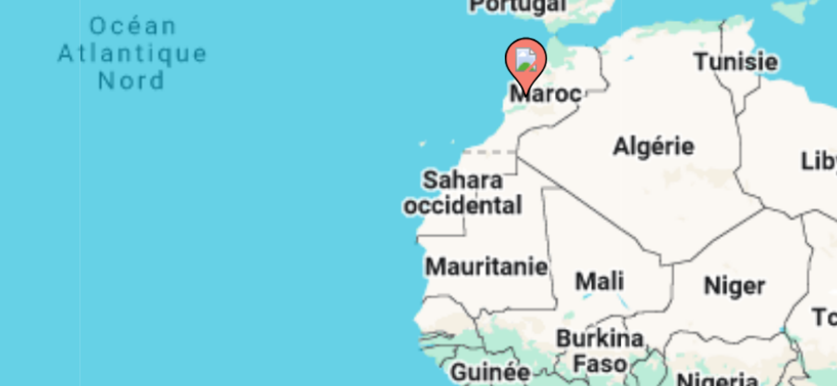
click at [397, 141] on image "Contenu principal" at bounding box center [395, 138] width 6 height 6
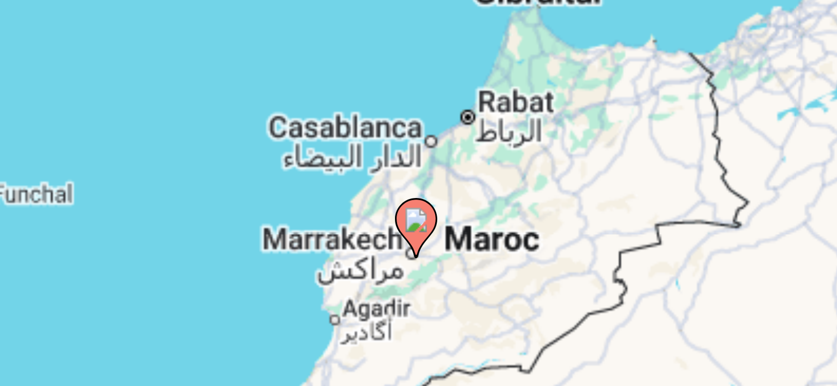
drag, startPoint x: 402, startPoint y: 167, endPoint x: 346, endPoint y: 121, distance: 72.8
click at [346, 121] on div "Pour activer le glissement avec le clavier, appuyez sur Alt+Entrée. Une fois ce…" at bounding box center [418, 232] width 795 height 317
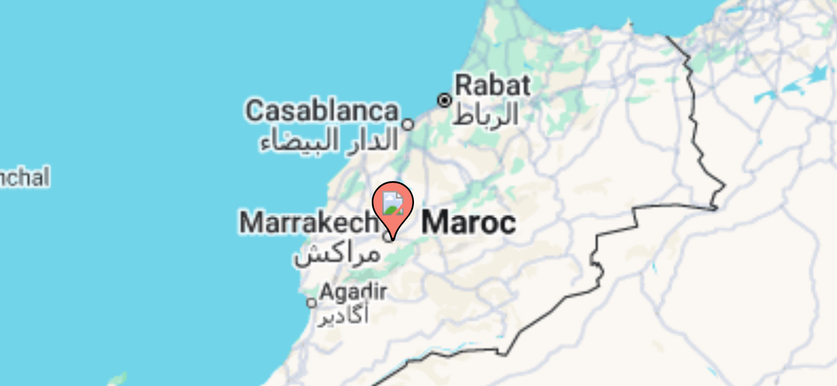
click at [362, 175] on image "Contenu principal" at bounding box center [362, 174] width 6 height 6
type input "**********"
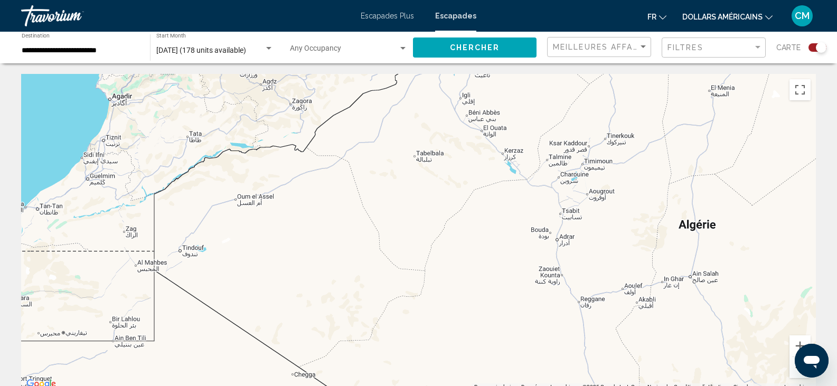
click at [795, 371] on button "Zoom arrière" at bounding box center [800, 367] width 21 height 21
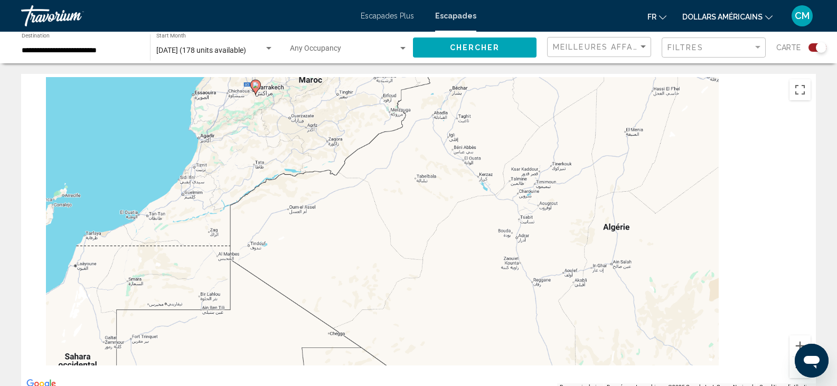
click at [795, 371] on button "Zoom arrière" at bounding box center [800, 367] width 21 height 21
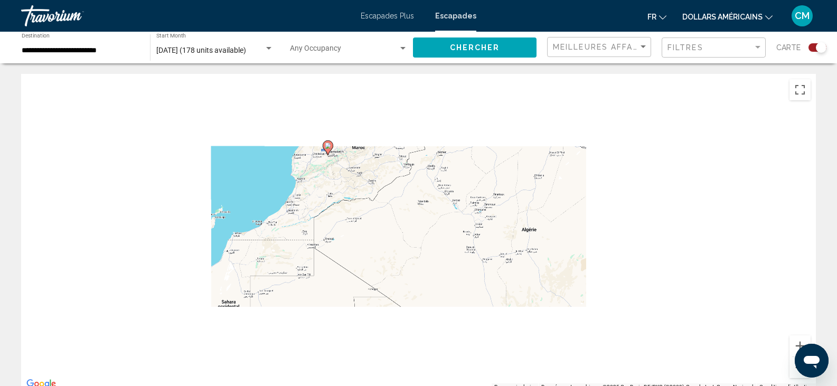
click at [795, 371] on button "Zoom arrière" at bounding box center [800, 367] width 21 height 21
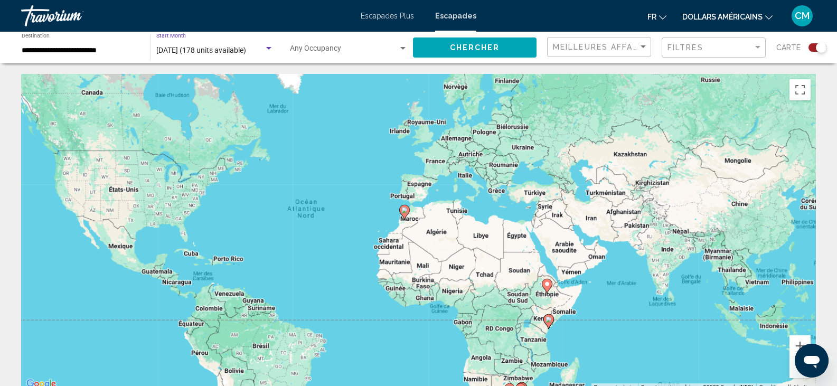
click at [246, 50] on span "[DATE] (178 units available)" at bounding box center [201, 50] width 90 height 8
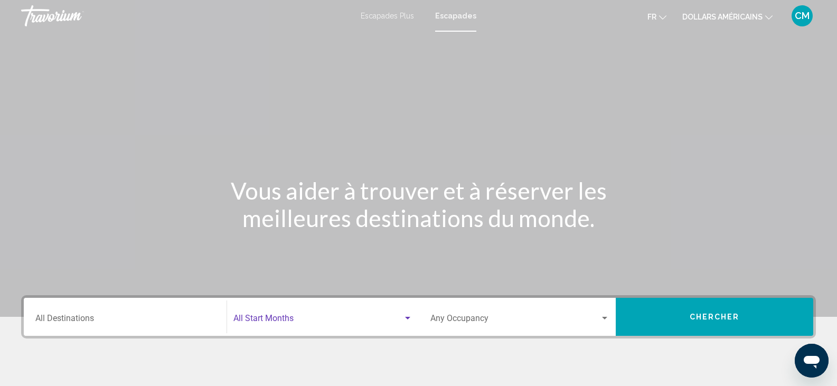
click at [325, 319] on span "Search widget" at bounding box center [318, 321] width 170 height 10
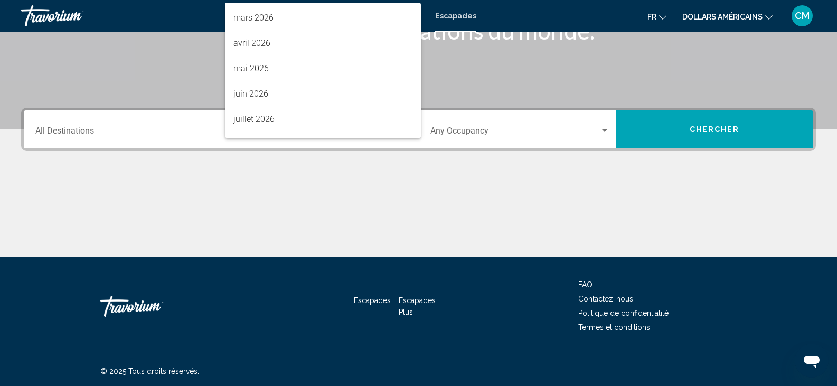
scroll to position [220, 0]
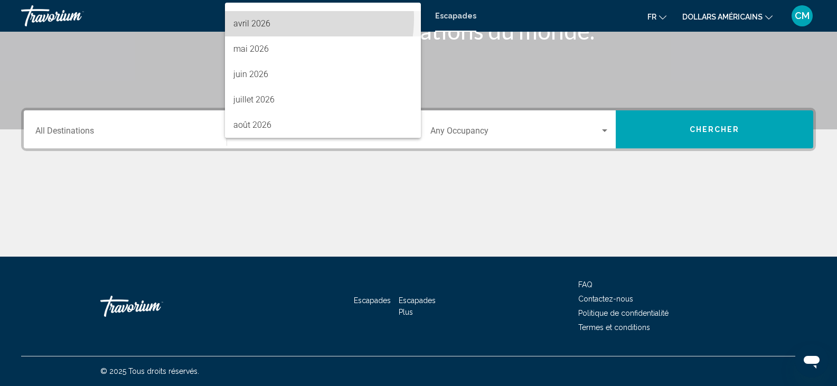
click at [271, 18] on span "avril 2026" at bounding box center [322, 23] width 179 height 25
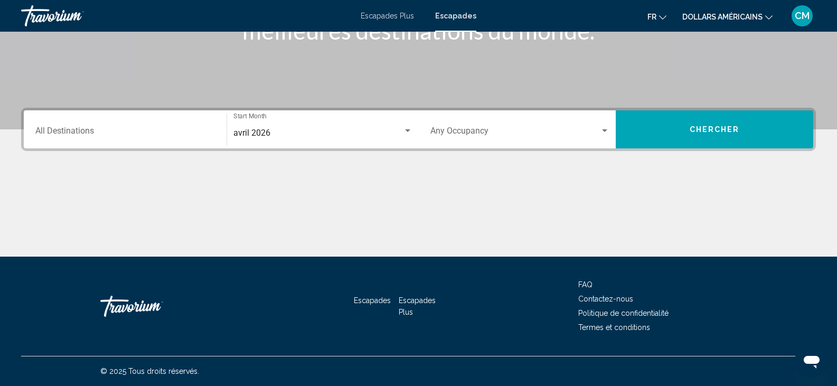
click at [77, 122] on div "Destination All Destinations" at bounding box center [125, 129] width 180 height 33
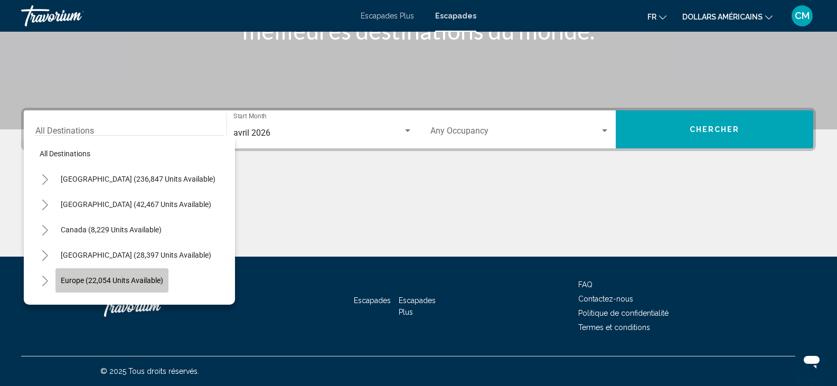
click at [85, 279] on span "Europe (22,054 units available)" at bounding box center [112, 280] width 102 height 8
type input "**********"
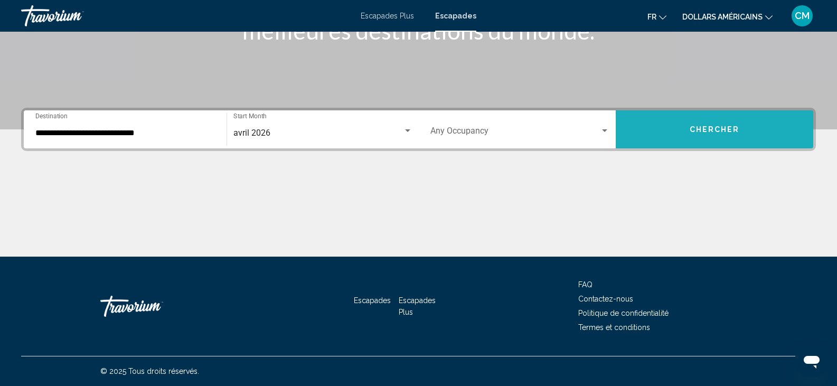
click at [717, 137] on button "Chercher" at bounding box center [715, 129] width 198 height 38
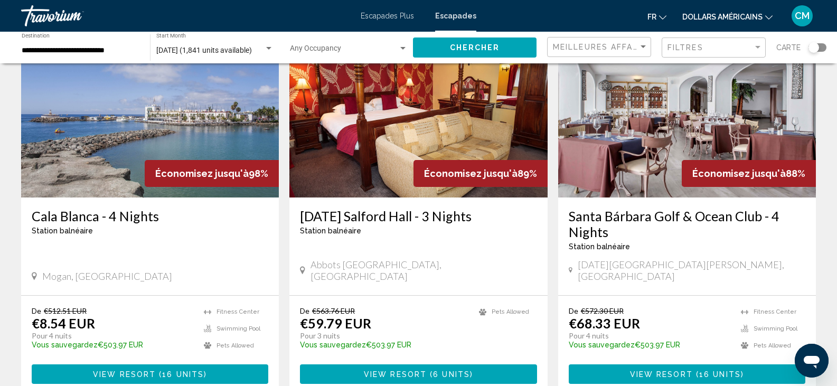
scroll to position [70, 0]
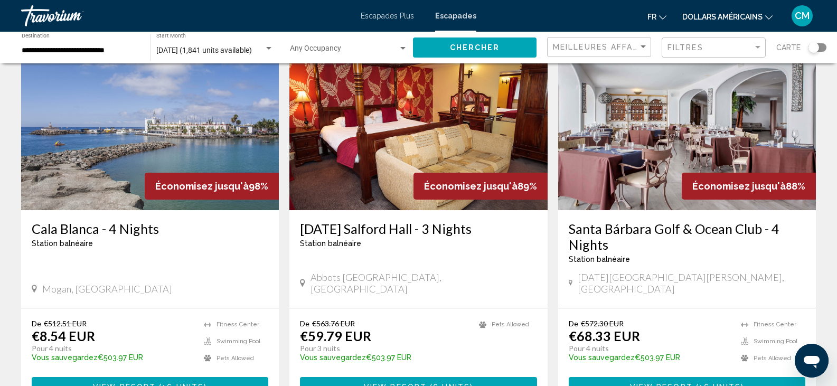
click at [96, 178] on img "Contenu principal" at bounding box center [150, 125] width 258 height 169
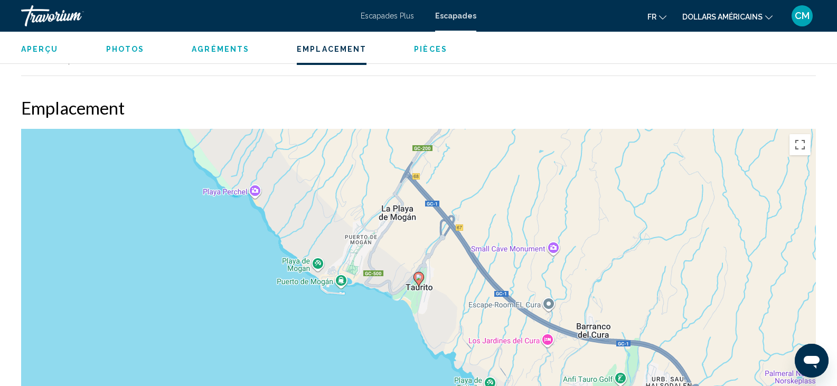
scroll to position [1565, 0]
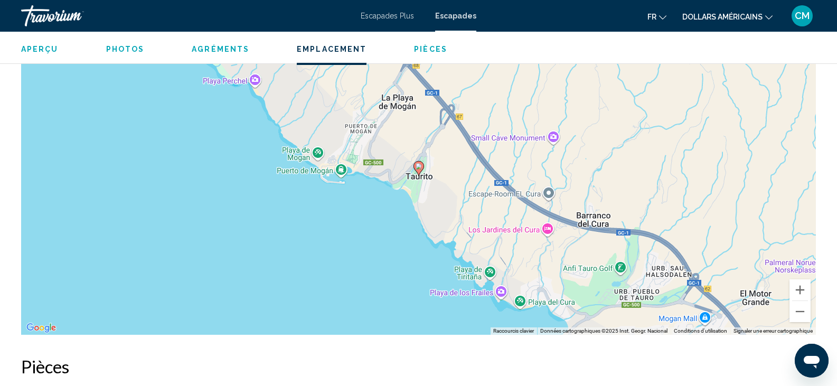
click at [413, 195] on div "Pour activer le glissement avec le clavier, appuyez sur Alt+Entrée. Une fois ce…" at bounding box center [418, 176] width 795 height 317
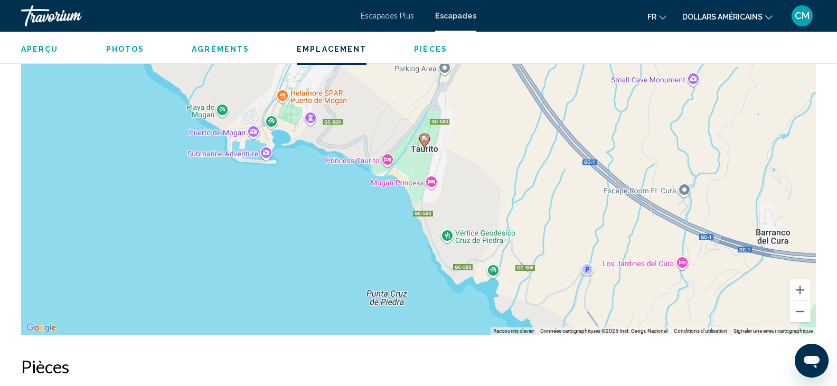
click at [425, 136] on image "Contenu principal" at bounding box center [424, 139] width 6 height 6
click at [796, 307] on button "Zoom arrière" at bounding box center [800, 311] width 21 height 21
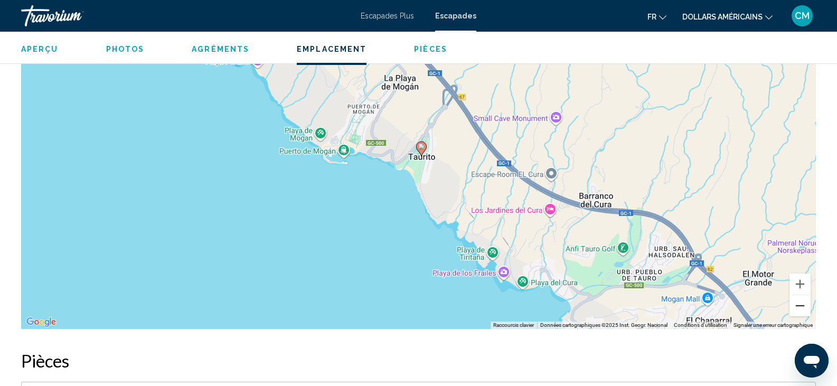
scroll to position [1515, 0]
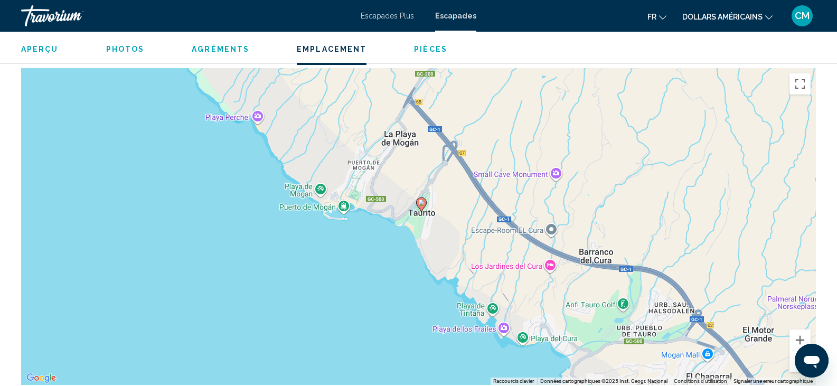
click at [430, 218] on div "Pour activer le glissement avec le clavier, appuyez sur Alt+Entrée. Une fois ce…" at bounding box center [418, 226] width 795 height 317
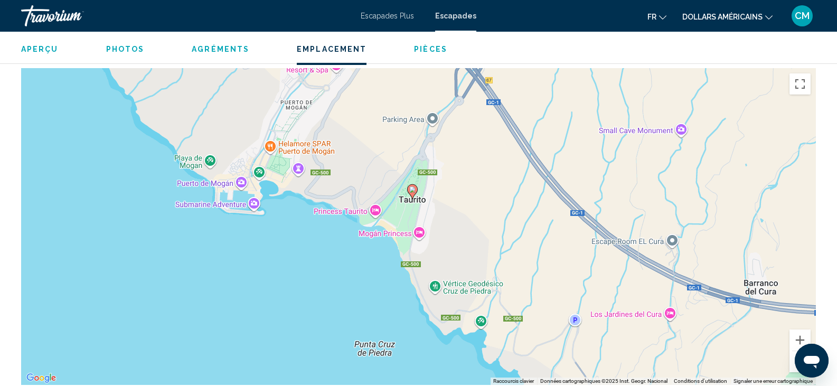
click at [443, 224] on div "Pour activer le glissement avec le clavier, appuyez sur Alt+Entrée. Une fois ce…" at bounding box center [418, 226] width 795 height 317
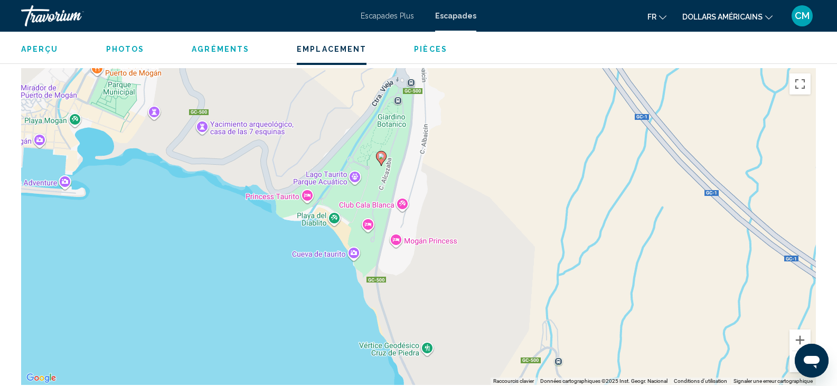
click at [443, 224] on div "Pour activer le glissement avec le clavier, appuyez sur Alt+Entrée. Une fois ce…" at bounding box center [418, 226] width 795 height 317
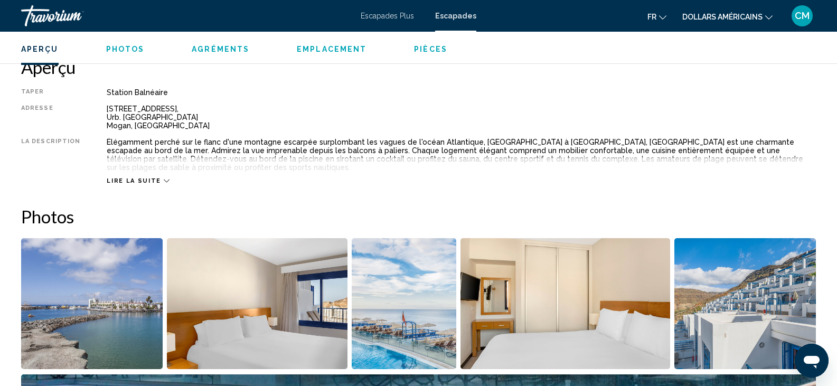
scroll to position [300, 0]
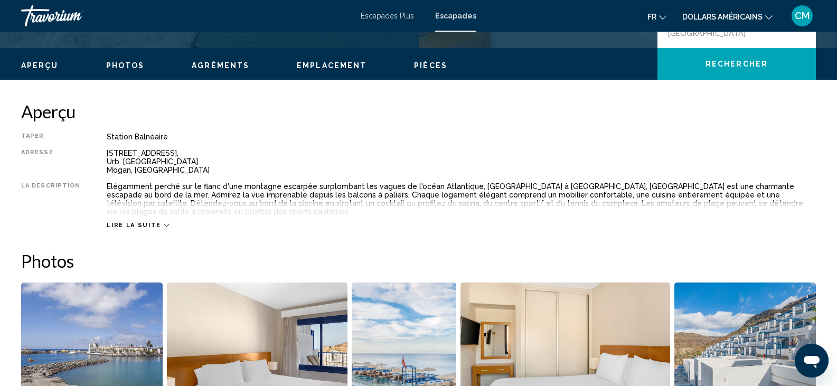
click at [164, 222] on icon "Contenu principal" at bounding box center [167, 225] width 6 height 6
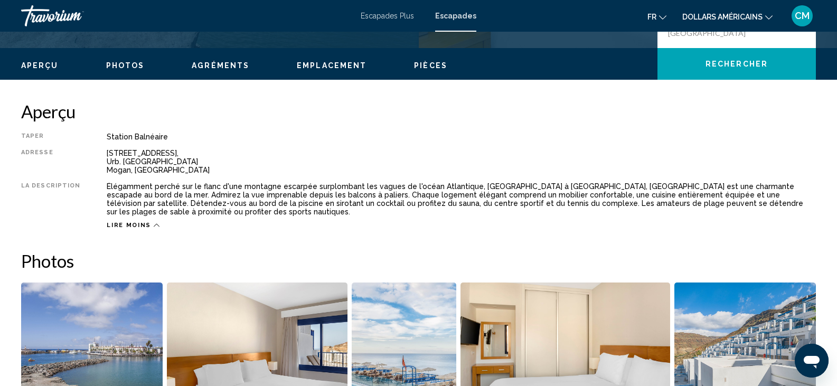
scroll to position [0, 0]
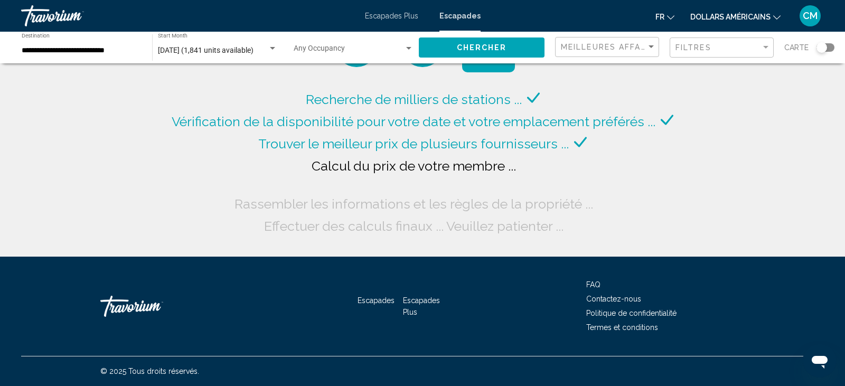
click at [271, 46] on div "Search widget" at bounding box center [273, 48] width 10 height 8
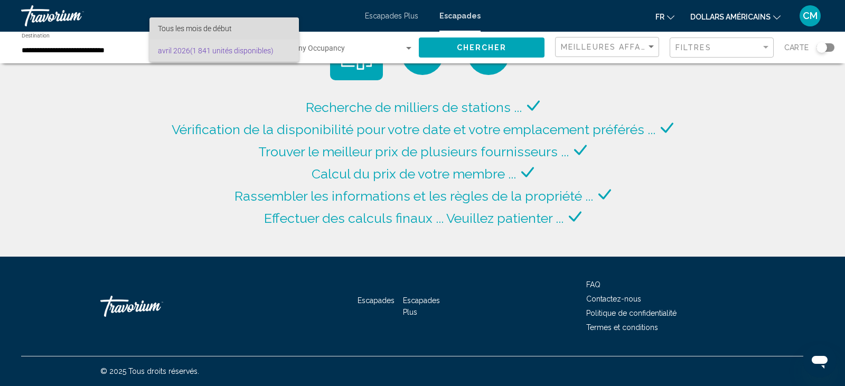
click at [198, 24] on font "Tous les mois de début" at bounding box center [195, 28] width 74 height 8
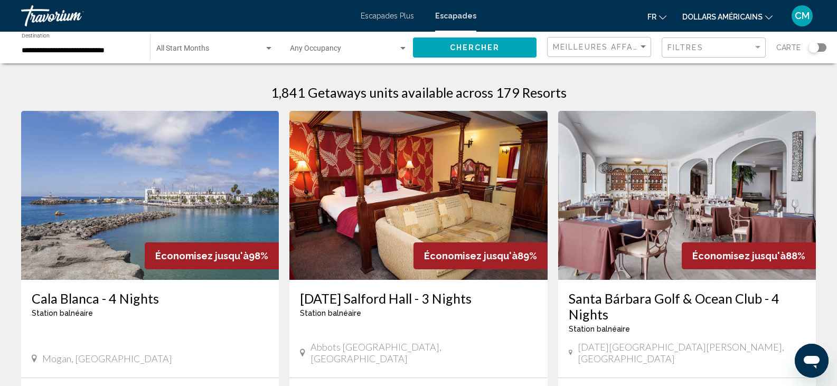
click at [259, 45] on div "Start Month All Start Months" at bounding box center [214, 47] width 117 height 29
click at [59, 106] on div at bounding box center [418, 193] width 837 height 386
click at [245, 50] on span "Search widget" at bounding box center [210, 50] width 108 height 8
click at [114, 84] on div at bounding box center [418, 193] width 837 height 386
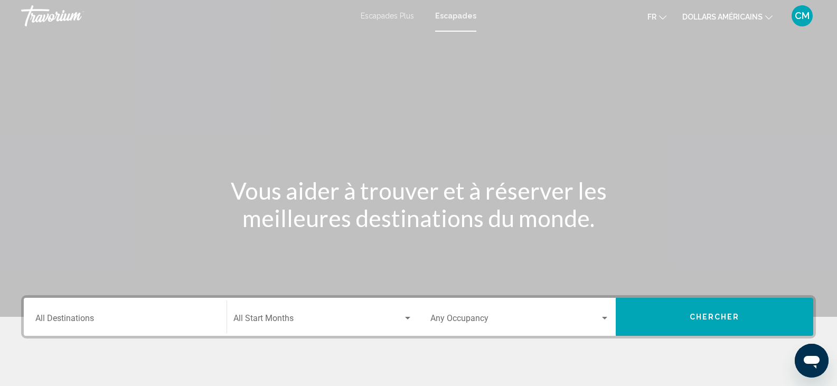
click at [310, 307] on div "Start Month All Start Months" at bounding box center [322, 316] width 179 height 33
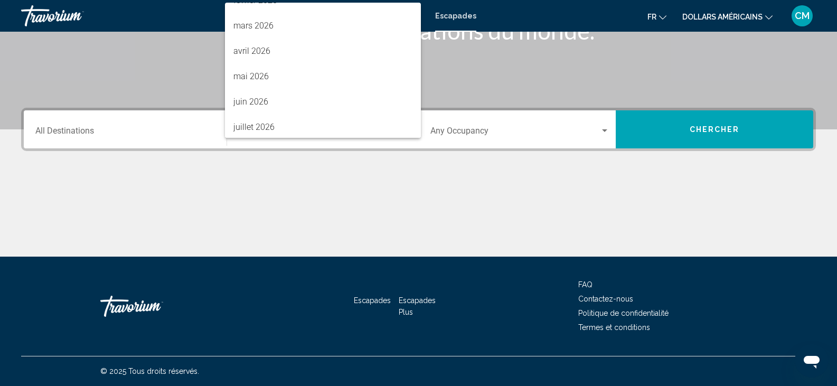
scroll to position [220, 0]
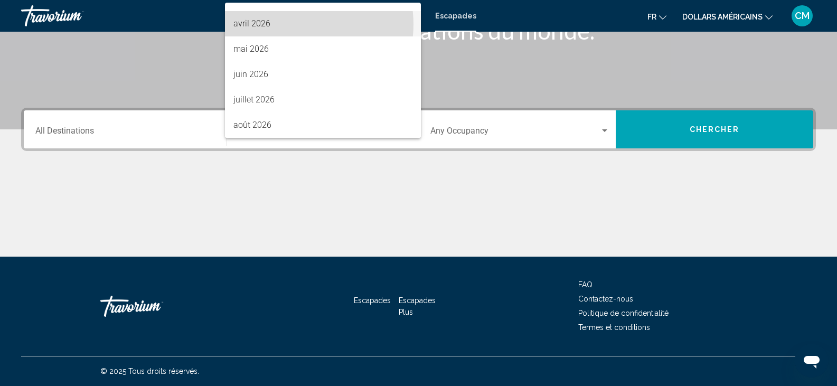
click at [293, 24] on span "avril 2026" at bounding box center [322, 23] width 179 height 25
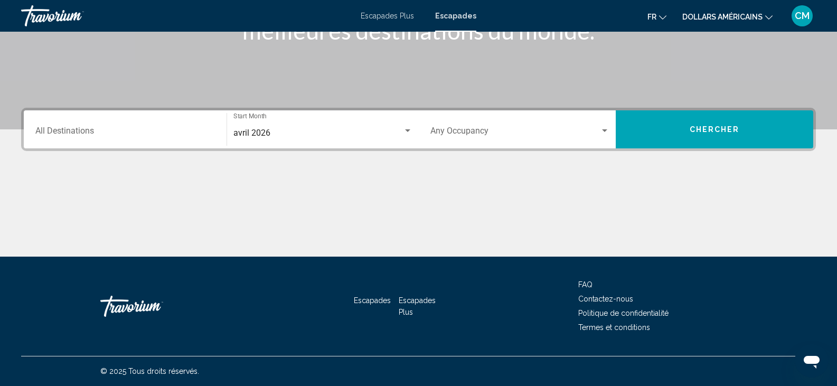
click at [137, 125] on div "Destination All Destinations" at bounding box center [125, 129] width 180 height 33
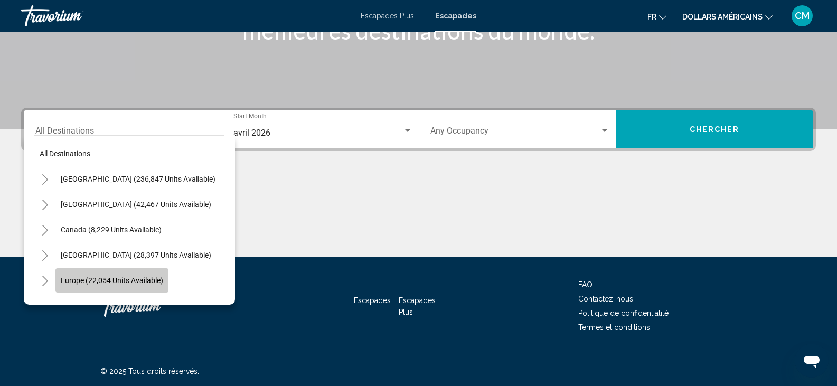
click at [136, 281] on span "Europe (22,054 units available)" at bounding box center [112, 280] width 102 height 8
type input "**********"
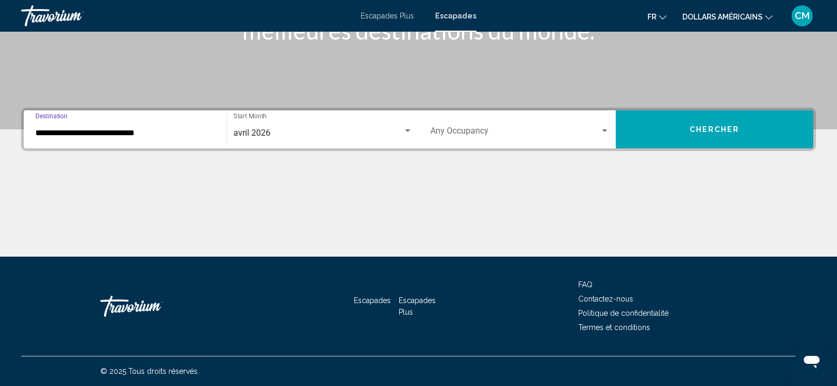
click at [697, 123] on button "Chercher" at bounding box center [715, 129] width 198 height 38
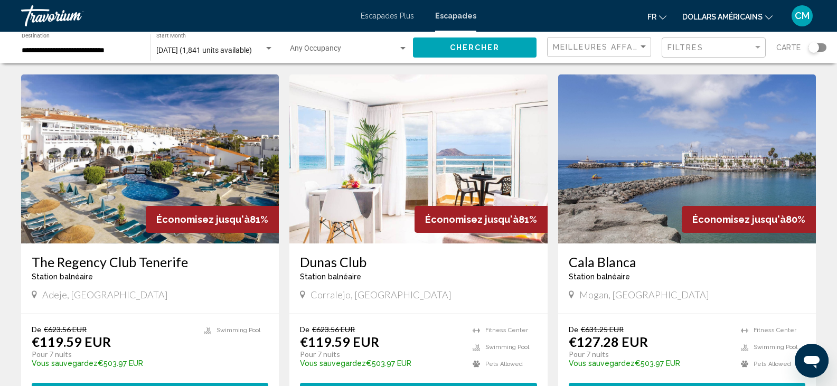
scroll to position [1171, 0]
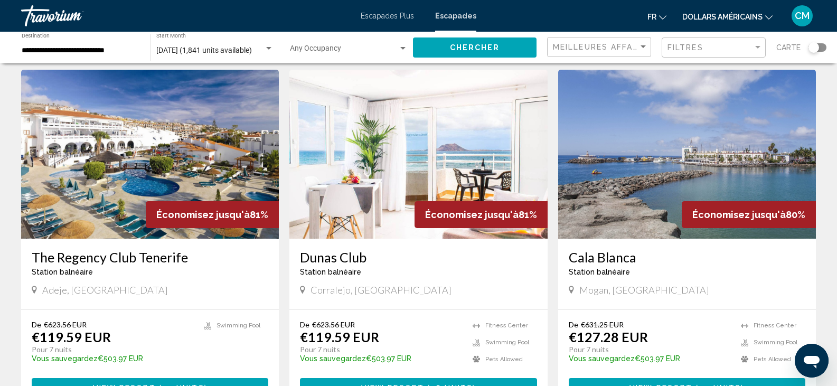
click at [824, 45] on div "Search widget" at bounding box center [818, 47] width 18 height 8
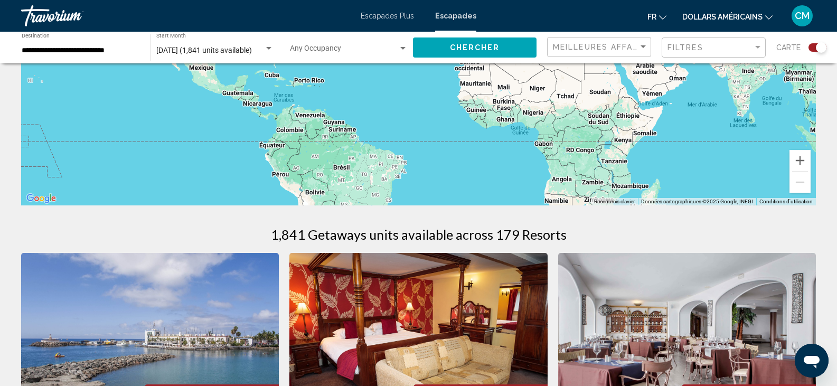
scroll to position [0, 0]
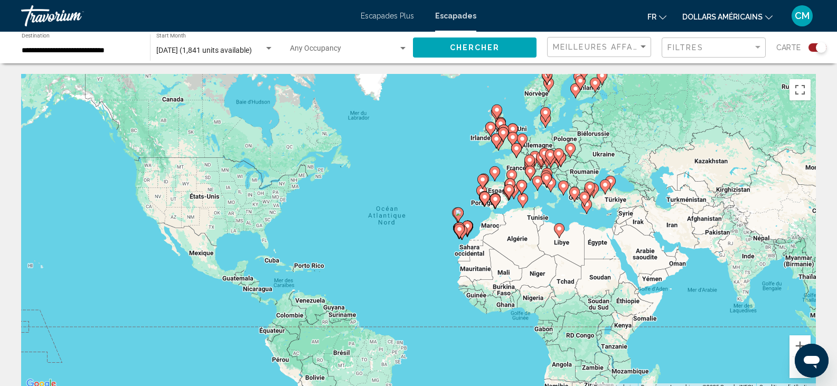
click at [420, 248] on div "Pour activer le glissement avec le clavier, appuyez sur Alt+Entrée. Une fois ce…" at bounding box center [418, 232] width 795 height 317
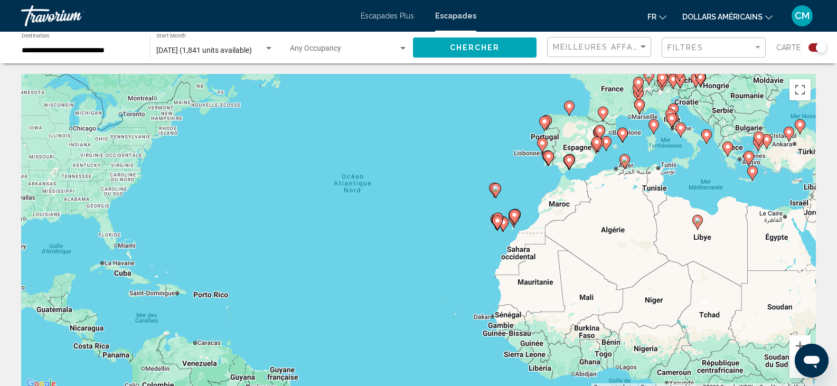
click at [475, 241] on div "Pour activer le glissement avec le clavier, appuyez sur Alt+Entrée. Une fois ce…" at bounding box center [418, 232] width 795 height 317
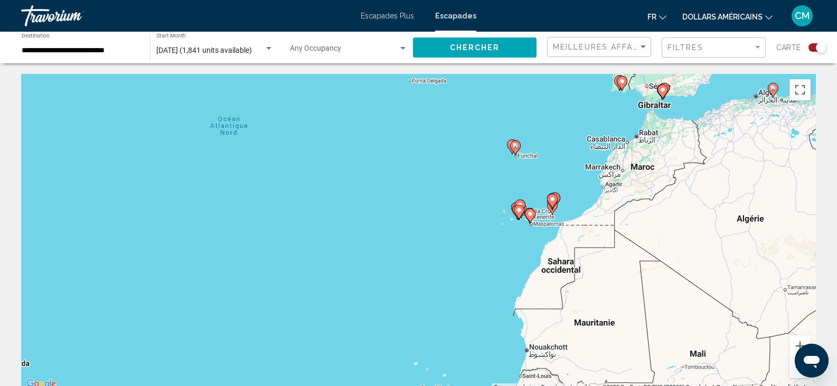
click at [505, 255] on div "Pour activer le glissement avec le clavier, appuyez sur Alt+Entrée. Une fois ce…" at bounding box center [418, 232] width 795 height 317
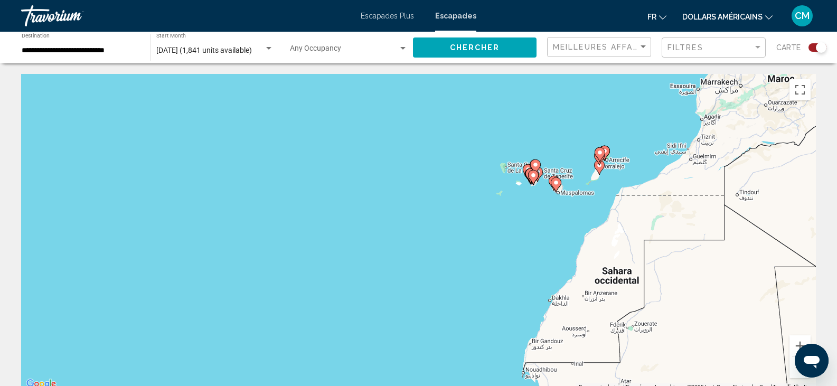
click at [516, 241] on div "Pour activer le glissement avec le clavier, appuyez sur Alt+Entrée. Une fois ce…" at bounding box center [418, 232] width 795 height 317
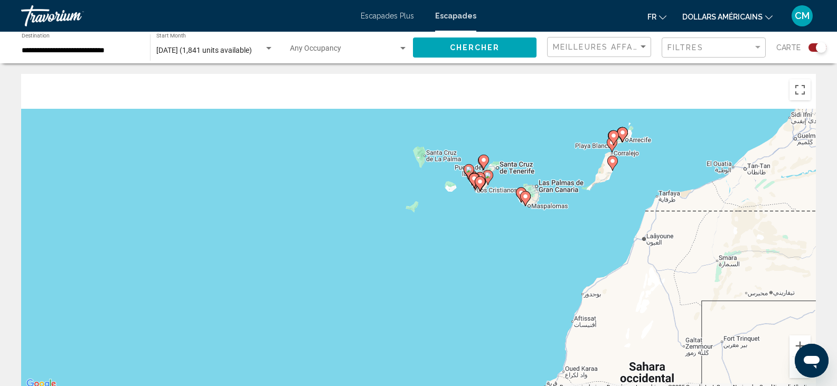
drag, startPoint x: 637, startPoint y: 174, endPoint x: 554, endPoint y: 247, distance: 110.4
click at [554, 247] on div "Pour activer le glissement avec le clavier, appuyez sur Alt+Entrée. Une fois ce…" at bounding box center [418, 232] width 795 height 317
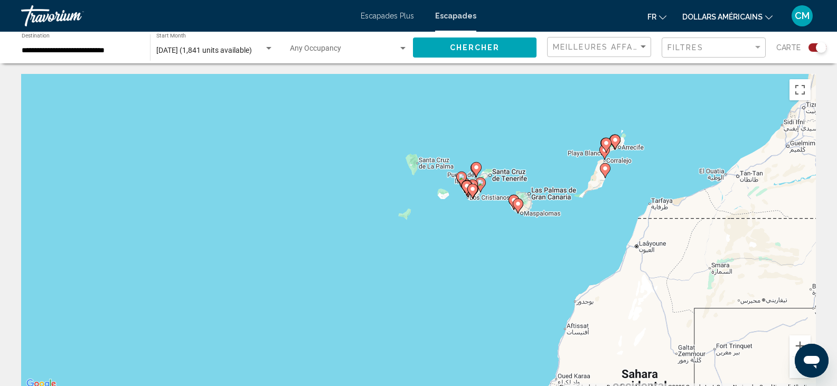
click at [584, 224] on div "Pour activer le glissement avec le clavier, appuyez sur Alt+Entrée. Une fois ce…" at bounding box center [418, 232] width 795 height 317
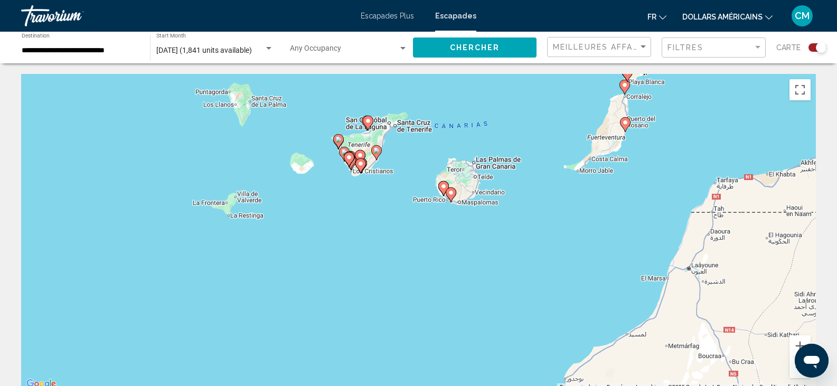
click at [481, 244] on div "Pour activer le glissement avec le clavier, appuyez sur Alt+Entrée. Une fois ce…" at bounding box center [418, 232] width 795 height 317
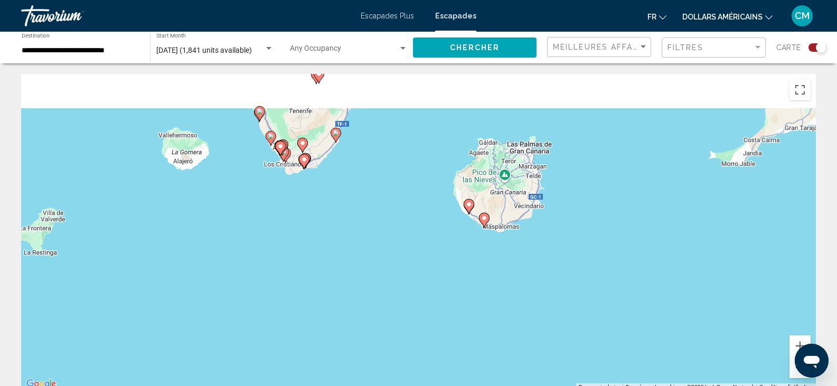
drag, startPoint x: 397, startPoint y: 192, endPoint x: 468, endPoint y: 271, distance: 106.9
click at [468, 271] on div "Pour activer le glissement avec le clavier, appuyez sur Alt+Entrée. Une fois ce…" at bounding box center [418, 232] width 795 height 317
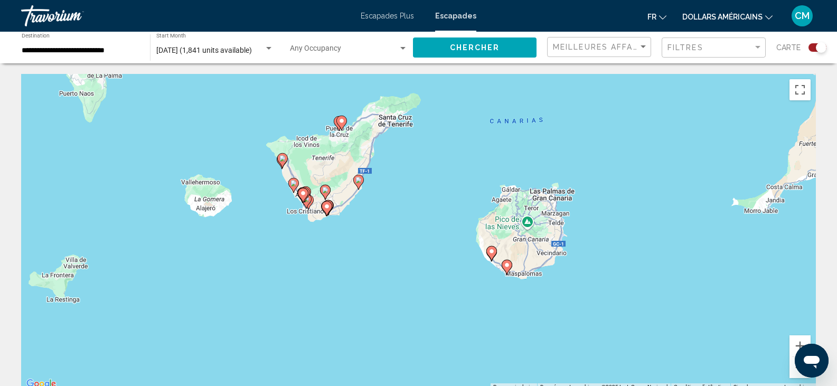
drag, startPoint x: 405, startPoint y: 239, endPoint x: 415, endPoint y: 266, distance: 28.1
click at [415, 266] on div "Pour activer le glissement avec le clavier, appuyez sur Alt+Entrée. Une fois ce…" at bounding box center [418, 232] width 795 height 317
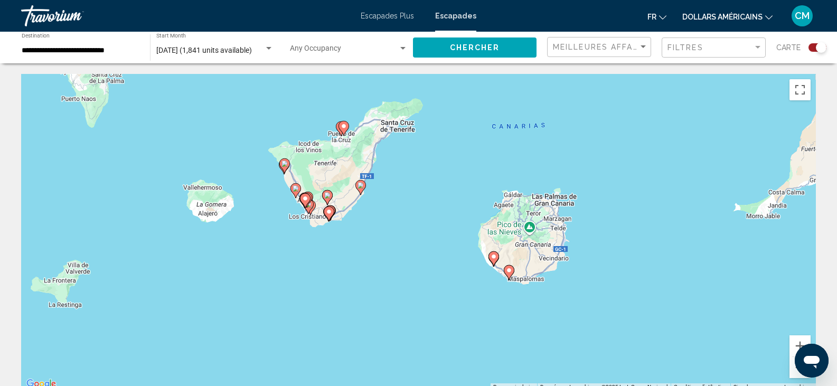
drag, startPoint x: 354, startPoint y: 262, endPoint x: 495, endPoint y: 355, distance: 169.3
click at [495, 355] on div "Pour activer le glissement avec le clavier, appuyez sur Alt+Entrée. Une fois ce…" at bounding box center [418, 232] width 795 height 317
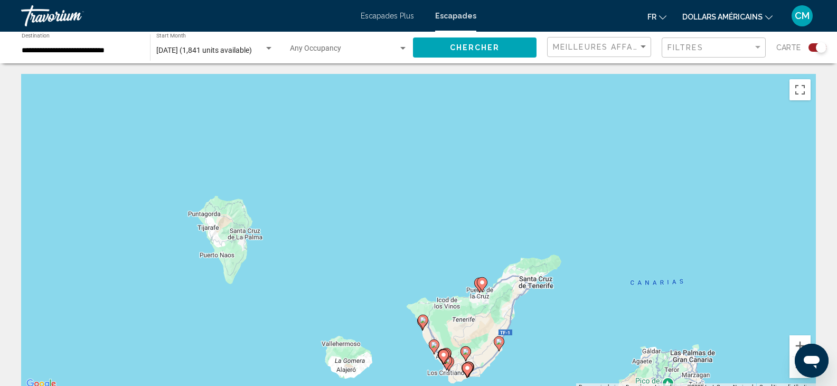
drag, startPoint x: 308, startPoint y: 223, endPoint x: 487, endPoint y: 169, distance: 186.4
click at [487, 169] on div "Pour activer le glissement avec le clavier, appuyez sur Alt+Entrée. Une fois ce…" at bounding box center [418, 232] width 795 height 317
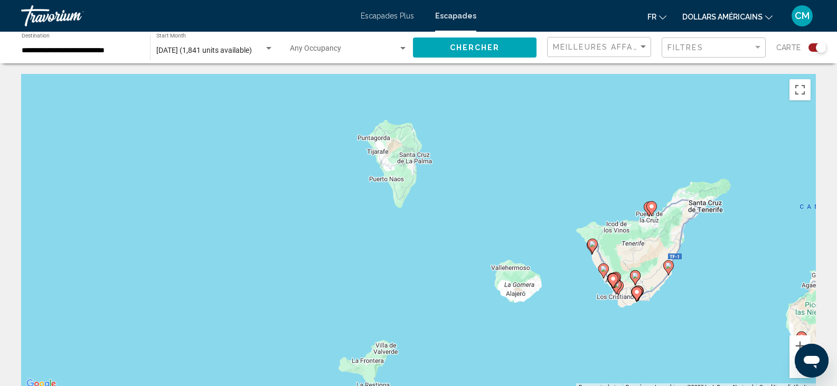
drag, startPoint x: 606, startPoint y: 157, endPoint x: 365, endPoint y: 88, distance: 250.6
click at [365, 88] on div "Pour activer le glissement avec le clavier, appuyez sur Alt+Entrée. Une fois ce…" at bounding box center [418, 232] width 795 height 317
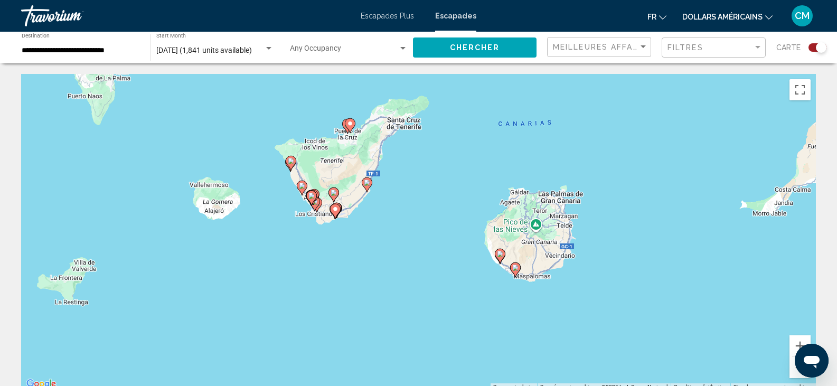
drag, startPoint x: 580, startPoint y: 156, endPoint x: 462, endPoint y: 133, distance: 120.0
click at [462, 133] on div "Pour activer le glissement avec le clavier, appuyez sur Alt+Entrée. Une fois ce…" at bounding box center [418, 232] width 795 height 317
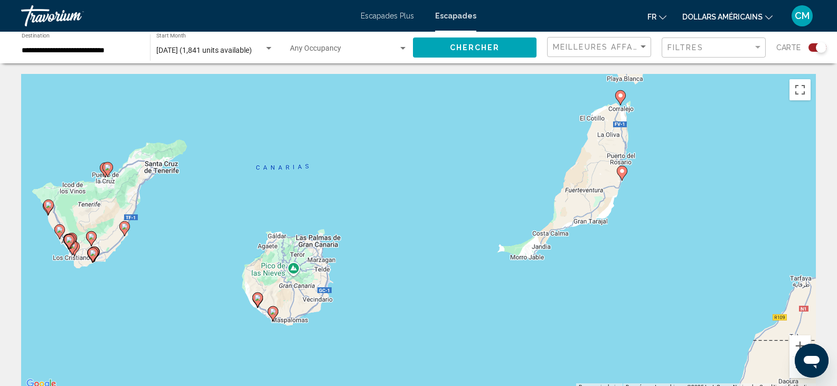
drag, startPoint x: 715, startPoint y: 232, endPoint x: 591, endPoint y: 324, distance: 154.0
click at [591, 324] on div "Pour activer le glissement avec le clavier, appuyez sur Alt+Entrée. Une fois ce…" at bounding box center [418, 232] width 795 height 317
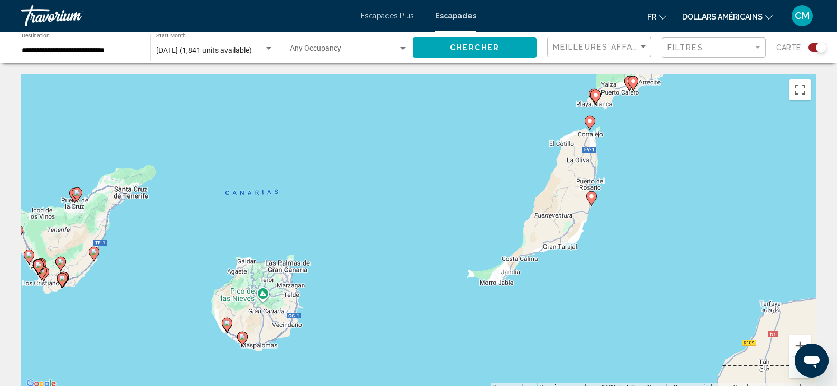
drag, startPoint x: 645, startPoint y: 208, endPoint x: 590, endPoint y: 323, distance: 128.3
click at [590, 323] on div "Pour activer le glissement avec le clavier, appuyez sur Alt+Entrée. Une fois ce…" at bounding box center [418, 232] width 795 height 317
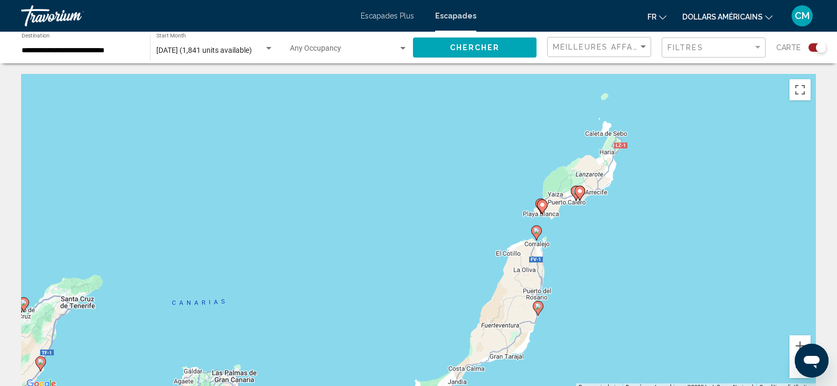
click at [660, 230] on div "Pour activer le glissement avec le clavier, appuyez sur Alt+Entrée. Une fois ce…" at bounding box center [418, 232] width 795 height 317
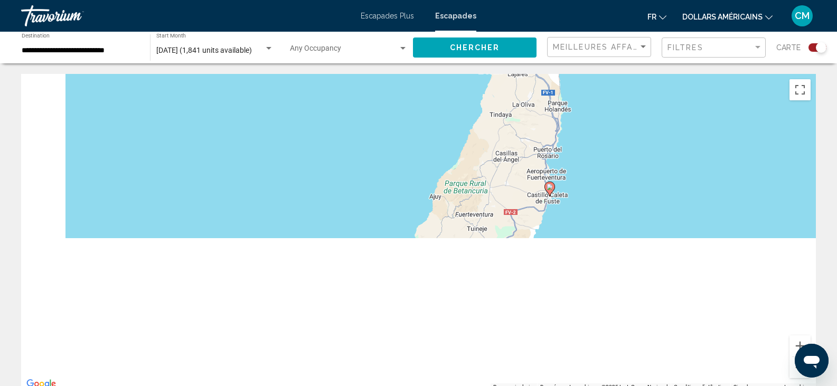
drag, startPoint x: 582, startPoint y: 261, endPoint x: 735, endPoint y: 36, distance: 271.1
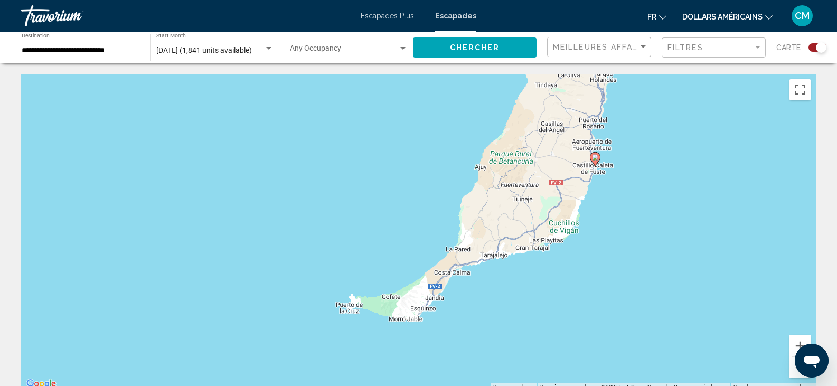
click at [658, 175] on div "Pour activer le glissement avec le clavier, appuyez sur Alt+Entrée. Une fois ce…" at bounding box center [418, 232] width 795 height 317
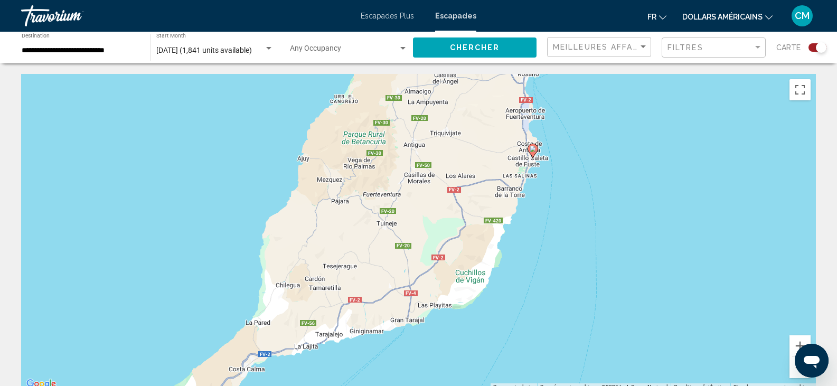
click at [591, 162] on div "Pour activer le glissement avec le clavier, appuyez sur Alt+Entrée. Une fois ce…" at bounding box center [418, 232] width 795 height 317
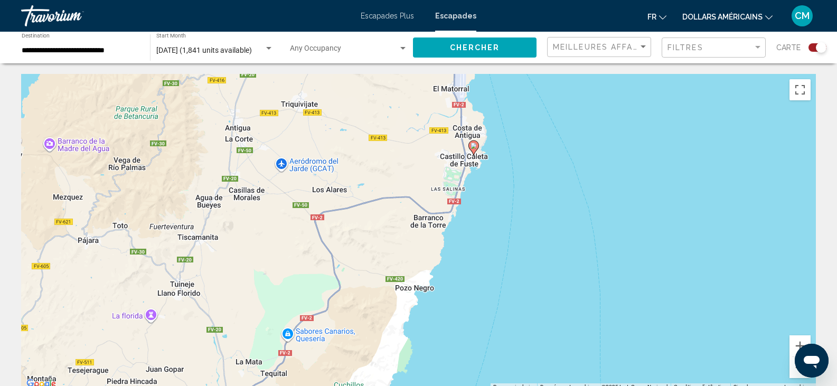
click at [540, 165] on div "Pour activer le glissement avec le clavier, appuyez sur Alt+Entrée. Une fois ce…" at bounding box center [418, 232] width 795 height 317
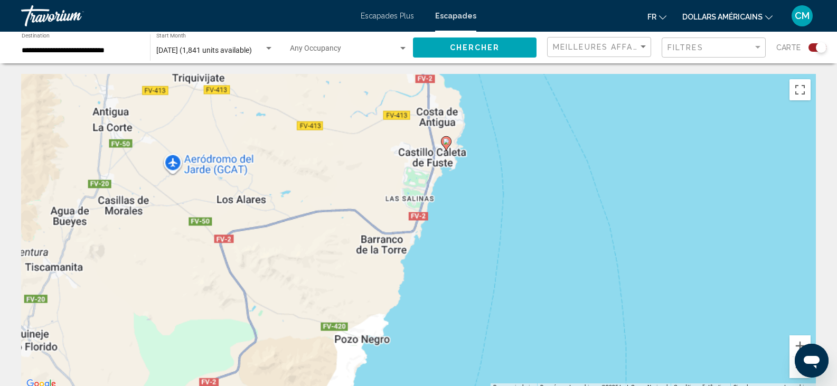
click at [540, 165] on div "Pour activer le glissement avec le clavier, appuyez sur Alt+Entrée. Une fois ce…" at bounding box center [418, 232] width 795 height 317
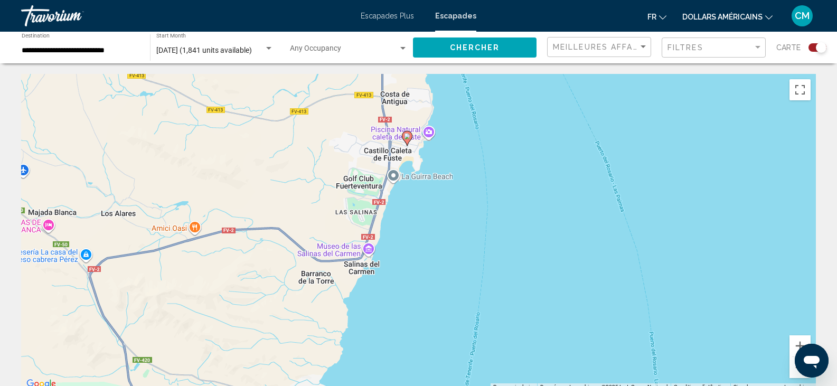
click at [409, 139] on icon "Contenu principal" at bounding box center [407, 138] width 10 height 14
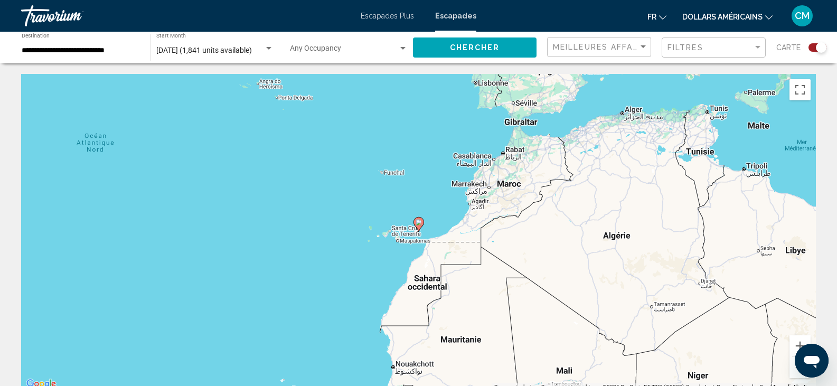
click at [431, 205] on div "Pour naviguer, appuyez sur les touches fléchées. Pour activer le glissement ave…" at bounding box center [418, 232] width 795 height 317
click at [431, 205] on div "Pour activer le glissement avec le clavier, appuyez sur Alt+Entrée. Une fois ce…" at bounding box center [418, 232] width 795 height 317
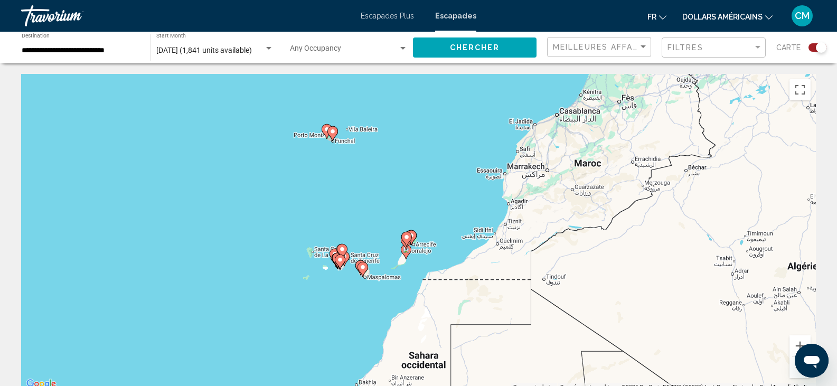
click at [431, 205] on div "Pour activer le glissement avec le clavier, appuyez sur Alt+Entrée. Une fois ce…" at bounding box center [418, 232] width 795 height 317
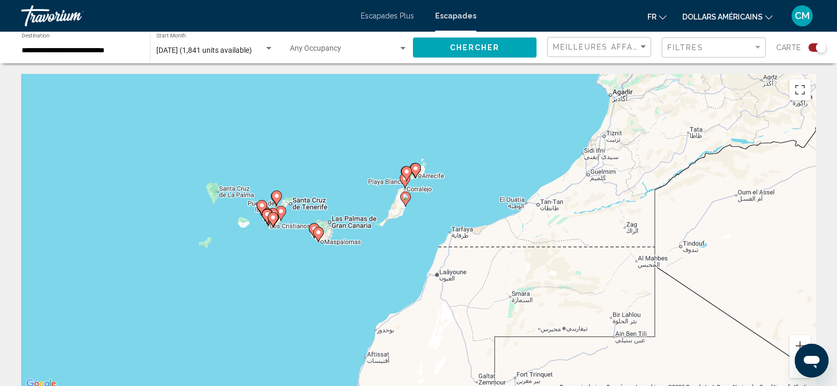
drag, startPoint x: 431, startPoint y: 235, endPoint x: 458, endPoint y: 116, distance: 122.2
click at [458, 116] on div "Pour activer le glissement avec le clavier, appuyez sur Alt+Entrée. Une fois ce…" at bounding box center [418, 232] width 795 height 317
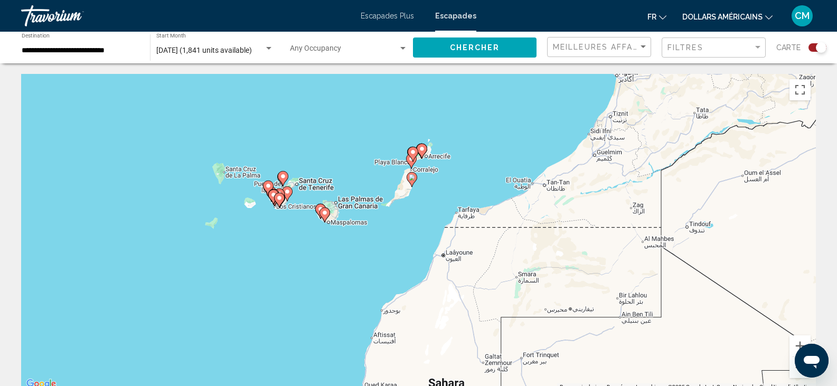
click at [462, 149] on div "Pour activer le glissement avec le clavier, appuyez sur Alt+Entrée. Une fois ce…" at bounding box center [418, 232] width 795 height 317
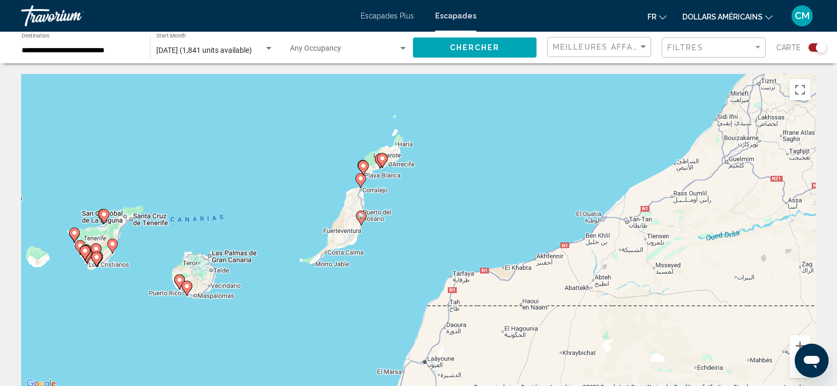
click at [462, 149] on div "Pour activer le glissement avec le clavier, appuyez sur Alt+Entrée. Une fois ce…" at bounding box center [418, 232] width 795 height 317
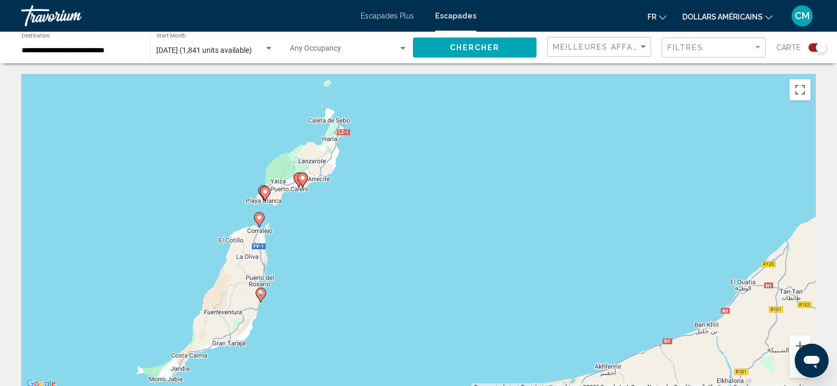
click at [401, 234] on div "Pour activer le glissement avec le clavier, appuyez sur Alt+Entrée. Une fois ce…" at bounding box center [418, 232] width 795 height 317
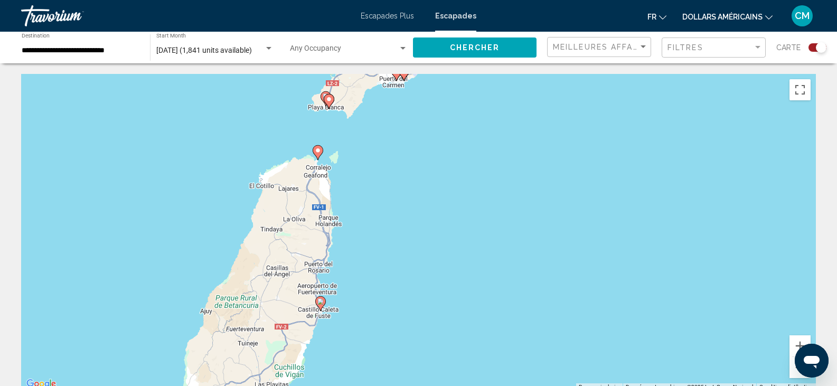
drag, startPoint x: 290, startPoint y: 218, endPoint x: 496, endPoint y: 156, distance: 214.9
click at [496, 156] on div "Pour activer le glissement avec le clavier, appuyez sur Alt+Entrée. Une fois ce…" at bounding box center [418, 232] width 795 height 317
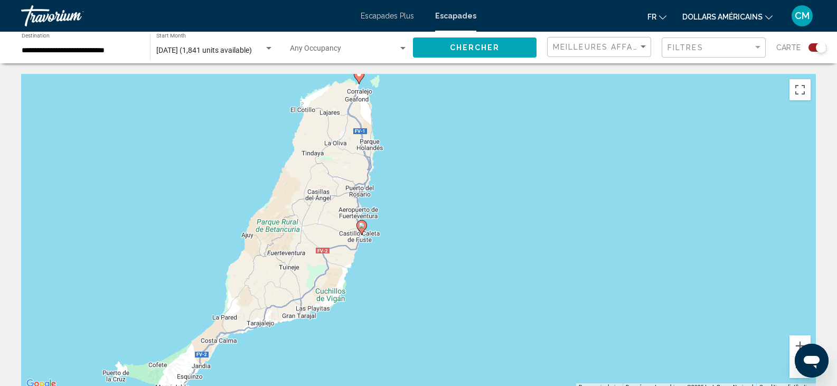
drag, startPoint x: 465, startPoint y: 187, endPoint x: 509, endPoint y: 105, distance: 92.6
click at [509, 105] on div "Pour activer le glissement avec le clavier, appuyez sur Alt+Entrée. Une fois ce…" at bounding box center [418, 232] width 795 height 317
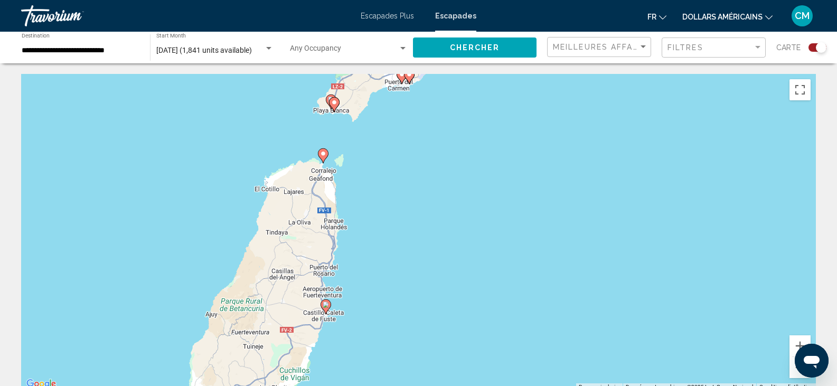
drag, startPoint x: 509, startPoint y: 105, endPoint x: 435, endPoint y: 253, distance: 165.1
click at [435, 253] on div "Pour activer le glissement avec le clavier, appuyez sur Alt+Entrée. Une fois ce…" at bounding box center [418, 232] width 795 height 317
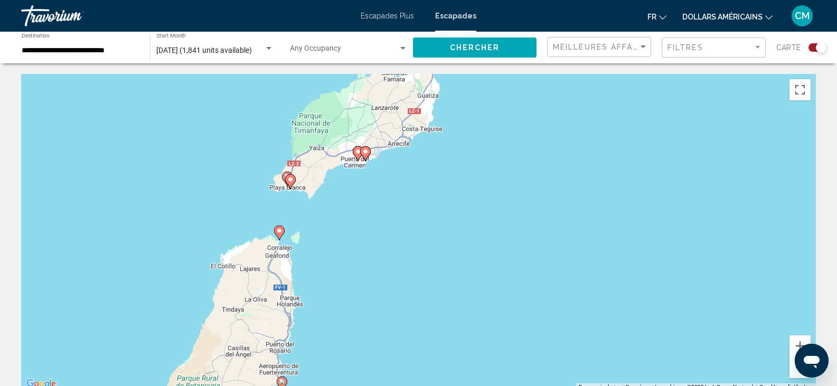
click at [456, 197] on div "Pour activer le glissement avec le clavier, appuyez sur Alt+Entrée. Une fois ce…" at bounding box center [418, 232] width 795 height 317
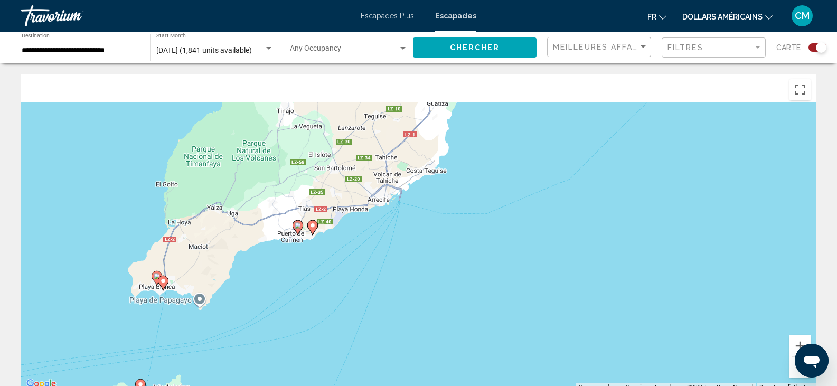
drag, startPoint x: 476, startPoint y: 143, endPoint x: 521, endPoint y: 281, distance: 145.8
click at [521, 281] on div "Pour activer le glissement avec le clavier, appuyez sur Alt+Entrée. Une fois ce…" at bounding box center [418, 232] width 795 height 317
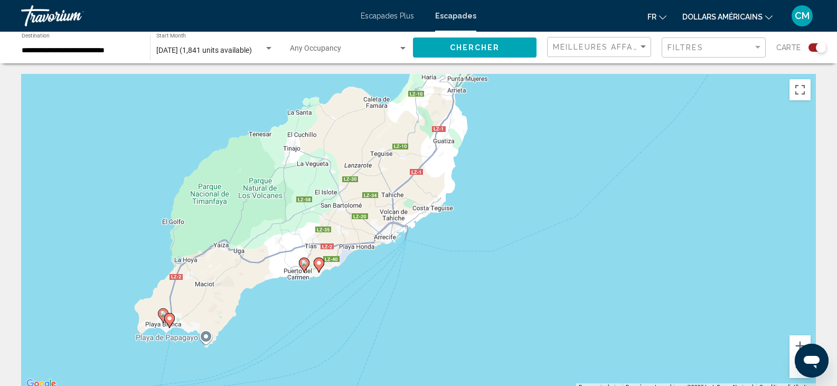
click at [456, 255] on div "Pour activer le glissement avec le clavier, appuyez sur Alt+Entrée. Une fois ce…" at bounding box center [418, 232] width 795 height 317
click at [183, 374] on div "Pour activer le glissement avec le clavier, appuyez sur Alt+Entrée. Une fois ce…" at bounding box center [418, 232] width 795 height 317
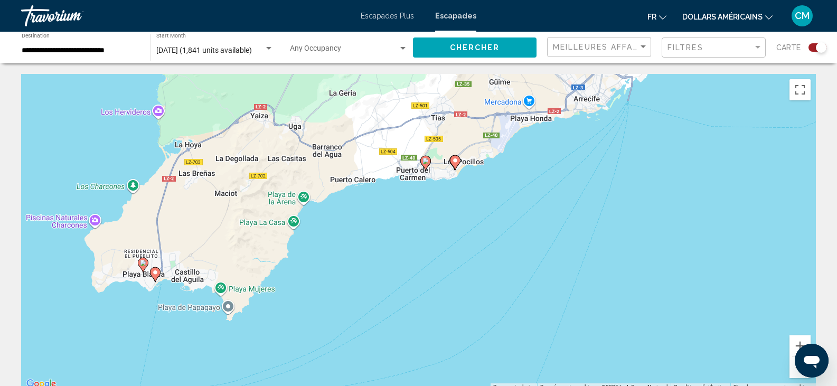
click at [152, 315] on div "Pour activer le glissement avec le clavier, appuyez sur Alt+Entrée. Une fois ce…" at bounding box center [418, 232] width 795 height 317
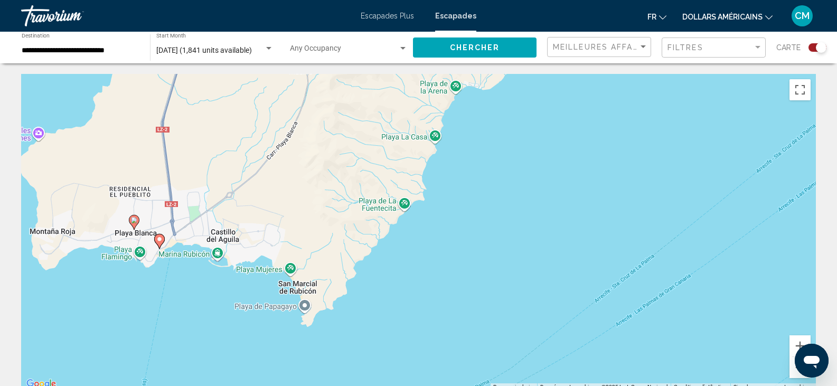
click at [175, 280] on div "Pour activer le glissement avec le clavier, appuyez sur Alt+Entrée. Une fois ce…" at bounding box center [418, 232] width 795 height 317
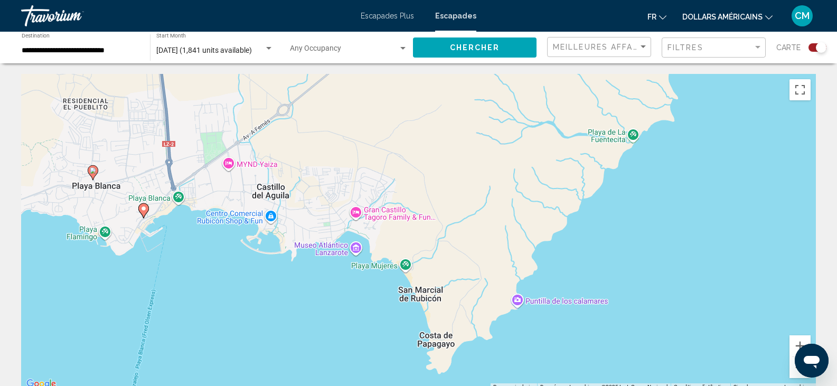
click at [186, 270] on div "Pour activer le glissement avec le clavier, appuyez sur Alt+Entrée. Une fois ce…" at bounding box center [418, 232] width 795 height 317
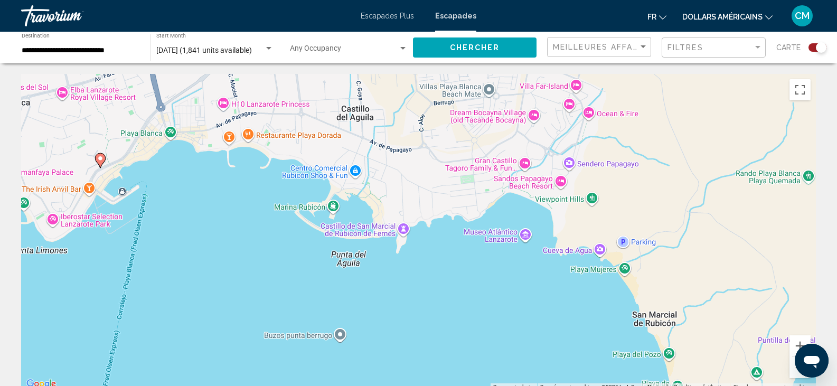
click at [102, 163] on icon "Contenu principal" at bounding box center [100, 161] width 10 height 14
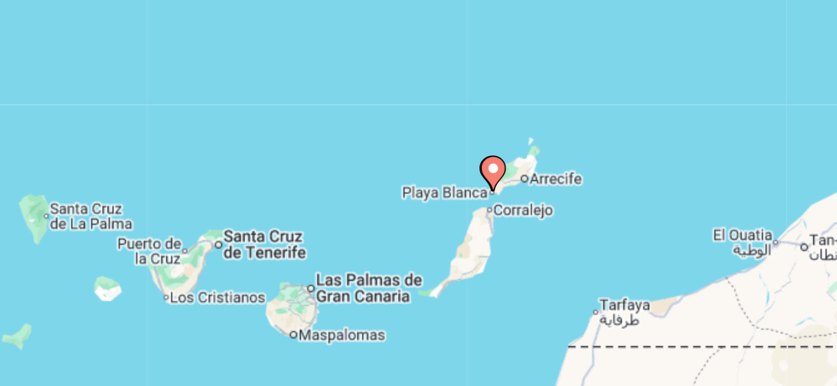
drag, startPoint x: 435, startPoint y: 215, endPoint x: 430, endPoint y: 163, distance: 53.0
click at [430, 163] on div "Pour activer le glissement avec le clavier, appuyez sur Alt+Entrée. Une fois ce…" at bounding box center [418, 232] width 795 height 317
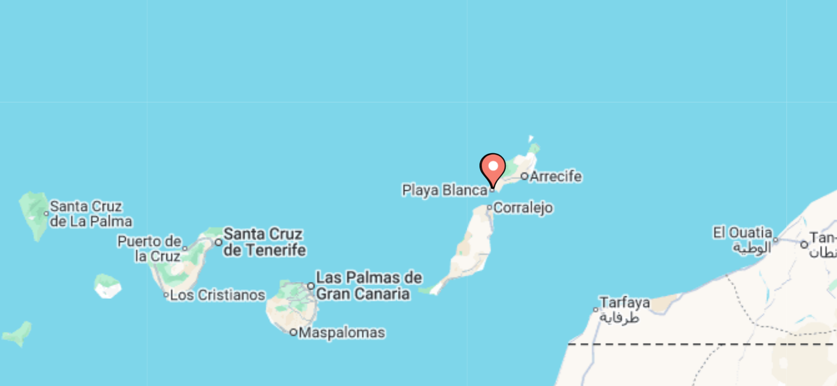
click at [398, 149] on div "Pour activer le glissement avec le clavier, appuyez sur Alt+Entrée. Une fois ce…" at bounding box center [418, 232] width 795 height 317
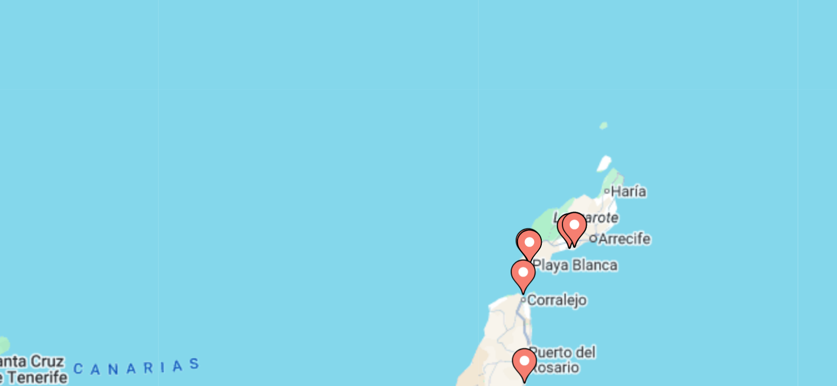
click at [490, 231] on div "Pour activer le glissement avec le clavier, appuyez sur Alt+Entrée. Une fois ce…" at bounding box center [418, 232] width 795 height 317
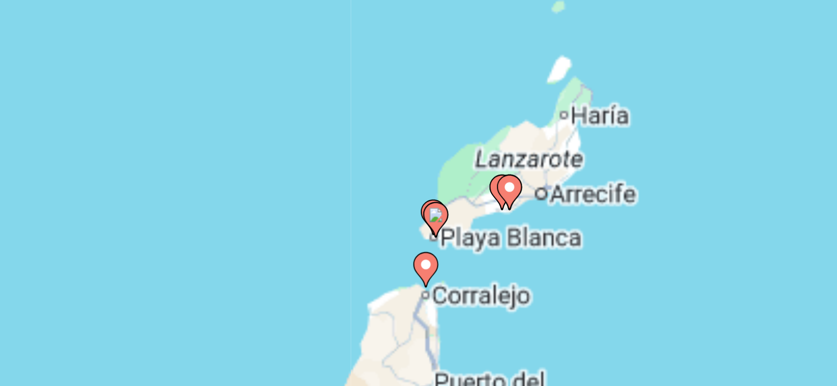
click at [490, 231] on div "Pour activer le glissement avec le clavier, appuyez sur Alt+Entrée. Une fois ce…" at bounding box center [418, 232] width 795 height 317
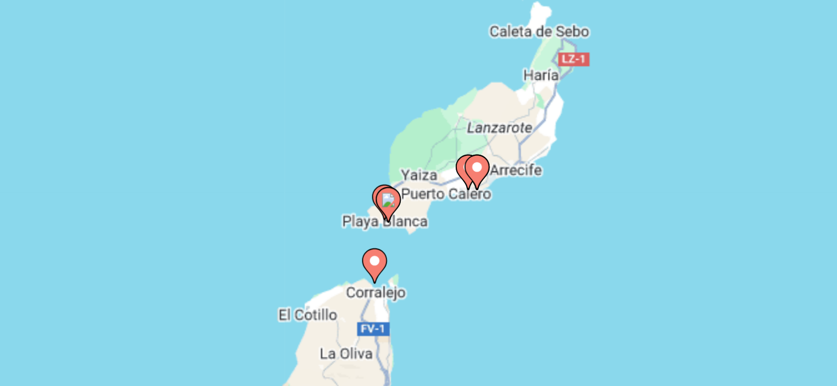
click at [490, 231] on div "Pour activer le glissement avec le clavier, appuyez sur Alt+Entrée. Une fois ce…" at bounding box center [418, 232] width 795 height 317
click at [424, 219] on div "Pour activer le glissement avec le clavier, appuyez sur Alt+Entrée. Une fois ce…" at bounding box center [418, 232] width 795 height 317
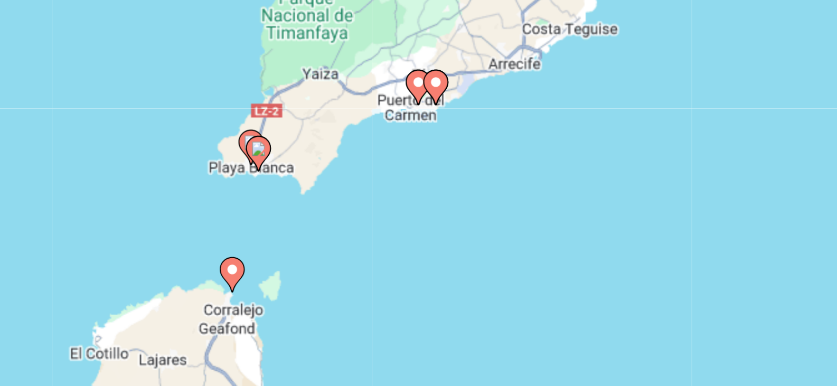
click at [393, 214] on div "Pour activer le glissement avec le clavier, appuyez sur Alt+Entrée. Une fois ce…" at bounding box center [418, 232] width 795 height 317
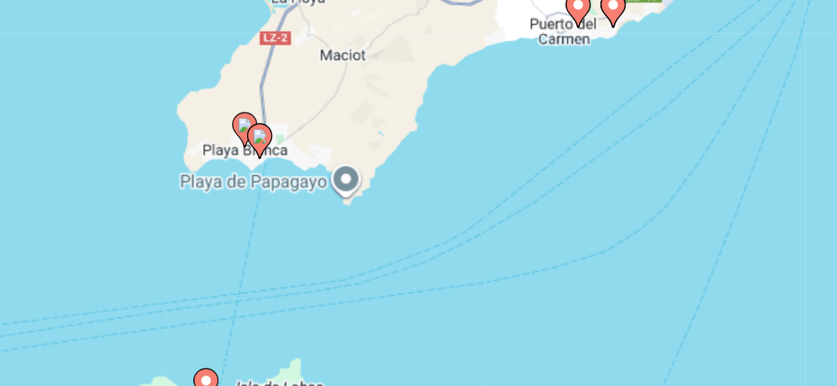
drag, startPoint x: 256, startPoint y: 166, endPoint x: 340, endPoint y: 205, distance: 93.1
click at [340, 205] on div "Pour activer le glissement avec le clavier, appuyez sur Alt+Entrée. Une fois ce…" at bounding box center [418, 232] width 795 height 317
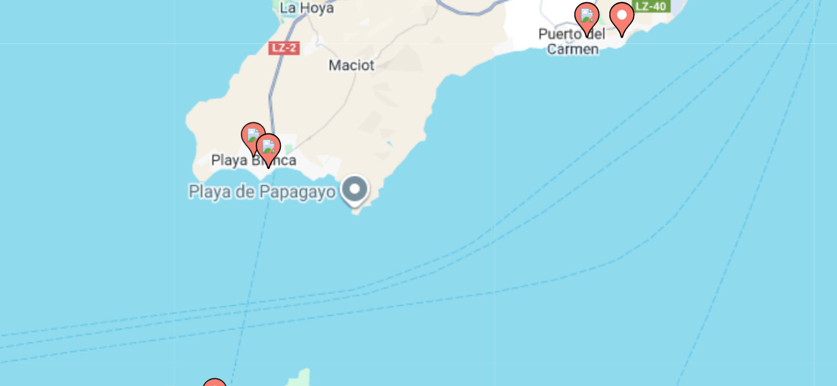
click at [340, 205] on div "Pour activer le glissement avec le clavier, appuyez sur Alt+Entrée. Une fois ce…" at bounding box center [418, 232] width 795 height 317
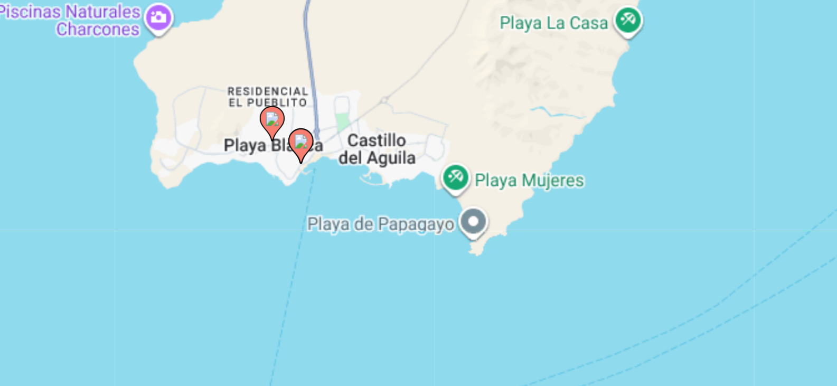
drag, startPoint x: 319, startPoint y: 199, endPoint x: 363, endPoint y: 234, distance: 56.0
click at [363, 234] on div "Pour activer le glissement avec le clavier, appuyez sur Alt+Entrée. Une fois ce…" at bounding box center [418, 232] width 795 height 317
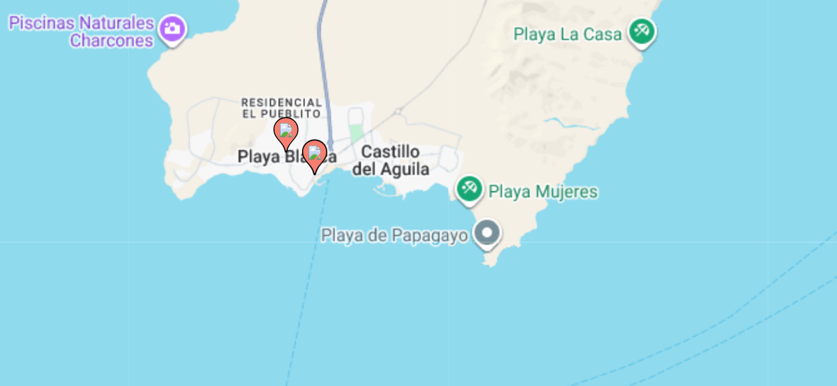
click at [339, 170] on icon "Contenu principal" at bounding box center [338, 168] width 10 height 14
type input "**********"
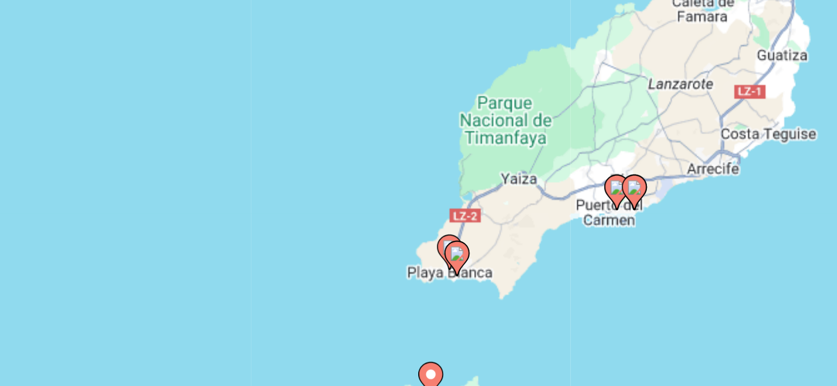
click at [409, 224] on div "Pour naviguer, appuyez sur les touches fléchées. Pour activer le glissement ave…" at bounding box center [418, 232] width 795 height 317
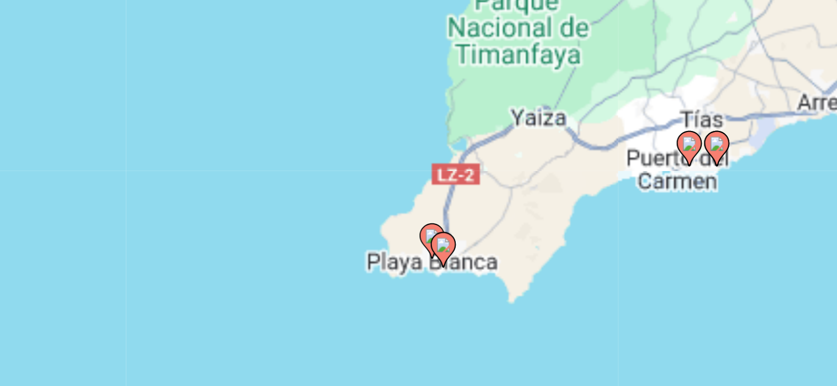
click at [409, 224] on div "Pour activer le glissement avec le clavier, appuyez sur Alt+Entrée. Une fois ce…" at bounding box center [418, 232] width 795 height 317
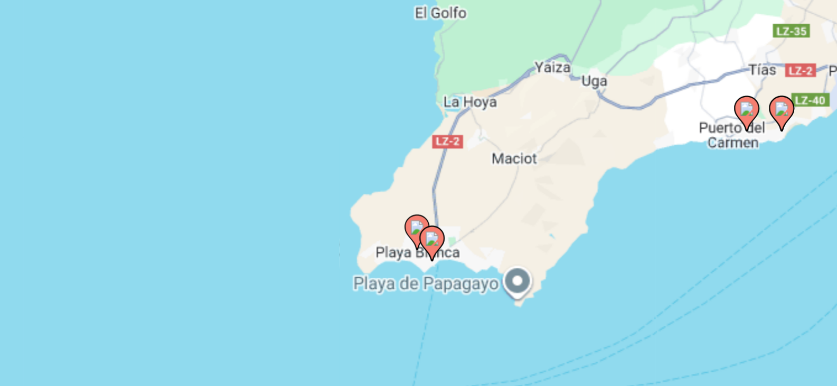
click at [409, 224] on div "Pour activer le glissement avec le clavier, appuyez sur Alt+Entrée. Une fois ce…" at bounding box center [418, 232] width 795 height 317
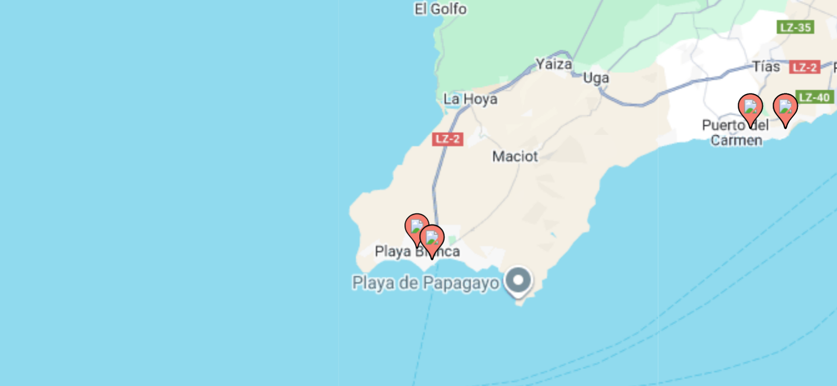
click at [409, 224] on div "Pour activer le glissement avec le clavier, appuyez sur Alt+Entrée. Une fois ce…" at bounding box center [418, 232] width 795 height 317
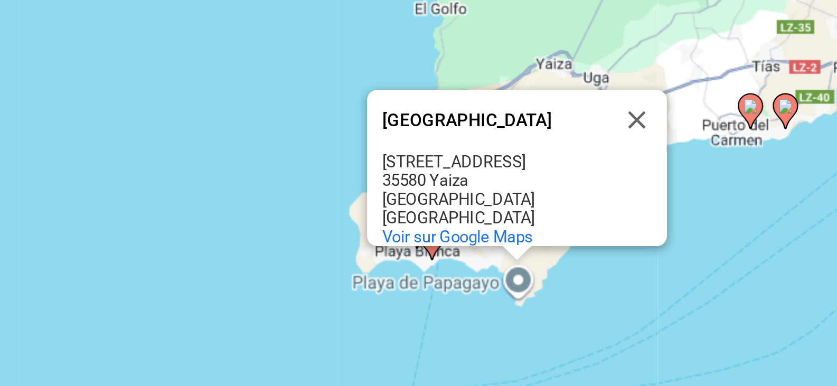
click at [388, 206] on icon "Contenu principal" at bounding box center [388, 204] width 10 height 14
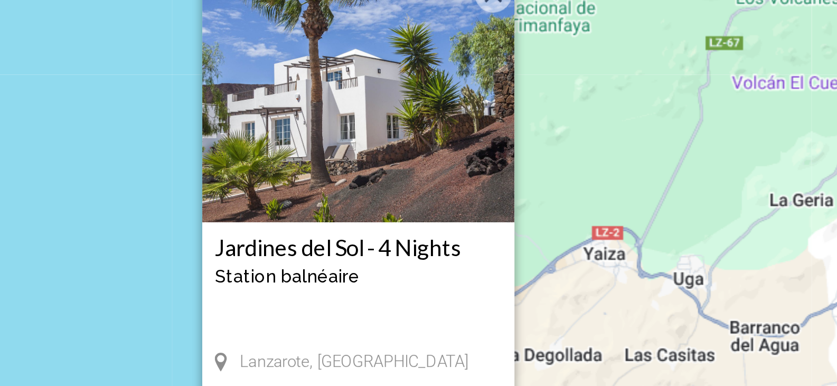
click at [373, 173] on img "Contenu principal" at bounding box center [357, 143] width 132 height 106
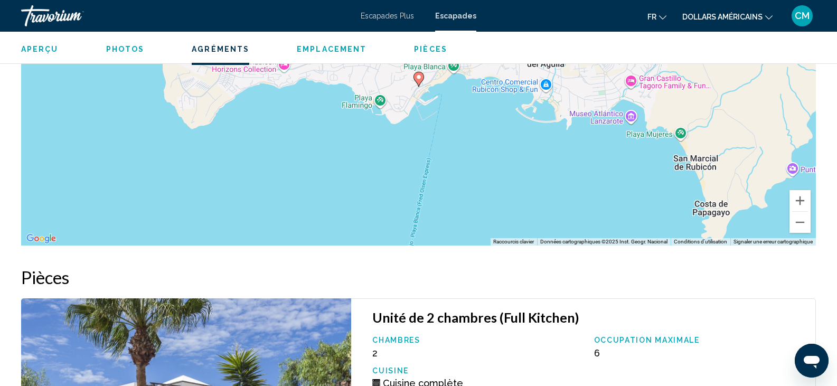
scroll to position [725, 0]
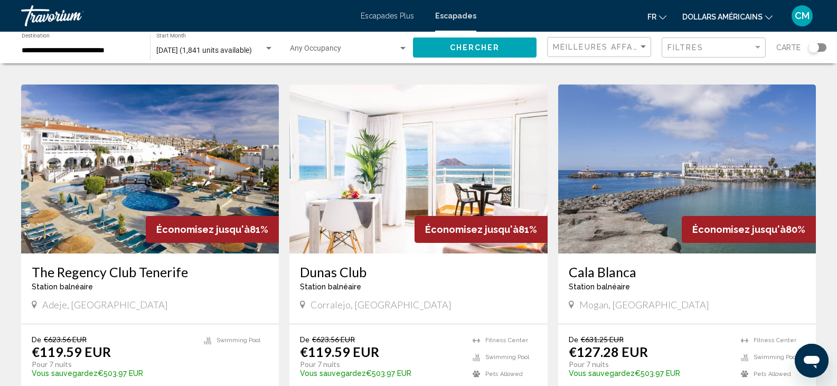
scroll to position [1311, 0]
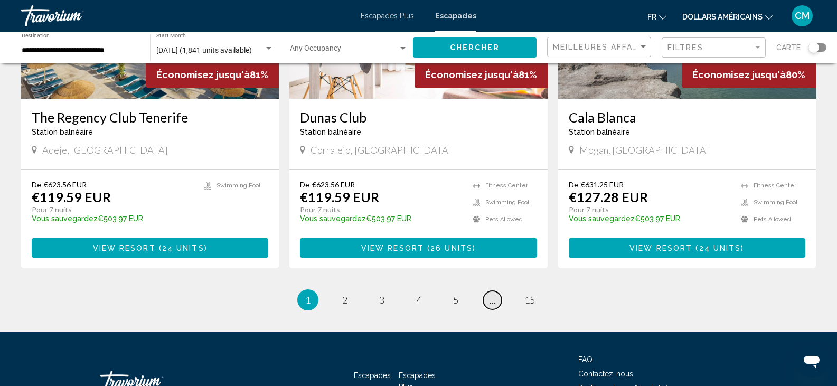
click at [496, 291] on link "page ..." at bounding box center [492, 300] width 18 height 18
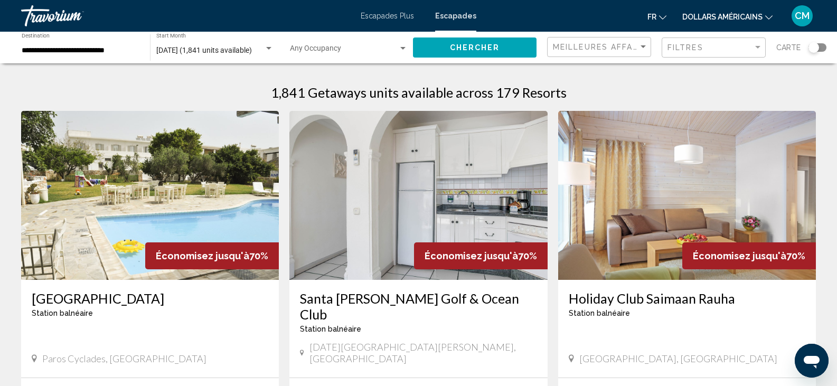
click at [821, 47] on div "Search widget" at bounding box center [818, 47] width 18 height 8
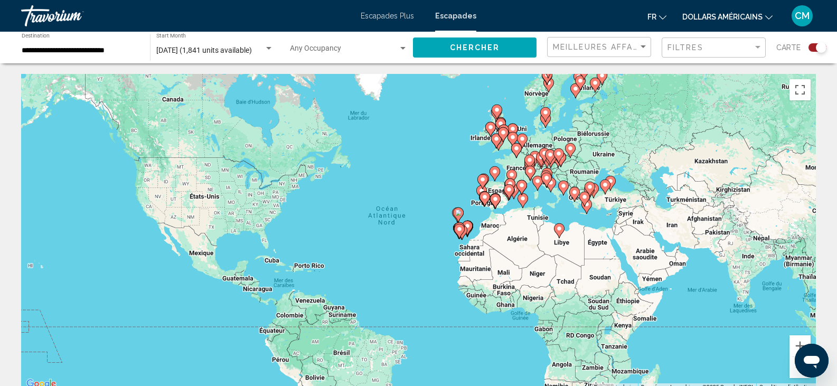
click at [455, 233] on gmp-advanced-marker "Contenu principal" at bounding box center [459, 231] width 11 height 16
click at [455, 233] on div "Pour activer le glissement avec le clavier, appuyez sur Alt+Entrée. Une fois ce…" at bounding box center [418, 232] width 795 height 317
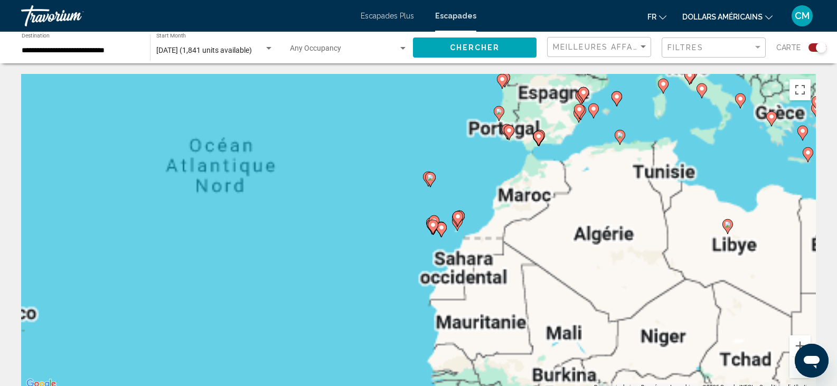
click at [455, 233] on div "Pour activer le glissement avec le clavier, appuyez sur Alt+Entrée. Une fois ce…" at bounding box center [418, 232] width 795 height 317
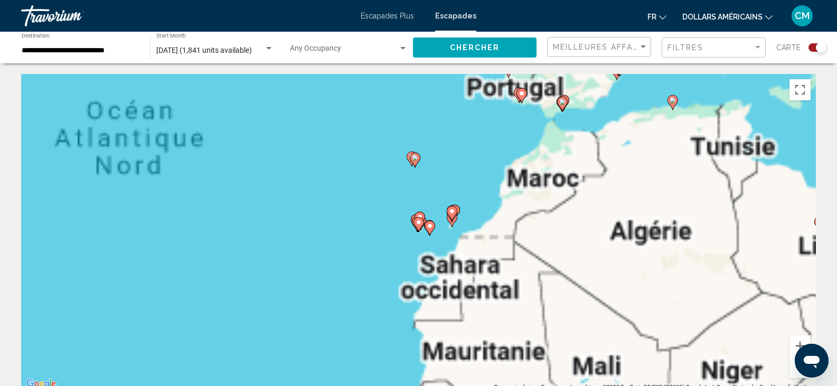
click at [455, 233] on div "Pour activer le glissement avec le clavier, appuyez sur Alt+Entrée. Une fois ce…" at bounding box center [418, 232] width 795 height 317
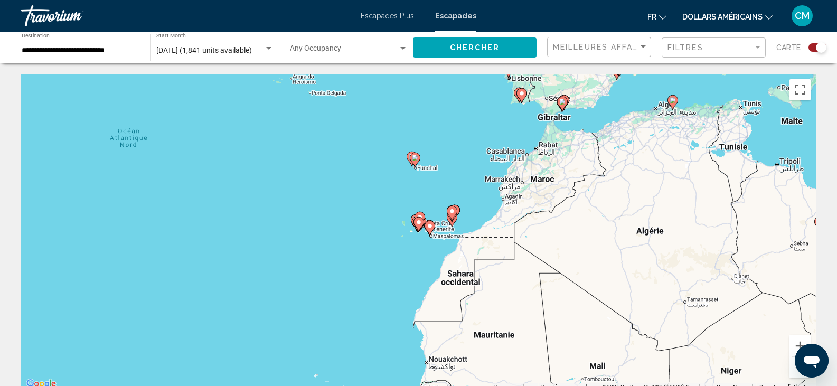
click at [426, 202] on div "Pour activer le glissement avec le clavier, appuyez sur Alt+Entrée. Une fois ce…" at bounding box center [418, 232] width 795 height 317
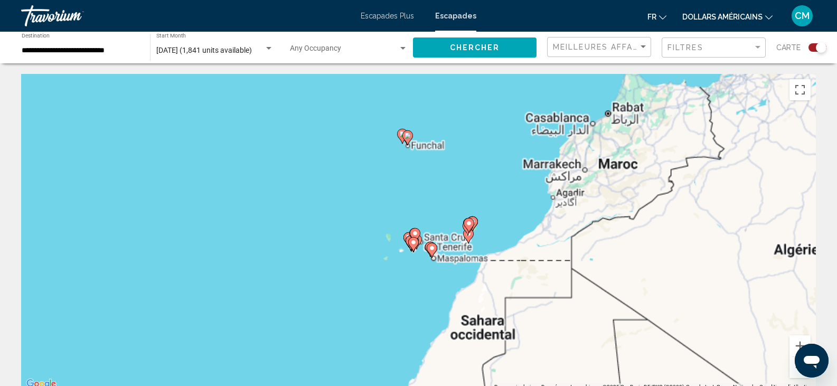
click at [426, 202] on div "Pour activer le glissement avec le clavier, appuyez sur Alt+Entrée. Une fois ce…" at bounding box center [418, 232] width 795 height 317
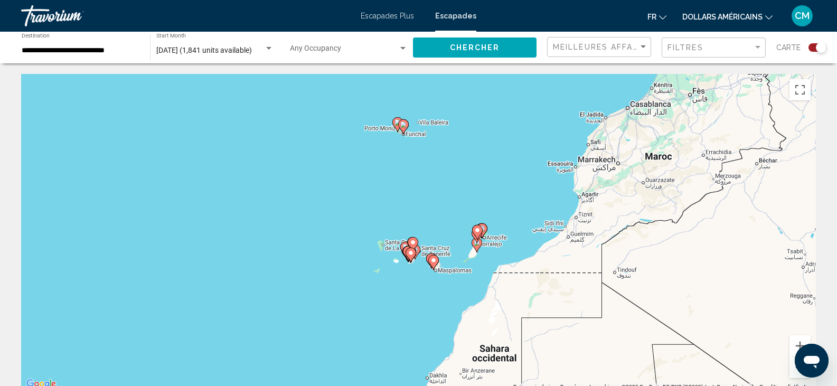
click at [426, 202] on div "Pour activer le glissement avec le clavier, appuyez sur Alt+Entrée. Une fois ce…" at bounding box center [418, 232] width 795 height 317
click at [475, 180] on div "Pour activer le glissement avec le clavier, appuyez sur Alt+Entrée. Une fois ce…" at bounding box center [418, 232] width 795 height 317
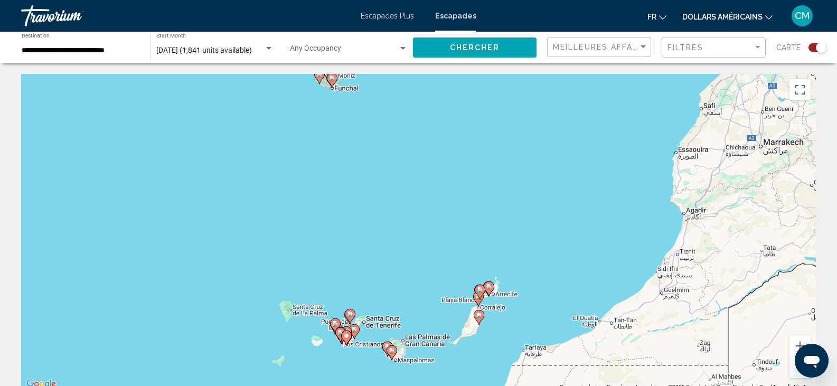
click at [416, 283] on div "Pour activer le glissement avec le clavier, appuyez sur Alt+Entrée. Une fois ce…" at bounding box center [418, 232] width 795 height 317
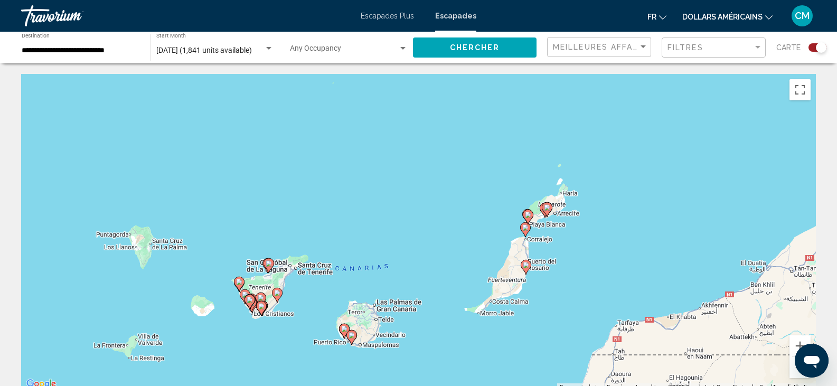
drag, startPoint x: 416, startPoint y: 284, endPoint x: 399, endPoint y: 187, distance: 98.6
click at [399, 187] on div "Pour activer le glissement avec le clavier, appuyez sur Alt+Entrée. Une fois ce…" at bounding box center [418, 232] width 795 height 317
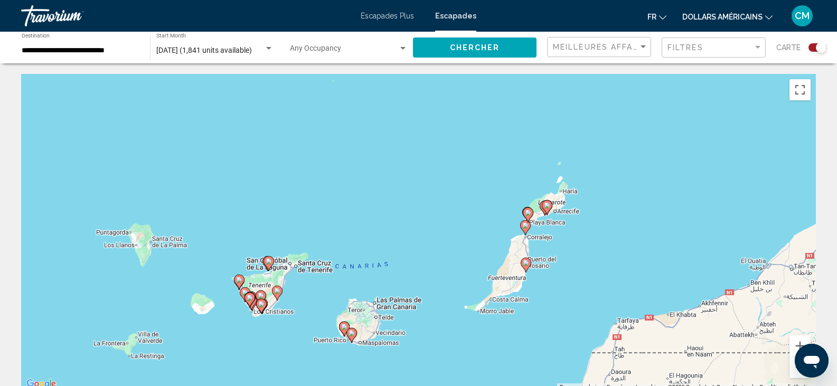
drag, startPoint x: 421, startPoint y: 256, endPoint x: 393, endPoint y: 215, distance: 49.7
click at [393, 215] on div "Pour activer le glissement avec le clavier, appuyez sur Alt+Entrée. Une fois ce…" at bounding box center [418, 232] width 795 height 317
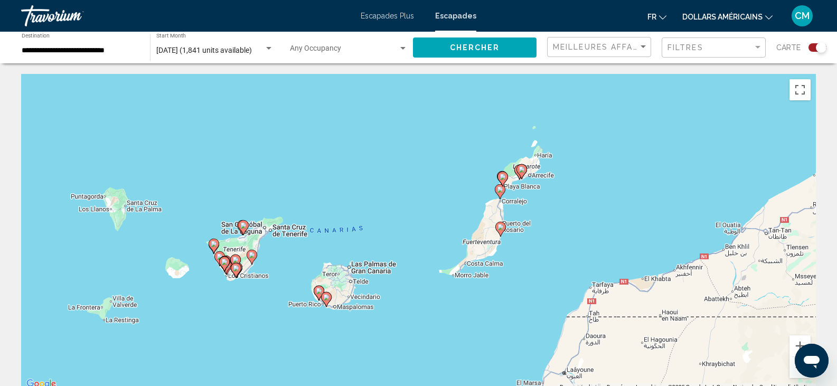
click at [393, 215] on div "Pour activer le glissement avec le clavier, appuyez sur Alt+Entrée. Une fois ce…" at bounding box center [418, 232] width 795 height 317
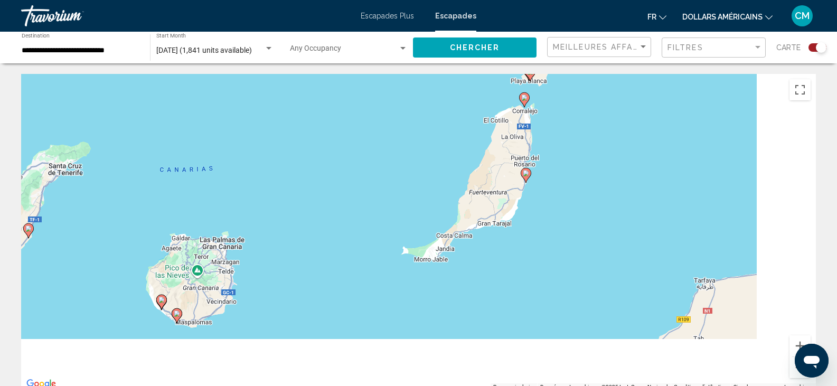
drag, startPoint x: 418, startPoint y: 257, endPoint x: 318, endPoint y: 190, distance: 120.4
click at [318, 190] on div "Pour activer le glissement avec le clavier, appuyez sur Alt+Entrée. Une fois ce…" at bounding box center [418, 232] width 795 height 317
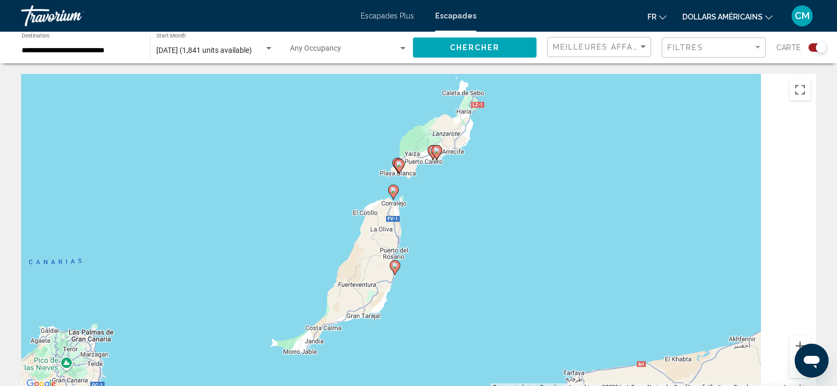
drag, startPoint x: 533, startPoint y: 184, endPoint x: 444, endPoint y: 255, distance: 113.9
click at [444, 255] on div "Pour activer le glissement avec le clavier, appuyez sur Alt+Entrée. Une fois ce…" at bounding box center [418, 232] width 795 height 317
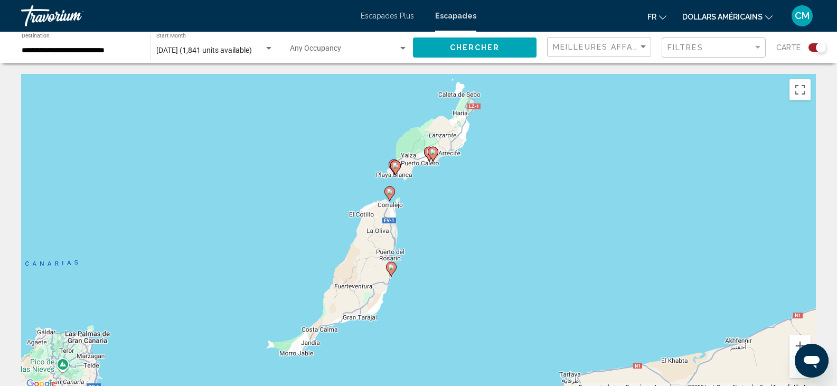
click at [444, 255] on div "Pour activer le glissement avec le clavier, appuyez sur Alt+Entrée. Une fois ce…" at bounding box center [418, 232] width 795 height 317
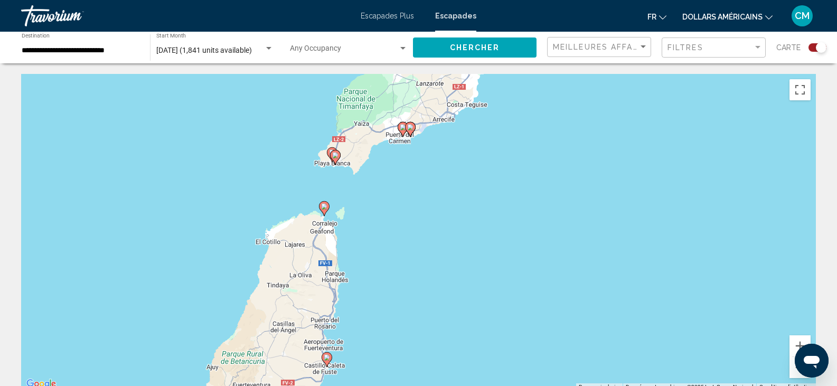
drag, startPoint x: 473, startPoint y: 234, endPoint x: 445, endPoint y: 341, distance: 110.3
click at [445, 341] on div "Pour activer le glissement avec le clavier, appuyez sur Alt+Entrée. Une fois ce…" at bounding box center [418, 232] width 795 height 317
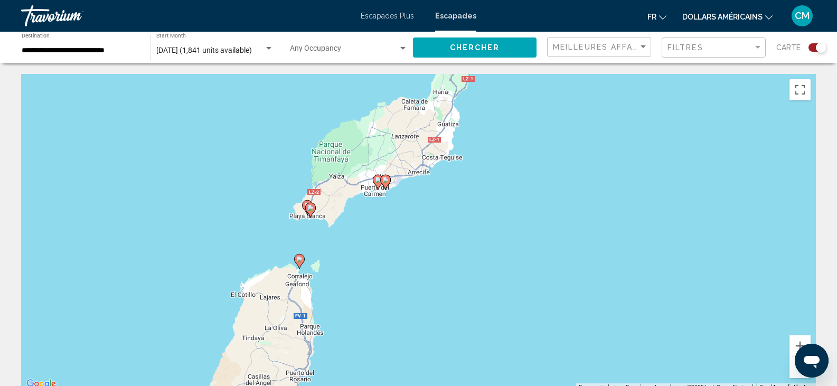
click at [360, 284] on div "Pour activer le glissement avec le clavier, appuyez sur Alt+Entrée. Une fois ce…" at bounding box center [418, 232] width 795 height 317
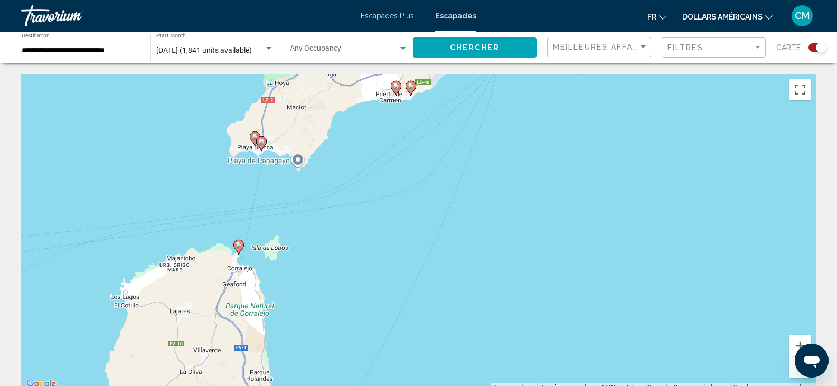
click at [360, 284] on div "Pour activer le glissement avec le clavier, appuyez sur Alt+Entrée. Une fois ce…" at bounding box center [418, 232] width 795 height 317
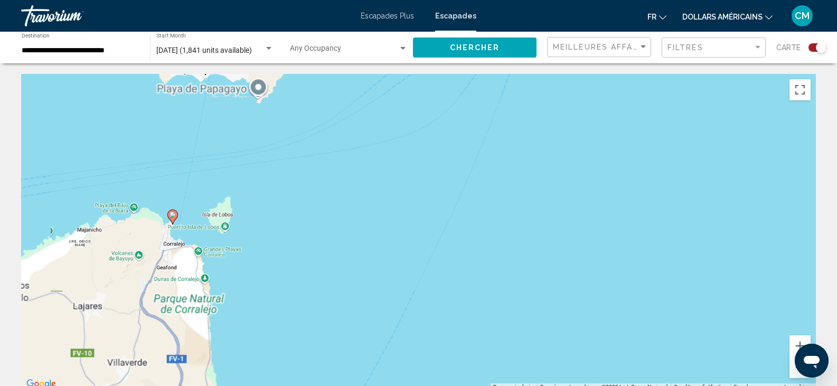
drag, startPoint x: 360, startPoint y: 284, endPoint x: 317, endPoint y: 225, distance: 72.6
click at [317, 225] on div "Pour activer le glissement avec le clavier, appuyez sur Alt+Entrée. Une fois ce…" at bounding box center [418, 232] width 795 height 317
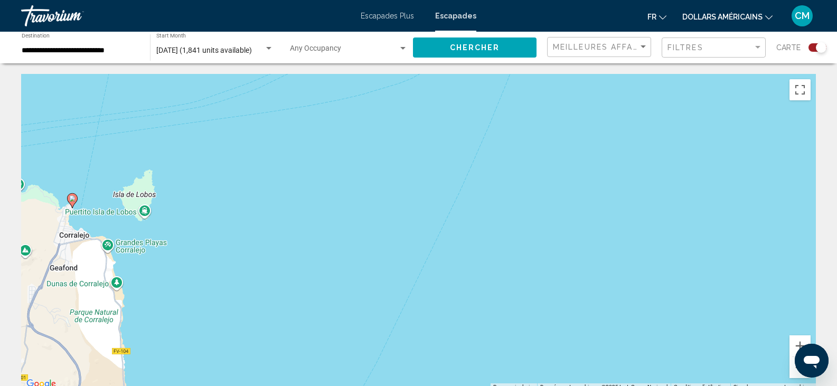
drag, startPoint x: 317, startPoint y: 225, endPoint x: 429, endPoint y: 380, distance: 191.3
click at [429, 380] on div "Pour activer le glissement avec le clavier, appuyez sur Alt+Entrée. Une fois ce…" at bounding box center [418, 232] width 795 height 317
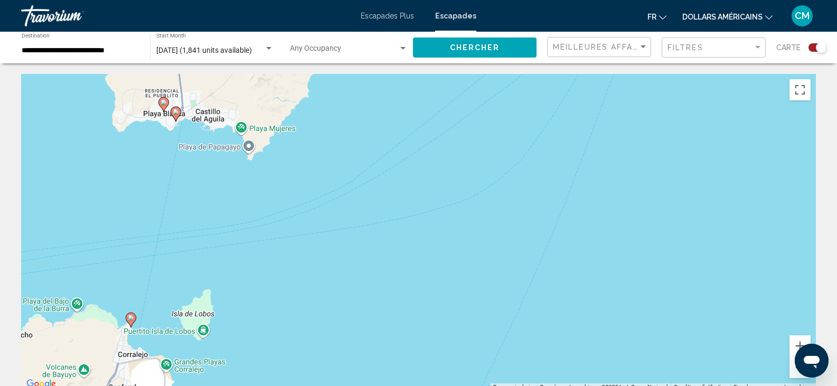
drag, startPoint x: 328, startPoint y: 303, endPoint x: 431, endPoint y: 389, distance: 134.6
click at [431, 386] on html "**********" at bounding box center [418, 193] width 837 height 386
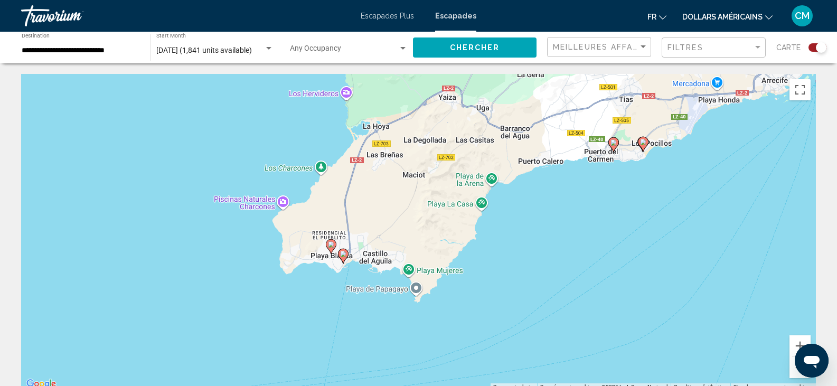
click at [318, 314] on div "Pour activer le glissement avec le clavier, appuyez sur Alt+Entrée. Une fois ce…" at bounding box center [418, 232] width 795 height 317
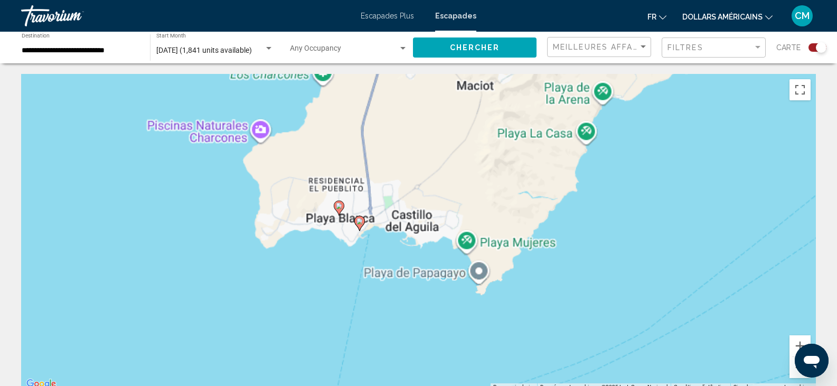
click at [318, 314] on div "Pour activer le glissement avec le clavier, appuyez sur Alt+Entrée. Une fois ce…" at bounding box center [418, 232] width 795 height 317
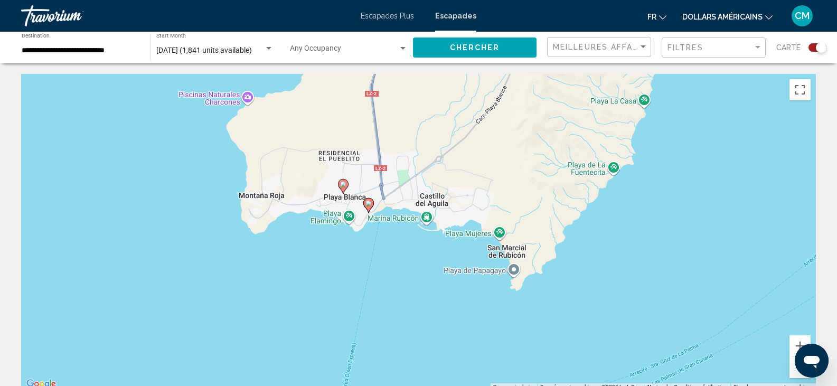
click at [303, 240] on div "Pour activer le glissement avec le clavier, appuyez sur Alt+Entrée. Une fois ce…" at bounding box center [418, 232] width 795 height 317
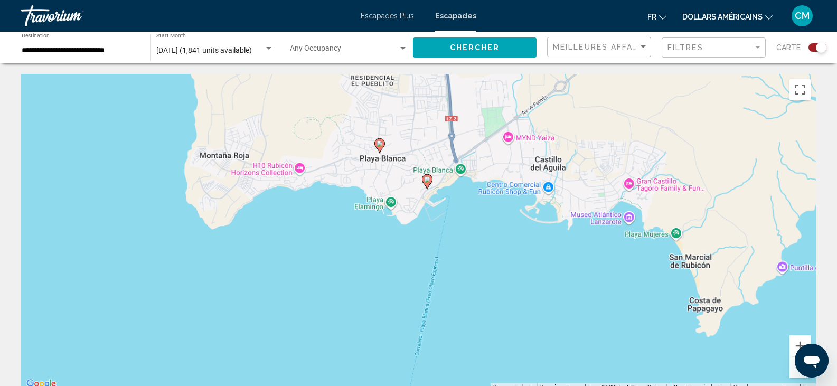
click at [303, 240] on div "Pour activer le glissement avec le clavier, appuyez sur Alt+Entrée. Une fois ce…" at bounding box center [418, 232] width 795 height 317
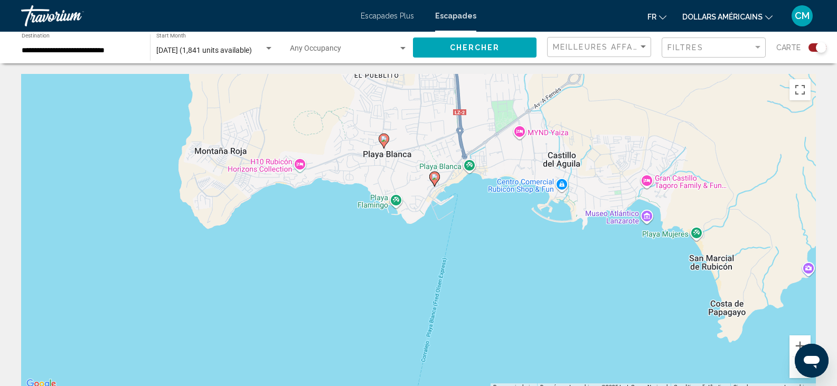
click at [303, 240] on div "Pour activer le glissement avec le clavier, appuyez sur Alt+Entrée. Une fois ce…" at bounding box center [418, 232] width 795 height 317
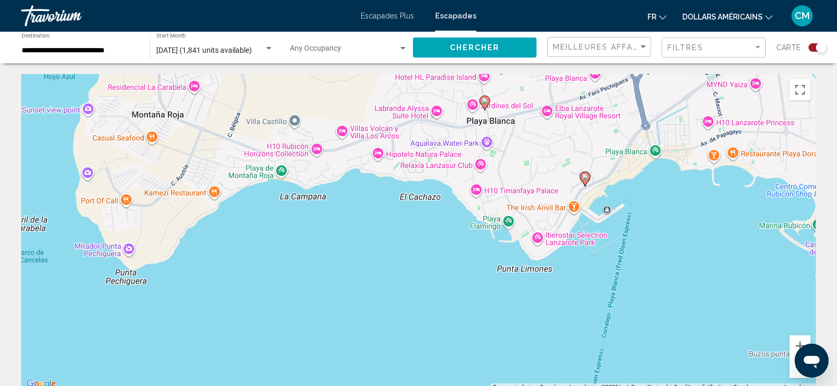
drag, startPoint x: 366, startPoint y: 255, endPoint x: 396, endPoint y: 340, distance: 89.8
click at [396, 340] on div "Pour activer le glissement avec le clavier, appuyez sur Alt+Entrée. Une fois ce…" at bounding box center [418, 232] width 795 height 317
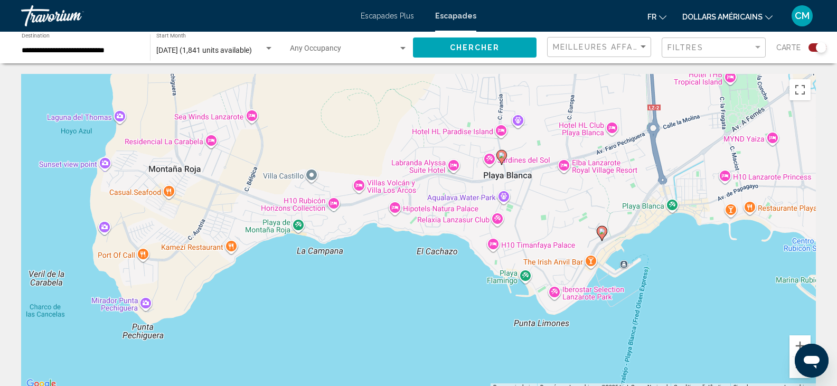
click at [604, 233] on image "Contenu principal" at bounding box center [602, 231] width 6 height 6
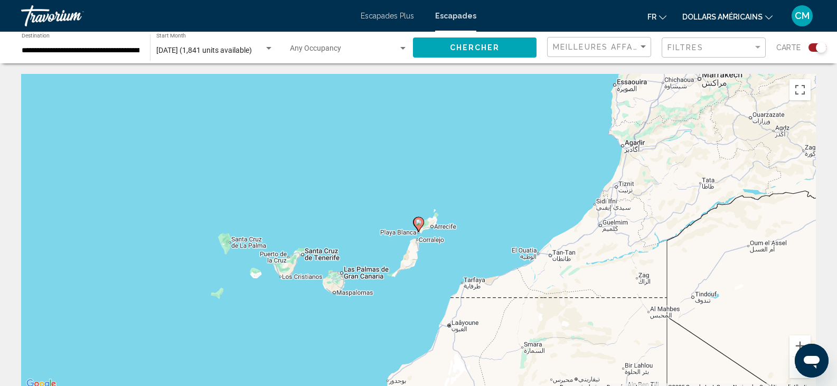
click at [492, 206] on div "Pour naviguer, appuyez sur les touches fléchées. Pour activer le glissement ave…" at bounding box center [418, 232] width 795 height 317
click at [492, 206] on div "Pour activer le glissement avec le clavier, appuyez sur Alt+Entrée. Une fois ce…" at bounding box center [418, 232] width 795 height 317
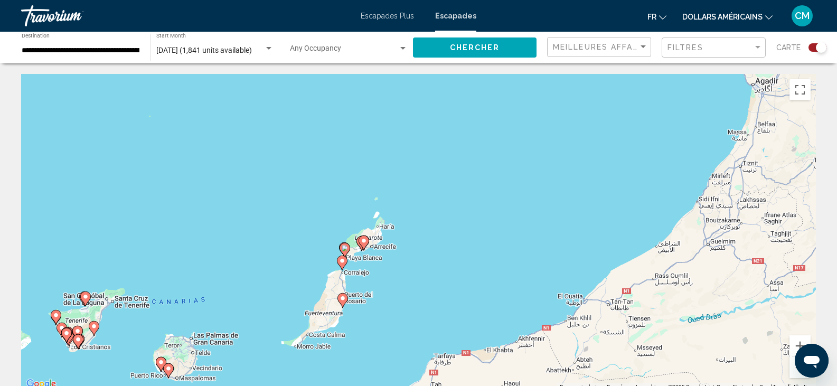
click at [344, 252] on icon "Contenu principal" at bounding box center [345, 250] width 10 height 14
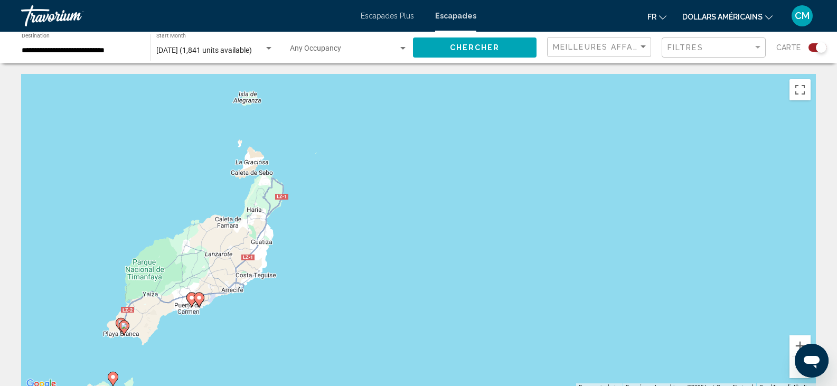
click at [121, 331] on gmp-advanced-marker "Contenu principal" at bounding box center [124, 328] width 11 height 16
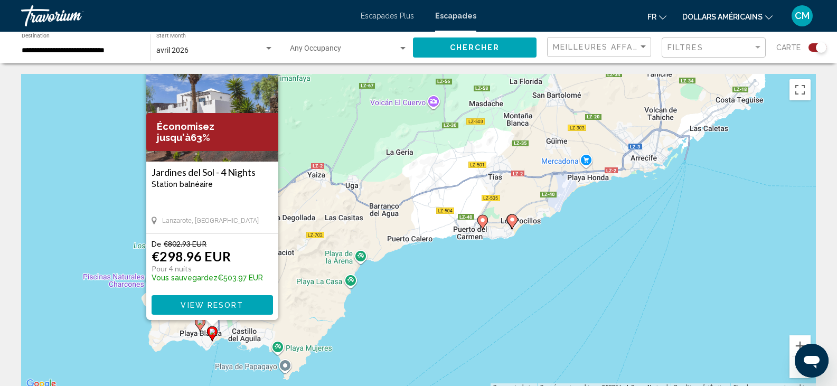
drag, startPoint x: 319, startPoint y: 346, endPoint x: 425, endPoint y: 308, distance: 111.6
click at [425, 308] on div "Pour activer le glissement avec le clavier, appuyez sur Alt+Entrée. Une fois ce…" at bounding box center [418, 232] width 795 height 317
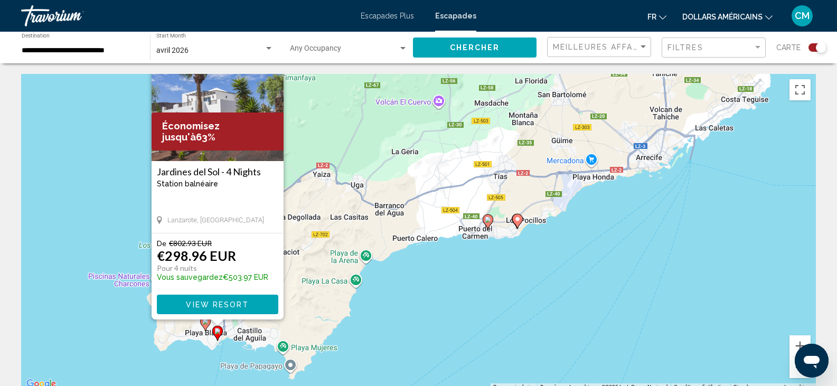
click at [206, 322] on image "Contenu principal" at bounding box center [205, 321] width 6 height 6
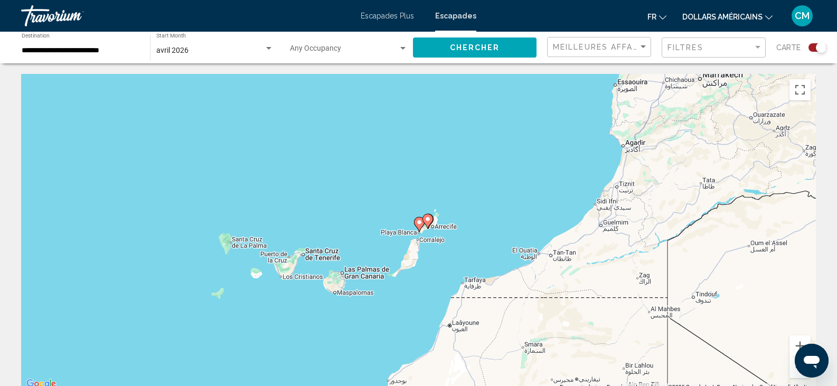
click at [434, 261] on div "Pour activer le glissement avec le clavier, appuyez sur Alt+Entrée. Une fois ce…" at bounding box center [418, 232] width 795 height 317
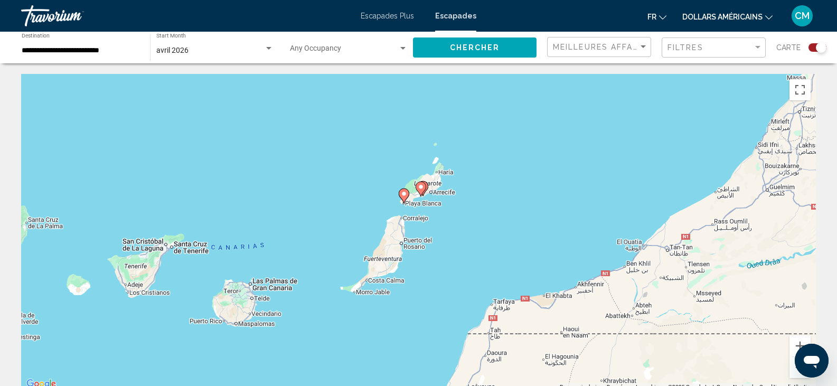
click at [418, 232] on div "Pour activer le glissement avec le clavier, appuyez sur Alt+Entrée. Une fois ce…" at bounding box center [418, 232] width 795 height 317
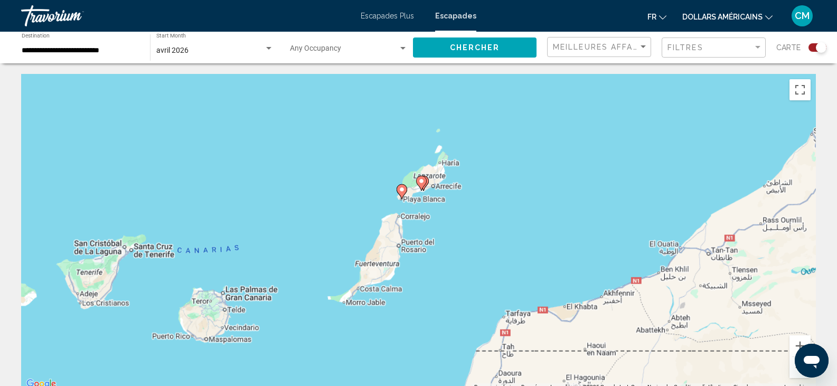
click at [418, 232] on div "Pour activer le glissement avec le clavier, appuyez sur Alt+Entrée. Une fois ce…" at bounding box center [418, 232] width 795 height 317
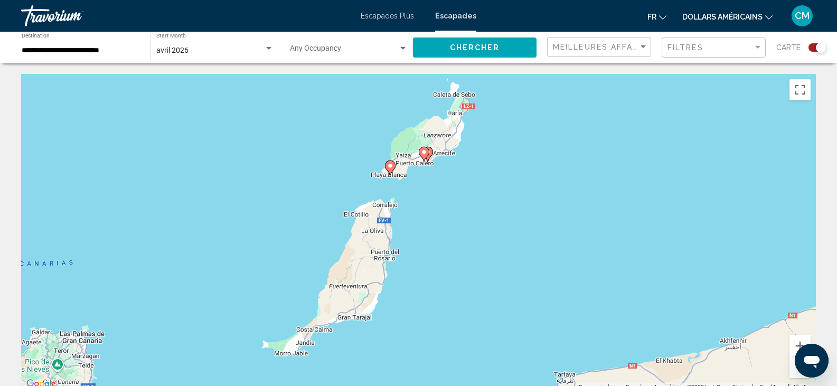
click at [351, 162] on div "Pour activer le glissement avec le clavier, appuyez sur Alt+Entrée. Une fois ce…" at bounding box center [418, 232] width 795 height 317
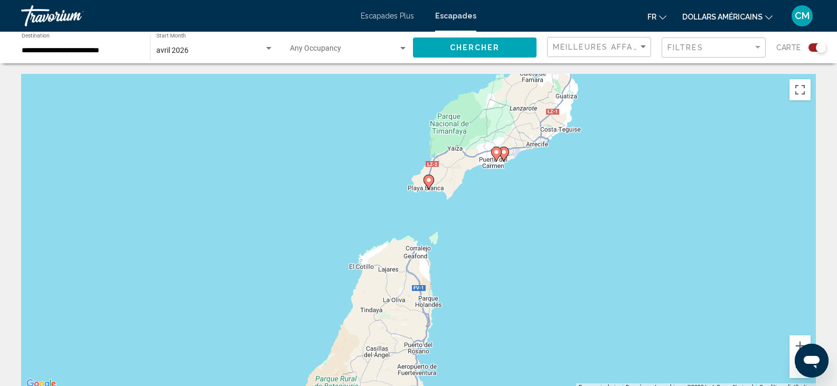
click at [478, 224] on div "Pour activer le glissement avec le clavier, appuyez sur Alt+Entrée. Une fois ce…" at bounding box center [418, 232] width 795 height 317
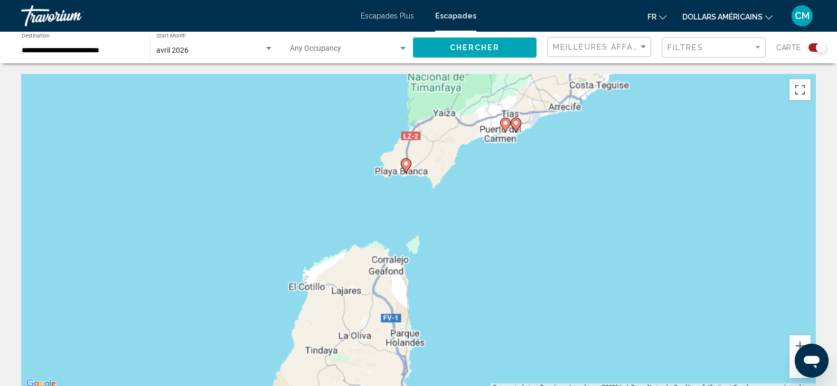
click at [478, 224] on div "Pour activer le glissement avec le clavier, appuyez sur Alt+Entrée. Une fois ce…" at bounding box center [418, 232] width 795 height 317
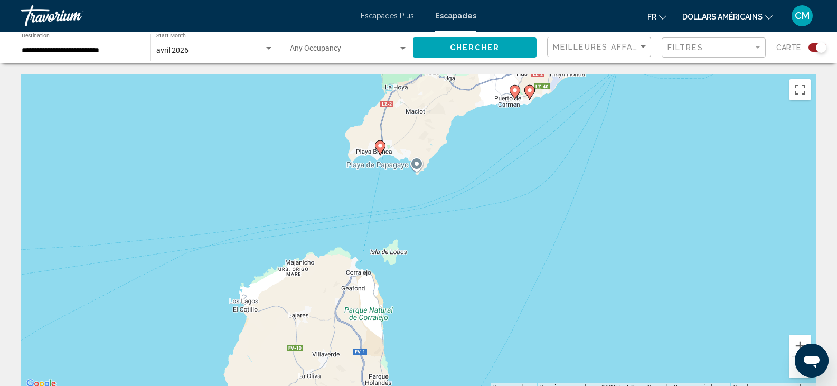
click at [478, 224] on div "Pour activer le glissement avec le clavier, appuyez sur Alt+Entrée. Une fois ce…" at bounding box center [418, 232] width 795 height 317
drag, startPoint x: 378, startPoint y: 188, endPoint x: 438, endPoint y: 223, distance: 70.3
click at [438, 223] on div "Pour activer le glissement avec le clavier, appuyez sur Alt+Entrée. Une fois ce…" at bounding box center [418, 232] width 795 height 317
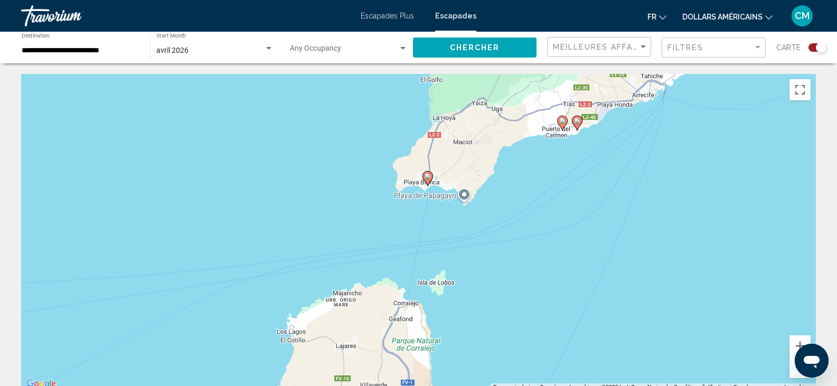
click at [359, 160] on div "Pour activer le glissement avec le clavier, appuyez sur Alt+Entrée. Une fois ce…" at bounding box center [418, 232] width 795 height 317
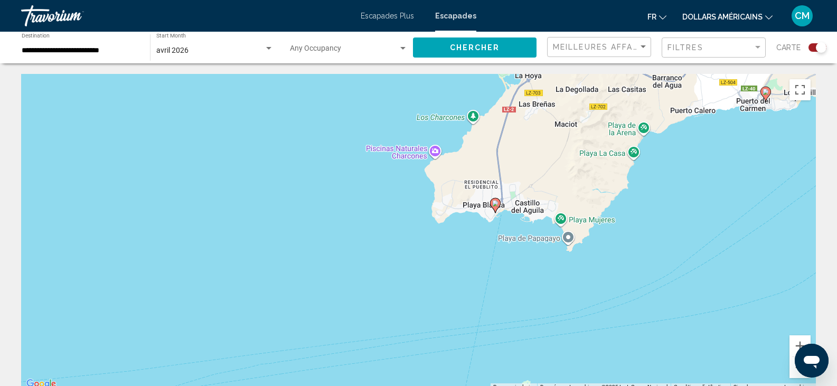
click at [370, 208] on div "Pour activer le glissement avec le clavier, appuyez sur Alt+Entrée. Une fois ce…" at bounding box center [418, 232] width 795 height 317
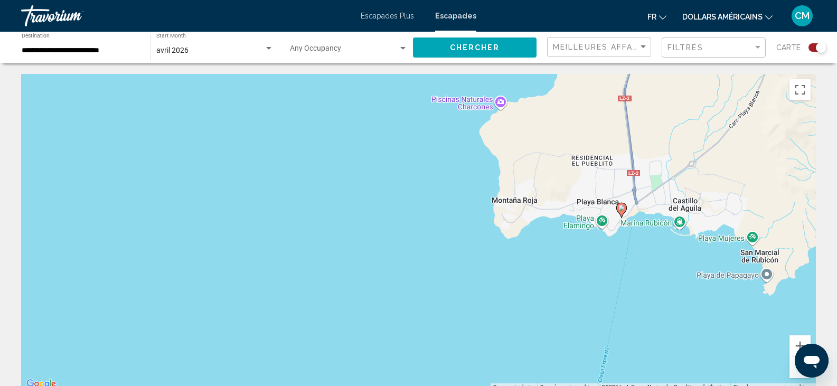
click at [599, 260] on div "Pour activer le glissement avec le clavier, appuyez sur Alt+Entrée. Une fois ce…" at bounding box center [418, 232] width 795 height 317
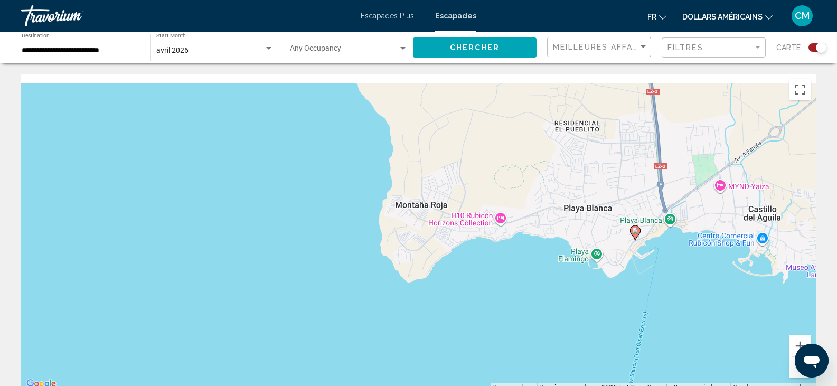
drag, startPoint x: 717, startPoint y: 230, endPoint x: 706, endPoint y: 313, distance: 83.6
click at [706, 313] on div "Pour activer le glissement avec le clavier, appuyez sur Alt+Entrée. Une fois ce…" at bounding box center [418, 232] width 795 height 317
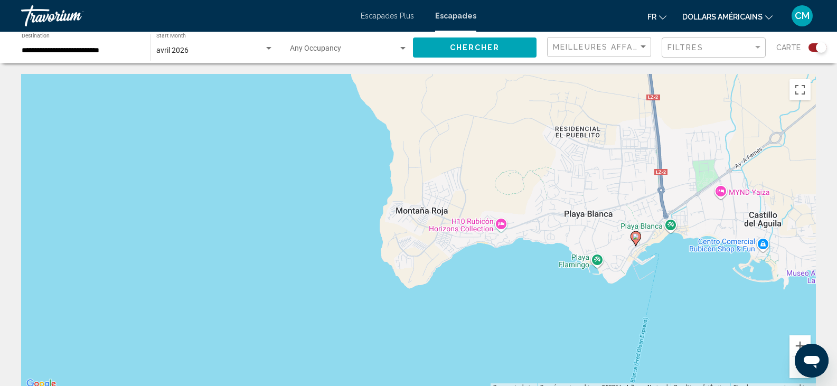
click at [636, 235] on image "Contenu principal" at bounding box center [636, 236] width 6 height 6
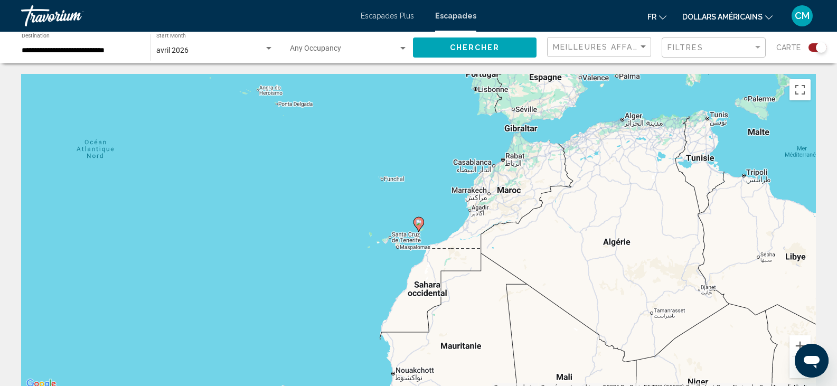
click at [418, 227] on icon "Contenu principal" at bounding box center [418, 225] width 10 height 14
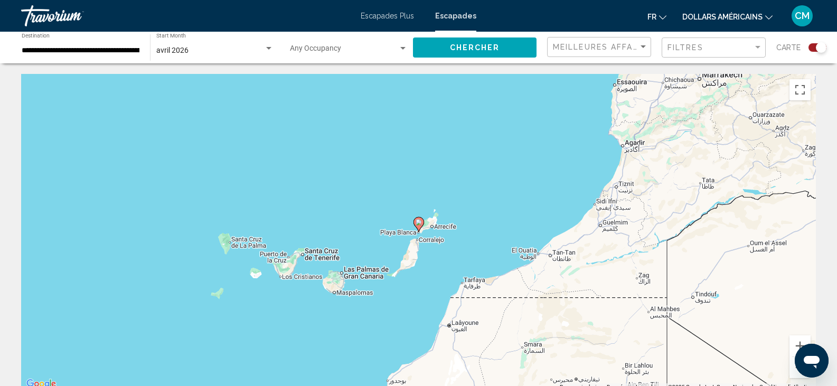
click at [418, 227] on icon "Contenu principal" at bounding box center [418, 225] width 10 height 14
type input "**********"
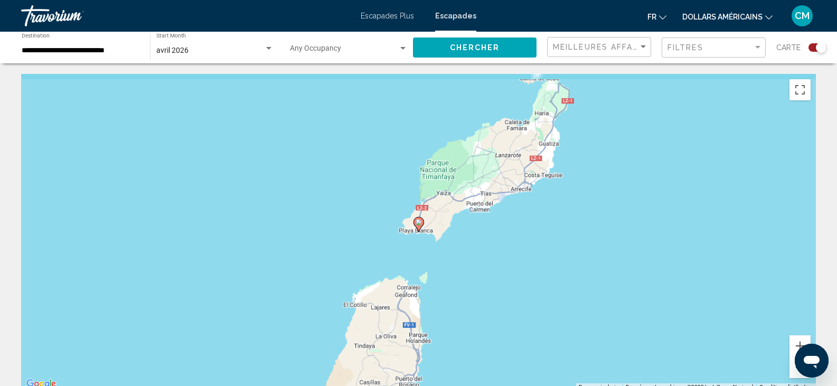
click at [418, 227] on icon "Contenu principal" at bounding box center [418, 225] width 10 height 14
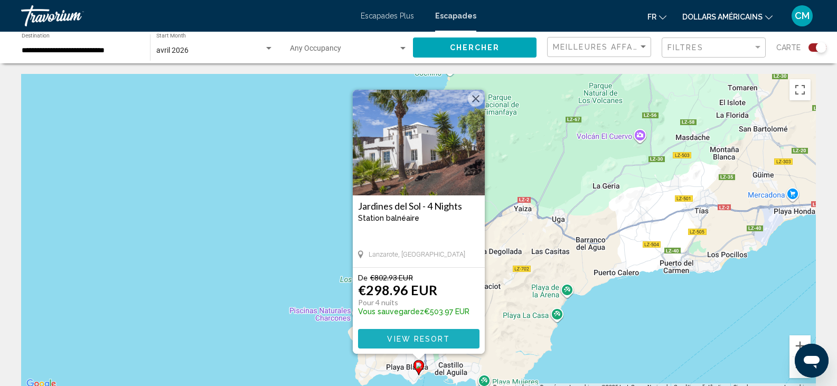
click at [421, 337] on span "View Resort" at bounding box center [418, 339] width 63 height 8
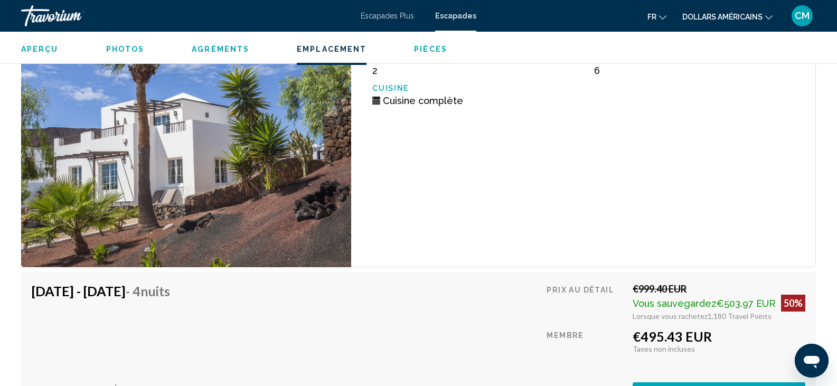
scroll to position [908, 0]
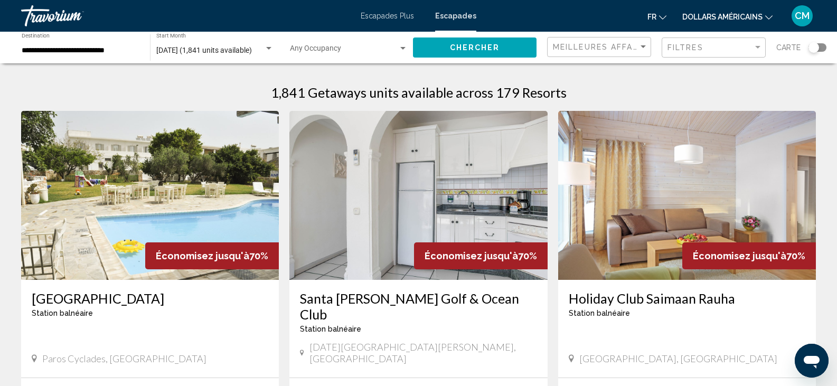
click at [825, 49] on div "Search widget" at bounding box center [818, 47] width 18 height 8
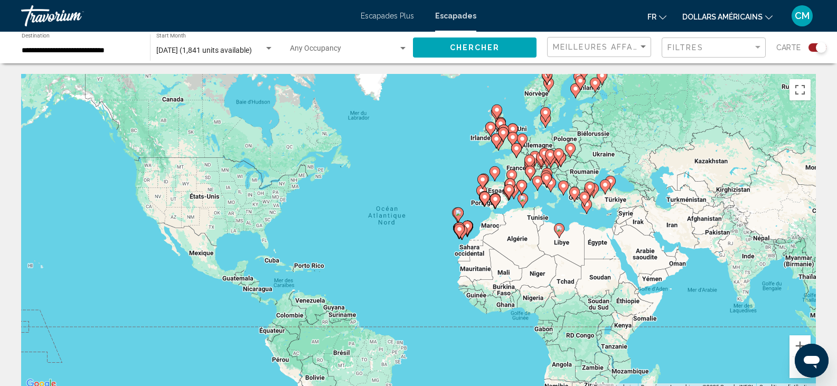
click at [465, 205] on div "Pour activer le glissement avec le clavier, appuyez sur Alt+Entrée. Une fois ce…" at bounding box center [418, 232] width 795 height 317
click at [468, 219] on div "Pour activer le glissement avec le clavier, appuyez sur Alt+Entrée. Une fois ce…" at bounding box center [418, 232] width 795 height 317
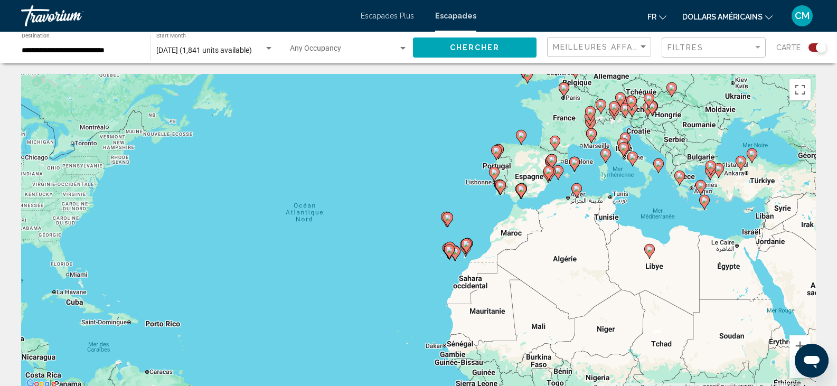
click at [480, 246] on div "Pour activer le glissement avec le clavier, appuyez sur Alt+Entrée. Une fois ce…" at bounding box center [418, 232] width 795 height 317
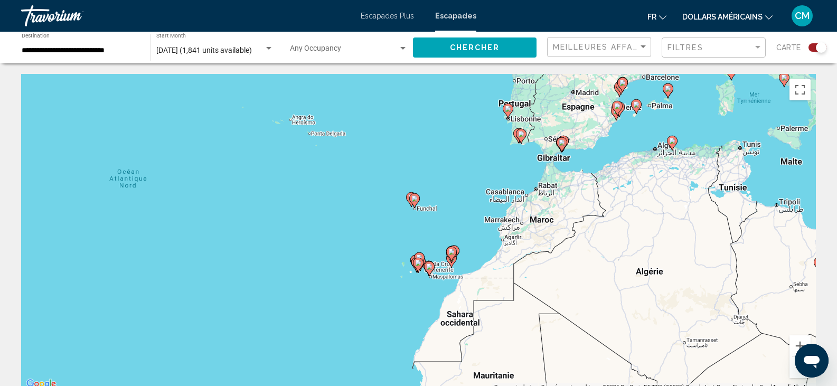
click at [434, 214] on div "Pour activer le glissement avec le clavier, appuyez sur Alt+Entrée. Une fois ce…" at bounding box center [418, 232] width 795 height 317
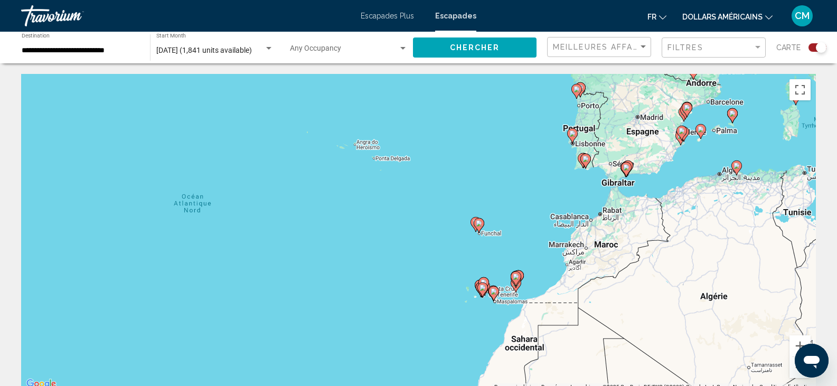
drag, startPoint x: 434, startPoint y: 214, endPoint x: 501, endPoint y: 239, distance: 71.0
click at [501, 239] on div "Pour activer le glissement avec le clavier, appuyez sur Alt+Entrée. Une fois ce…" at bounding box center [418, 232] width 795 height 317
click at [539, 251] on div "Pour activer le glissement avec le clavier, appuyez sur Alt+Entrée. Une fois ce…" at bounding box center [418, 232] width 795 height 317
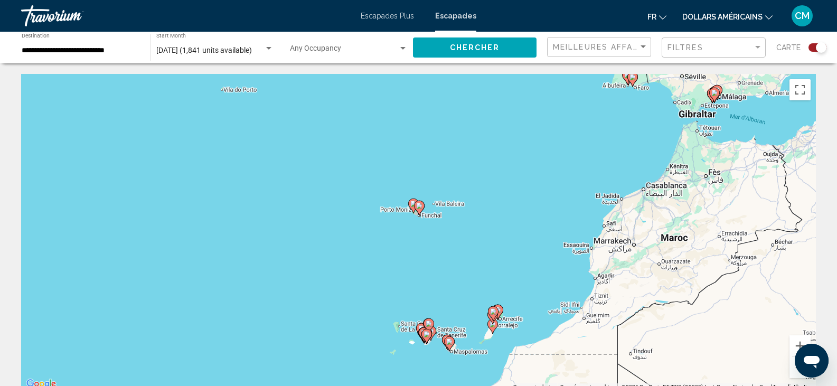
click at [523, 264] on div "Pour activer le glissement avec le clavier, appuyez sur Alt+Entrée. Une fois ce…" at bounding box center [418, 232] width 795 height 317
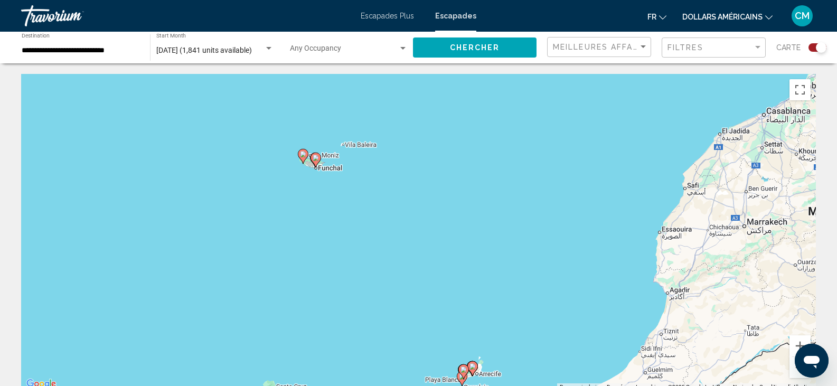
click at [523, 286] on div "Pour activer le glissement avec le clavier, appuyez sur Alt+Entrée. Une fois ce…" at bounding box center [418, 232] width 795 height 317
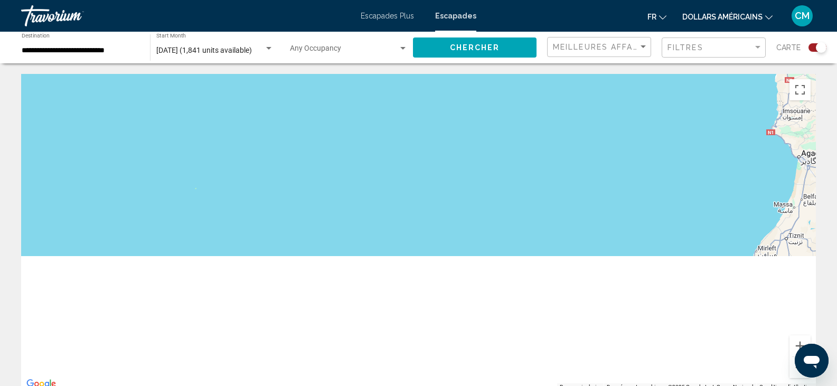
drag, startPoint x: 523, startPoint y: 286, endPoint x: 513, endPoint y: 108, distance: 178.3
click at [513, 108] on div "Pour activer le glissement avec le clavier, appuyez sur Alt+Entrée. Une fois ce…" at bounding box center [418, 232] width 795 height 317
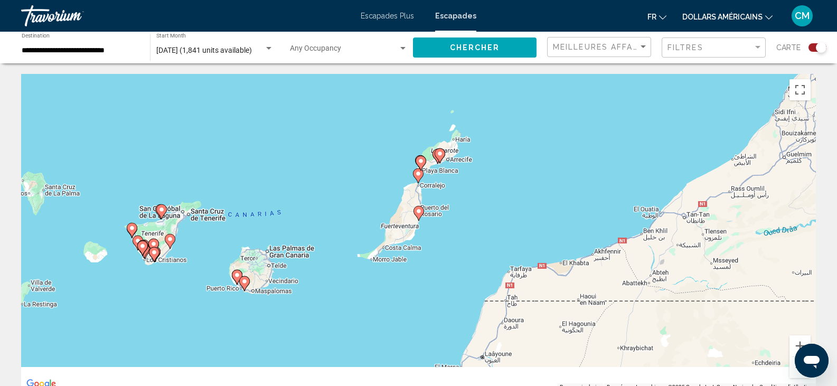
drag, startPoint x: 505, startPoint y: 237, endPoint x: 529, endPoint y: 143, distance: 96.8
click at [529, 143] on div "Pour activer le glissement avec le clavier, appuyez sur Alt+Entrée. Une fois ce…" at bounding box center [418, 232] width 795 height 317
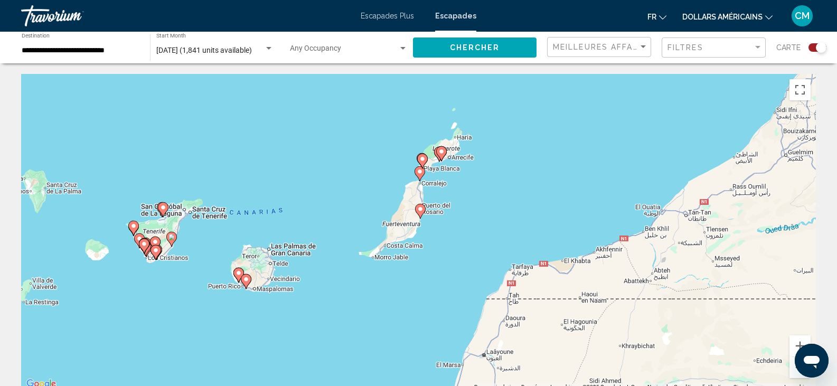
click at [514, 182] on div "Pour activer le glissement avec le clavier, appuyez sur Alt+Entrée. Une fois ce…" at bounding box center [418, 232] width 795 height 317
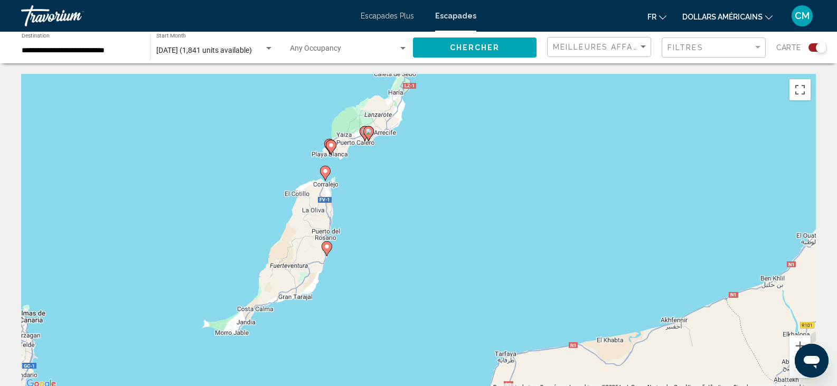
click at [406, 134] on div "Pour activer le glissement avec le clavier, appuyez sur Alt+Entrée. Une fois ce…" at bounding box center [418, 232] width 795 height 317
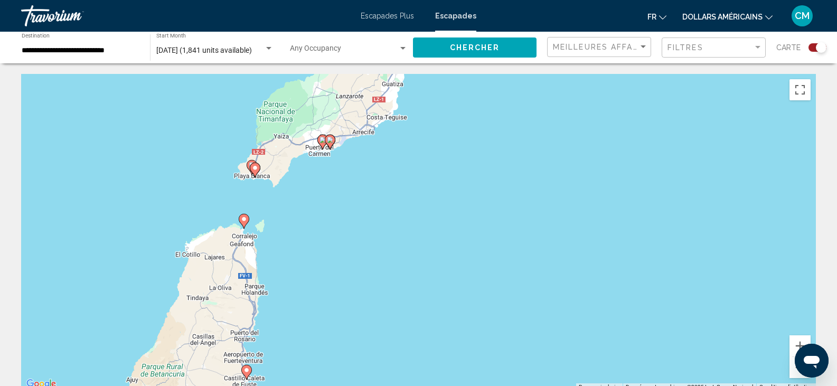
click at [332, 194] on div "Pour activer le glissement avec le clavier, appuyez sur Alt+Entrée. Une fois ce…" at bounding box center [418, 232] width 795 height 317
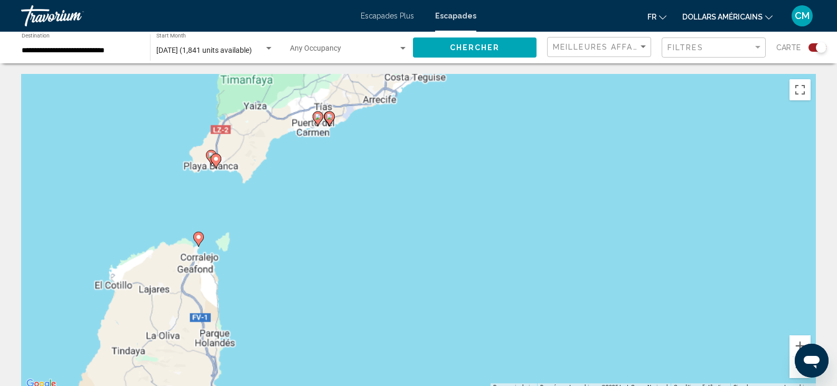
click at [332, 194] on div "Pour activer le glissement avec le clavier, appuyez sur Alt+Entrée. Une fois ce…" at bounding box center [418, 232] width 795 height 317
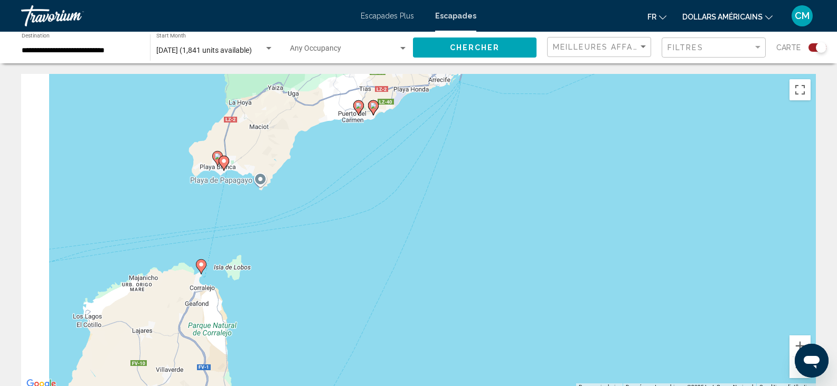
drag, startPoint x: 301, startPoint y: 195, endPoint x: 365, endPoint y: 206, distance: 65.4
click at [365, 206] on div "Pour activer le glissement avec le clavier, appuyez sur Alt+Entrée. Une fois ce…" at bounding box center [418, 232] width 795 height 317
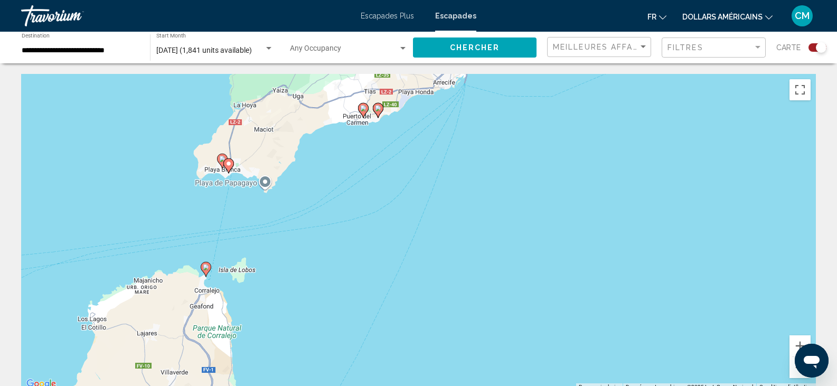
click at [365, 206] on div "Pour activer le glissement avec le clavier, appuyez sur Alt+Entrée. Une fois ce…" at bounding box center [418, 232] width 795 height 317
click at [341, 200] on div "Pour activer le glissement avec le clavier, appuyez sur Alt+Entrée. Une fois ce…" at bounding box center [418, 232] width 795 height 317
click at [185, 205] on div "Pour activer le glissement avec le clavier, appuyez sur Alt+Entrée. Une fois ce…" at bounding box center [418, 232] width 795 height 317
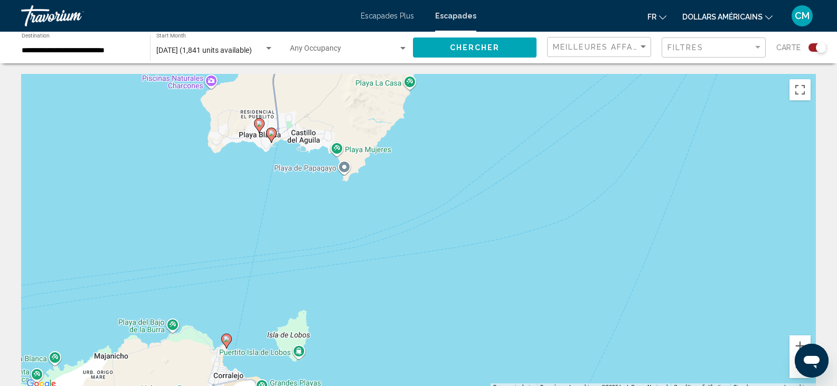
click at [185, 205] on div "Pour activer le glissement avec le clavier, appuyez sur Alt+Entrée. Une fois ce…" at bounding box center [418, 232] width 795 height 317
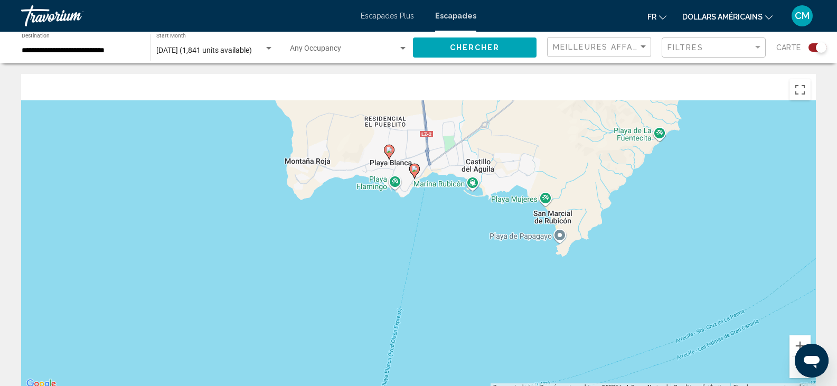
drag, startPoint x: 279, startPoint y: 174, endPoint x: 349, endPoint y: 295, distance: 139.9
click at [349, 295] on div "Pour activer le glissement avec le clavier, appuyez sur Alt+Entrée. Une fois ce…" at bounding box center [418, 232] width 795 height 317
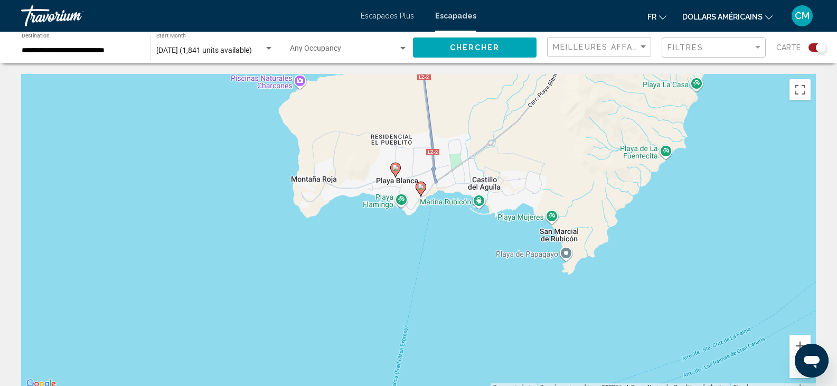
click at [397, 173] on icon "Contenu principal" at bounding box center [395, 170] width 10 height 14
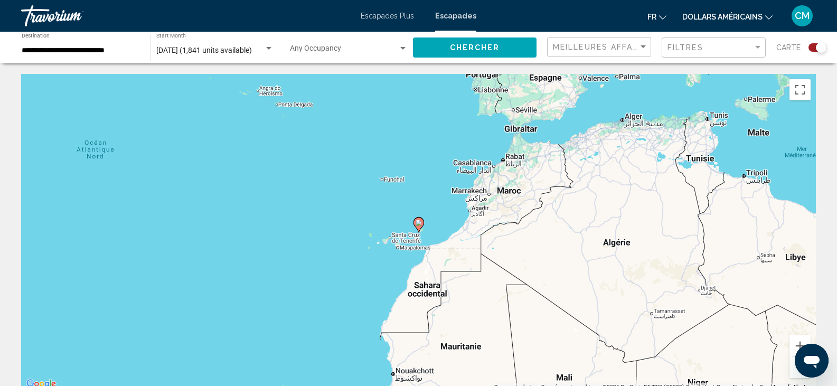
click at [417, 227] on icon "Contenu principal" at bounding box center [418, 225] width 10 height 14
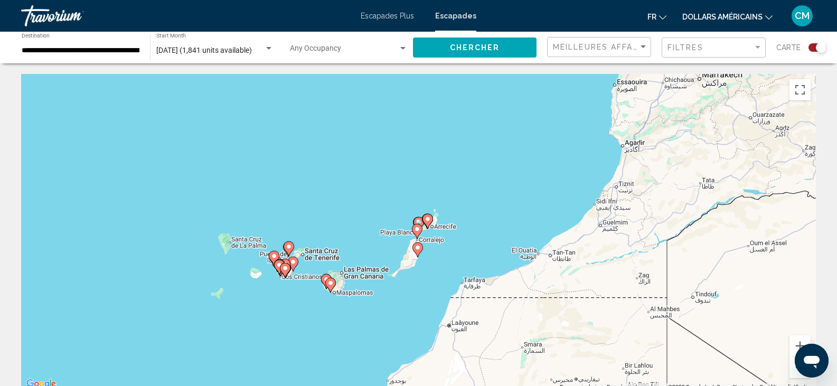
click at [417, 227] on image "Contenu principal" at bounding box center [417, 229] width 6 height 6
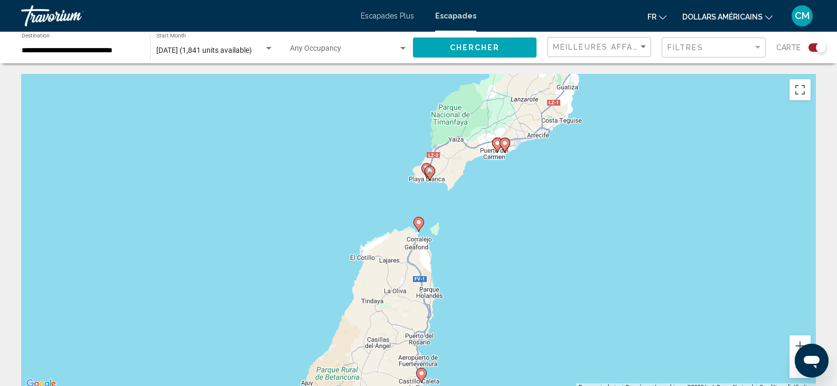
click at [422, 166] on gmp-advanced-marker "Contenu principal" at bounding box center [426, 171] width 11 height 16
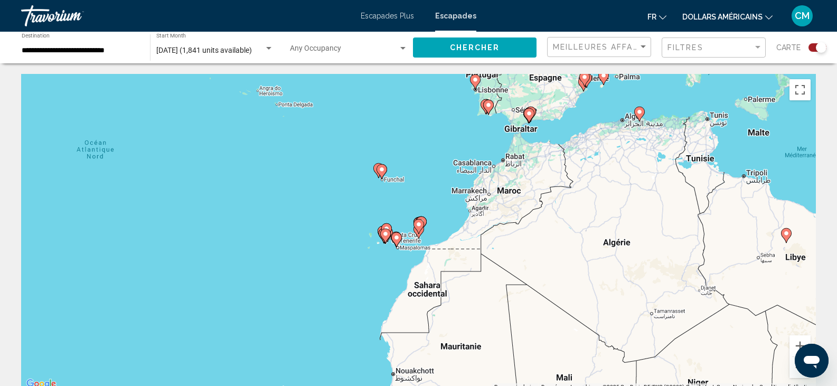
click at [410, 205] on div "Pour naviguer, appuyez sur les touches fléchées. Pour activer le glissement ave…" at bounding box center [418, 232] width 795 height 317
click at [410, 205] on div "Pour activer le glissement avec le clavier, appuyez sur Alt+Entrée. Une fois ce…" at bounding box center [418, 232] width 795 height 317
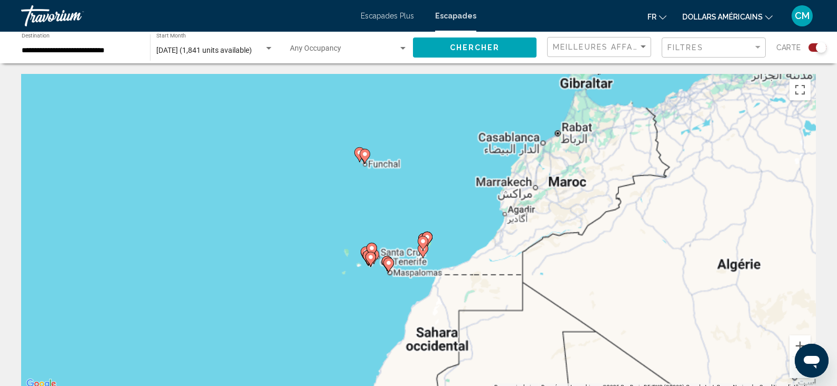
click at [410, 205] on div "Pour activer le glissement avec le clavier, appuyez sur Alt+Entrée. Une fois ce…" at bounding box center [418, 232] width 795 height 317
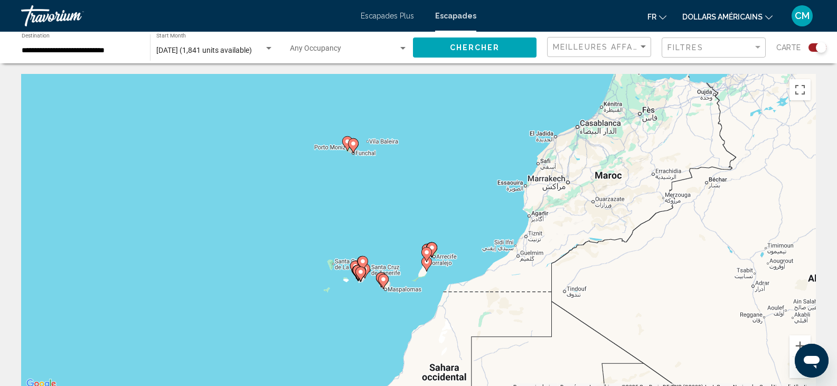
click at [410, 205] on div "Pour activer le glissement avec le clavier, appuyez sur Alt+Entrée. Une fois ce…" at bounding box center [418, 232] width 795 height 317
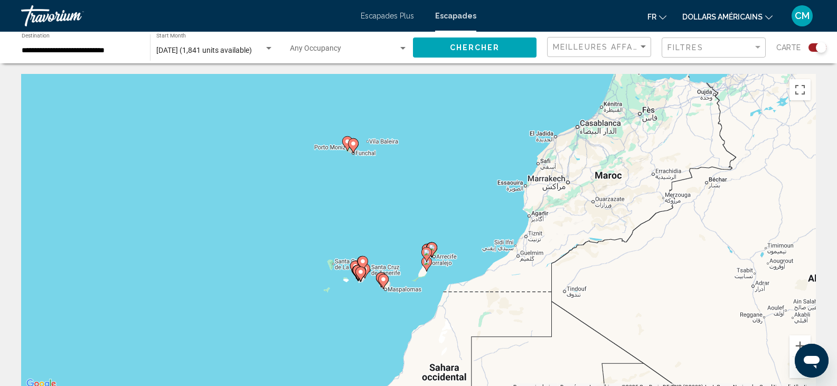
click at [410, 205] on div "Pour activer le glissement avec le clavier, appuyez sur Alt+Entrée. Une fois ce…" at bounding box center [418, 232] width 795 height 317
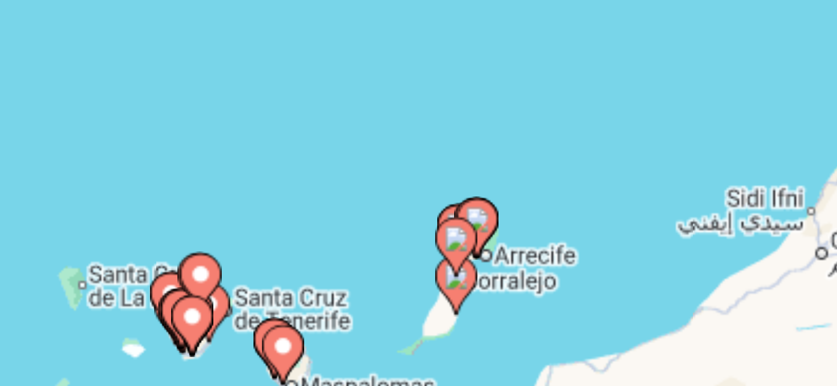
click at [437, 272] on div "Pour activer le glissement avec le clavier, appuyez sur Alt+Entrée. Une fois ce…" at bounding box center [418, 232] width 795 height 317
click at [450, 241] on div "Pour activer le glissement avec le clavier, appuyez sur Alt+Entrée. Une fois ce…" at bounding box center [418, 232] width 795 height 317
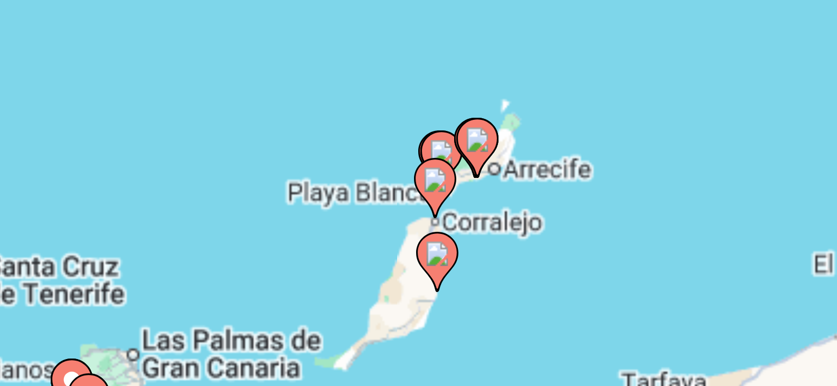
drag, startPoint x: 428, startPoint y: 258, endPoint x: 448, endPoint y: 218, distance: 44.2
click at [448, 218] on div "Pour activer le glissement avec le clavier, appuyez sur Alt+Entrée. Une fois ce…" at bounding box center [418, 232] width 795 height 317
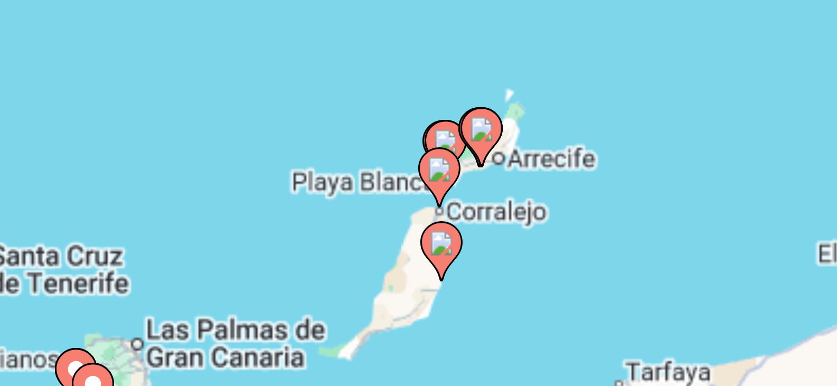
click at [434, 240] on div "Pour activer le glissement avec le clavier, appuyez sur Alt+Entrée. Une fois ce…" at bounding box center [418, 232] width 795 height 317
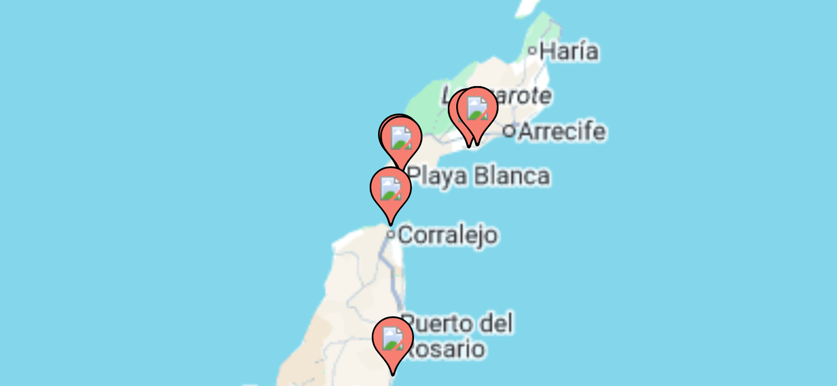
click at [422, 243] on div "Pour activer le glissement avec le clavier, appuyez sur Alt+Entrée. Une fois ce…" at bounding box center [418, 232] width 795 height 317
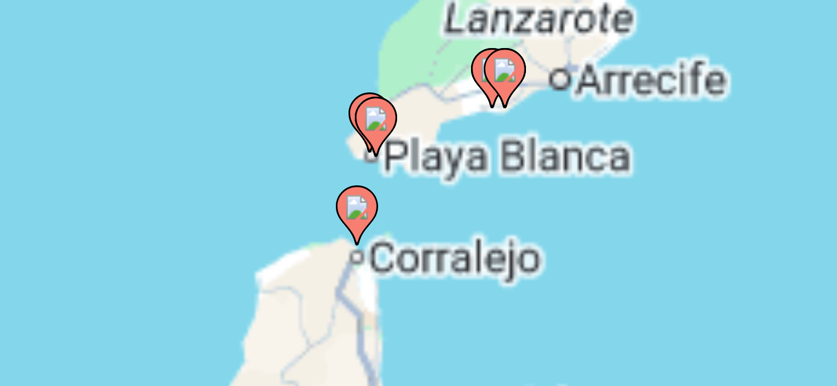
click at [422, 243] on div "Pour activer le glissement avec le clavier, appuyez sur Alt+Entrée. Une fois ce…" at bounding box center [418, 232] width 795 height 317
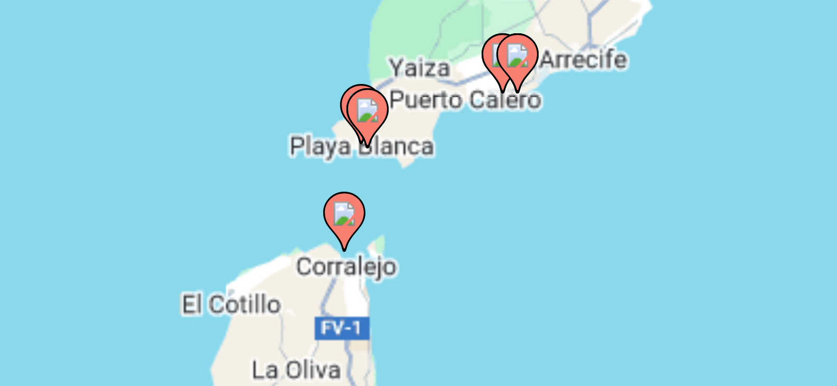
click at [422, 243] on div "Pour activer le glissement avec le clavier, appuyez sur Alt+Entrée. Une fois ce…" at bounding box center [418, 232] width 795 height 317
click at [417, 241] on div "Pour activer le glissement avec le clavier, appuyez sur Alt+Entrée. Une fois ce…" at bounding box center [418, 232] width 795 height 317
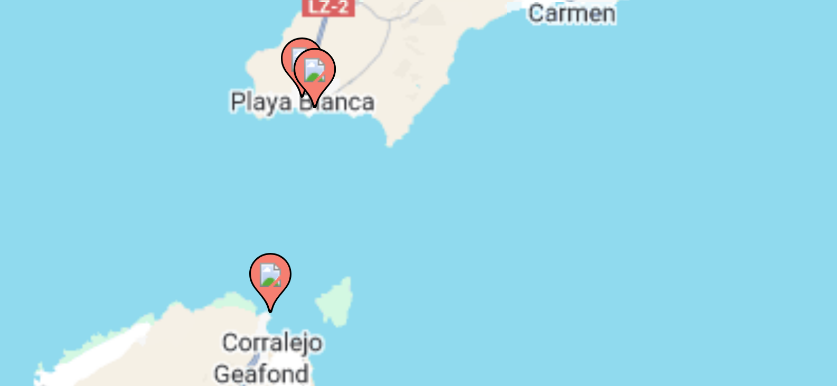
click at [400, 238] on div "Pour activer le glissement avec le clavier, appuyez sur Alt+Entrée. Une fois ce…" at bounding box center [418, 232] width 795 height 317
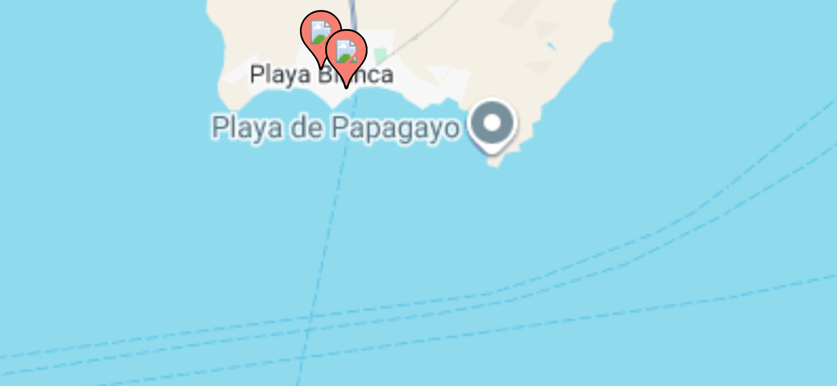
drag, startPoint x: 386, startPoint y: 228, endPoint x: 412, endPoint y: 251, distance: 35.2
click at [412, 251] on div "Pour activer le glissement avec le clavier, appuyez sur Alt+Entrée. Une fois ce…" at bounding box center [418, 232] width 795 height 317
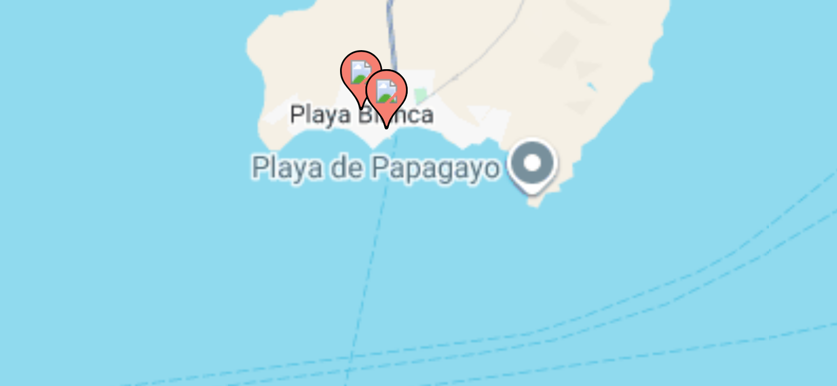
click at [398, 249] on div "Pour activer le glissement avec le clavier, appuyez sur Alt+Entrée. Une fois ce…" at bounding box center [418, 232] width 795 height 317
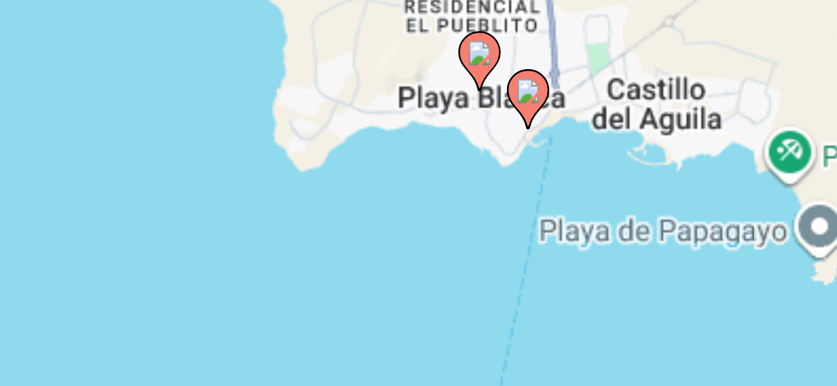
drag, startPoint x: 399, startPoint y: 238, endPoint x: 427, endPoint y: 265, distance: 38.5
click at [427, 265] on div "Pour activer le glissement avec le clavier, appuyez sur Alt+Entrée. Une fois ce…" at bounding box center [418, 232] width 795 height 317
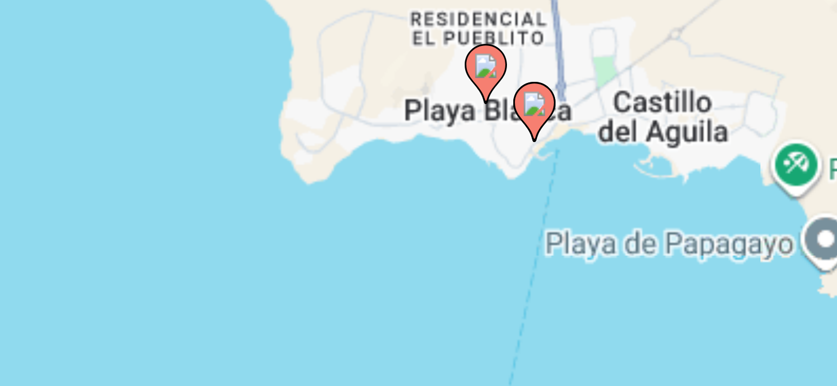
click at [434, 211] on image "Contenu principal" at bounding box center [434, 209] width 6 height 6
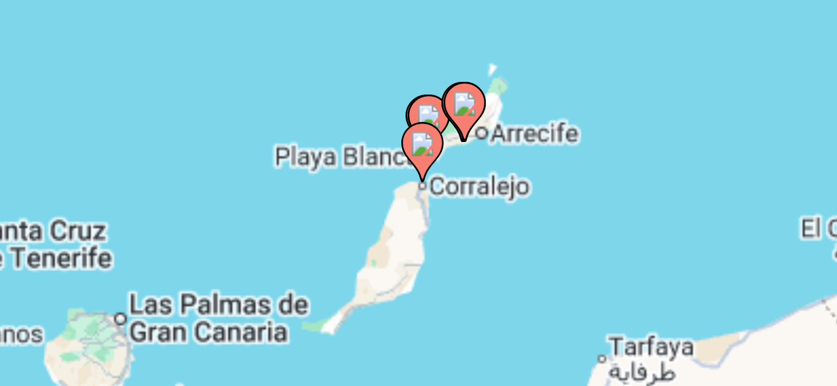
click at [419, 228] on image "Contenu principal" at bounding box center [418, 228] width 6 height 6
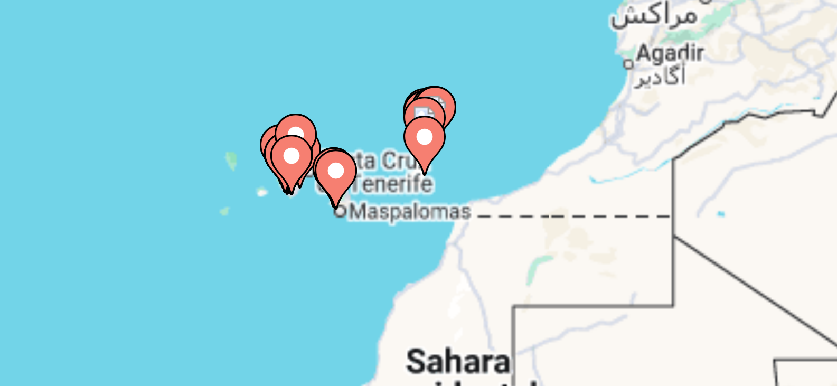
click at [443, 223] on div "Pour naviguer, appuyez sur les touches fléchées. Pour activer le glissement ave…" at bounding box center [418, 232] width 795 height 317
click at [443, 223] on div "Pour activer le glissement avec le clavier, appuyez sur Alt+Entrée. Une fois ce…" at bounding box center [418, 232] width 795 height 317
click at [423, 233] on gmp-advanced-marker "Contenu principal" at bounding box center [418, 229] width 11 height 16
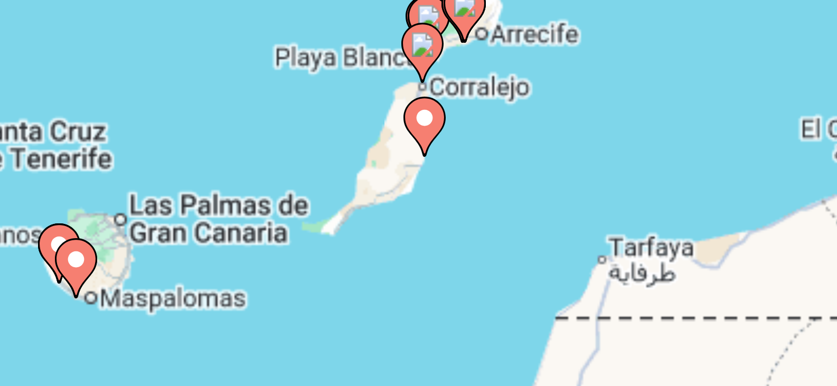
click at [416, 205] on image "Contenu principal" at bounding box center [418, 204] width 6 height 6
type input "**********"
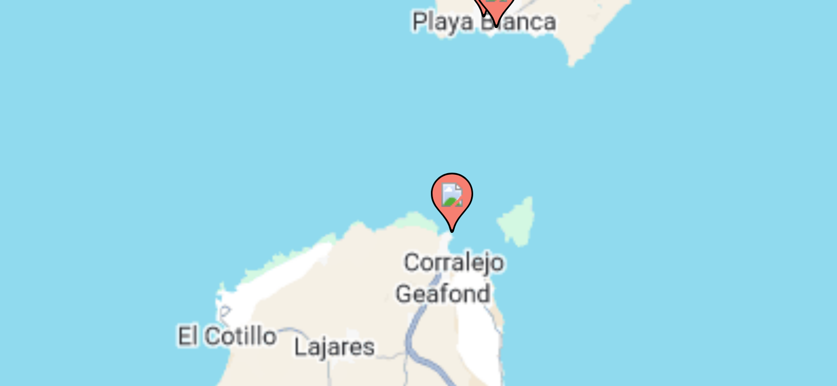
drag, startPoint x: 452, startPoint y: 209, endPoint x: 463, endPoint y: 248, distance: 41.3
click at [463, 248] on div "Pour activer le glissement avec le clavier, appuyez sur Alt+Entrée. Une fois ce…" at bounding box center [418, 232] width 795 height 317
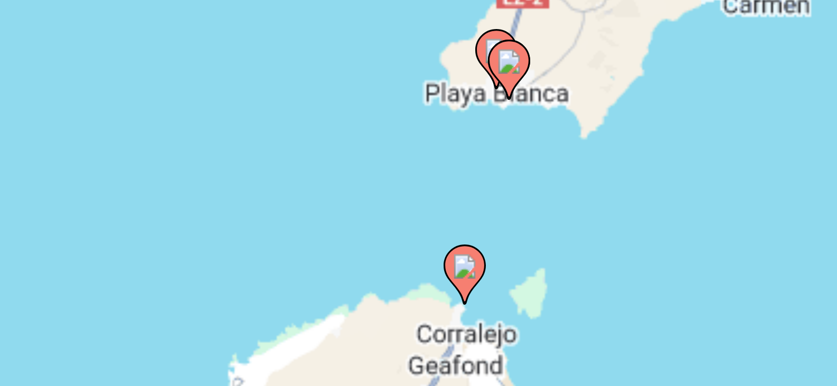
click at [429, 261] on image "Contenu principal" at bounding box center [429, 259] width 6 height 6
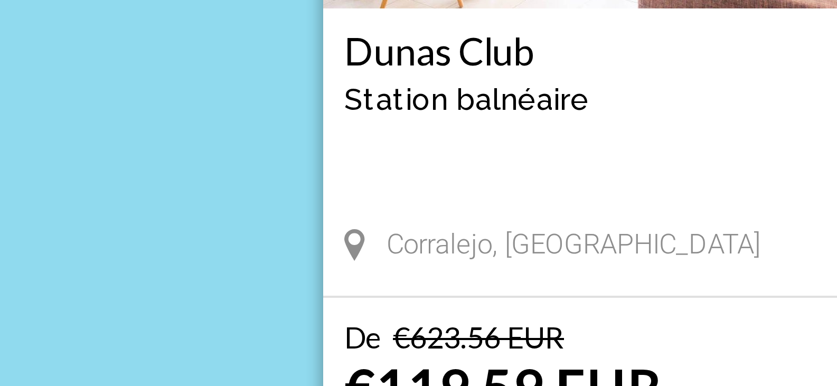
click at [438, 220] on span "Station balnéaire" at bounding box center [429, 217] width 61 height 8
click at [489, 225] on div "Dunas Club Station balnéaire - Ceci est une station d'adultes seulement" at bounding box center [459, 215] width 121 height 30
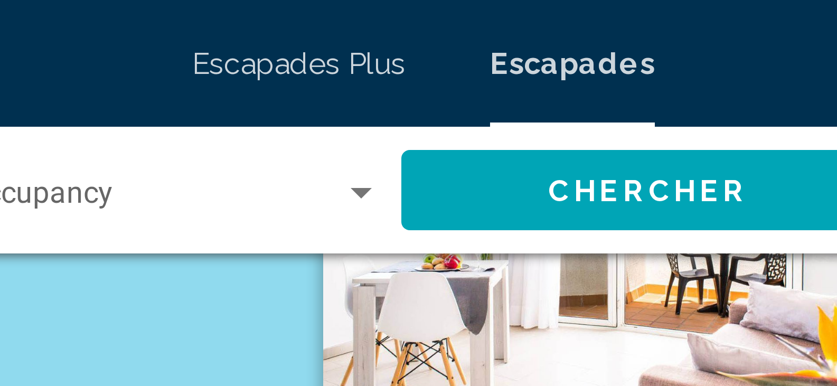
scroll to position [78, 0]
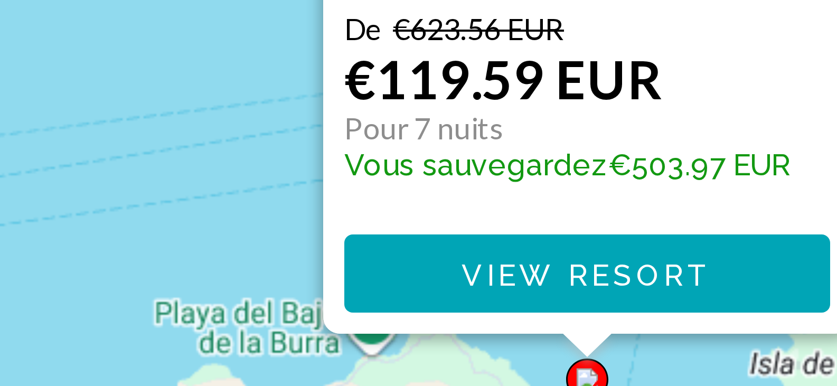
click at [523, 228] on html "**********" at bounding box center [418, 115] width 837 height 386
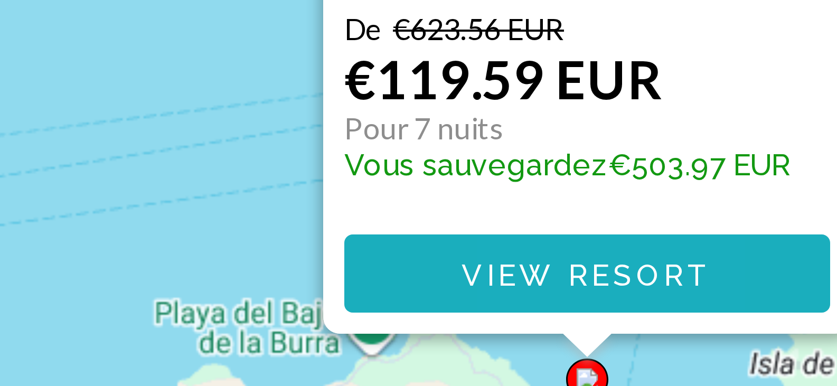
click at [465, 261] on span "View Resort" at bounding box center [459, 261] width 63 height 8
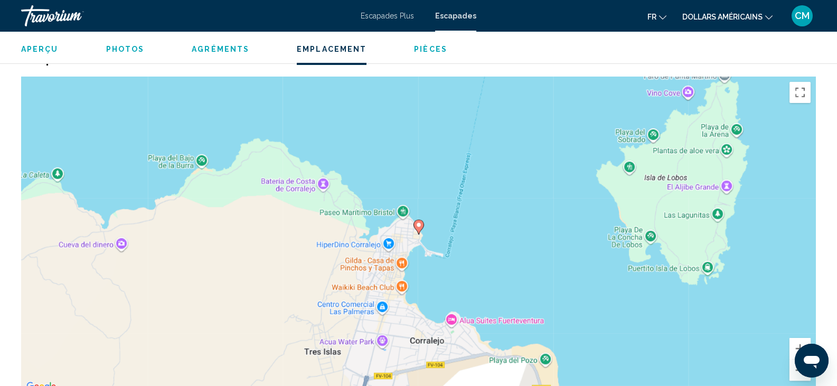
scroll to position [1446, 0]
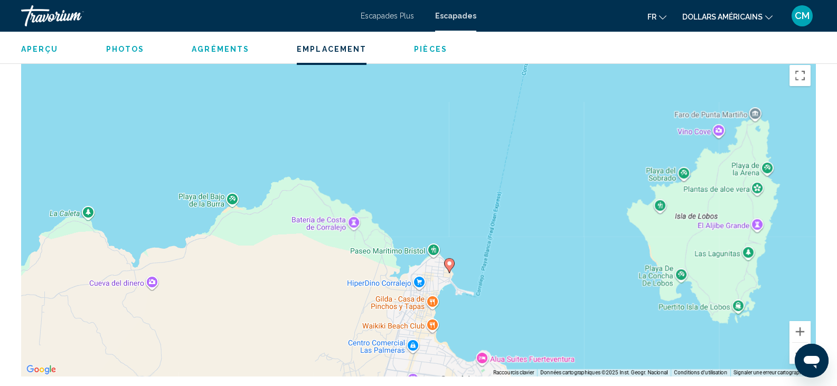
drag, startPoint x: 594, startPoint y: 240, endPoint x: 625, endPoint y: 297, distance: 65.0
click at [625, 297] on div "Pour activer le glissement avec le clavier, appuyez sur Alt+Entrée. Une fois ce…" at bounding box center [418, 218] width 795 height 317
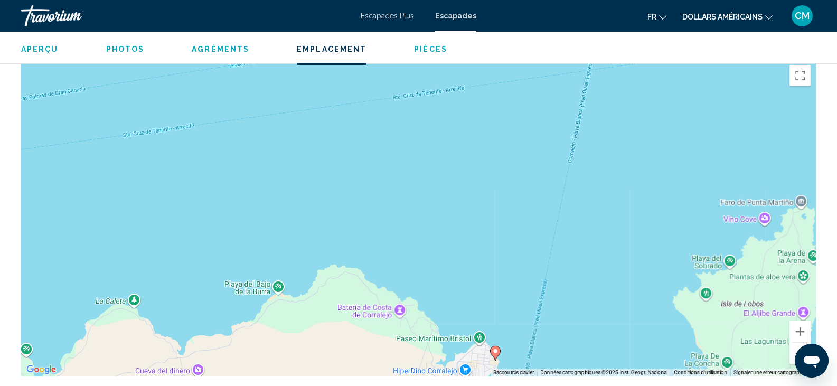
drag, startPoint x: 556, startPoint y: 222, endPoint x: 604, endPoint y: 314, distance: 103.0
click at [604, 314] on div "Pour activer le glissement avec le clavier, appuyez sur Alt+Entrée. Une fois ce…" at bounding box center [418, 218] width 795 height 317
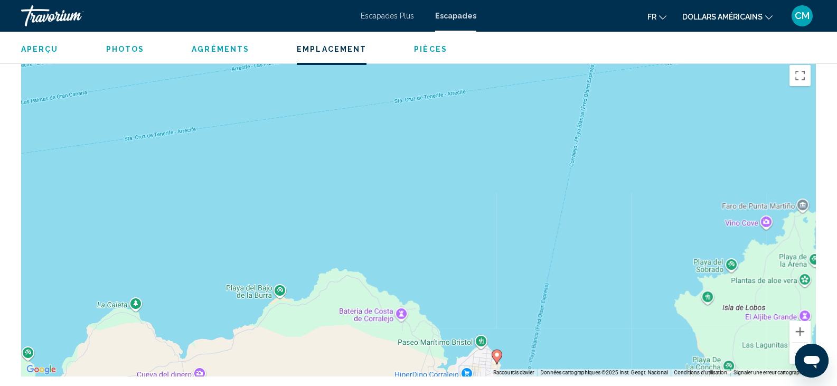
click at [639, 268] on div "Pour activer le glissement avec le clavier, appuyez sur Alt+Entrée. Une fois ce…" at bounding box center [418, 218] width 795 height 317
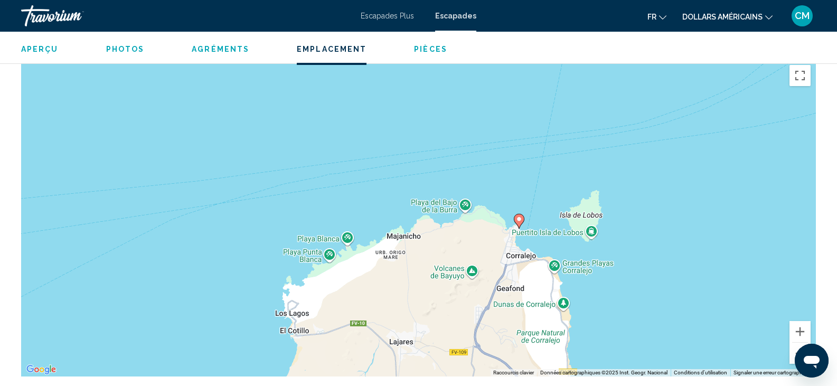
drag, startPoint x: 565, startPoint y: 137, endPoint x: 537, endPoint y: 177, distance: 49.7
click at [537, 177] on div "Pour activer le glissement avec le clavier, appuyez sur Alt+Entrée. Une fois ce…" at bounding box center [418, 218] width 795 height 317
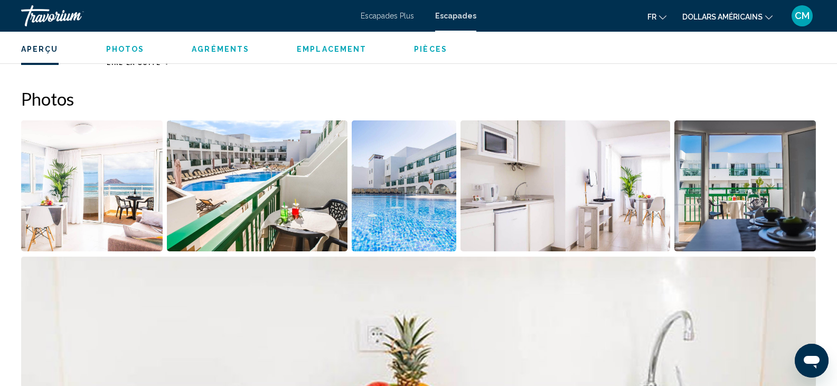
scroll to position [452, 0]
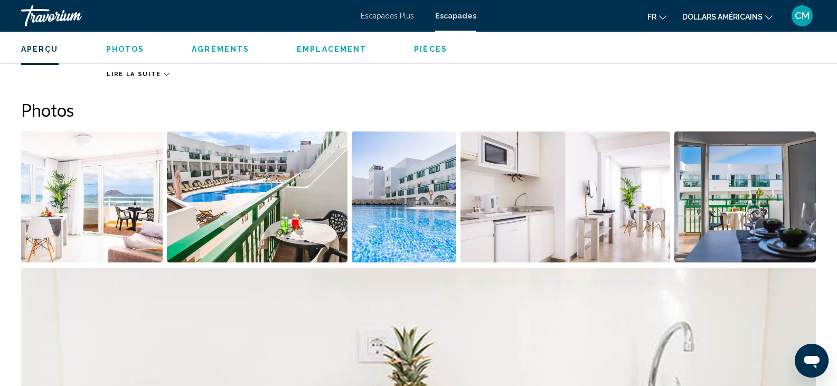
drag, startPoint x: 837, startPoint y: 68, endPoint x: 837, endPoint y: 38, distance: 29.6
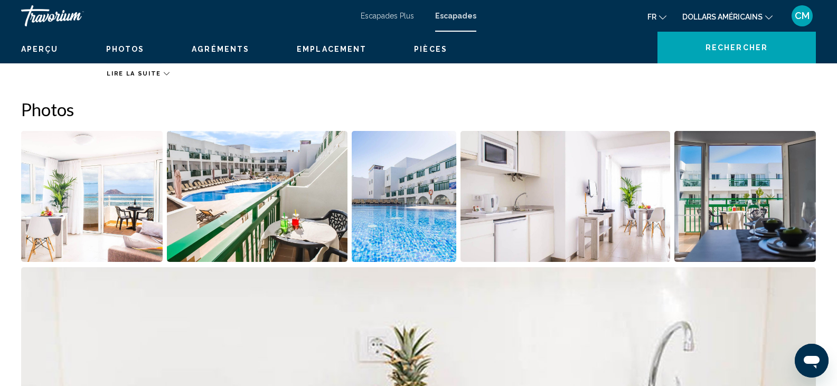
scroll to position [0, 0]
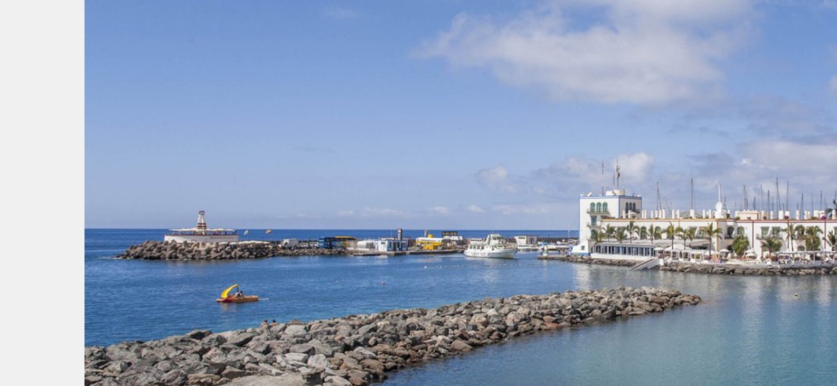
click at [177, 170] on img "Contenu principal" at bounding box center [150, 195] width 258 height 169
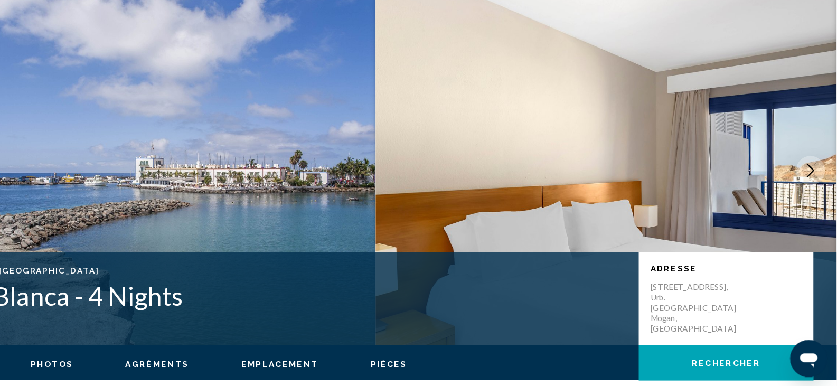
click at [665, 118] on img "Contenu principal" at bounding box center [628, 190] width 419 height 317
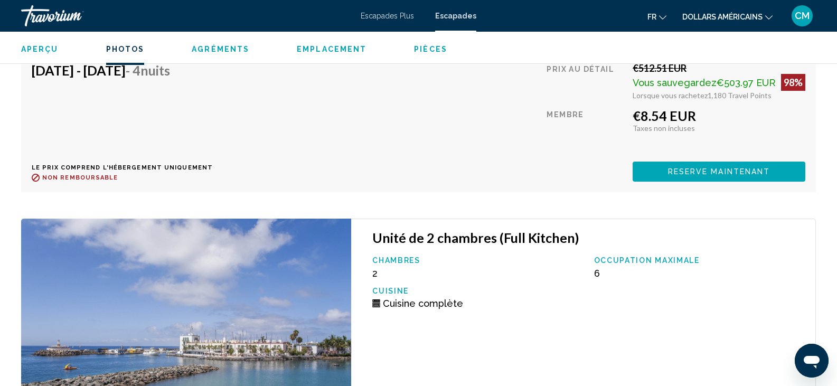
scroll to position [3486, 0]
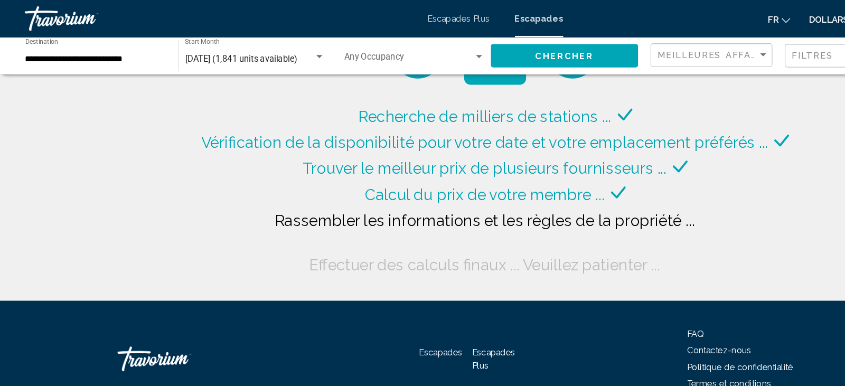
click at [626, 148] on div "Recherche de milliers de stations ... Vérification de la disponibilité pour vot…" at bounding box center [422, 162] width 507 height 149
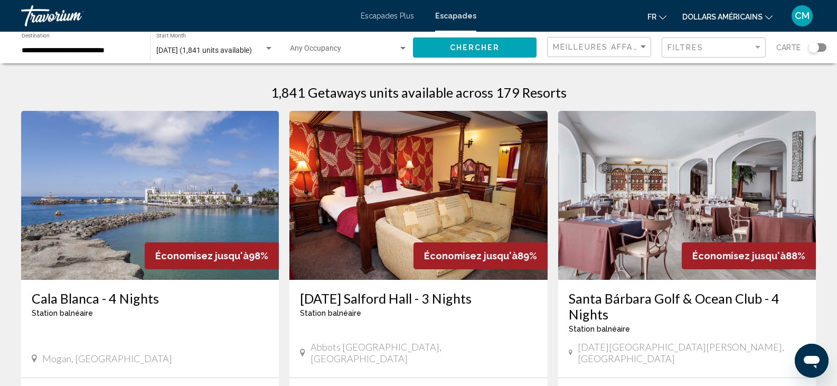
click at [823, 49] on div "Search widget" at bounding box center [818, 47] width 18 height 8
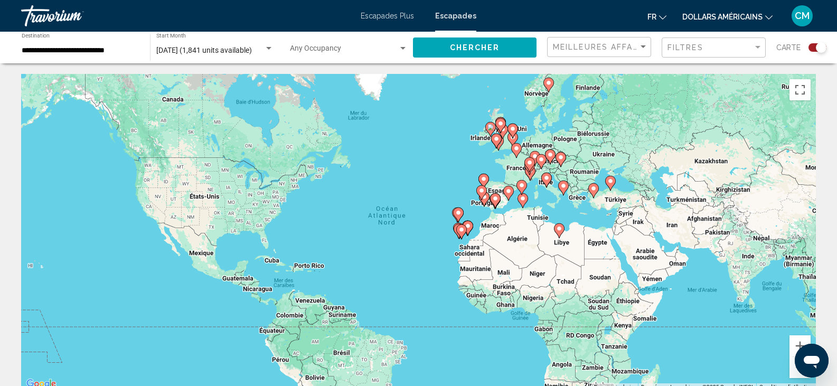
click at [432, 183] on div "Pour activer le glissement avec le clavier, appuyez sur Alt+Entrée. Une fois ce…" at bounding box center [418, 232] width 795 height 317
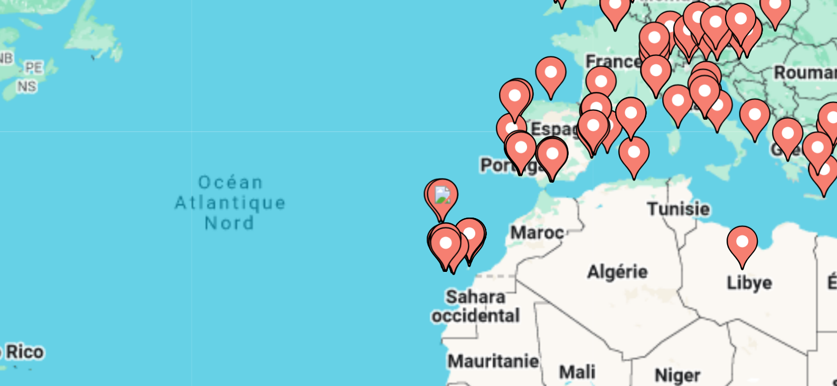
drag, startPoint x: 461, startPoint y: 201, endPoint x: 443, endPoint y: 182, distance: 25.8
click at [443, 182] on div "Pour activer le glissement avec le clavier, appuyez sur Alt+Entrée. Une fois ce…" at bounding box center [418, 232] width 795 height 317
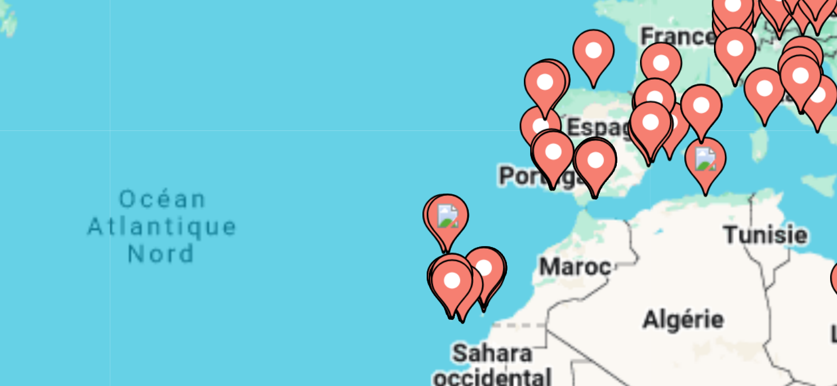
click at [433, 176] on div "Pour activer le glissement avec le clavier, appuyez sur Alt+Entrée. Une fois ce…" at bounding box center [418, 232] width 795 height 317
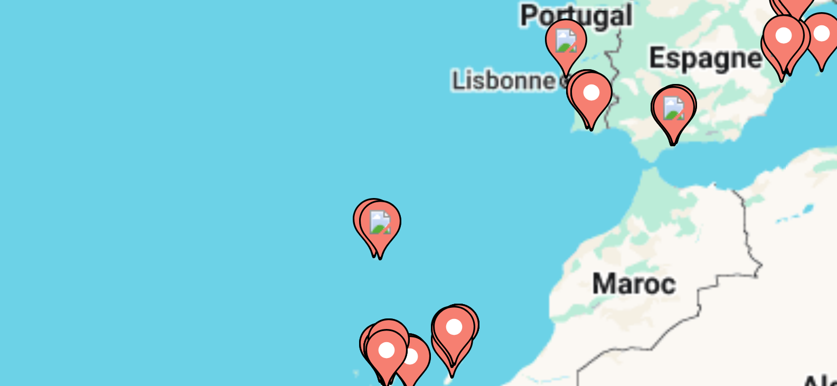
drag, startPoint x: 449, startPoint y: 192, endPoint x: 423, endPoint y: 162, distance: 39.7
click at [423, 162] on div "Pour activer le glissement avec le clavier, appuyez sur Alt+Entrée. Une fois ce…" at bounding box center [418, 232] width 795 height 317
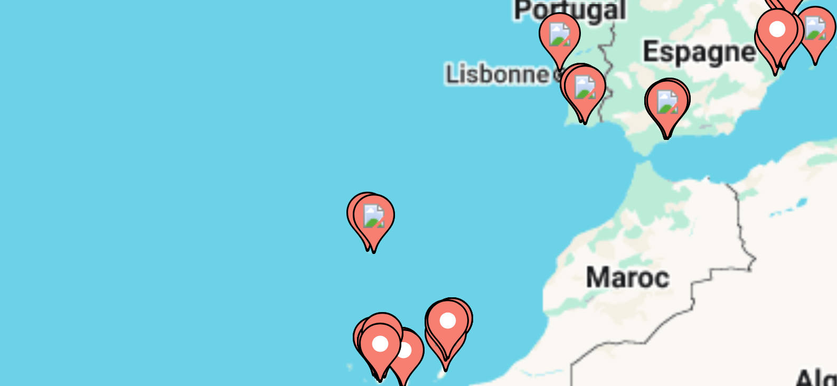
drag, startPoint x: 437, startPoint y: 179, endPoint x: 421, endPoint y: 157, distance: 27.0
click at [421, 157] on div "Pour activer le glissement avec le clavier, appuyez sur Alt+Entrée. Une fois ce…" at bounding box center [418, 232] width 795 height 317
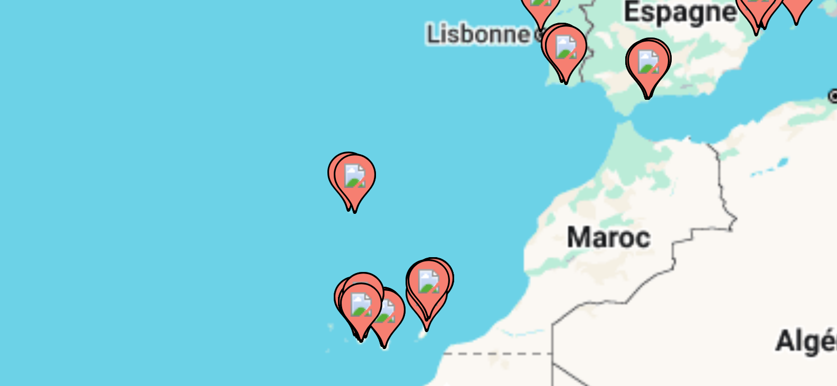
drag, startPoint x: 431, startPoint y: 173, endPoint x: 426, endPoint y: 161, distance: 13.5
click at [426, 161] on div "Pour activer le glissement avec le clavier, appuyez sur Alt+Entrée. Une fois ce…" at bounding box center [418, 232] width 795 height 317
drag, startPoint x: 442, startPoint y: 177, endPoint x: 434, endPoint y: 160, distance: 18.7
click at [434, 160] on div "Pour activer le glissement avec le clavier, appuyez sur Alt+Entrée. Une fois ce…" at bounding box center [418, 232] width 795 height 317
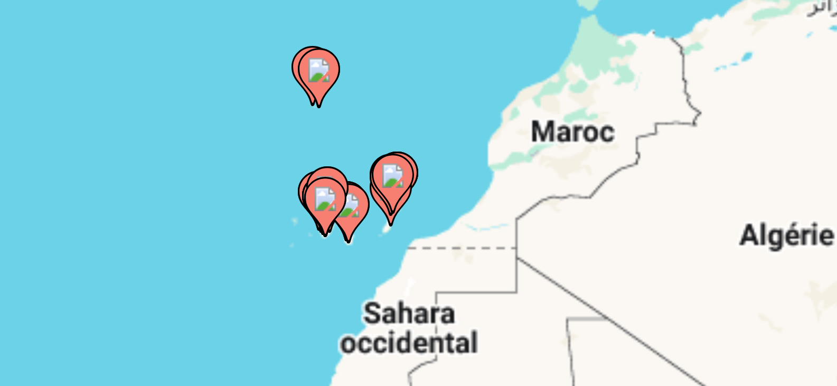
drag, startPoint x: 433, startPoint y: 173, endPoint x: 428, endPoint y: 155, distance: 18.6
click at [428, 155] on div "Pour activer le glissement avec le clavier, appuyez sur Alt+Entrée. Une fois ce…" at bounding box center [418, 232] width 795 height 317
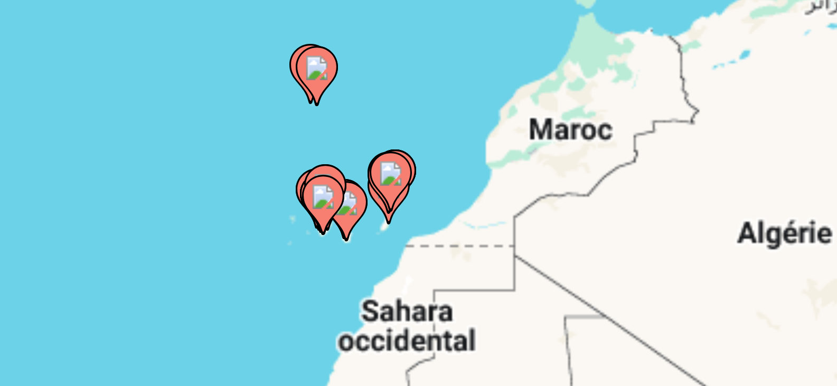
click at [431, 172] on div "Pour activer le glissement avec le clavier, appuyez sur Alt+Entrée. Une fois ce…" at bounding box center [418, 232] width 795 height 317
click at [435, 182] on div "Pour activer le glissement avec le clavier, appuyez sur Alt+Entrée. Une fois ce…" at bounding box center [418, 232] width 795 height 317
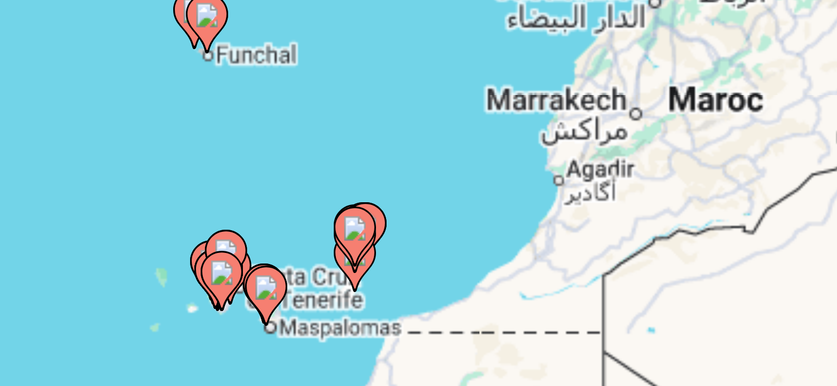
click at [435, 196] on div "Pour activer le glissement avec le clavier, appuyez sur Alt+Entrée. Une fois ce…" at bounding box center [418, 232] width 795 height 317
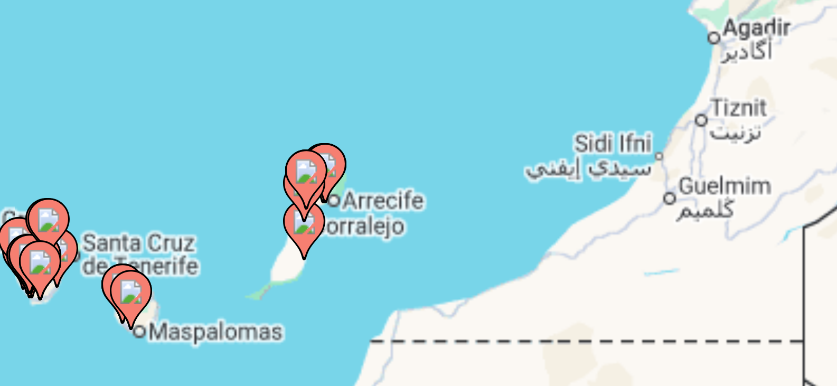
drag, startPoint x: 421, startPoint y: 198, endPoint x: 428, endPoint y: 165, distance: 33.5
click at [428, 165] on div "Pour activer le glissement avec le clavier, appuyez sur Alt+Entrée. Une fois ce…" at bounding box center [418, 232] width 795 height 317
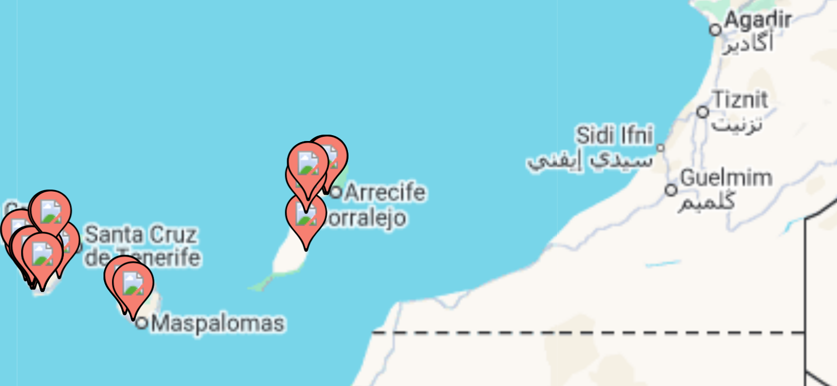
click at [421, 176] on div "Pour activer le glissement avec le clavier, appuyez sur Alt+Entrée. Une fois ce…" at bounding box center [418, 232] width 795 height 317
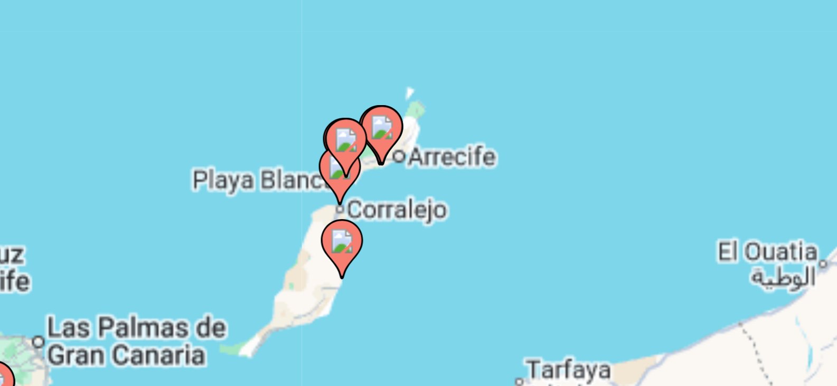
drag, startPoint x: 421, startPoint y: 176, endPoint x: 446, endPoint y: 152, distance: 34.4
click at [446, 152] on div "Pour activer le glissement avec le clavier, appuyez sur Alt+Entrée. Une fois ce…" at bounding box center [418, 232] width 795 height 317
click at [449, 192] on div "Pour activer le glissement avec le clavier, appuyez sur Alt+Entrée. Une fois ce…" at bounding box center [418, 232] width 795 height 317
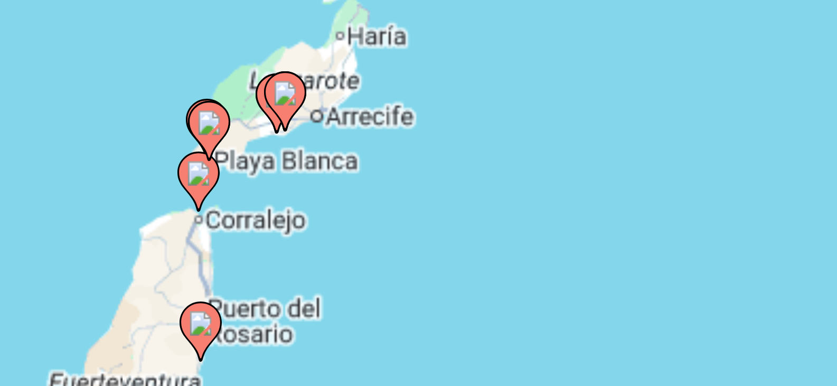
click at [424, 180] on div "Pour activer le glissement avec le clavier, appuyez sur Alt+Entrée. Une fois ce…" at bounding box center [418, 232] width 795 height 317
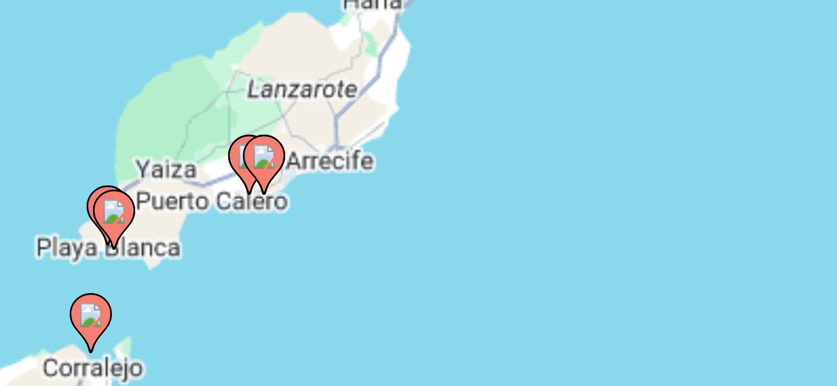
drag, startPoint x: 394, startPoint y: 182, endPoint x: 413, endPoint y: 203, distance: 28.8
click at [413, 203] on div "Pour activer le glissement avec le clavier, appuyez sur Alt+Entrée. Une fois ce…" at bounding box center [418, 232] width 795 height 317
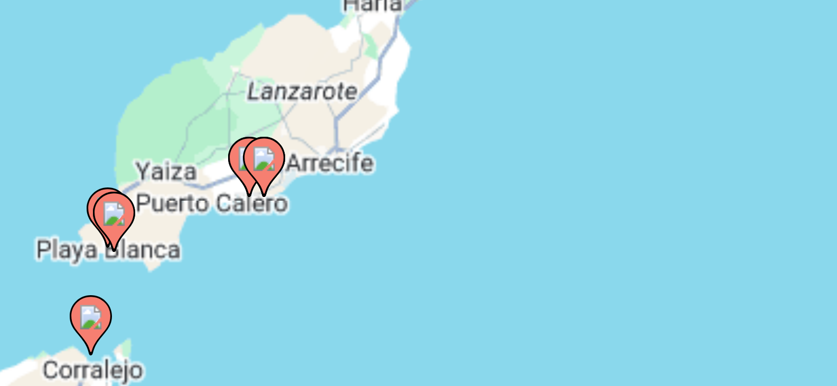
click at [413, 203] on div "Pour activer le glissement avec le clavier, appuyez sur Alt+Entrée. Une fois ce…" at bounding box center [418, 232] width 795 height 317
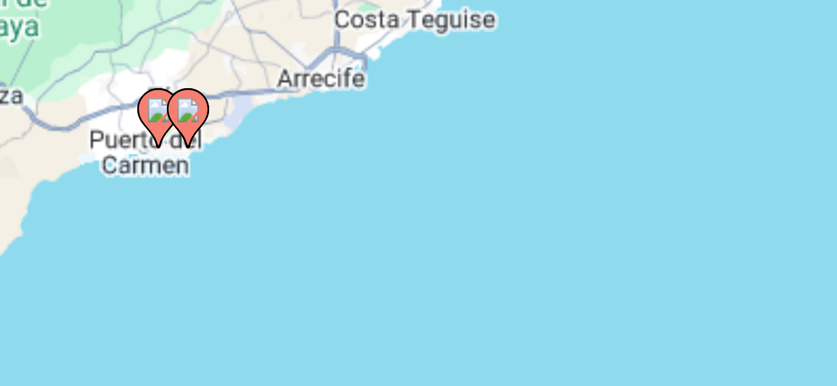
click at [377, 170] on image "Contenu principal" at bounding box center [376, 169] width 6 height 6
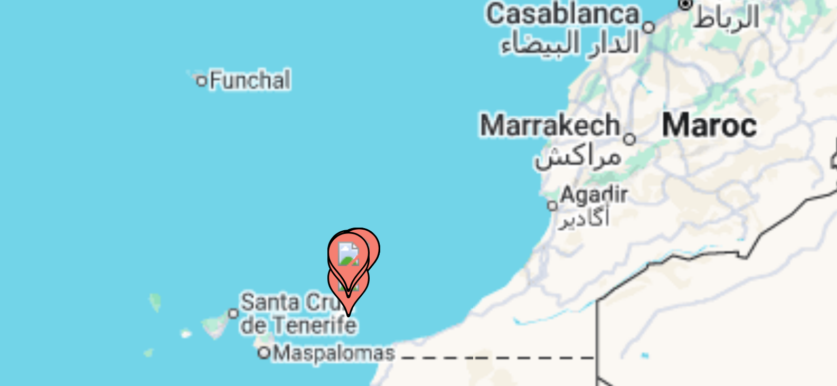
click at [427, 226] on div "Pour naviguer, appuyez sur les touches fléchées. Pour activer le glissement ave…" at bounding box center [418, 232] width 795 height 317
click at [427, 226] on div "Pour activer le glissement avec le clavier, appuyez sur Alt+Entrée. Une fois ce…" at bounding box center [418, 232] width 795 height 317
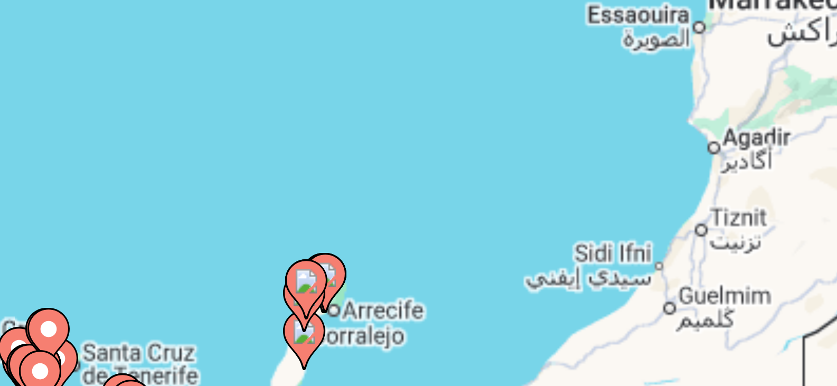
click at [427, 226] on div "Pour activer le glissement avec le clavier, appuyez sur Alt+Entrée. Une fois ce…" at bounding box center [418, 232] width 795 height 317
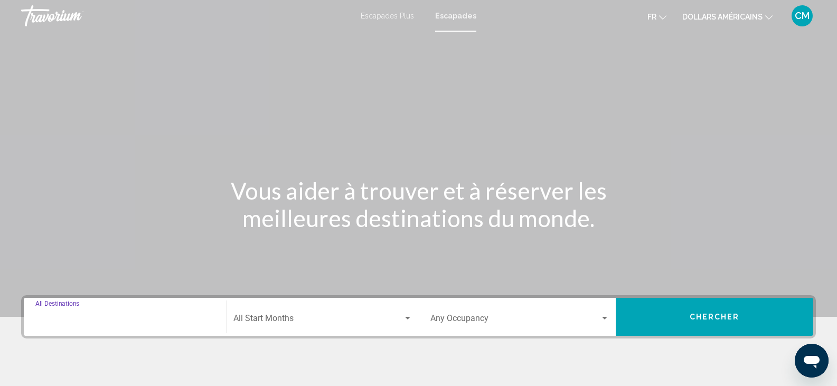
click at [169, 318] on input "Destination All Destinations" at bounding box center [125, 321] width 180 height 10
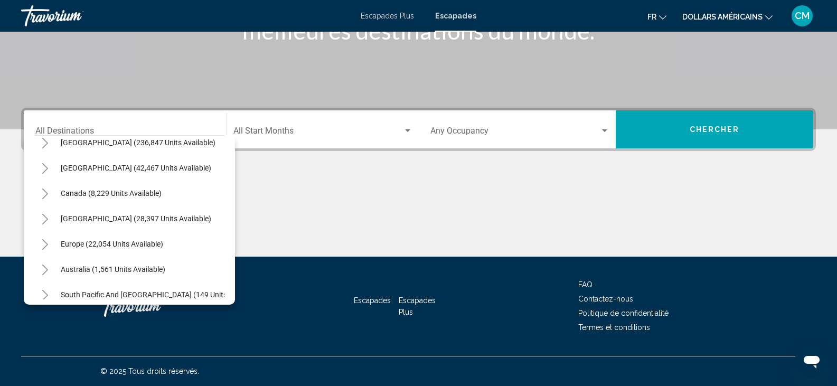
scroll to position [39, 0]
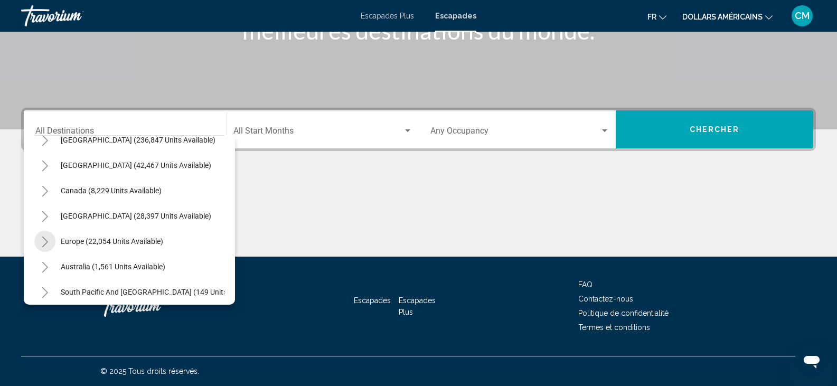
click at [44, 240] on icon "Toggle Europe (22,054 units available)" at bounding box center [45, 242] width 8 height 11
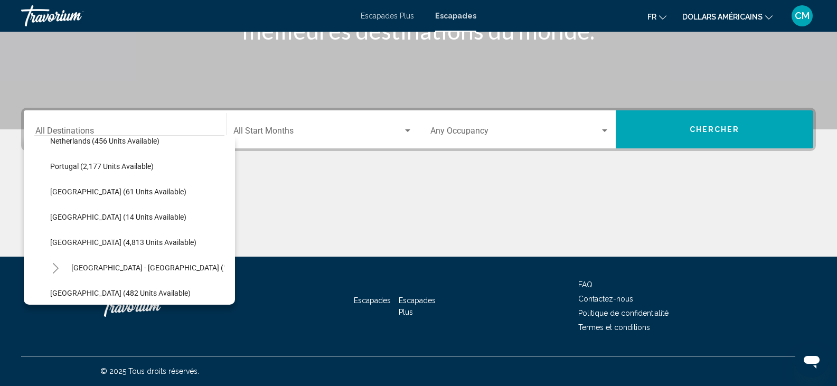
scroll to position [476, 0]
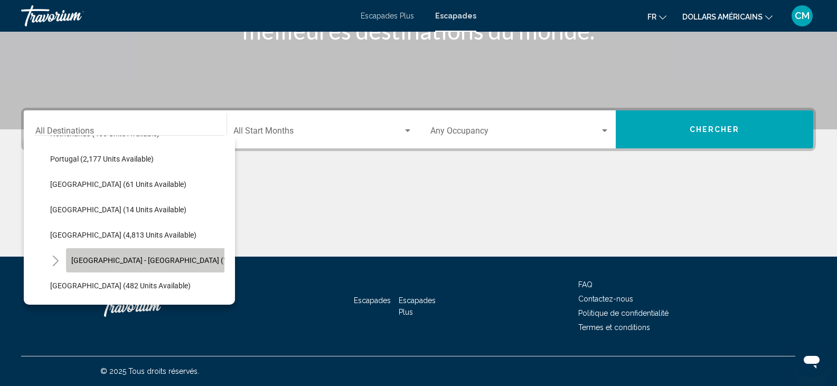
click at [181, 258] on span "[GEOGRAPHIC_DATA] - [GEOGRAPHIC_DATA] (1,326 units available)" at bounding box center [182, 260] width 223 height 8
type input "**********"
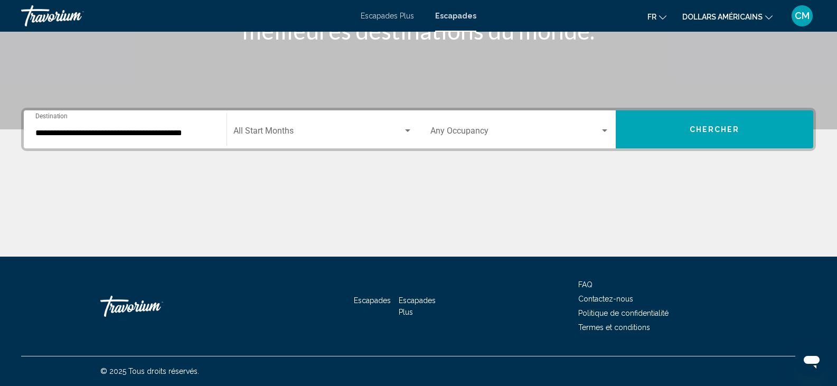
click at [349, 119] on div "Start Month All Start Months" at bounding box center [322, 129] width 179 height 33
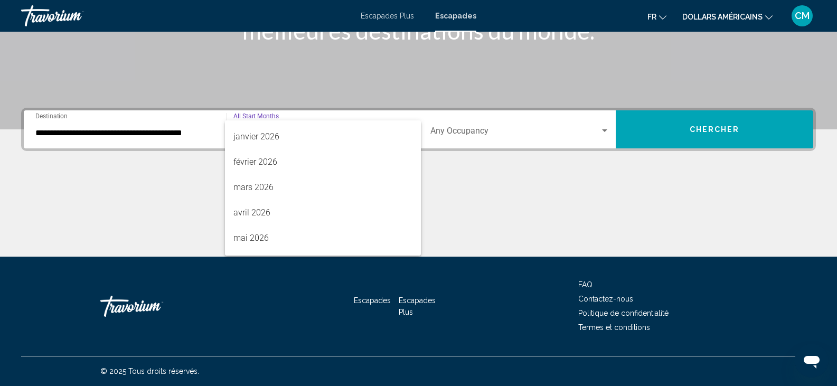
scroll to position [163, 0]
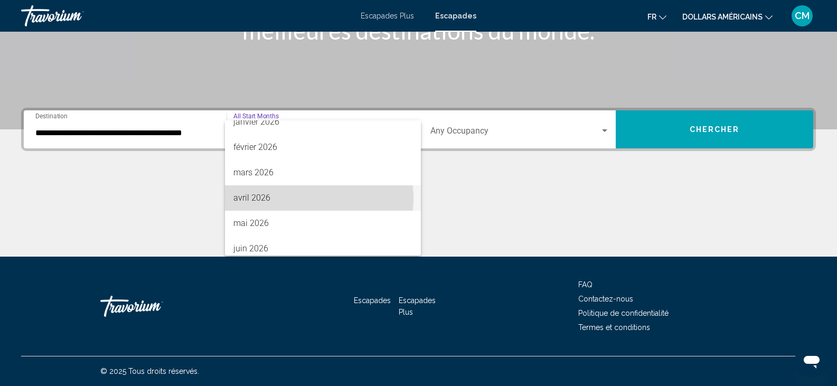
click at [304, 198] on span "avril 2026" at bounding box center [322, 197] width 179 height 25
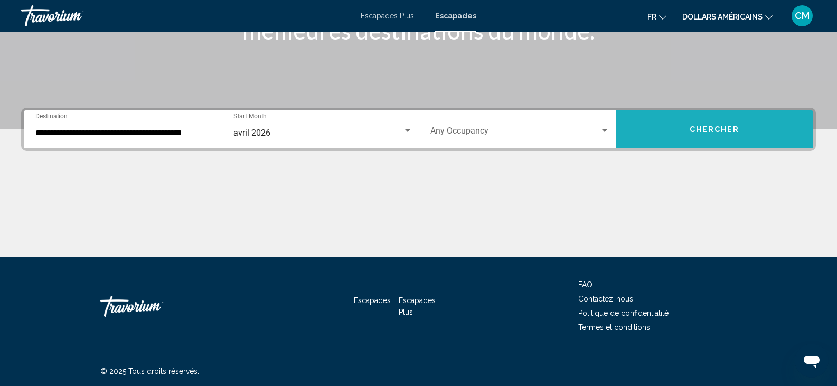
click at [732, 123] on button "Chercher" at bounding box center [715, 129] width 198 height 38
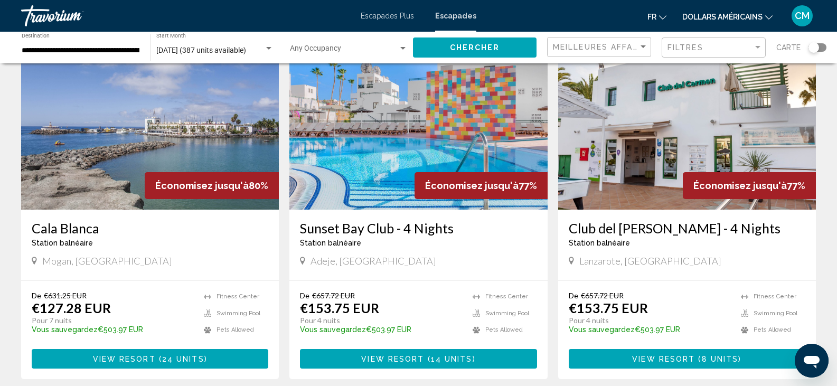
scroll to position [844, 0]
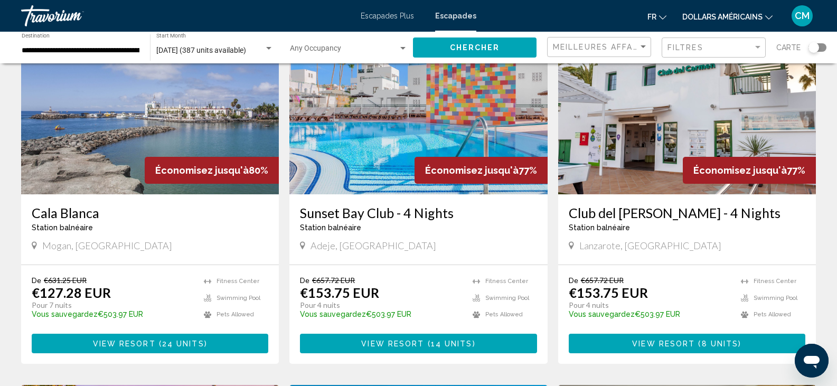
click at [662, 159] on img "Contenu principal" at bounding box center [687, 109] width 258 height 169
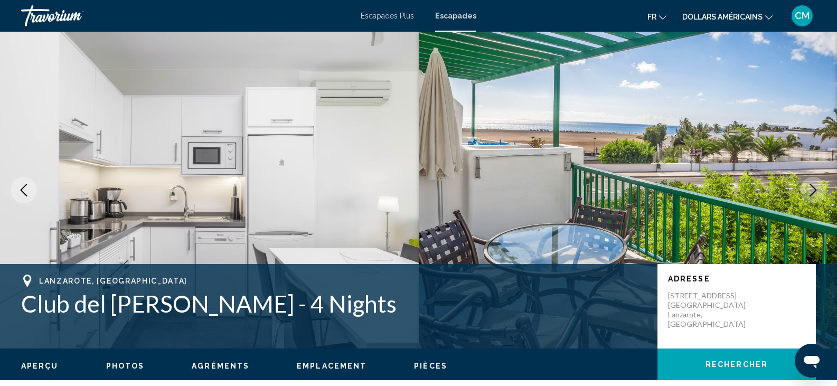
click at [815, 190] on icon "Next image" at bounding box center [813, 190] width 7 height 13
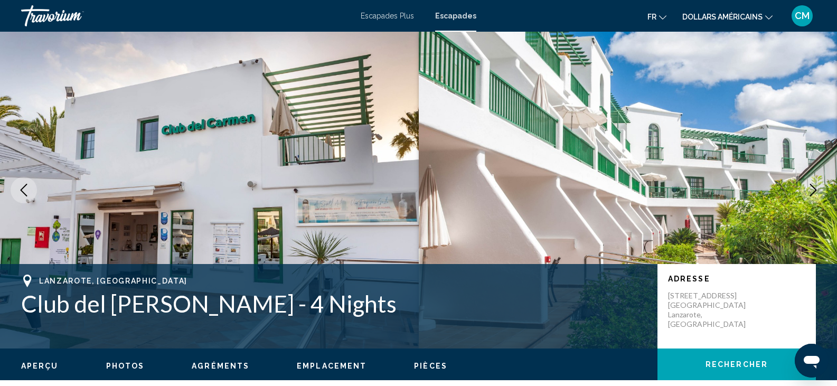
click at [815, 190] on icon "Next image" at bounding box center [813, 190] width 7 height 13
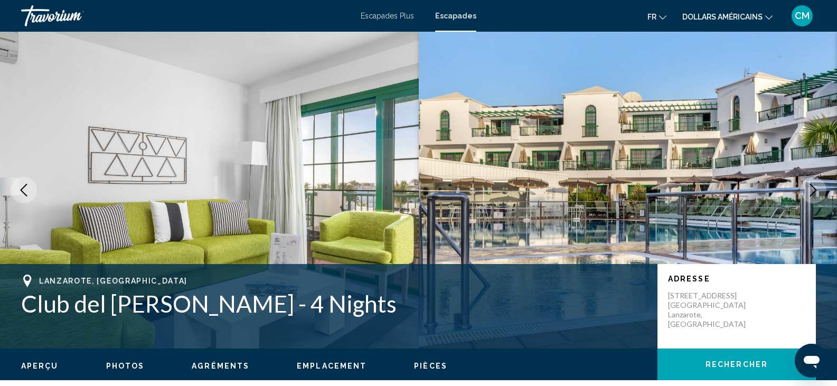
click at [815, 190] on icon "Next image" at bounding box center [813, 190] width 7 height 13
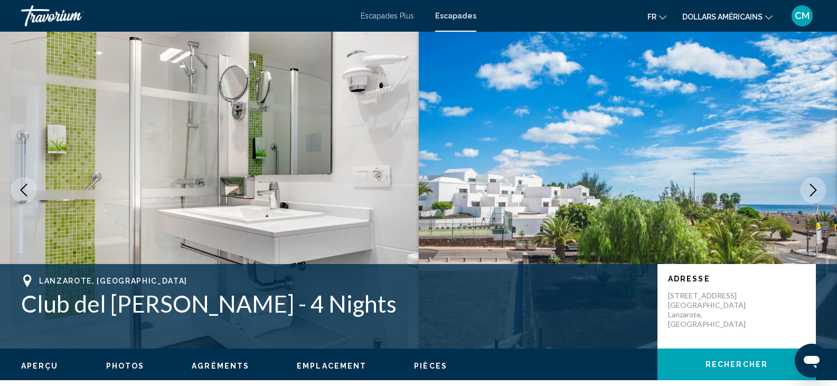
click at [815, 190] on icon "Next image" at bounding box center [813, 190] width 7 height 13
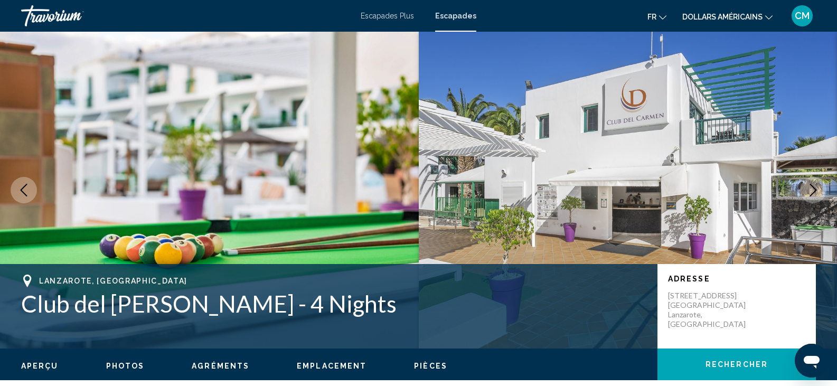
click at [815, 190] on icon "Next image" at bounding box center [813, 190] width 7 height 13
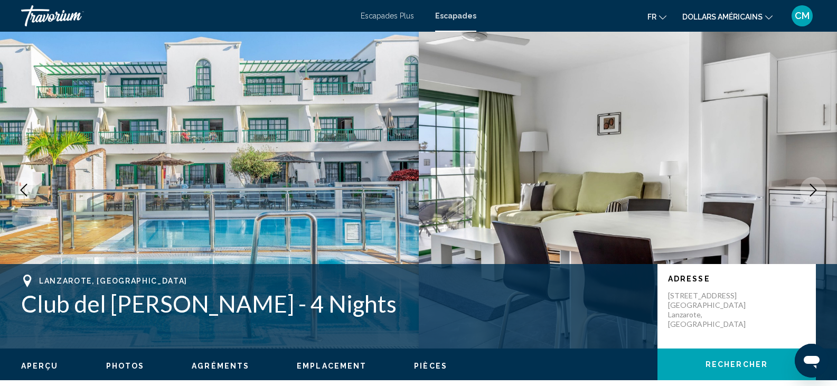
click at [815, 190] on icon "Next image" at bounding box center [813, 190] width 7 height 13
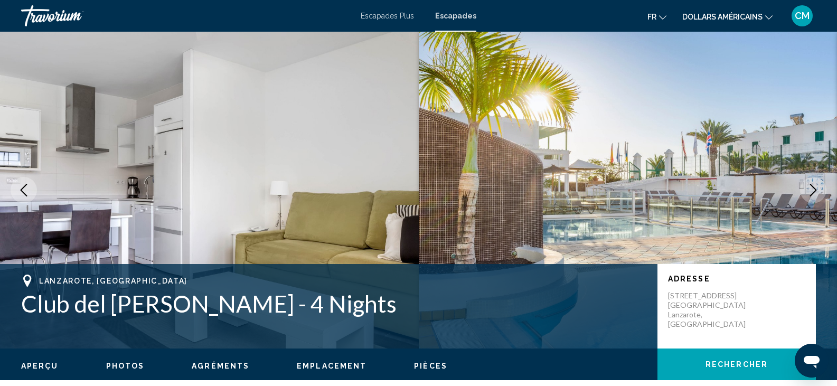
click at [815, 190] on icon "Next image" at bounding box center [813, 190] width 7 height 13
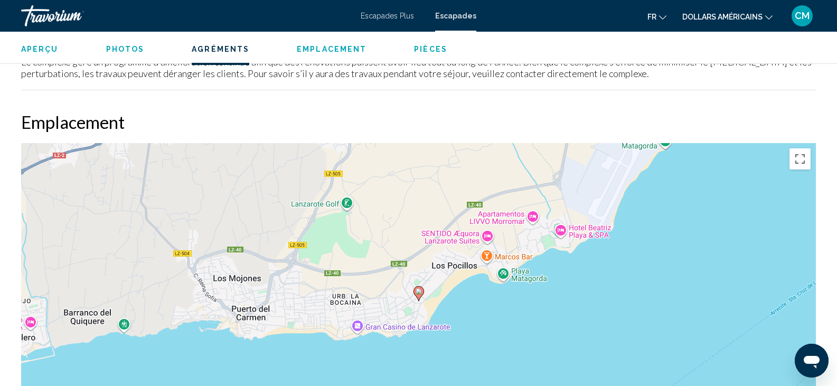
scroll to position [1303, 0]
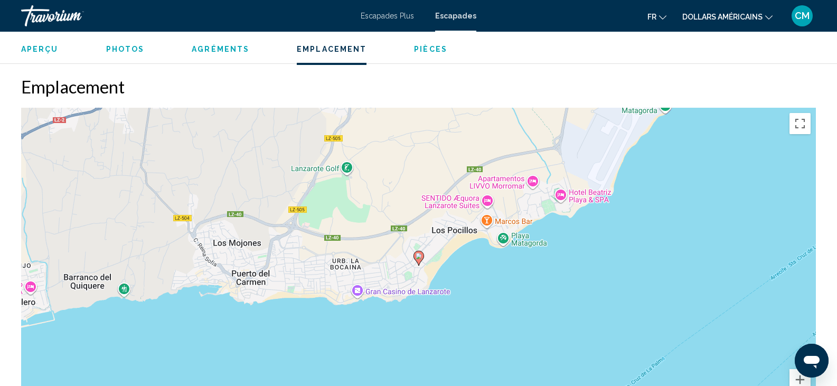
click at [521, 237] on div "Pour activer le glissement avec le clavier, appuyez sur Alt+Entrée. Une fois ce…" at bounding box center [418, 266] width 795 height 317
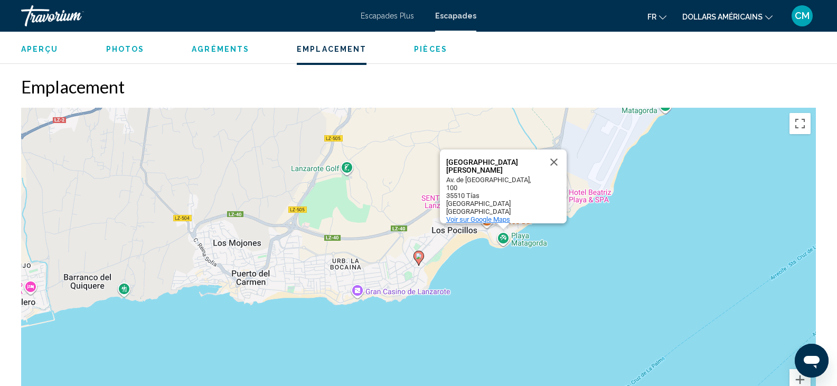
click at [481, 215] on span "Voir sur Google Maps" at bounding box center [478, 219] width 64 height 8
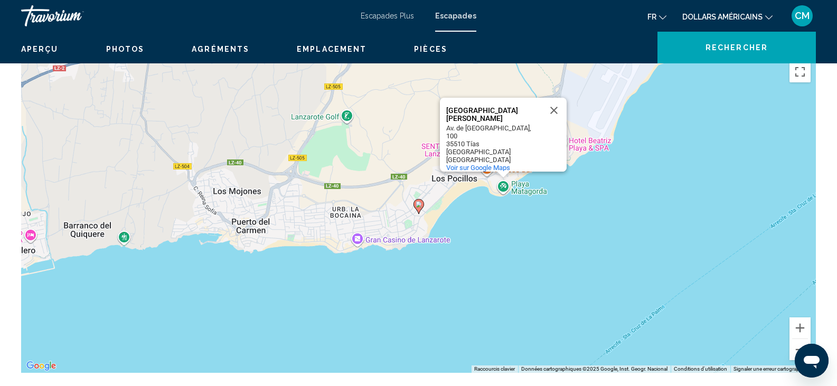
scroll to position [210, 0]
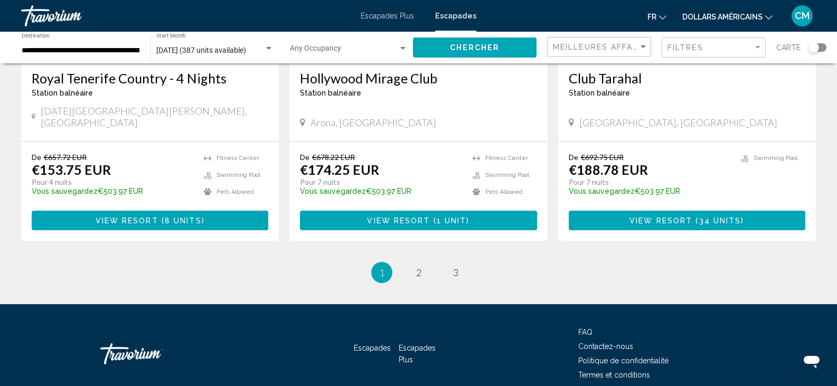
scroll to position [1351, 0]
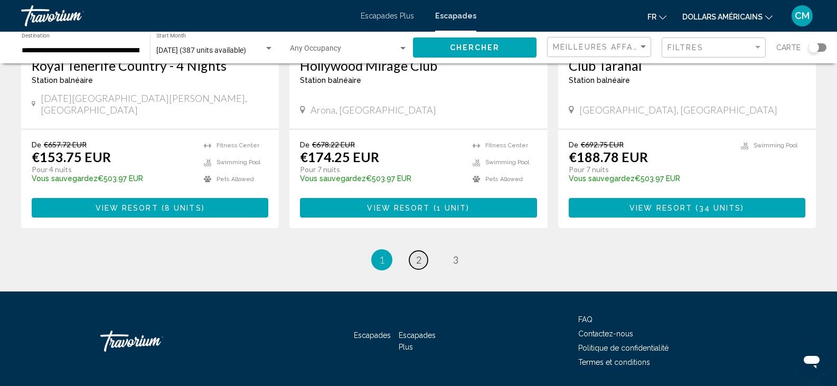
click at [416, 254] on span "2" at bounding box center [418, 260] width 5 height 12
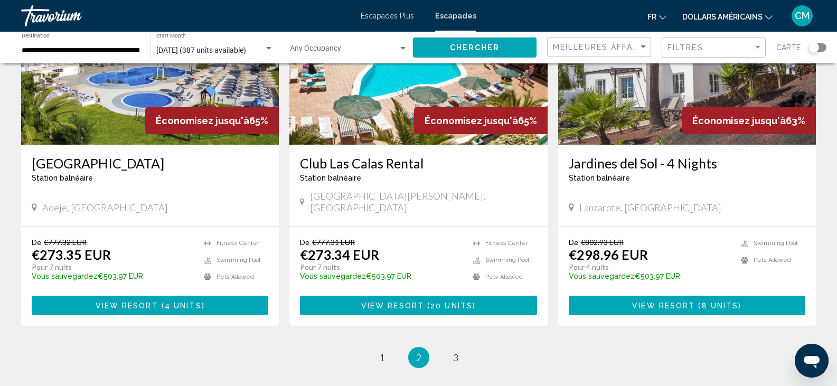
scroll to position [1261, 0]
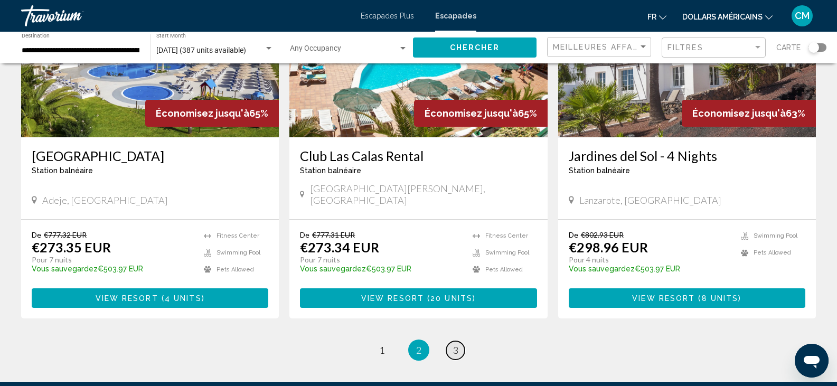
click at [455, 344] on span "3" at bounding box center [455, 350] width 5 height 12
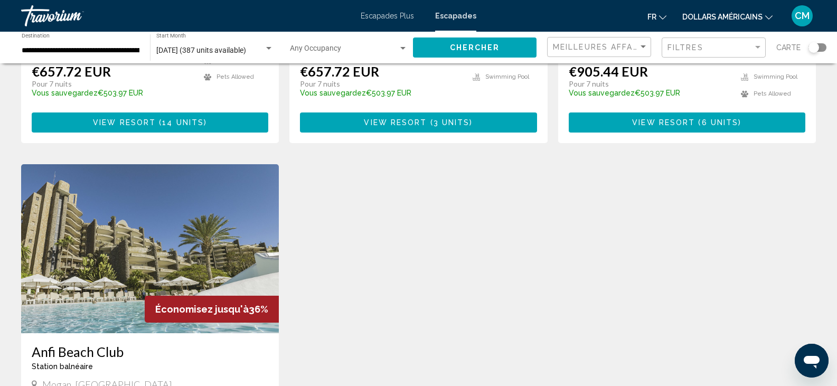
scroll to position [698, 0]
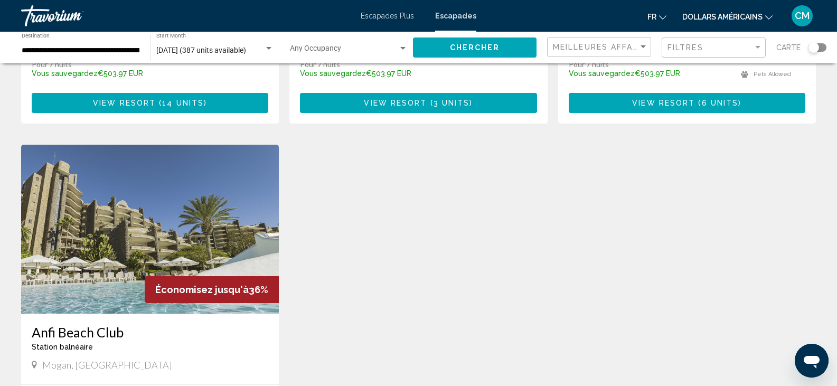
drag, startPoint x: 837, startPoint y: 267, endPoint x: 832, endPoint y: 195, distance: 71.5
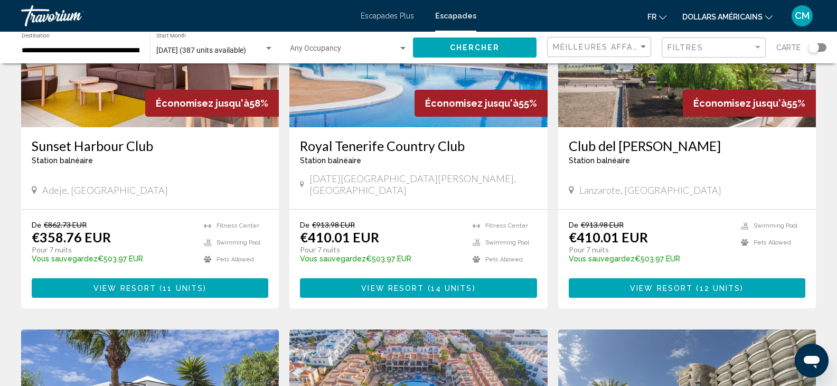
scroll to position [137, 0]
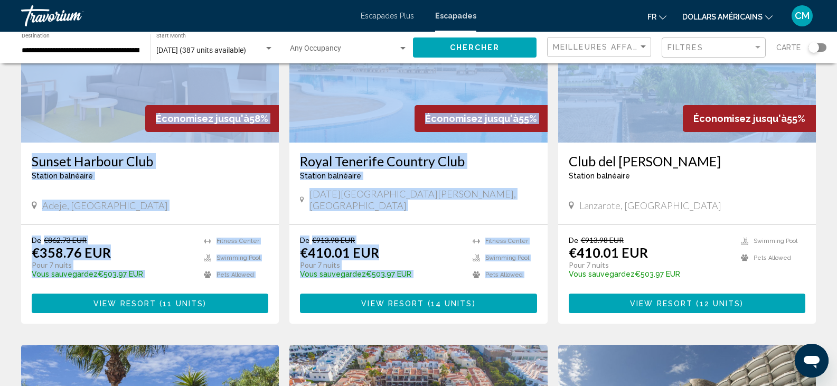
drag, startPoint x: 832, startPoint y: 81, endPoint x: 828, endPoint y: 49, distance: 32.5
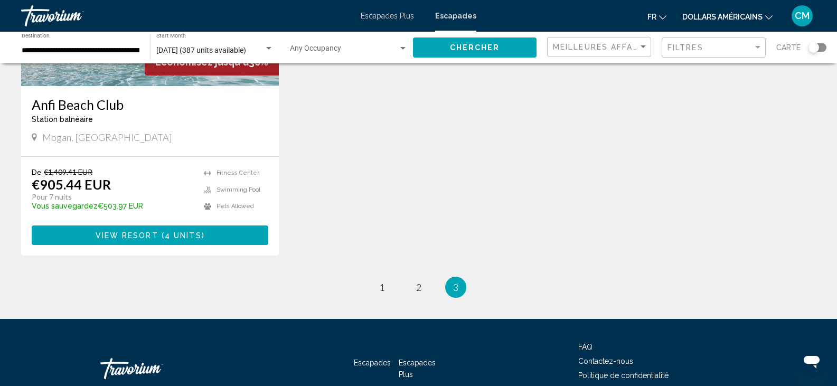
scroll to position [952, 0]
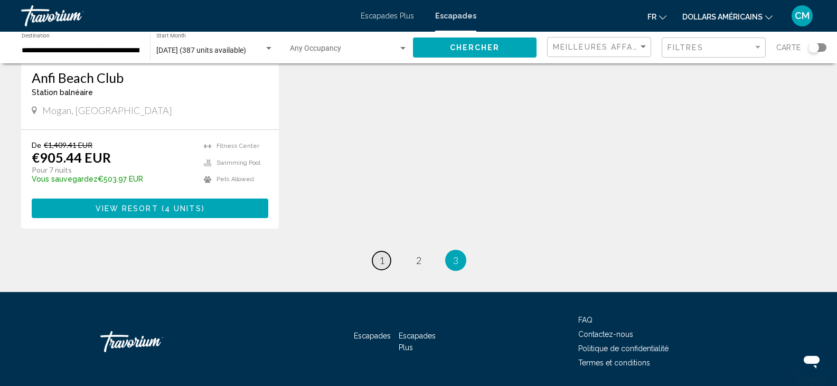
click at [383, 255] on span "1" at bounding box center [381, 261] width 5 height 12
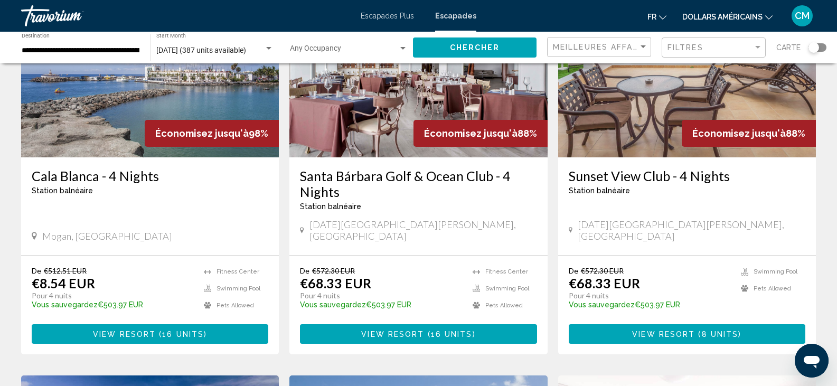
scroll to position [130, 0]
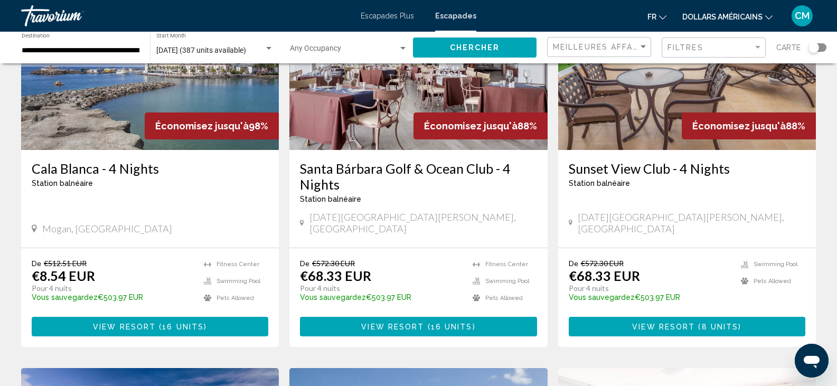
click at [383, 112] on img "Contenu principal" at bounding box center [418, 65] width 258 height 169
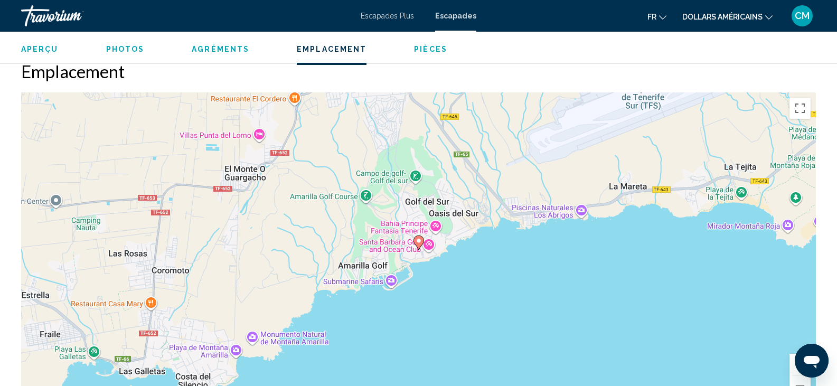
scroll to position [1383, 0]
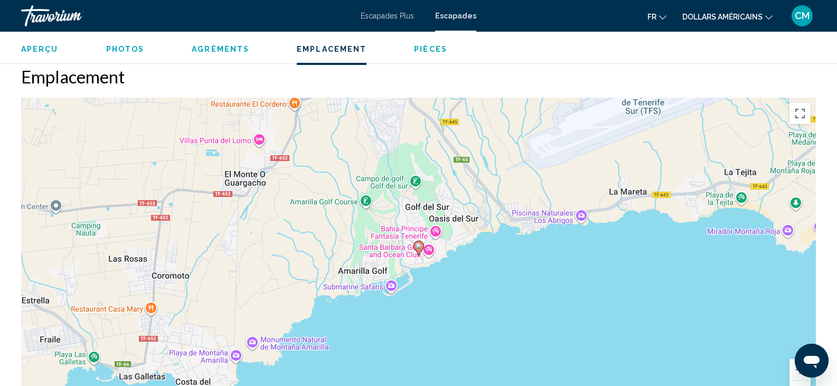
click at [797, 382] on button "Zoom arrière" at bounding box center [800, 391] width 21 height 21
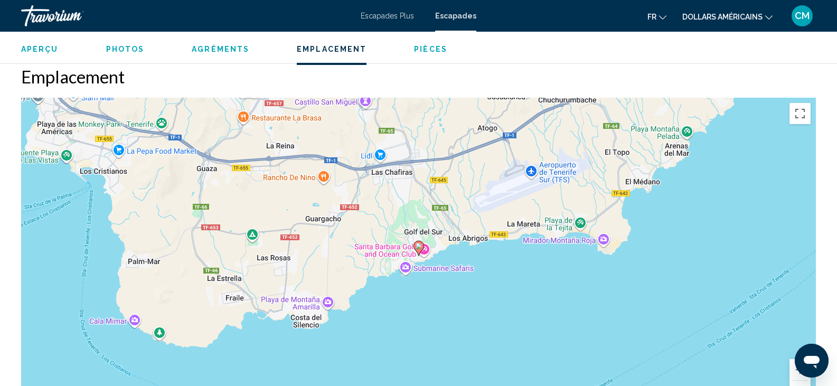
click at [797, 382] on button "Zoom arrière" at bounding box center [800, 391] width 21 height 21
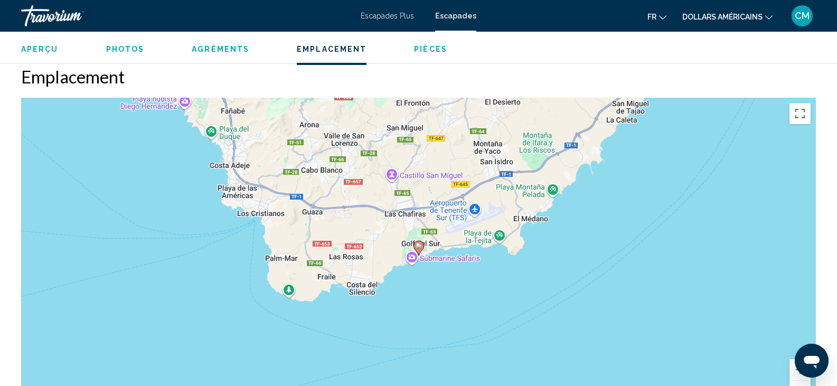
click at [797, 382] on button "Zoom arrière" at bounding box center [800, 391] width 21 height 21
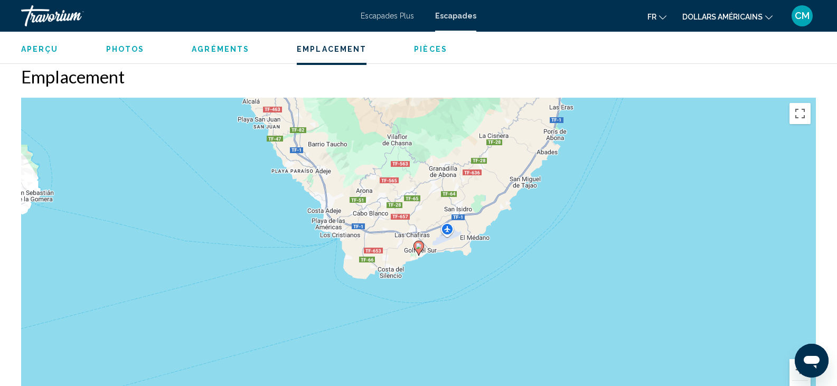
click at [797, 382] on button "Zoom arrière" at bounding box center [800, 391] width 21 height 21
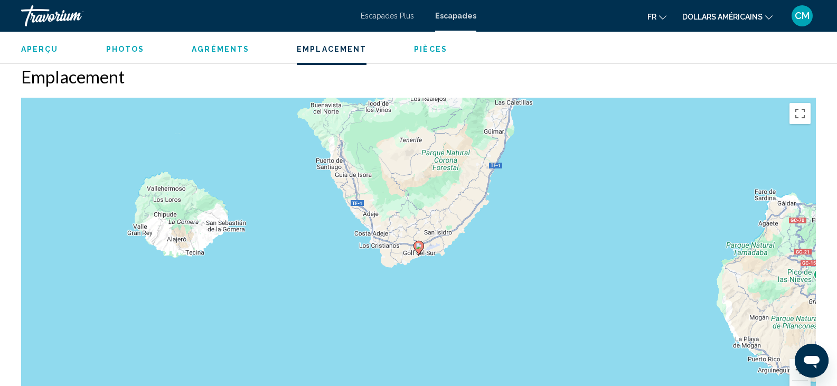
click at [797, 382] on button "Zoom arrière" at bounding box center [800, 391] width 21 height 21
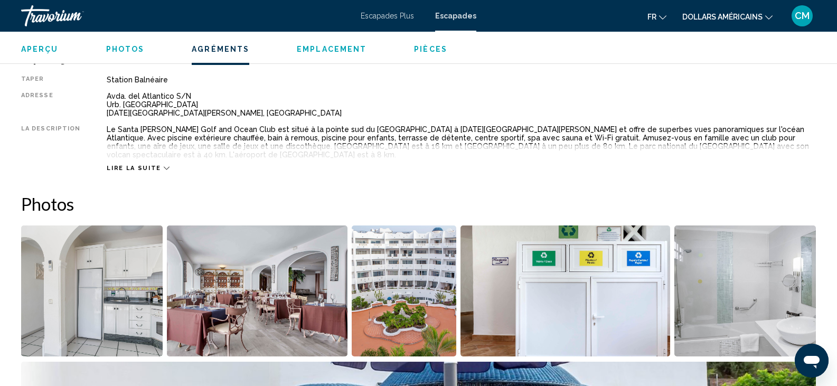
scroll to position [0, 0]
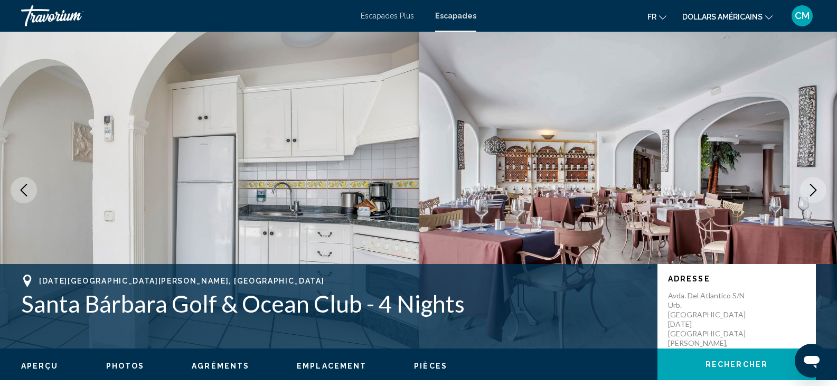
click at [20, 186] on icon "Previous image" at bounding box center [23, 190] width 13 height 13
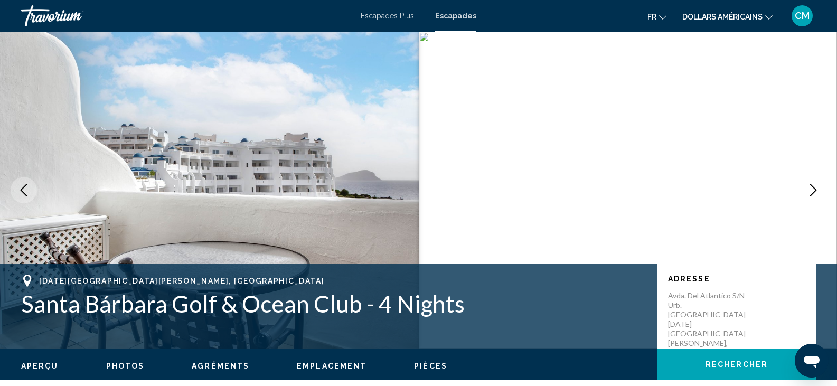
click at [20, 186] on icon "Previous image" at bounding box center [23, 190] width 13 height 13
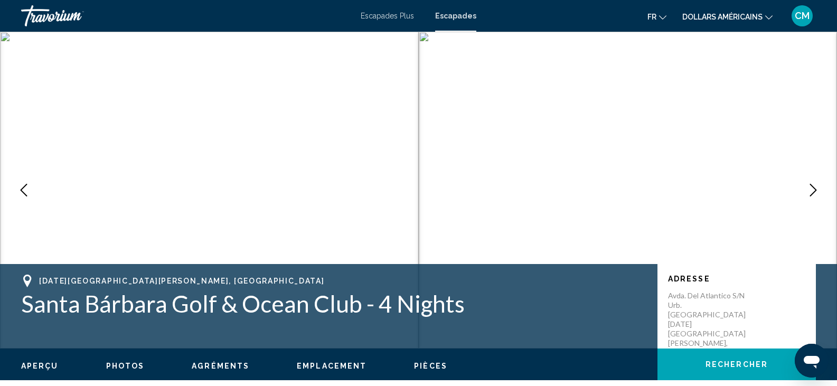
click at [20, 186] on icon "Previous image" at bounding box center [23, 190] width 13 height 13
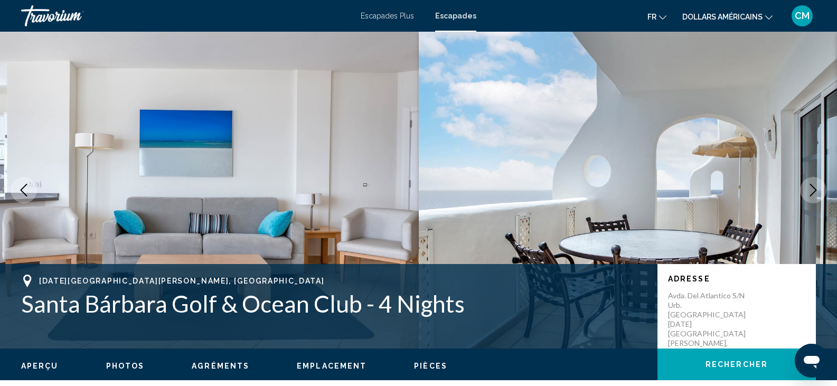
click at [20, 186] on icon "Previous image" at bounding box center [23, 190] width 13 height 13
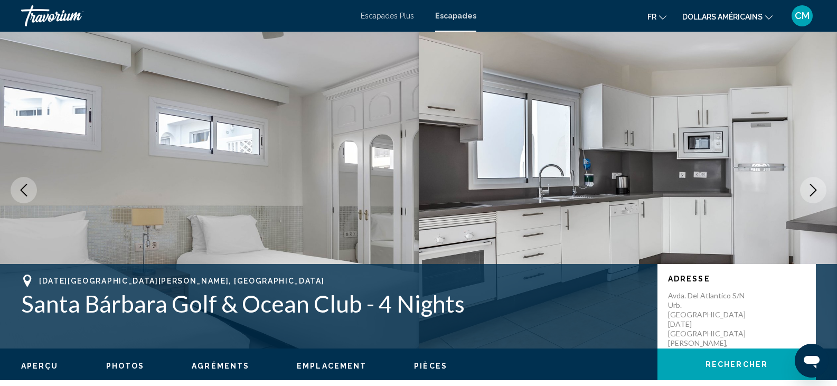
click at [20, 186] on icon "Previous image" at bounding box center [23, 190] width 13 height 13
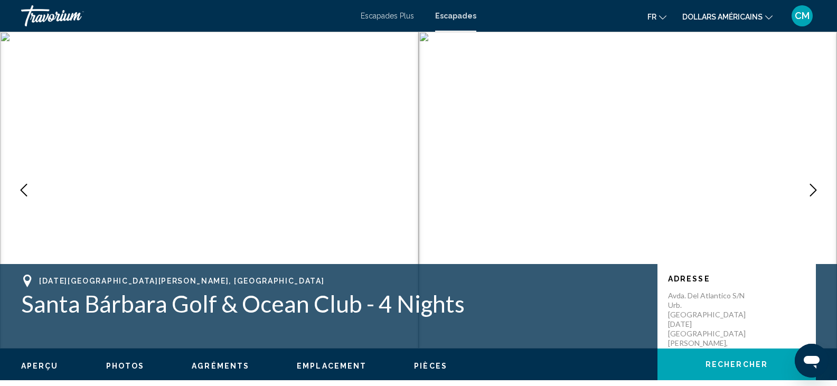
click at [20, 186] on icon "Previous image" at bounding box center [23, 190] width 13 height 13
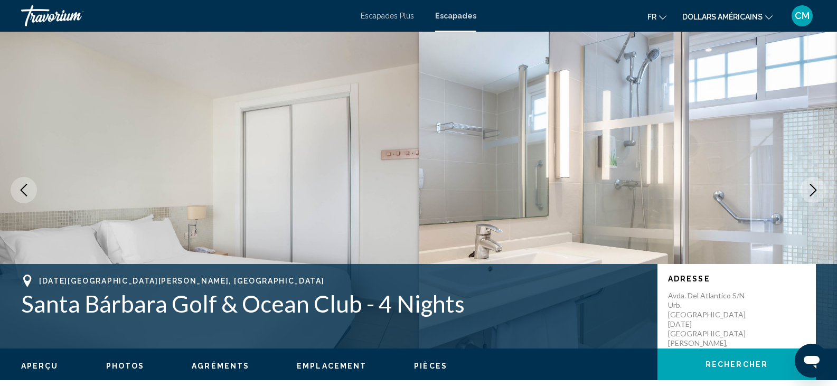
click at [20, 186] on icon "Previous image" at bounding box center [23, 190] width 13 height 13
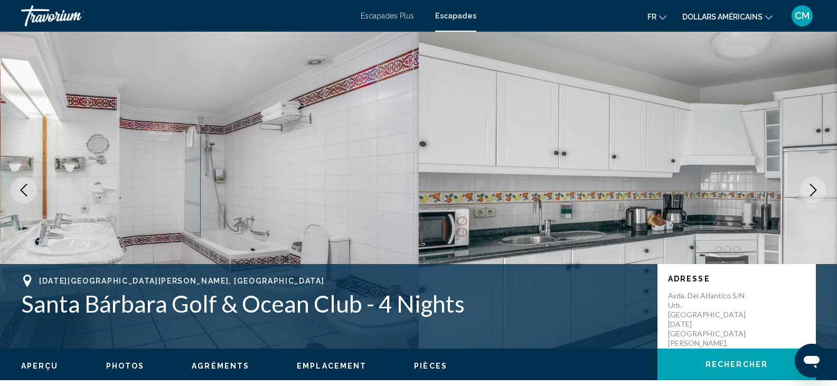
click at [20, 186] on icon "Previous image" at bounding box center [23, 190] width 13 height 13
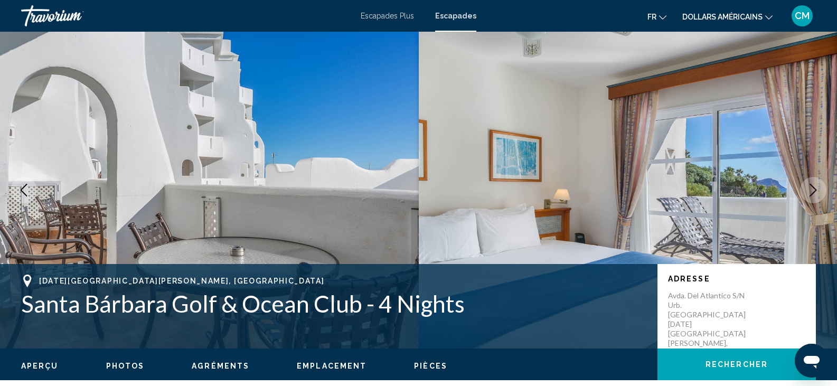
click at [20, 186] on icon "Previous image" at bounding box center [23, 190] width 13 height 13
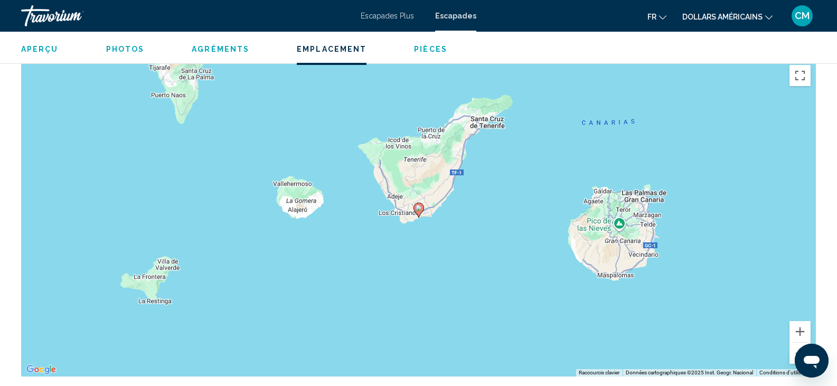
scroll to position [1350, 0]
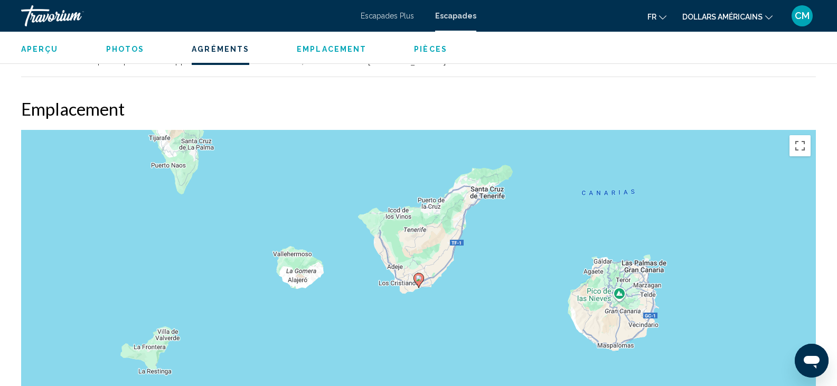
click at [456, 304] on div "Pour activer le glissement avec le clavier, appuyez sur Alt+Entrée. Une fois ce…" at bounding box center [418, 288] width 795 height 317
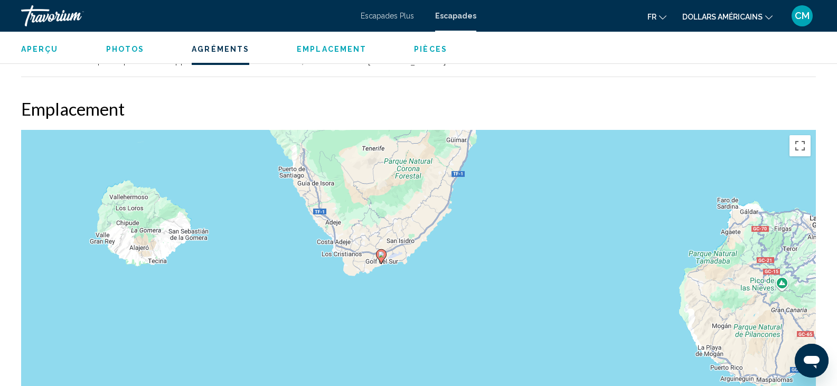
click at [378, 275] on div "Pour activer le glissement avec le clavier, appuyez sur Alt+Entrée. Une fois ce…" at bounding box center [418, 288] width 795 height 317
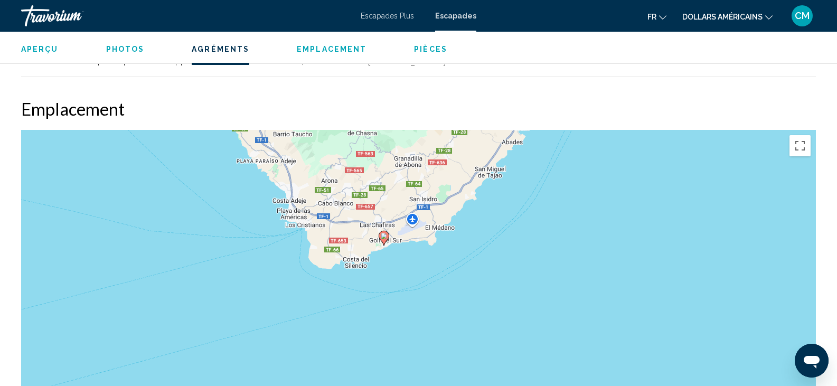
click at [378, 275] on div "Pour activer le glissement avec le clavier, appuyez sur Alt+Entrée. Une fois ce…" at bounding box center [418, 288] width 795 height 317
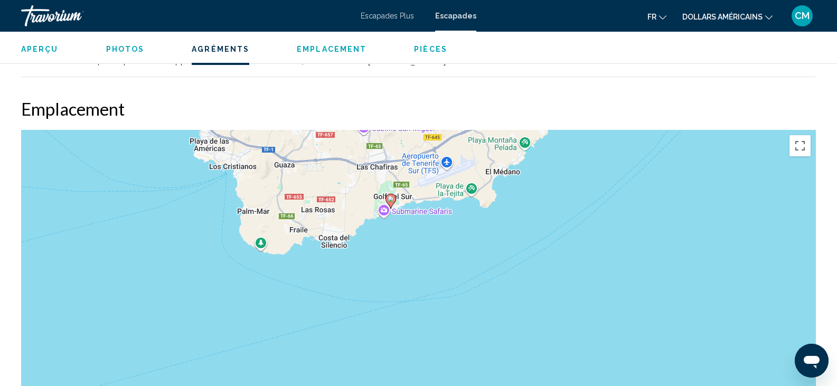
click at [378, 275] on div "Pour activer le glissement avec le clavier, appuyez sur Alt+Entrée. Une fois ce…" at bounding box center [418, 288] width 795 height 317
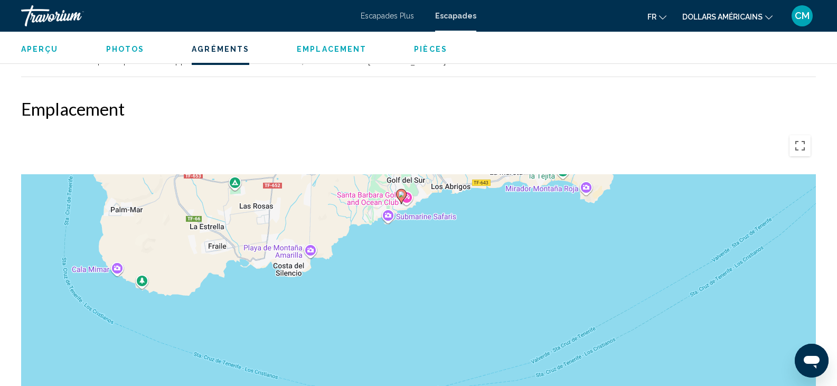
drag, startPoint x: 383, startPoint y: 213, endPoint x: 380, endPoint y: 306, distance: 93.0
click at [380, 306] on div "Pour activer le glissement avec le clavier, appuyez sur Alt+Entrée. Une fois ce…" at bounding box center [418, 288] width 795 height 317
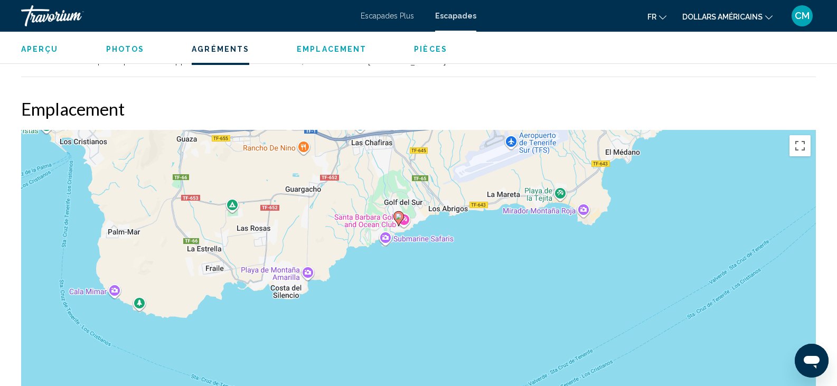
click at [387, 284] on div "Pour activer le glissement avec le clavier, appuyez sur Alt+Entrée. Une fois ce…" at bounding box center [418, 288] width 795 height 317
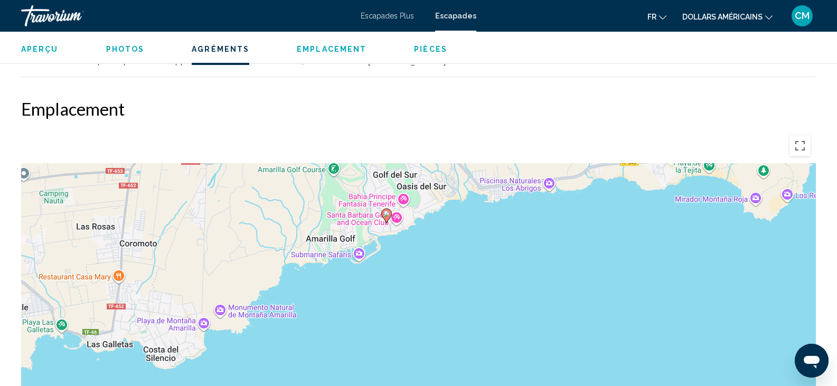
drag, startPoint x: 404, startPoint y: 234, endPoint x: 375, endPoint y: 314, distance: 84.4
click at [375, 314] on div "Pour activer le glissement avec le clavier, appuyez sur Alt+Entrée. Une fois ce…" at bounding box center [418, 288] width 795 height 317
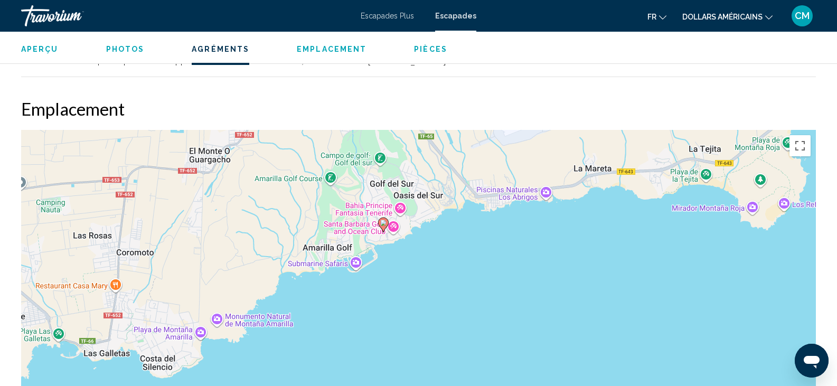
click at [379, 271] on div "Pour activer le glissement avec le clavier, appuyez sur Alt+Entrée. Une fois ce…" at bounding box center [418, 288] width 795 height 317
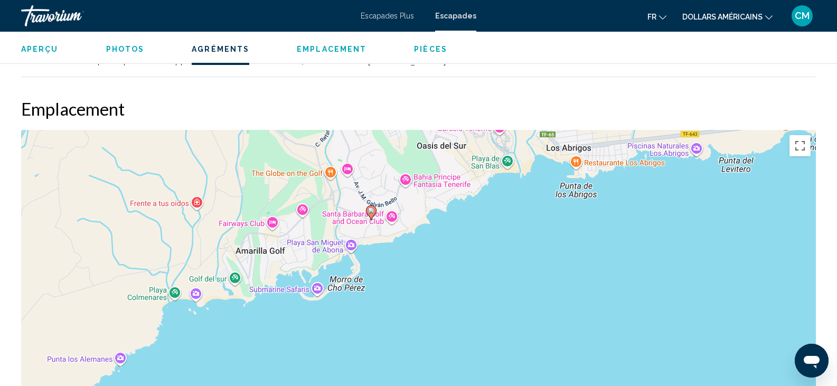
drag, startPoint x: 462, startPoint y: 205, endPoint x: 444, endPoint y: 246, distance: 44.5
click at [444, 246] on div "Pour activer le glissement avec le clavier, appuyez sur Alt+Entrée. Une fois ce…" at bounding box center [418, 288] width 795 height 317
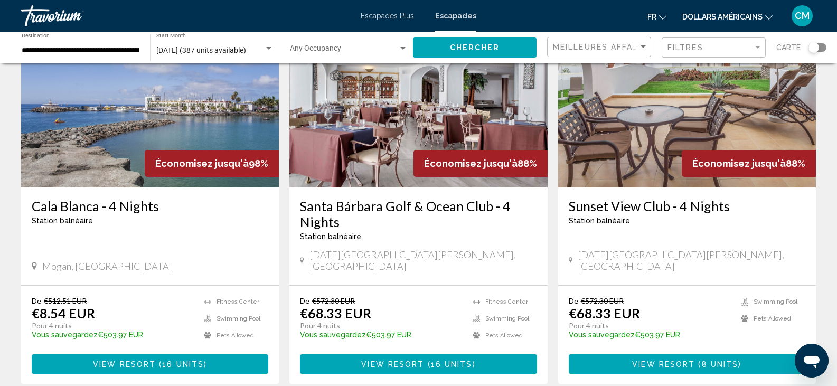
scroll to position [105, 0]
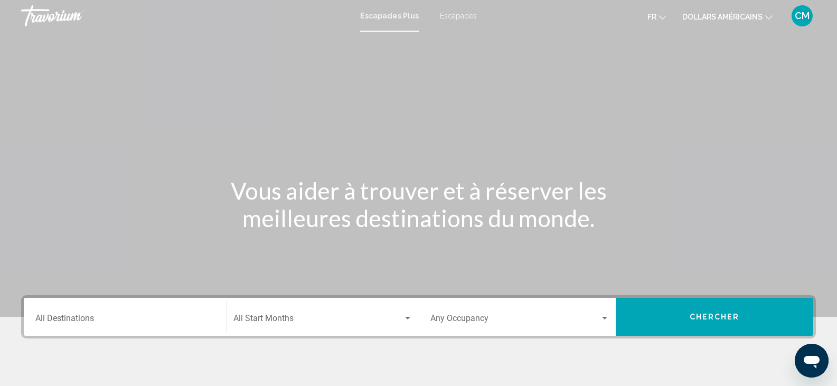
click at [142, 311] on div "Destination All Destinations" at bounding box center [125, 316] width 180 height 33
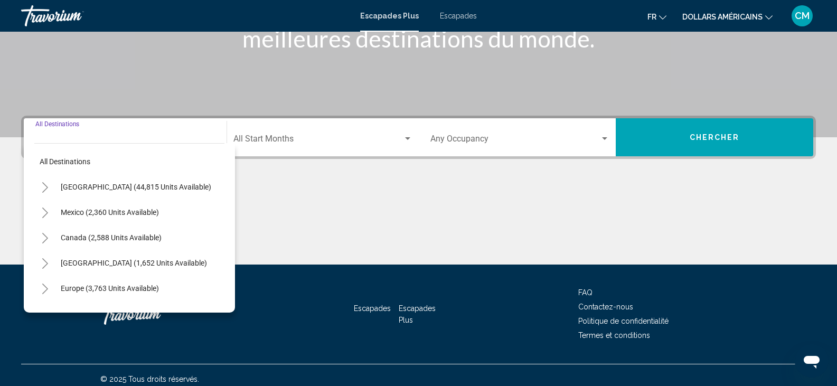
scroll to position [187, 0]
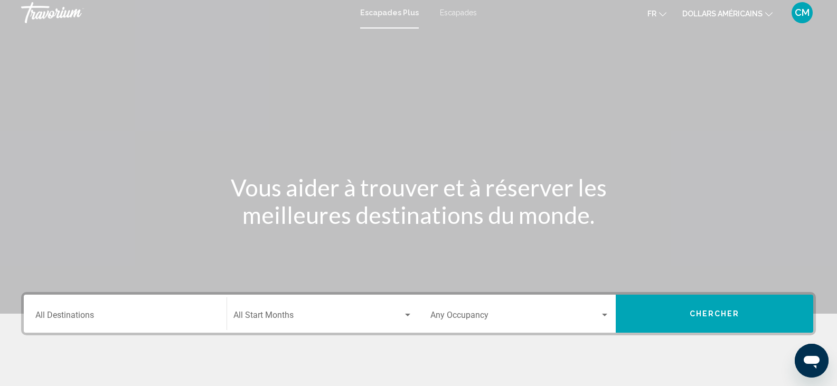
scroll to position [0, 0]
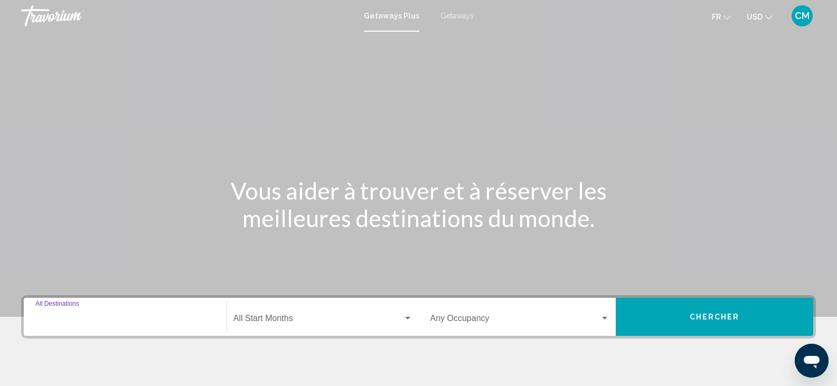
click at [91, 316] on input "Destination All Destinations" at bounding box center [125, 321] width 180 height 10
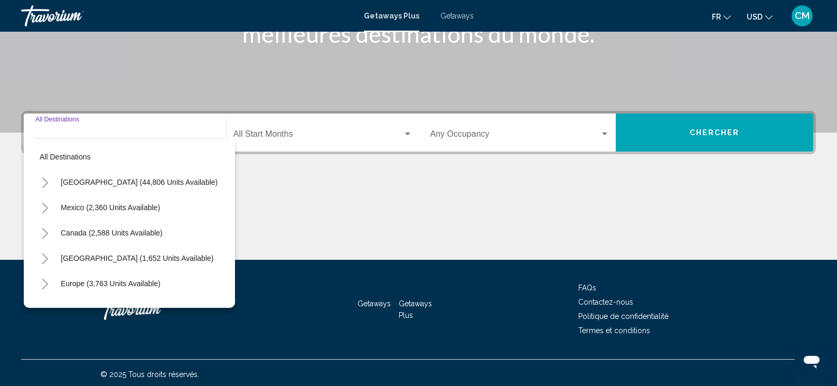
scroll to position [187, 0]
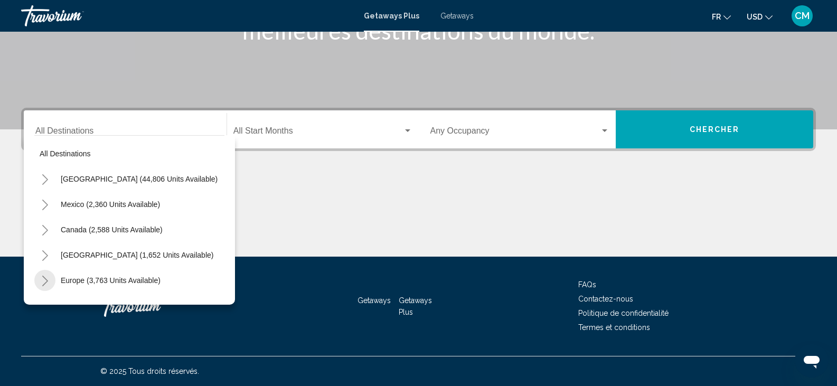
click at [45, 277] on icon "Toggle Europe (3,763 units available)" at bounding box center [45, 281] width 8 height 11
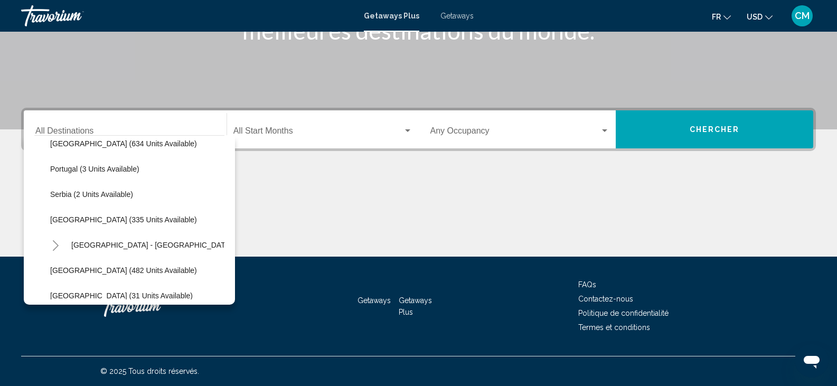
scroll to position [393, 0]
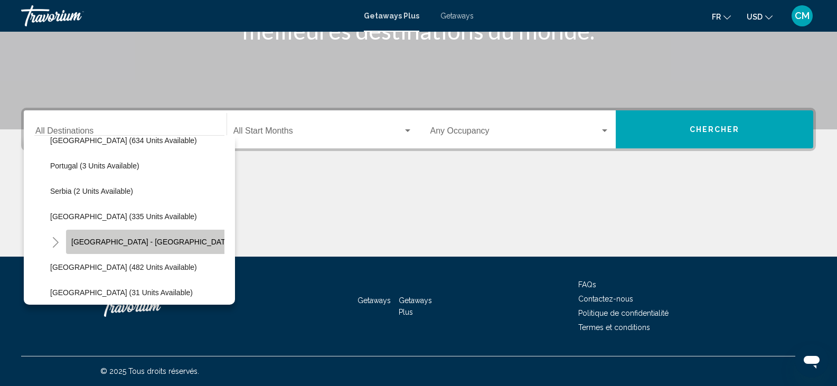
click at [157, 240] on span "Spain - Canary Islands (71 units available)" at bounding box center [184, 242] width 226 height 8
type input "**********"
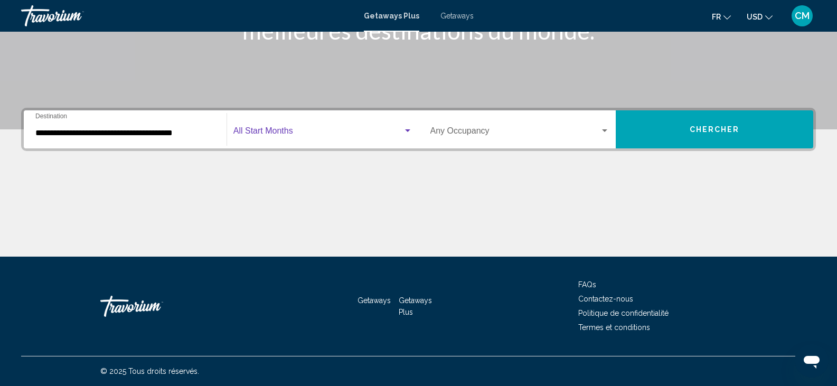
click at [292, 137] on span "Search widget" at bounding box center [318, 133] width 170 height 10
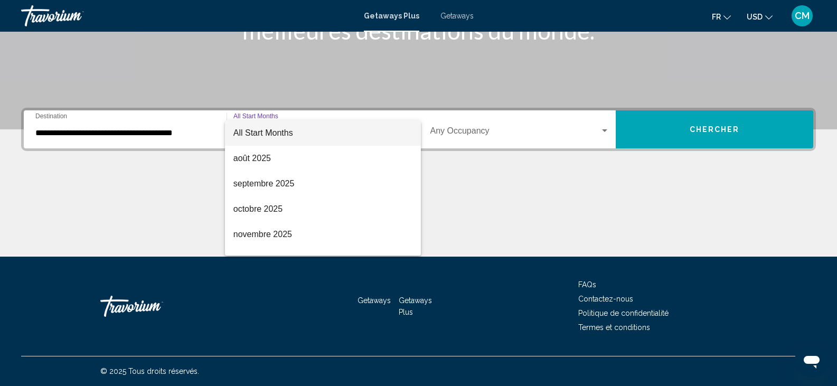
scroll to position [220, 0]
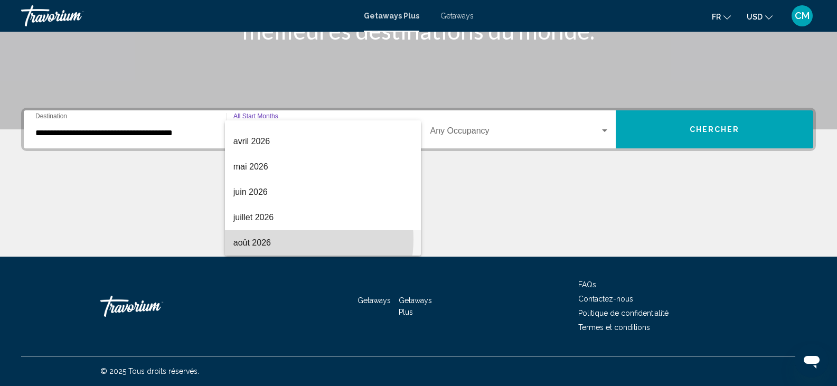
click at [286, 239] on span "août 2026" at bounding box center [322, 242] width 179 height 25
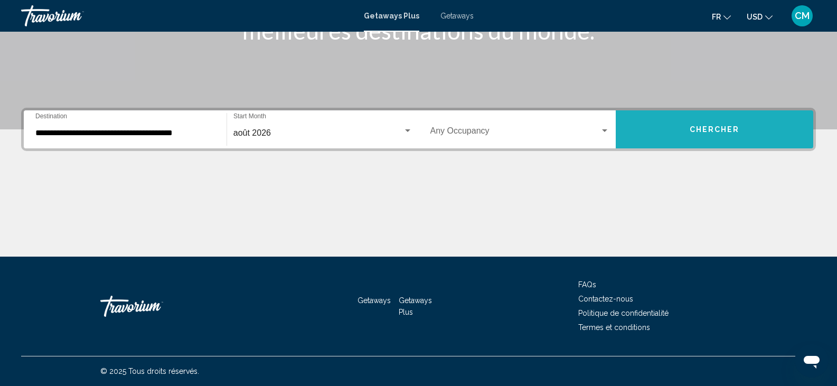
click at [688, 125] on button "Chercher" at bounding box center [715, 129] width 198 height 38
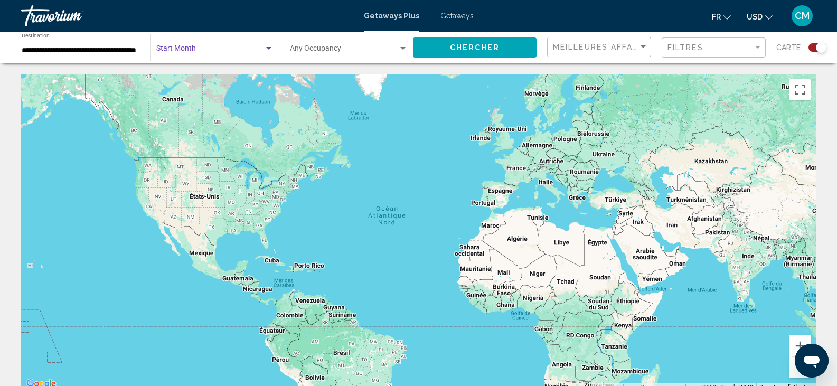
click at [237, 50] on span "Search widget" at bounding box center [210, 50] width 108 height 8
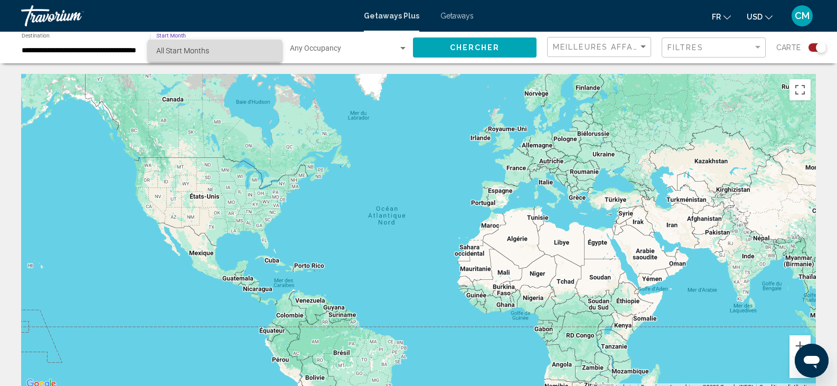
click at [237, 50] on span "All Start Months" at bounding box center [214, 51] width 117 height 22
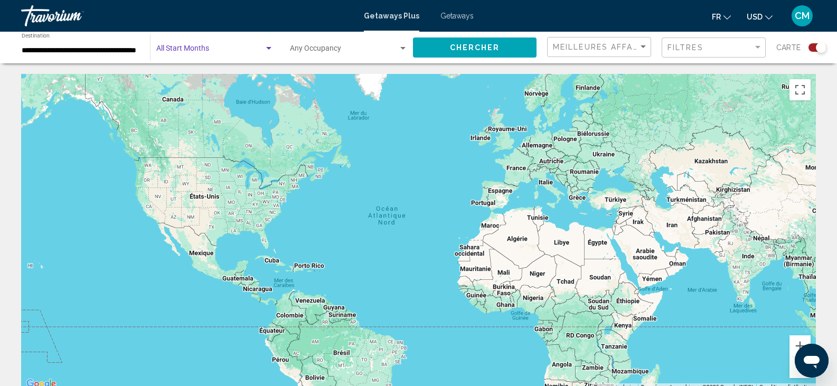
click at [237, 50] on span "Search widget" at bounding box center [210, 50] width 108 height 8
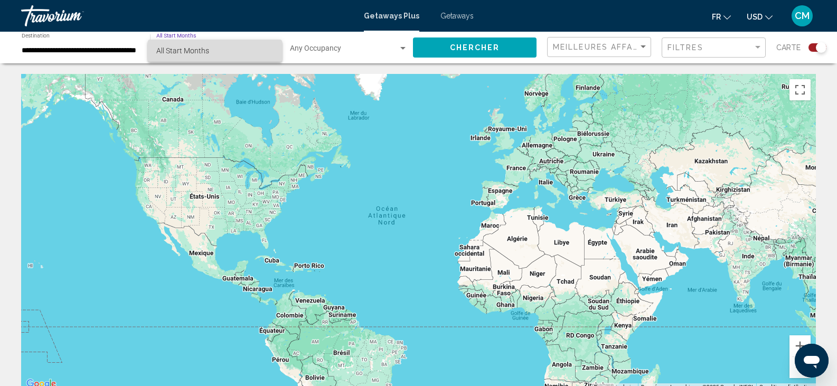
click at [237, 50] on span "All Start Months" at bounding box center [214, 51] width 117 height 22
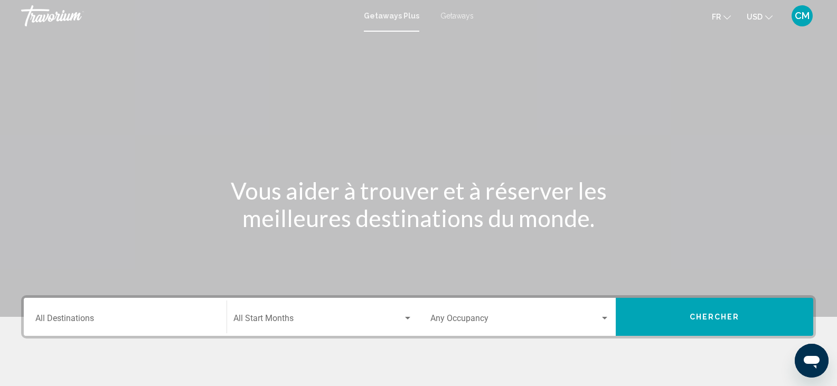
click at [145, 307] on div "Destination All Destinations" at bounding box center [125, 316] width 180 height 33
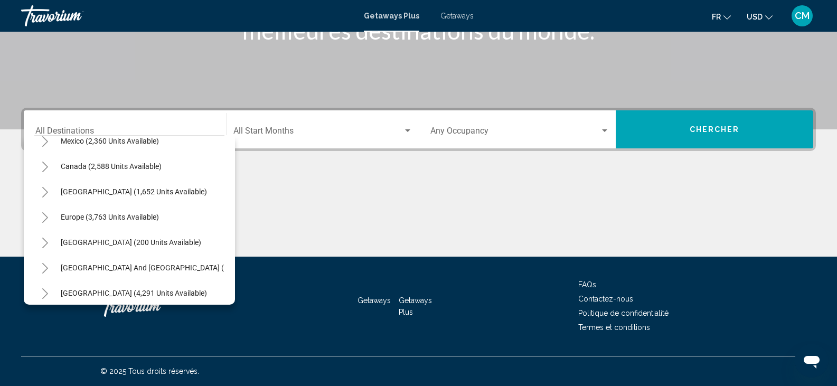
scroll to position [61, 0]
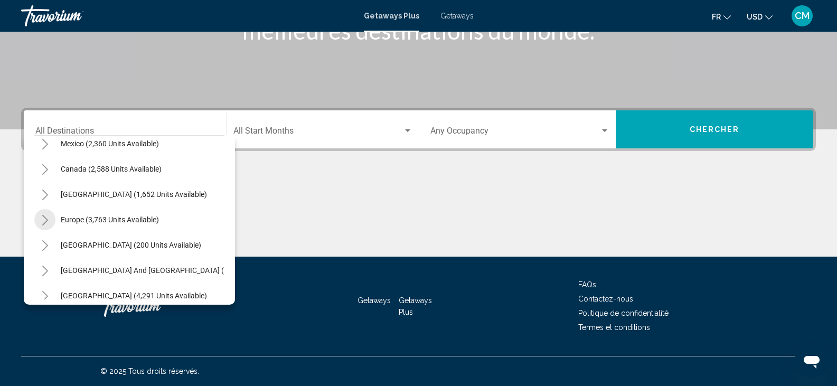
click at [44, 221] on icon "Toggle Europe (3,763 units available)" at bounding box center [45, 220] width 8 height 11
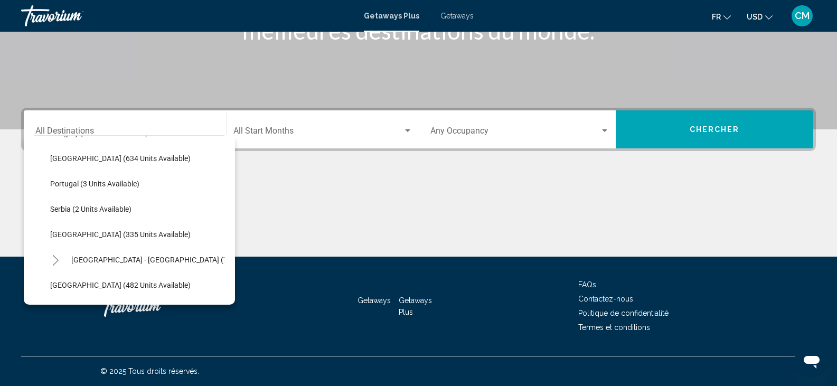
scroll to position [388, 0]
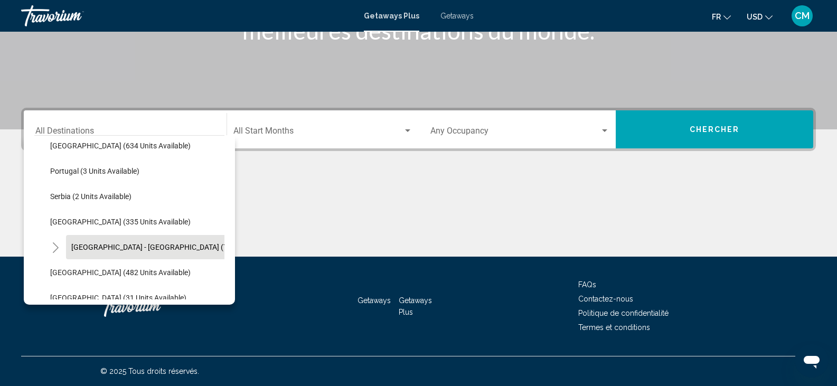
click at [172, 243] on span "Spain - Canary Islands (71 units available)" at bounding box center [177, 247] width 213 height 8
type input "**********"
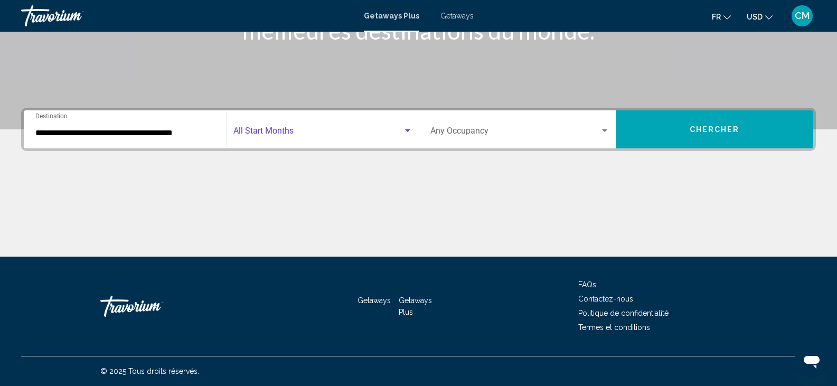
click at [308, 129] on span "Search widget" at bounding box center [318, 133] width 170 height 10
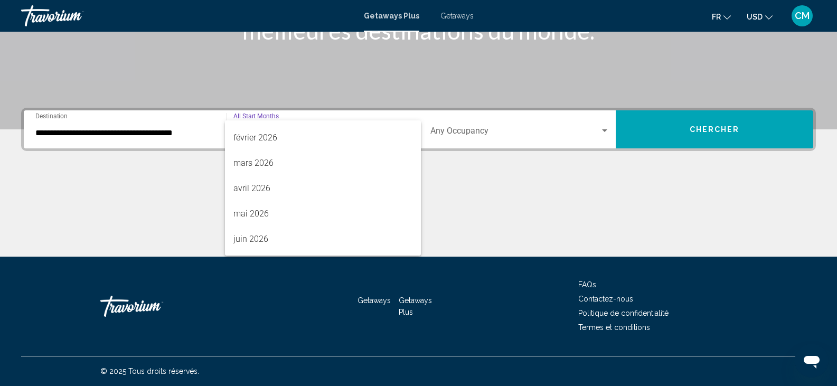
scroll to position [220, 0]
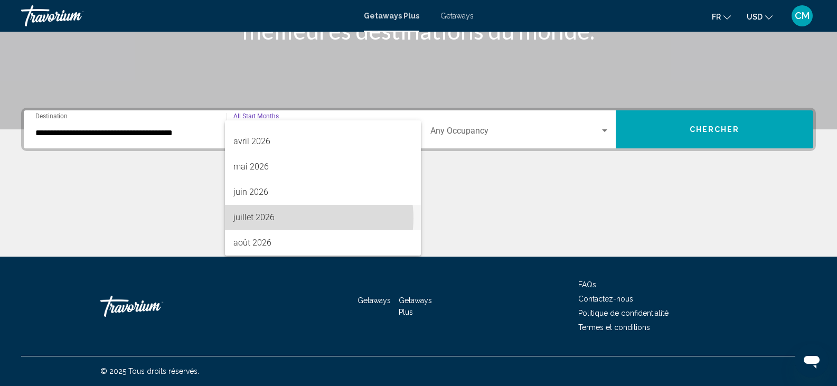
click at [304, 218] on span "juillet 2026" at bounding box center [322, 217] width 179 height 25
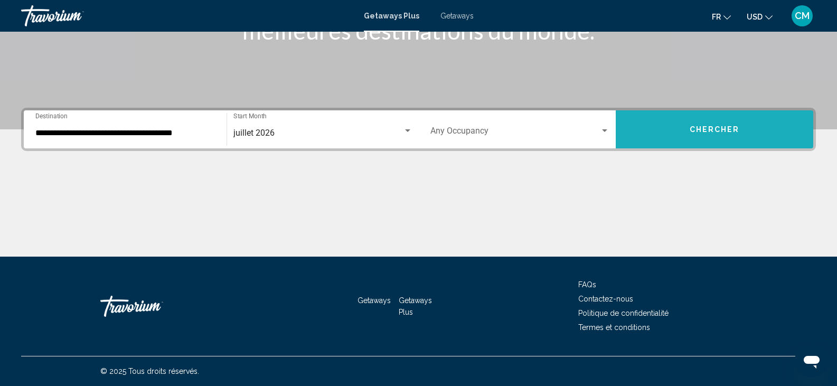
click at [696, 126] on span "Chercher" at bounding box center [715, 130] width 50 height 8
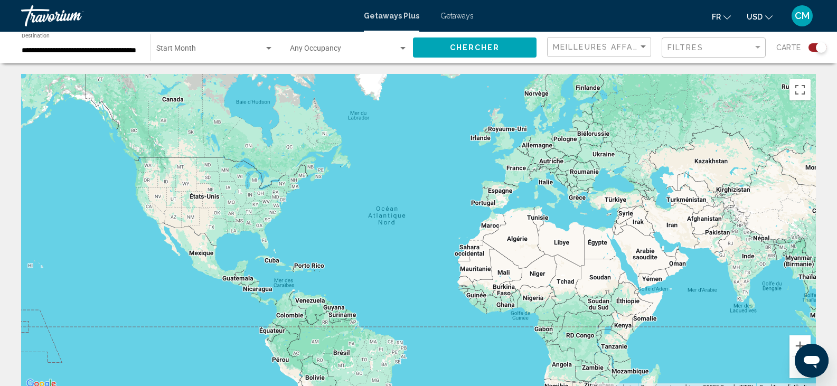
click at [810, 45] on div "Search widget" at bounding box center [818, 47] width 18 height 8
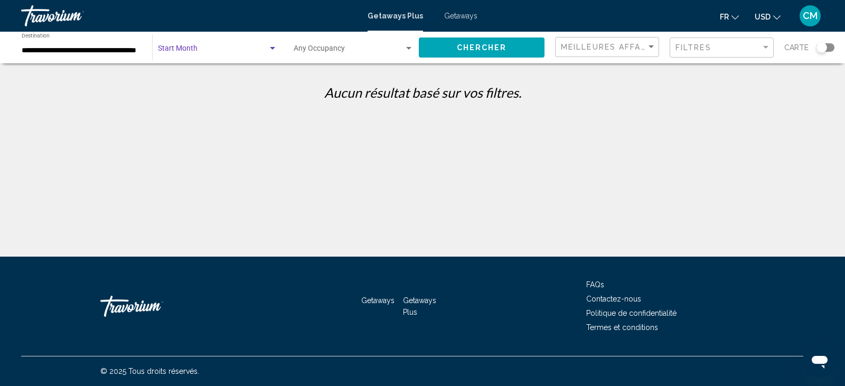
click at [239, 50] on span "Search widget" at bounding box center [213, 50] width 110 height 8
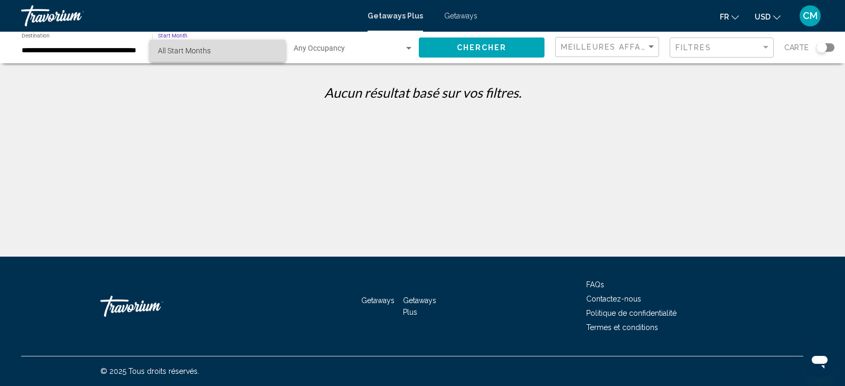
click at [239, 50] on span "All Start Months" at bounding box center [217, 51] width 119 height 22
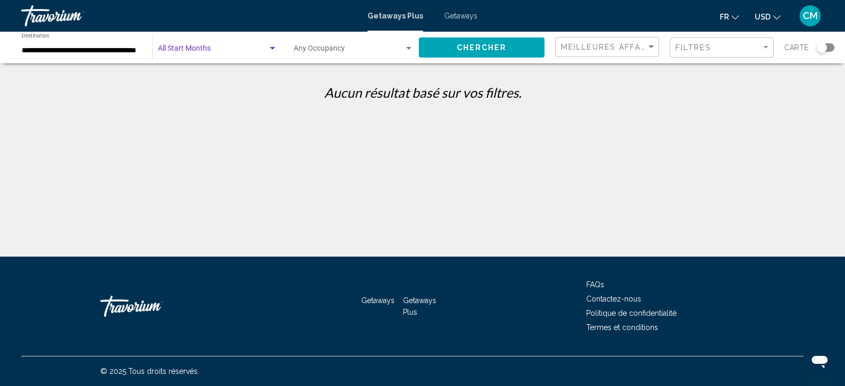
click at [239, 50] on span "Search widget" at bounding box center [213, 50] width 110 height 8
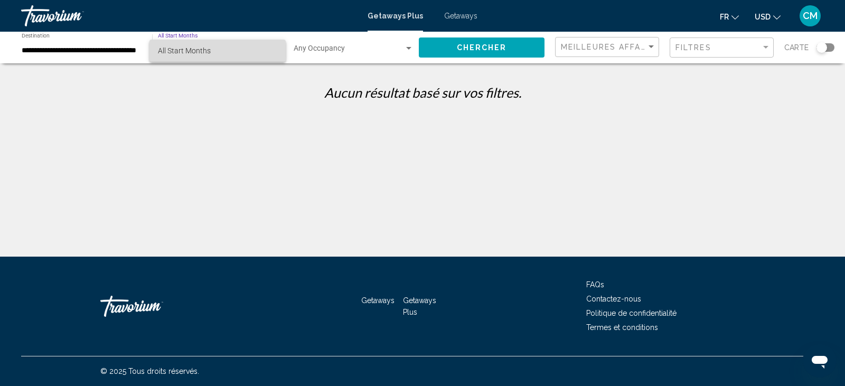
click at [266, 56] on span "All Start Months" at bounding box center [217, 51] width 119 height 22
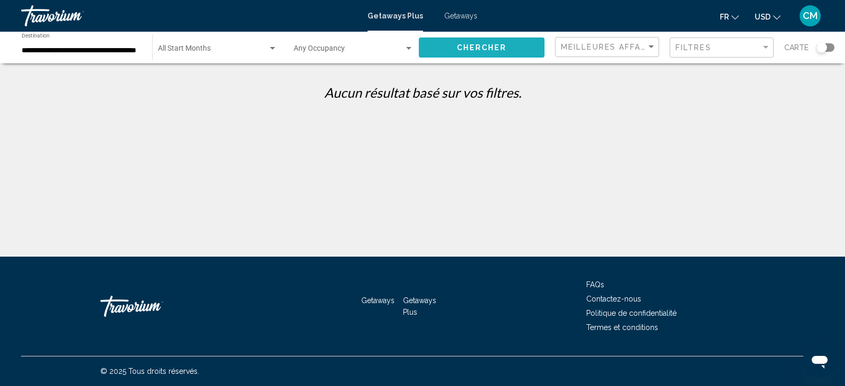
click at [463, 42] on button "Chercher" at bounding box center [482, 47] width 126 height 20
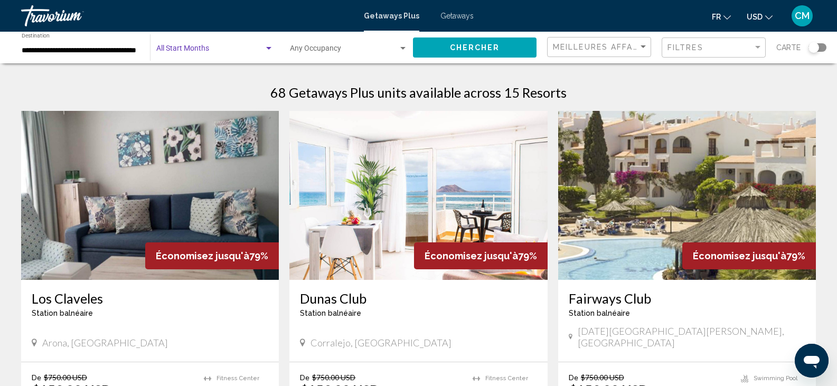
click at [256, 52] on span "Search widget" at bounding box center [210, 50] width 108 height 8
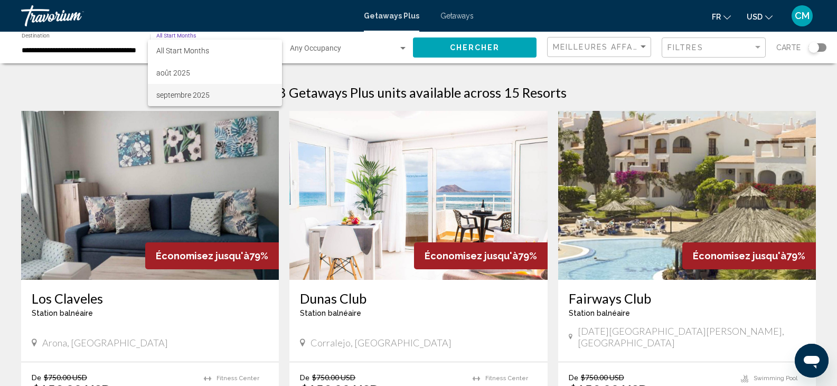
click at [58, 46] on div at bounding box center [418, 193] width 837 height 386
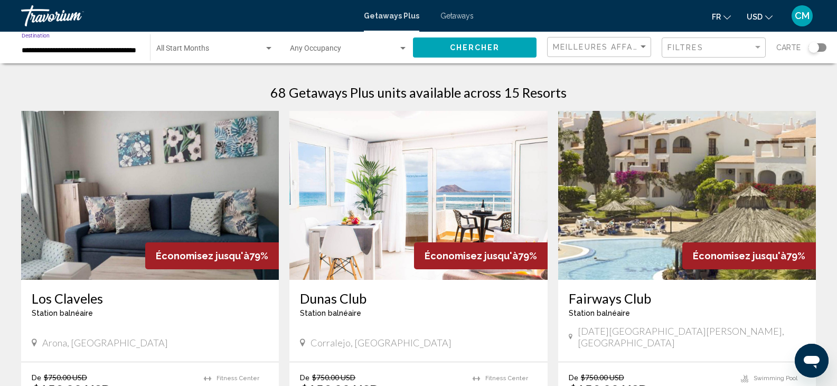
click at [92, 48] on input "**********" at bounding box center [81, 50] width 118 height 8
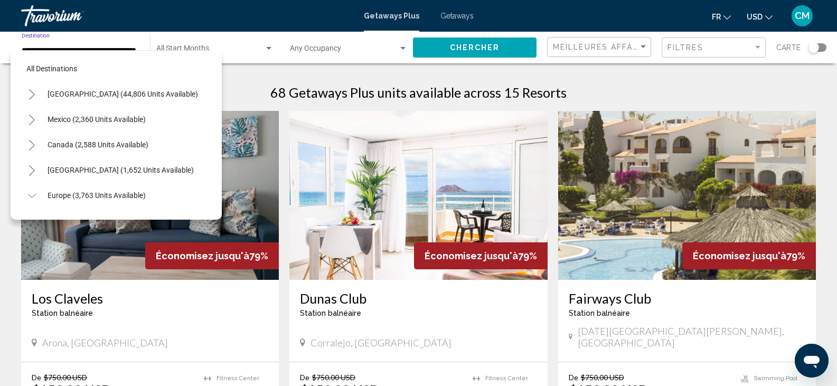
scroll to position [422, 0]
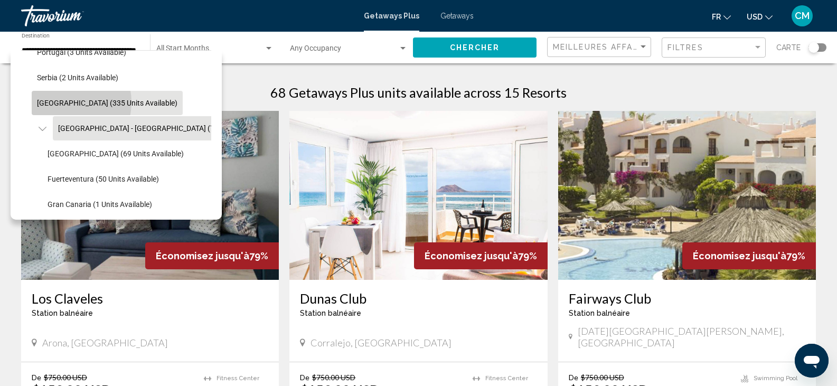
click at [61, 102] on span "Spain (335 units available)" at bounding box center [107, 103] width 140 height 8
type input "**********"
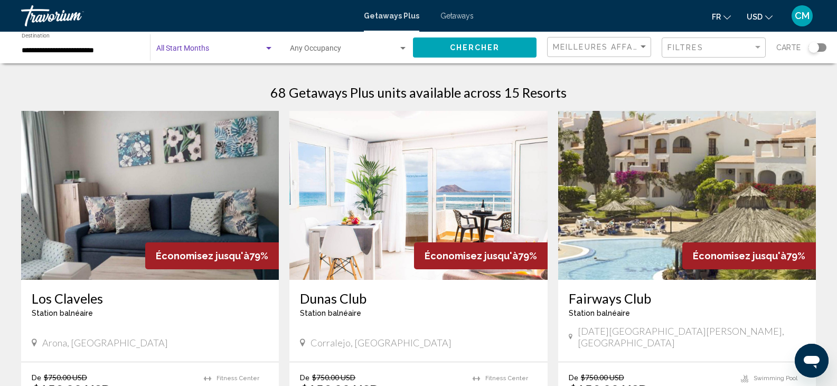
click at [199, 48] on span "Search widget" at bounding box center [210, 50] width 108 height 8
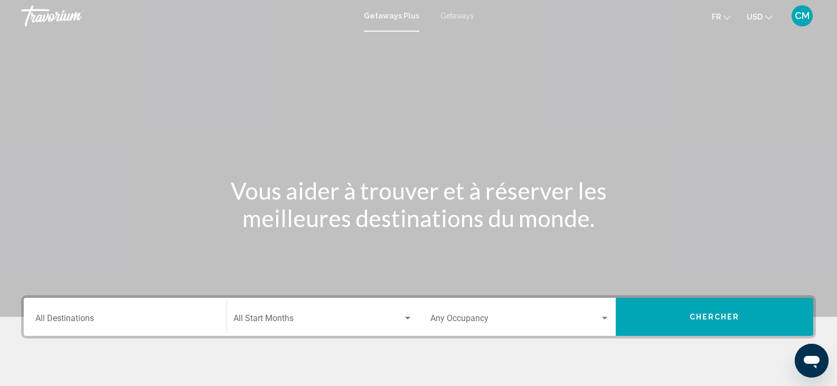
click at [452, 12] on span "Getaways" at bounding box center [456, 16] width 33 height 8
click at [141, 327] on div "Destination All Destinations" at bounding box center [125, 316] width 180 height 33
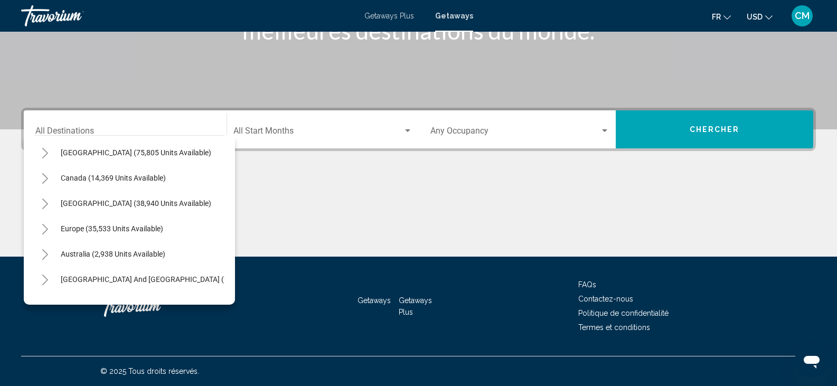
scroll to position [60, 0]
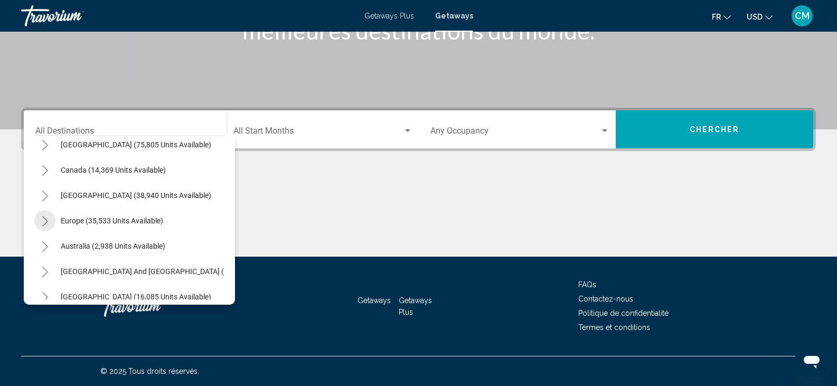
click at [48, 224] on icon "Toggle Europe (35,533 units available)" at bounding box center [45, 221] width 8 height 11
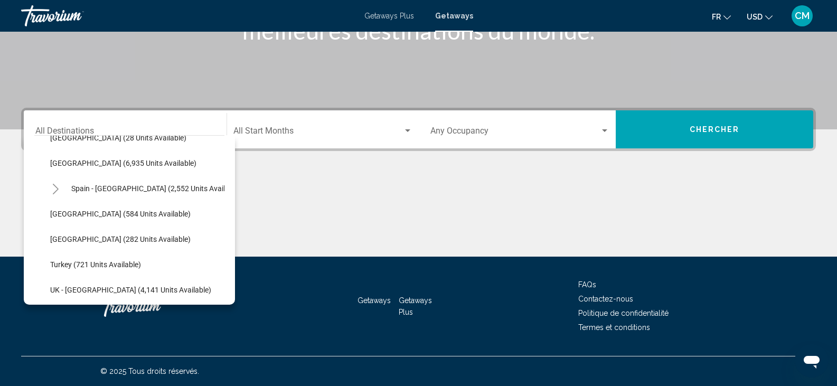
scroll to position [552, 0]
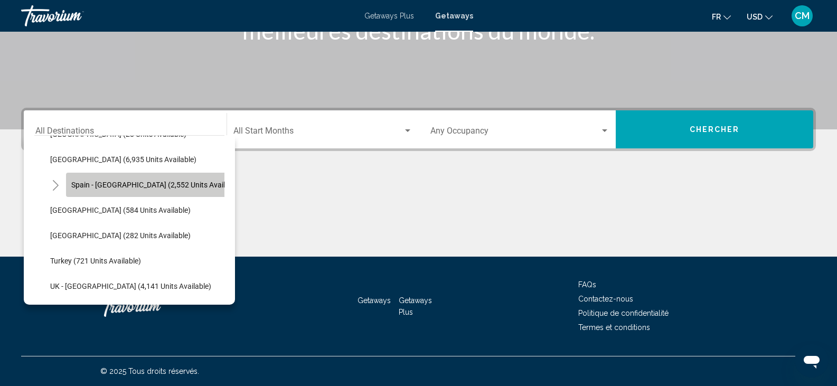
click at [164, 177] on button "Spain - Canary Islands (2,552 units available)" at bounding box center [156, 185] width 181 height 24
type input "**********"
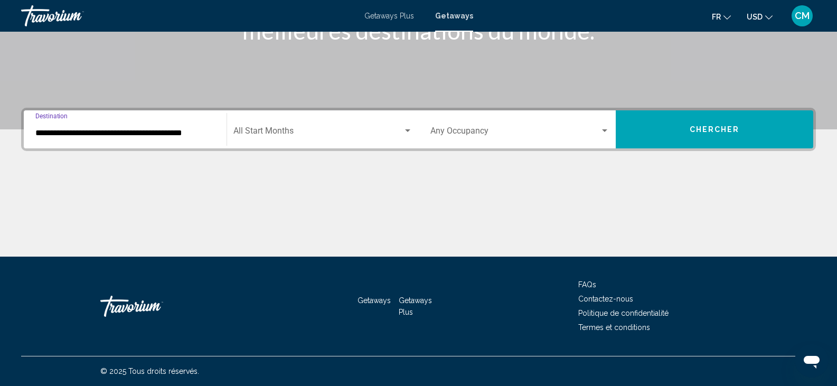
click at [355, 117] on div "Start Month All Start Months" at bounding box center [322, 129] width 179 height 33
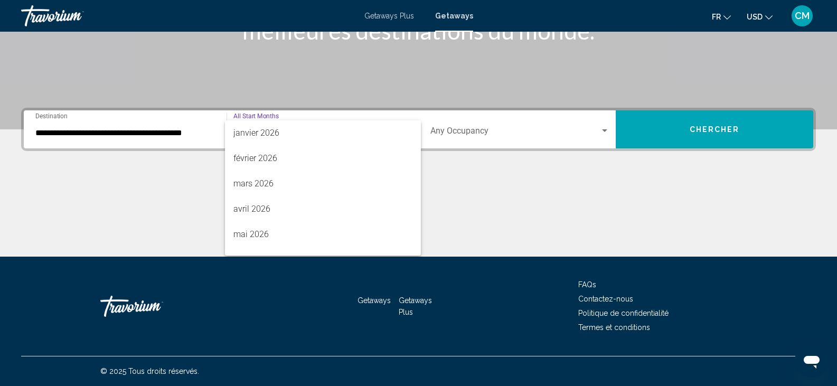
scroll to position [220, 0]
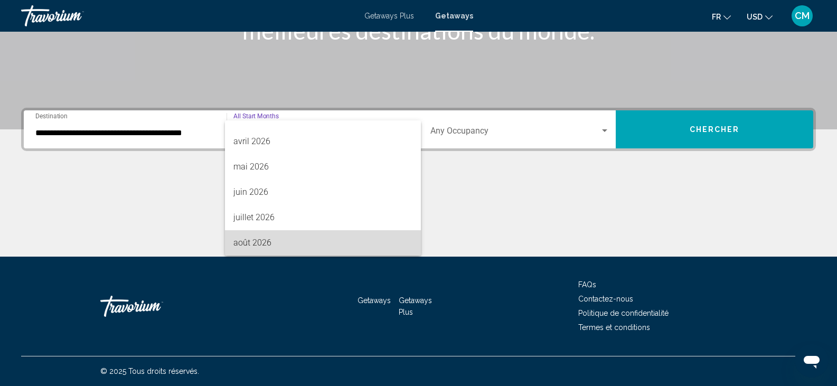
click at [326, 240] on span "août 2026" at bounding box center [322, 242] width 179 height 25
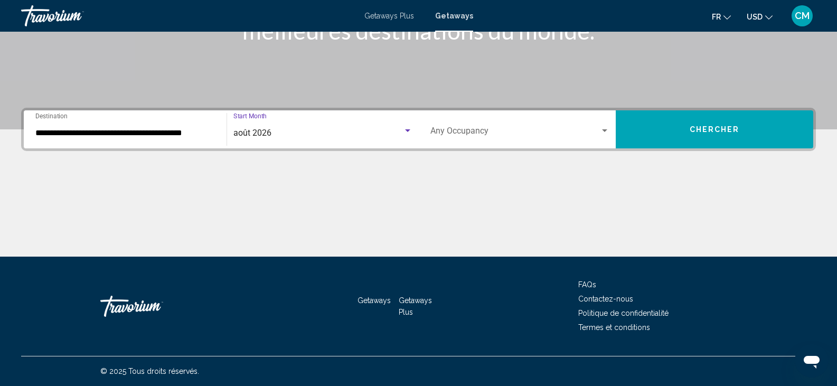
click at [705, 126] on span "Chercher" at bounding box center [715, 130] width 50 height 8
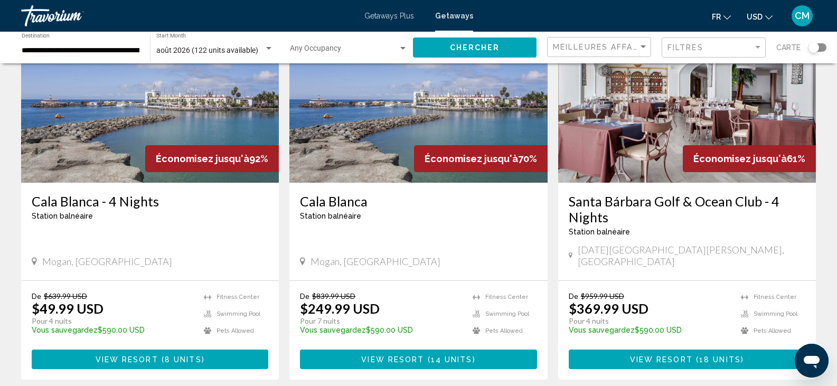
scroll to position [112, 0]
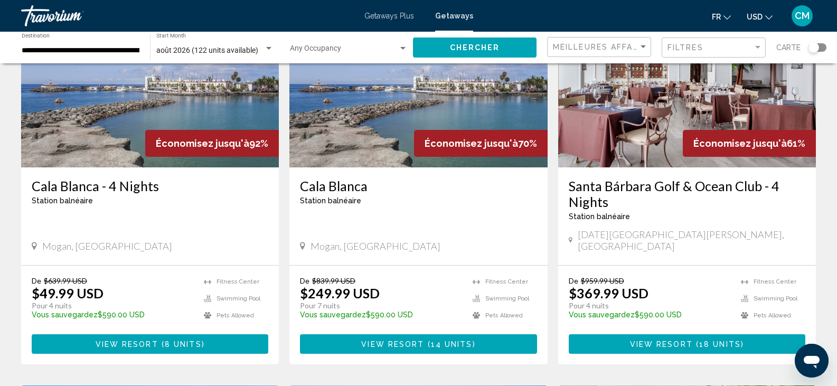
click at [65, 125] on img "Main content" at bounding box center [150, 82] width 258 height 169
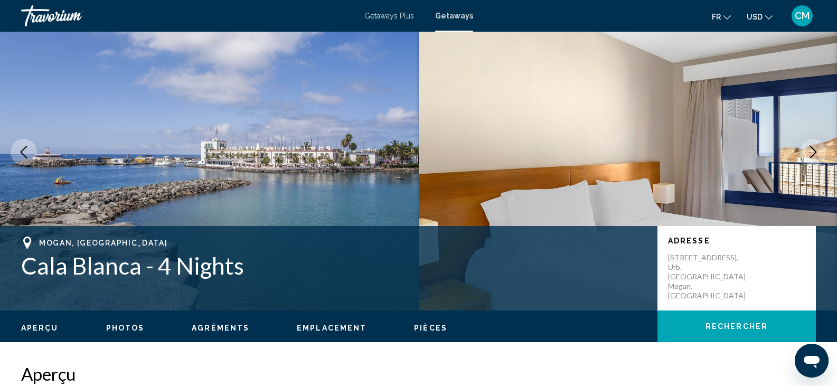
scroll to position [33, 0]
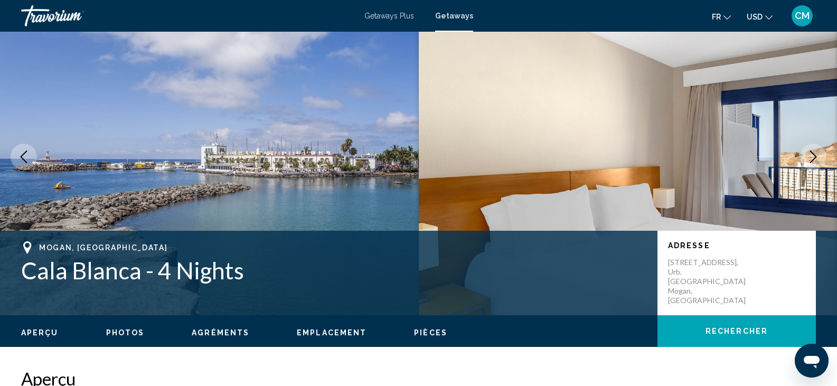
click at [816, 152] on icon "Next image" at bounding box center [813, 157] width 13 height 13
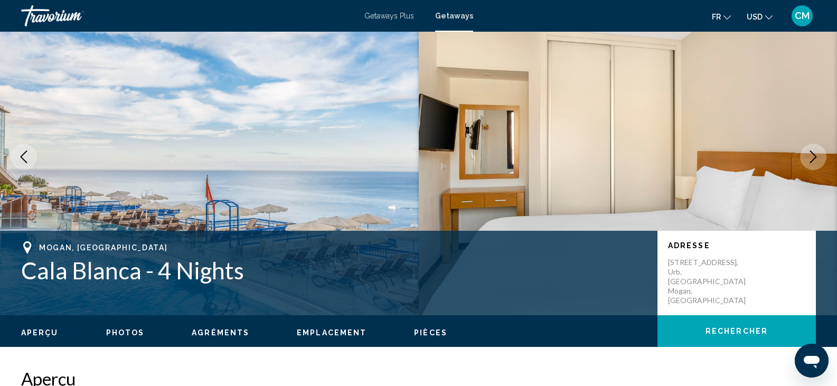
click at [816, 152] on icon "Next image" at bounding box center [813, 157] width 13 height 13
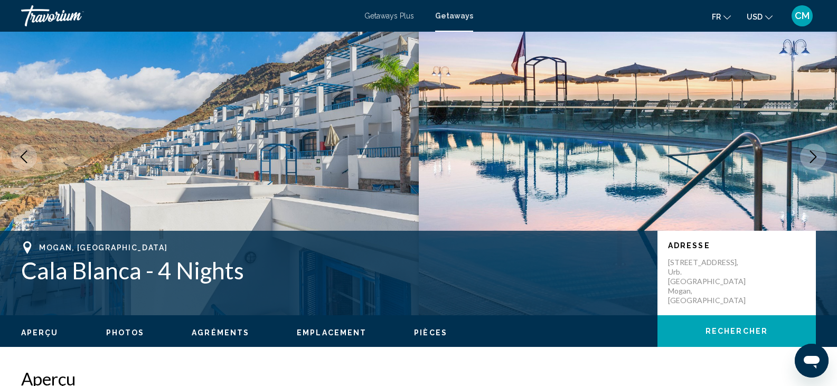
click at [816, 152] on icon "Next image" at bounding box center [813, 157] width 13 height 13
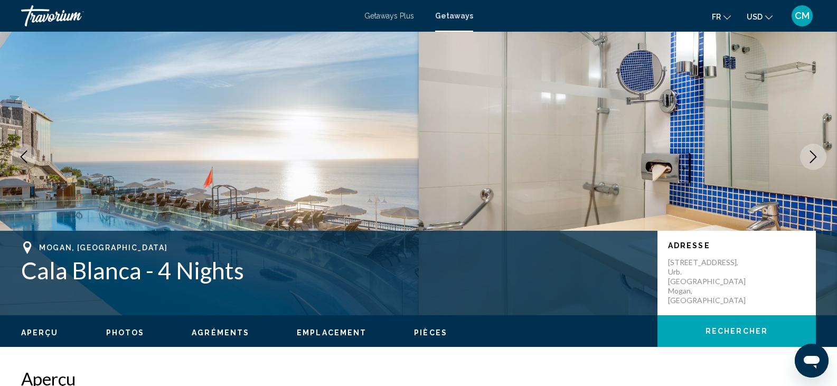
click at [816, 152] on icon "Next image" at bounding box center [813, 157] width 13 height 13
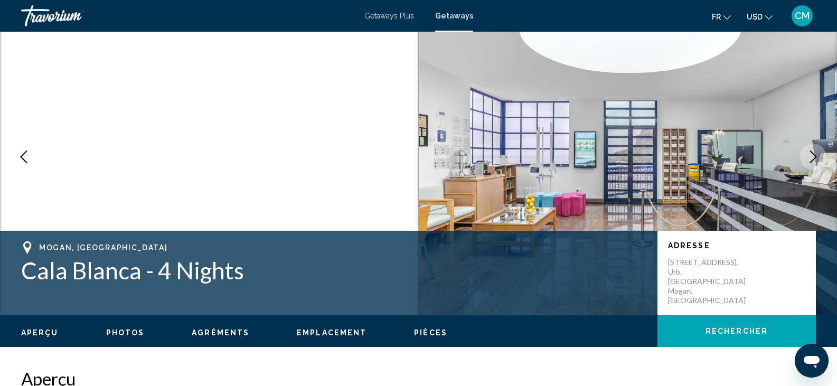
click at [816, 152] on icon "Next image" at bounding box center [813, 157] width 13 height 13
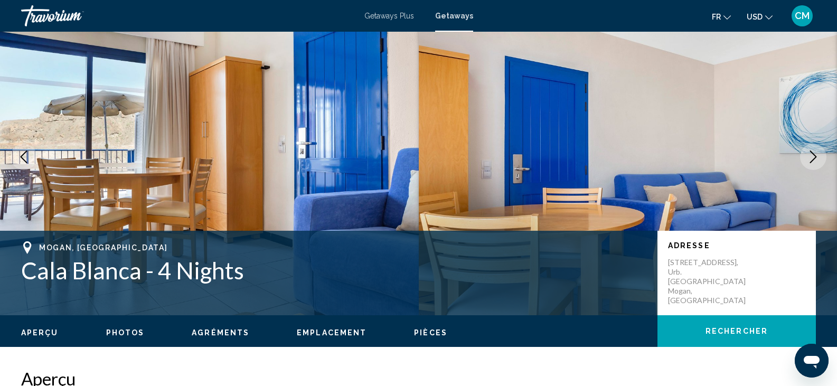
click at [816, 152] on icon "Next image" at bounding box center [813, 157] width 13 height 13
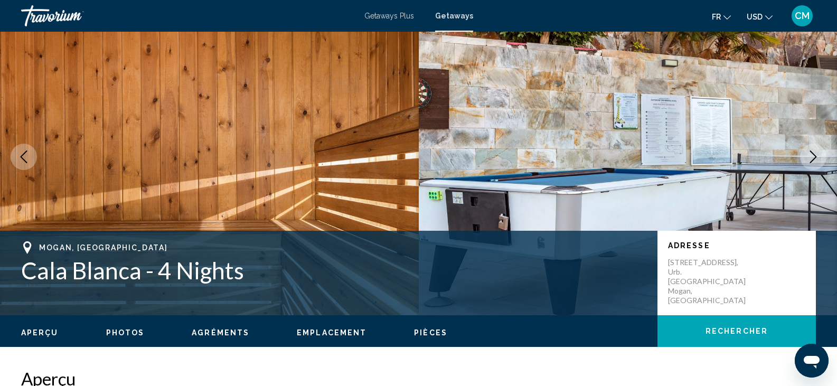
click at [816, 152] on icon "Next image" at bounding box center [813, 157] width 13 height 13
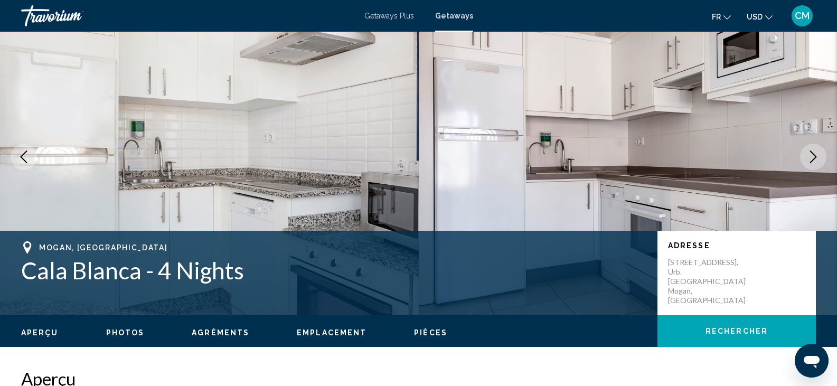
click at [816, 152] on icon "Next image" at bounding box center [813, 157] width 13 height 13
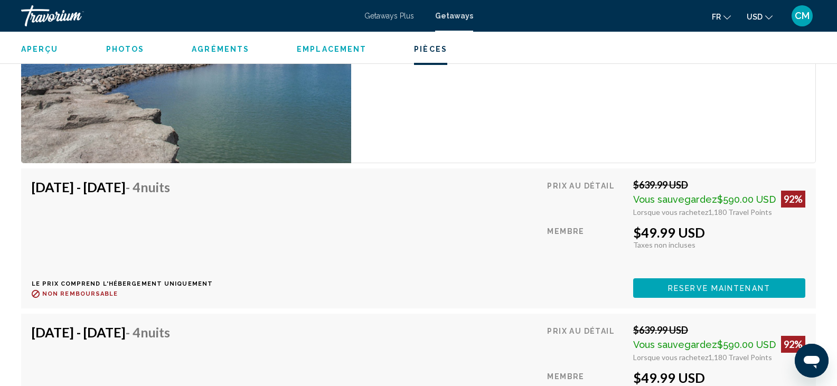
scroll to position [2127, 0]
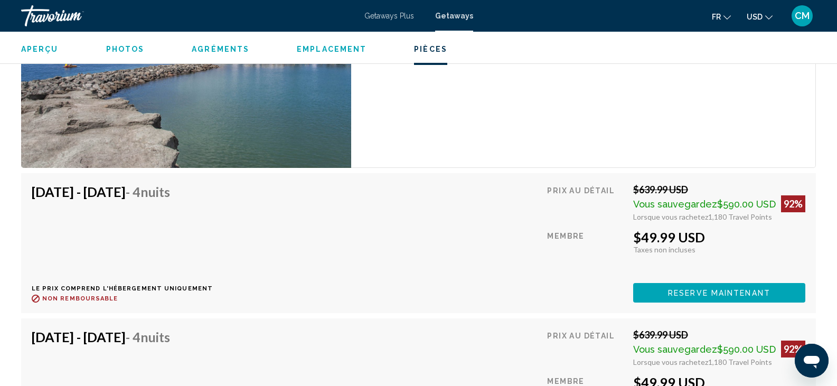
click at [767, 19] on icon "Change currency" at bounding box center [768, 17] width 7 height 7
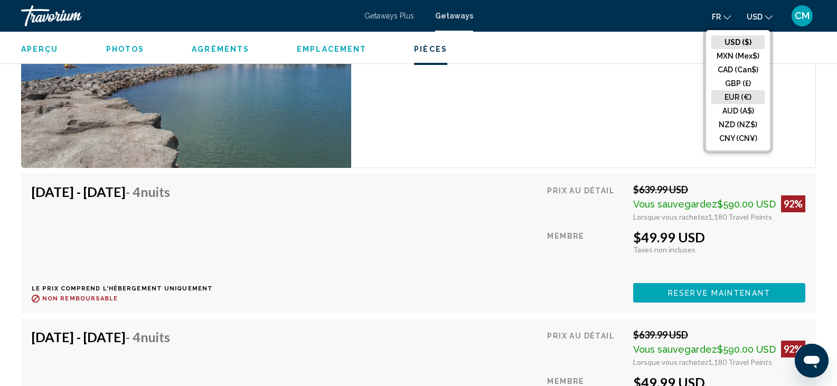
click at [747, 97] on button "EUR (€)" at bounding box center [737, 97] width 53 height 14
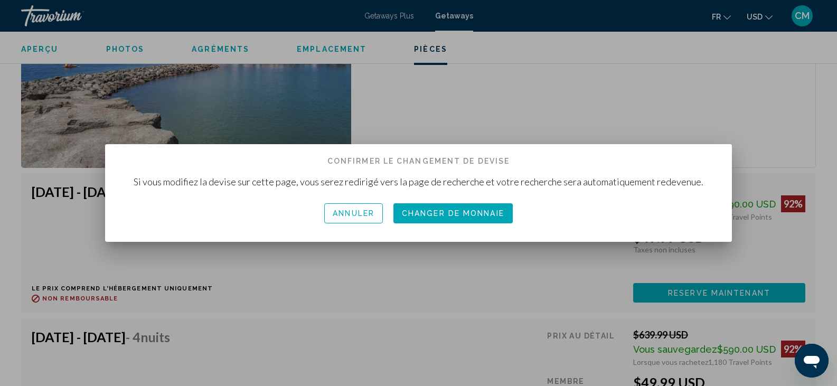
scroll to position [0, 0]
click at [490, 213] on span "Changer de monnaie" at bounding box center [453, 214] width 102 height 8
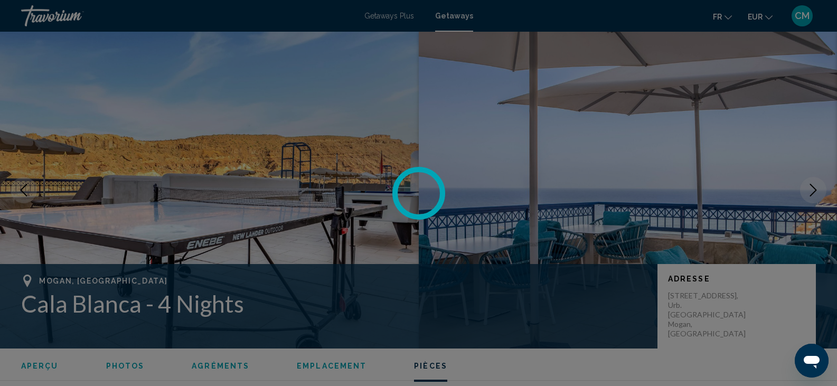
scroll to position [2127, 0]
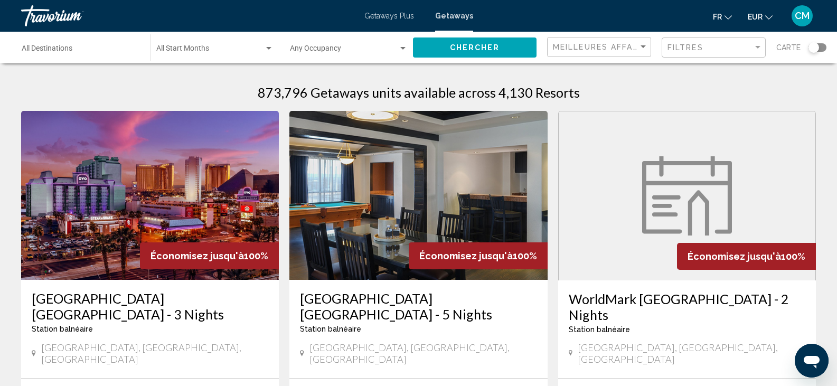
click at [83, 40] on div "Destination All Destinations" at bounding box center [81, 47] width 118 height 29
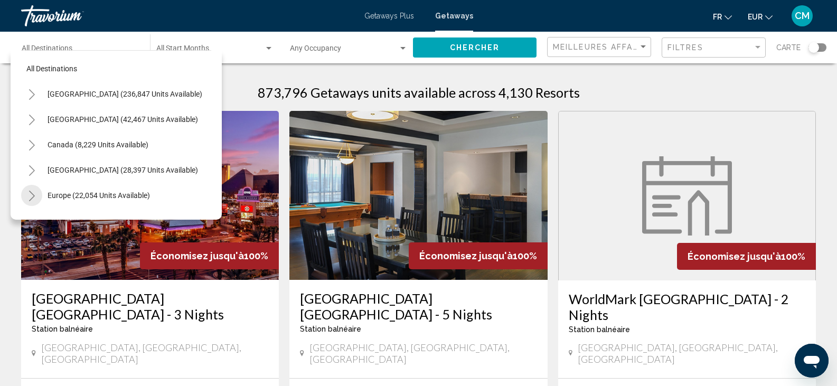
click at [29, 198] on icon "Toggle Europe (22,054 units available)" at bounding box center [32, 196] width 8 height 11
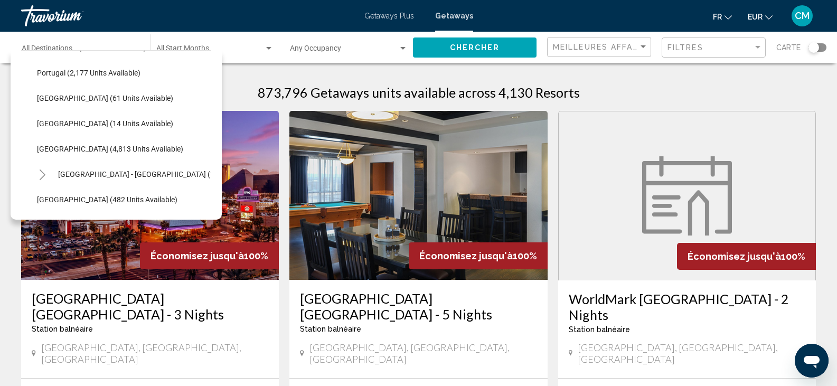
scroll to position [492, 0]
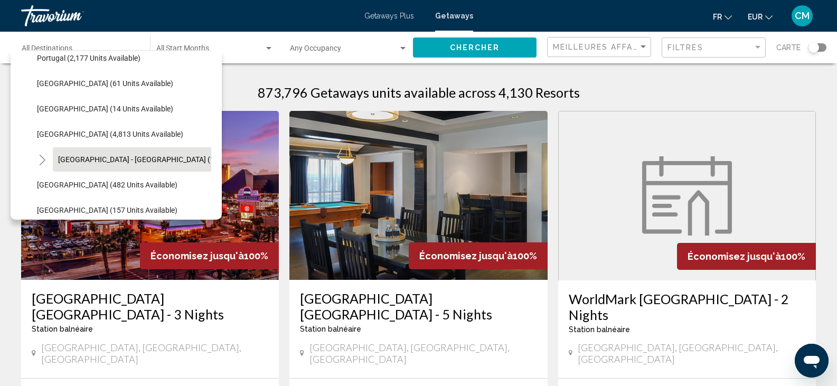
click at [149, 163] on span "[GEOGRAPHIC_DATA] - [GEOGRAPHIC_DATA] (1,326 units available)" at bounding box center [169, 159] width 223 height 8
type input "**********"
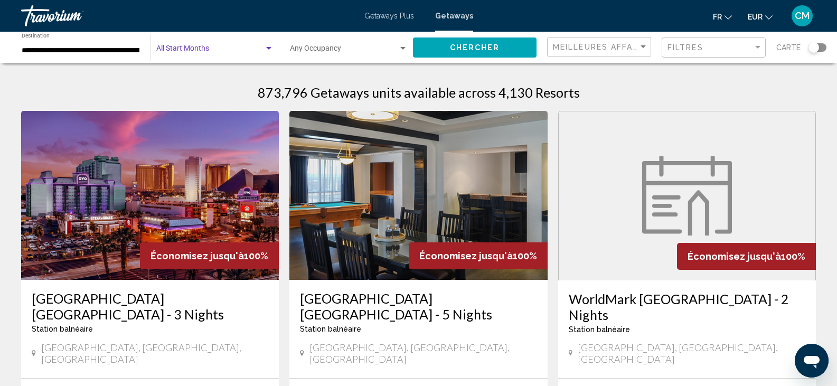
click at [191, 49] on span "Search widget" at bounding box center [210, 50] width 108 height 8
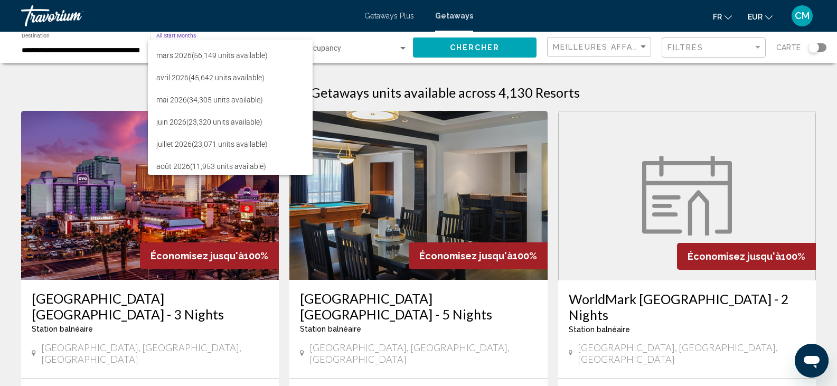
scroll to position [175, 0]
click at [238, 163] on span "août 2026 (11,953 units available)" at bounding box center [230, 164] width 148 height 22
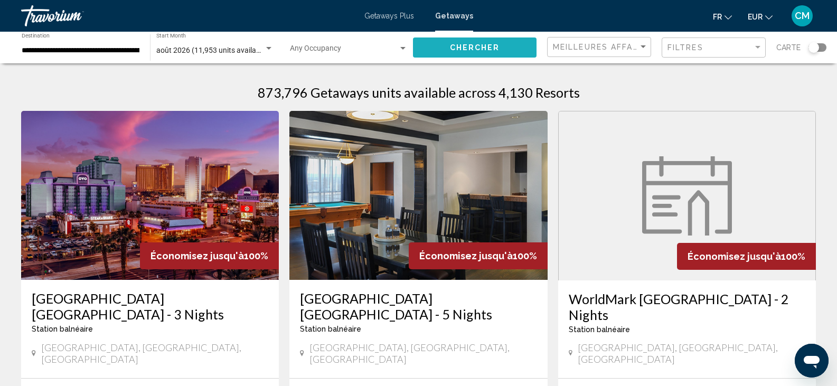
click at [469, 44] on span "Chercher" at bounding box center [475, 48] width 50 height 8
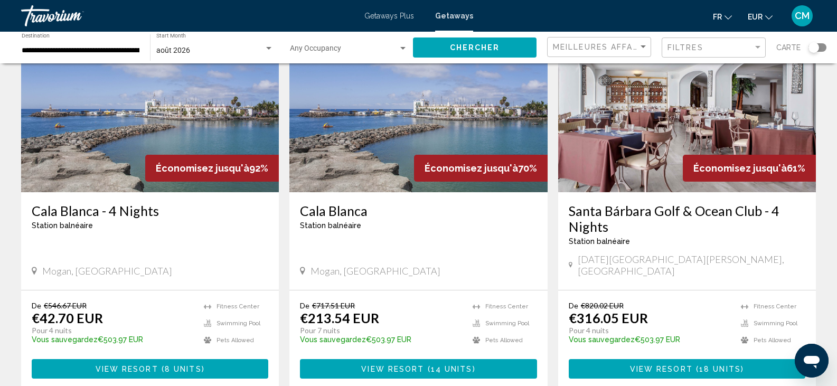
scroll to position [100, 0]
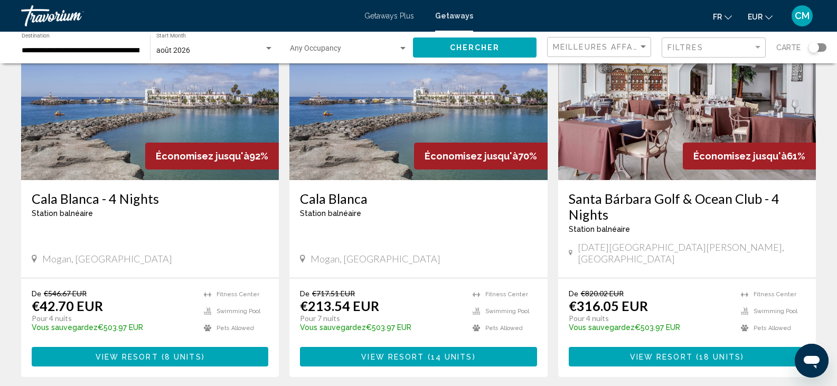
click at [89, 155] on img "Main content" at bounding box center [150, 95] width 258 height 169
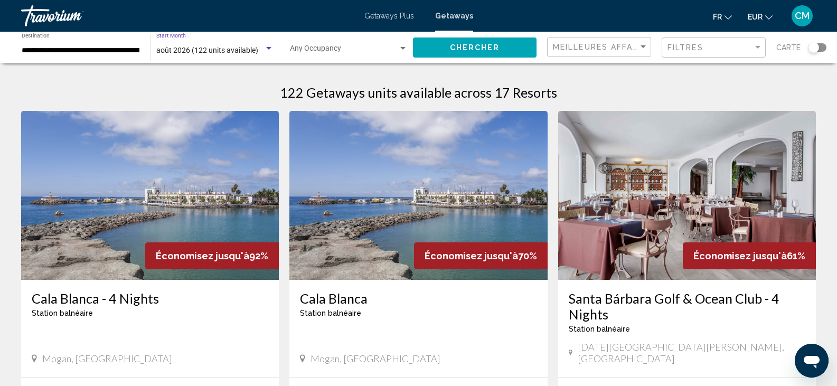
click at [179, 54] on span "août 2026 (122 units available)" at bounding box center [207, 50] width 102 height 8
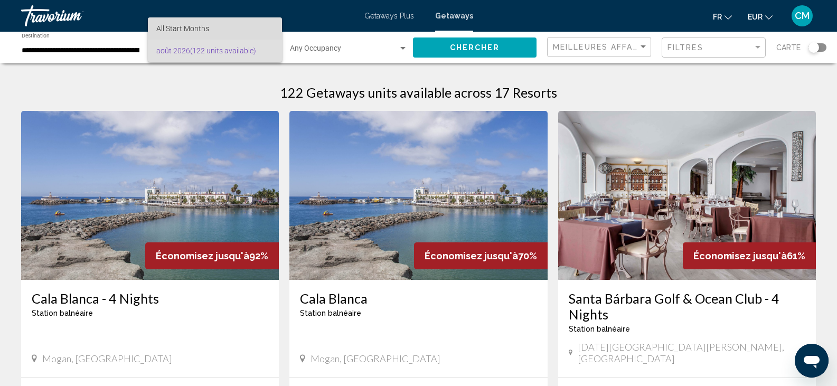
click at [165, 25] on span "All Start Months" at bounding box center [182, 28] width 53 height 8
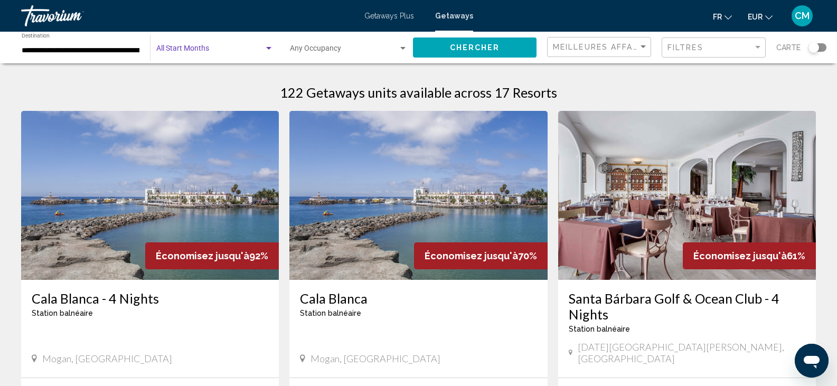
click at [237, 45] on div "Start Month All Start Months" at bounding box center [214, 47] width 117 height 29
click at [450, 49] on div at bounding box center [418, 193] width 837 height 386
click at [257, 45] on div "Start Month All Start Months" at bounding box center [214, 47] width 117 height 29
click at [212, 54] on span "All Start Months" at bounding box center [214, 51] width 117 height 22
click at [213, 53] on span "Search widget" at bounding box center [210, 50] width 108 height 8
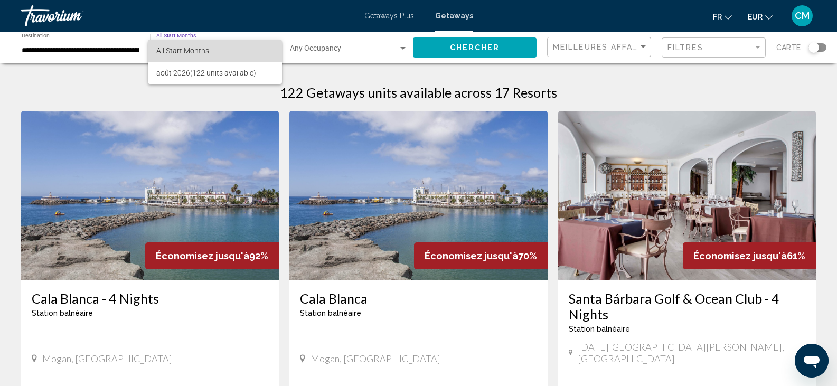
click at [225, 44] on span "All Start Months" at bounding box center [214, 51] width 117 height 22
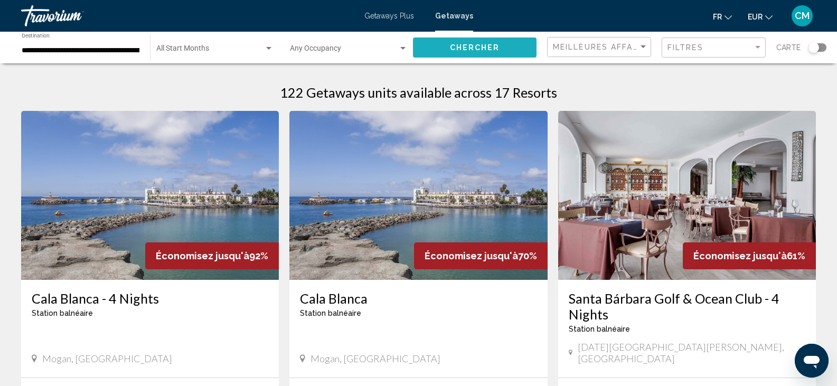
click at [449, 47] on button "Chercher" at bounding box center [475, 47] width 124 height 20
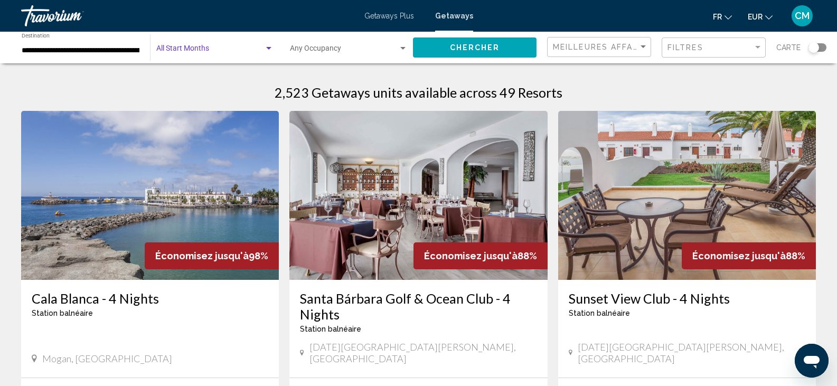
click at [207, 47] on span "Search widget" at bounding box center [210, 50] width 108 height 8
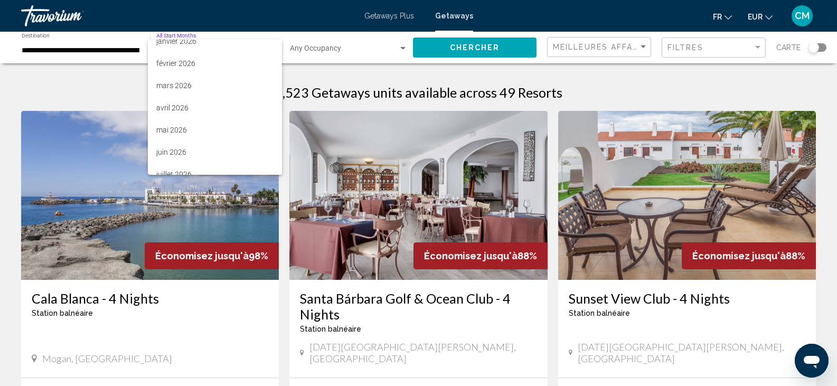
scroll to position [175, 0]
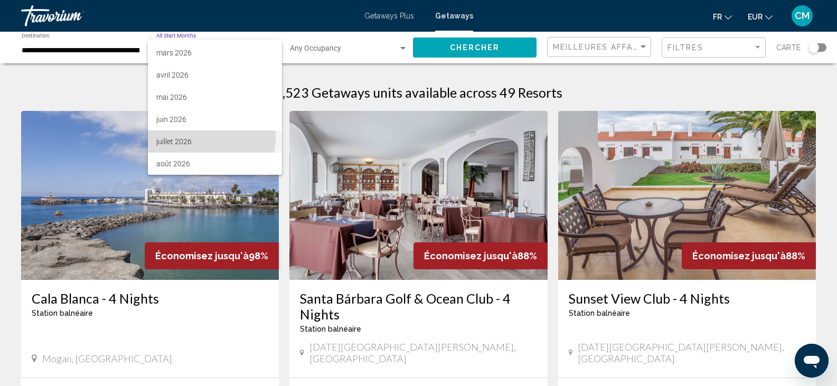
click at [197, 138] on span "juillet 2026" at bounding box center [214, 141] width 117 height 22
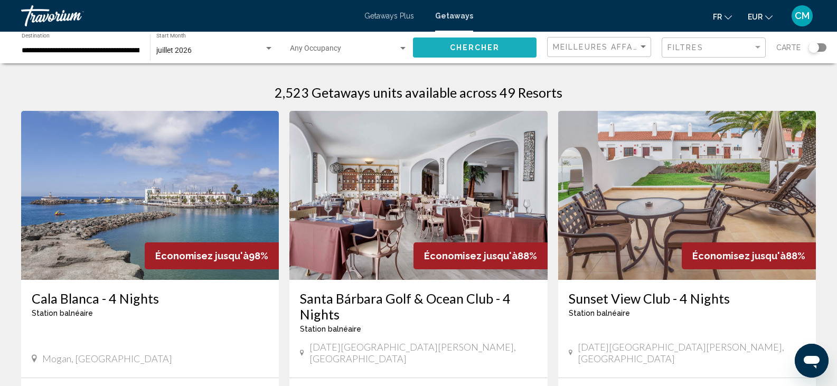
click at [484, 40] on button "Chercher" at bounding box center [475, 47] width 124 height 20
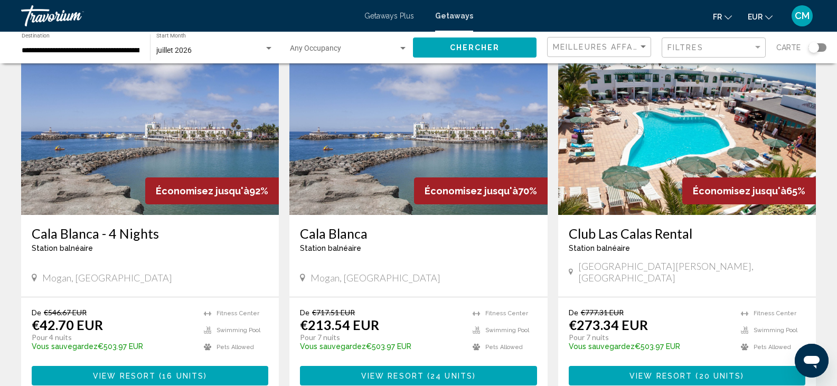
scroll to position [78, 0]
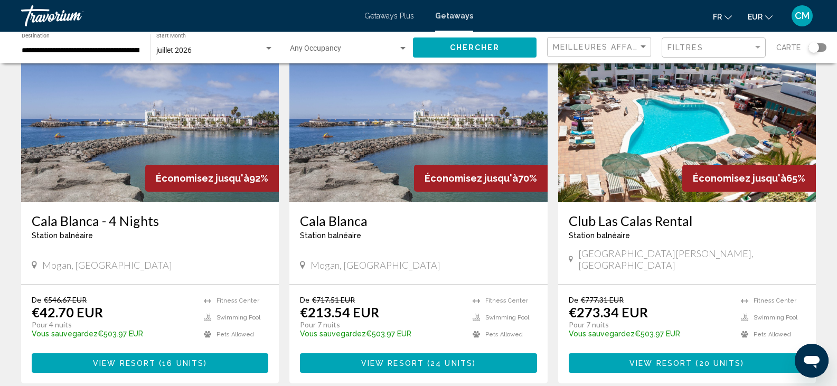
click at [100, 148] on img "Main content" at bounding box center [150, 117] width 258 height 169
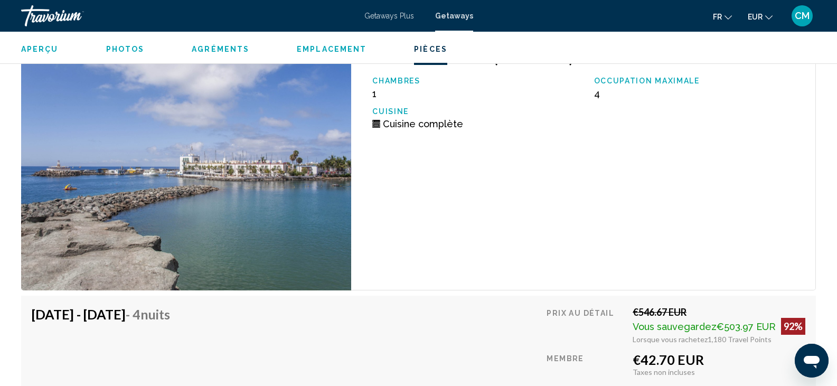
scroll to position [1999, 0]
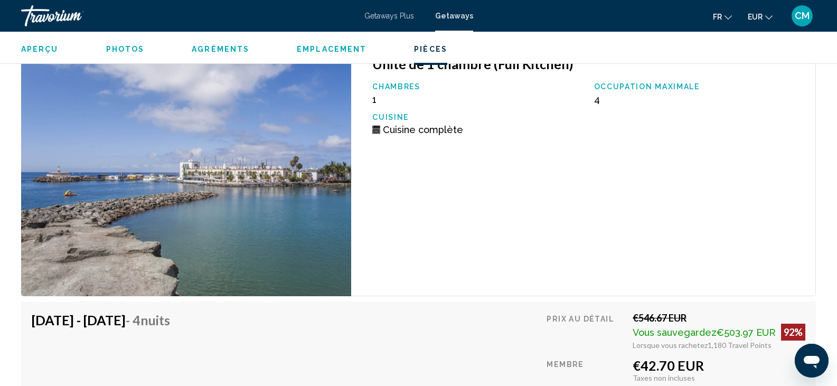
drag, startPoint x: 835, startPoint y: 217, endPoint x: 838, endPoint y: 232, distance: 16.1
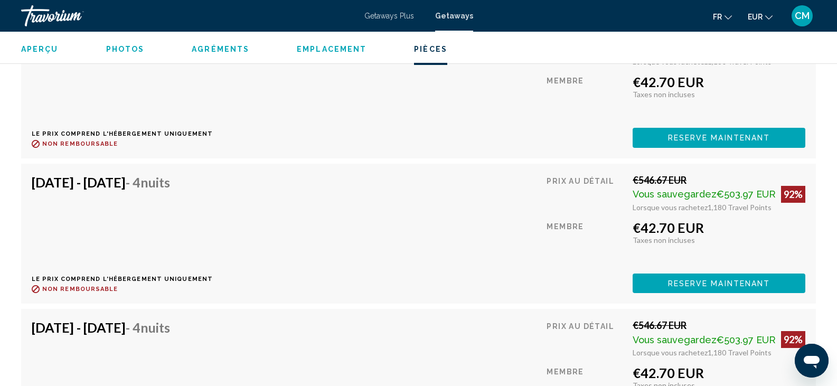
scroll to position [2456, 0]
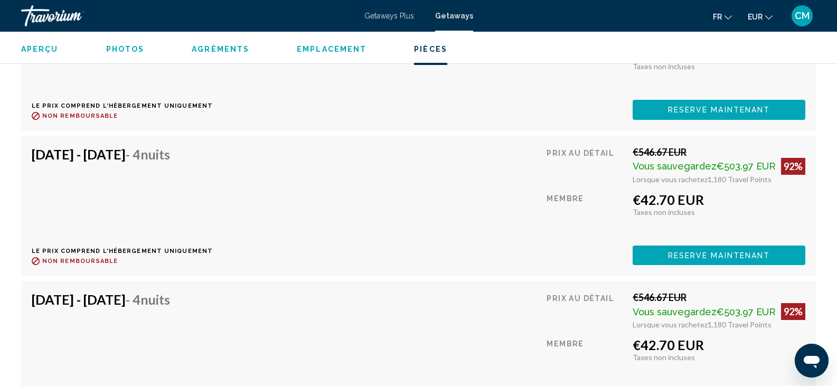
drag, startPoint x: 27, startPoint y: 106, endPoint x: 844, endPoint y: 162, distance: 819.4
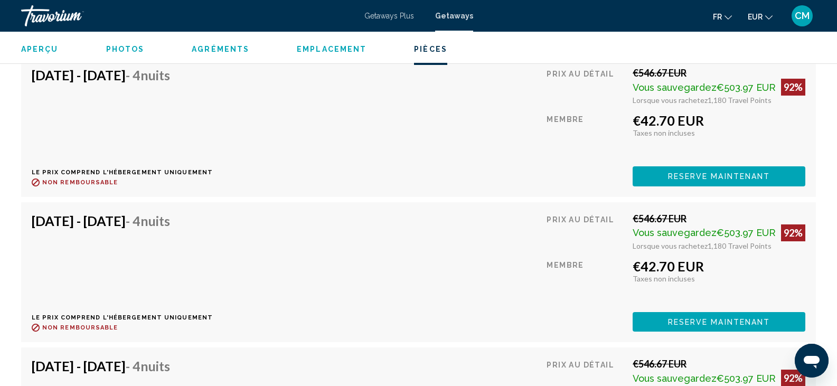
scroll to position [2405, 0]
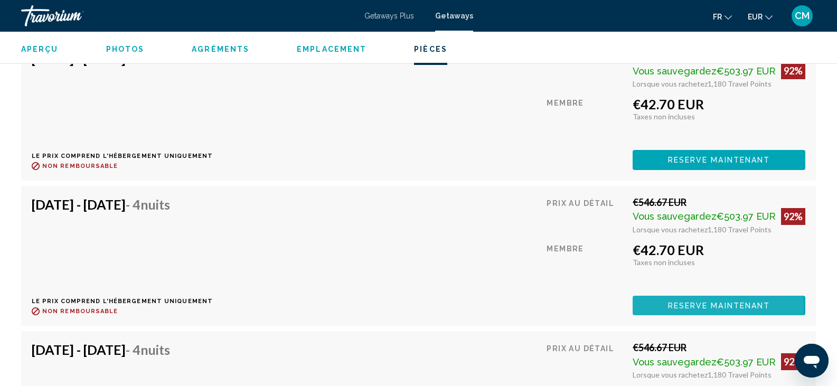
click at [704, 302] on span "Reserve maintenant" at bounding box center [719, 306] width 102 height 8
